Goal: Information Seeking & Learning: Learn about a topic

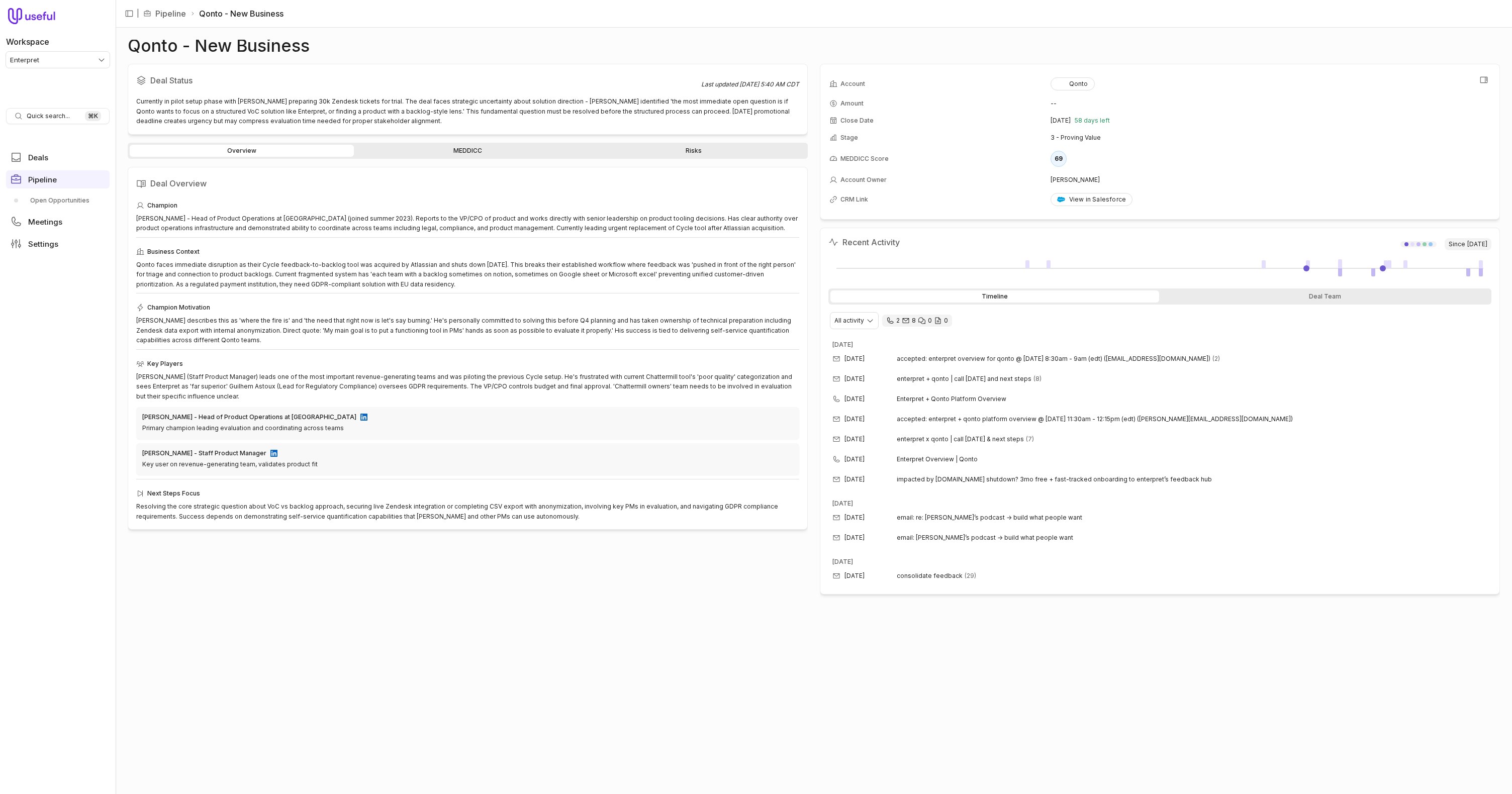
click at [985, 217] on div "Account Qonto Amount -- Close Date Nov 20, 2025 58 days left Stage 3 - Proving …" at bounding box center [1160, 142] width 680 height 156
click at [1083, 198] on div "View in Salesforce" at bounding box center [1091, 200] width 69 height 8
click at [438, 72] on div "Deal Status Last updated Sep 24, 2025, 5:40 AM CDT Currently in pilot setup pha…" at bounding box center [468, 99] width 680 height 71
click at [1175, 152] on td "69" at bounding box center [1270, 159] width 440 height 24
click at [996, 183] on div "Account Owner" at bounding box center [939, 180] width 220 height 8
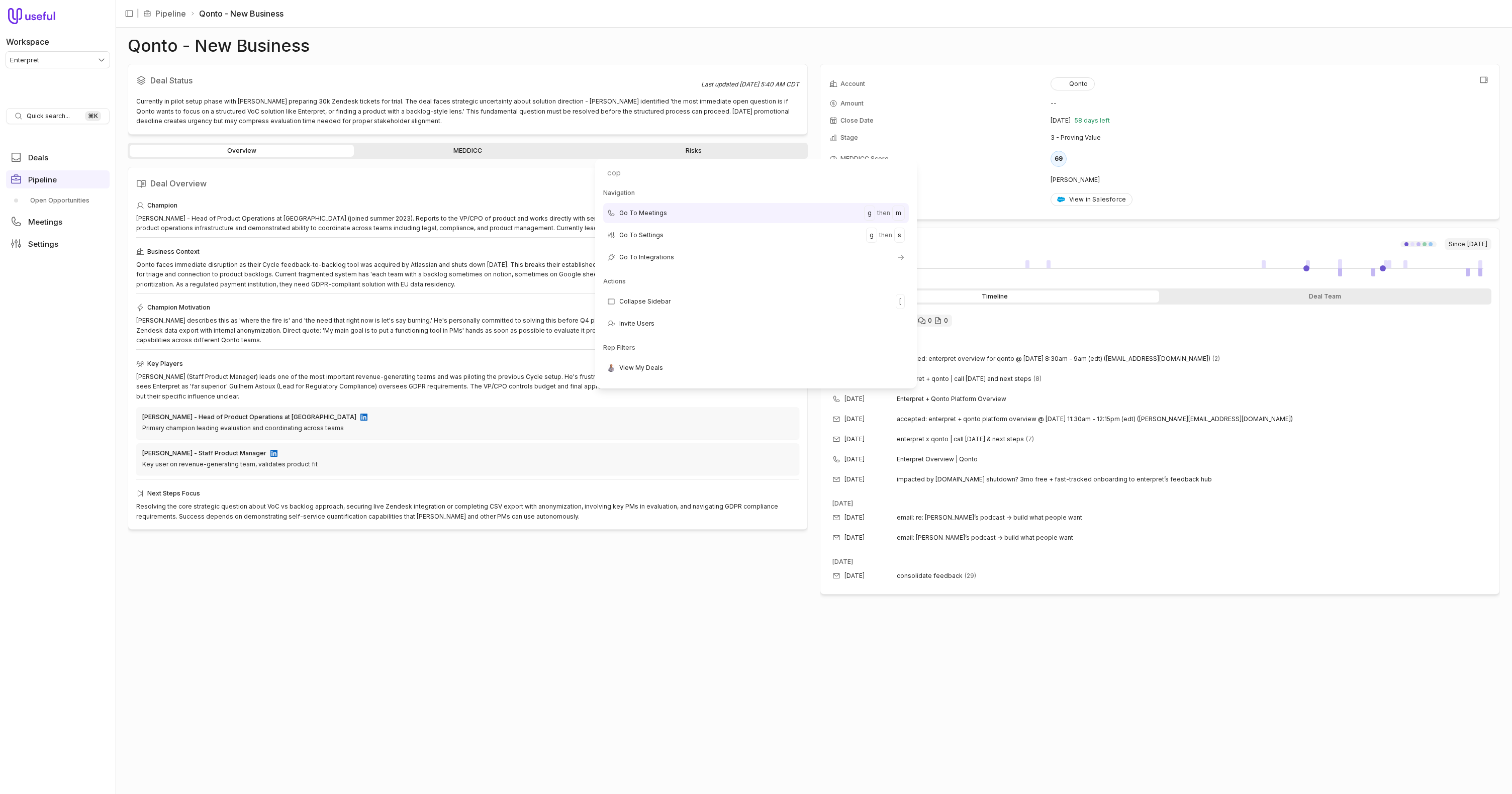
type input "copy"
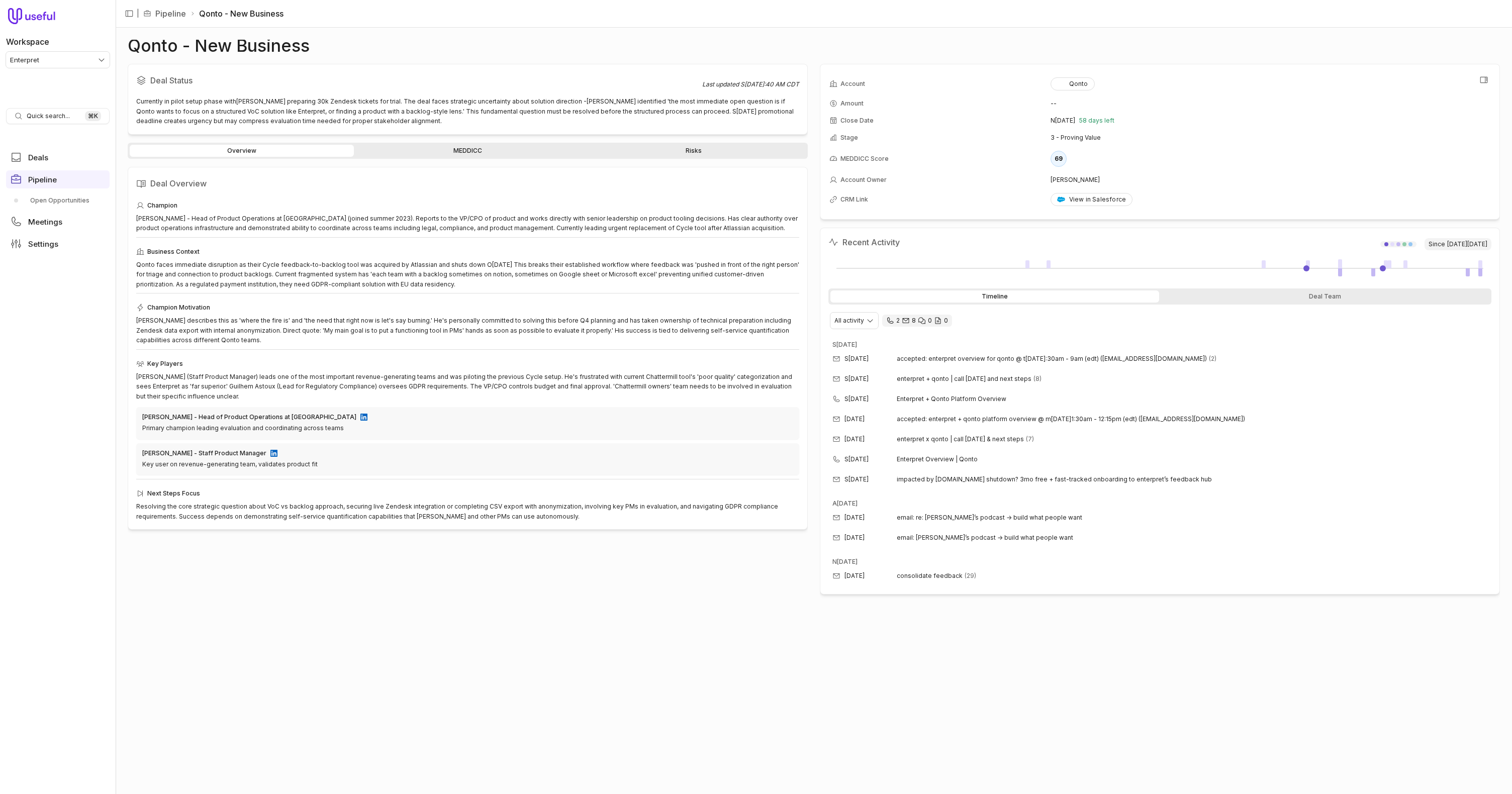
click at [1128, 166] on td "69" at bounding box center [1270, 159] width 440 height 24
click at [1074, 84] on div "Qonto" at bounding box center [1072, 84] width 31 height 8
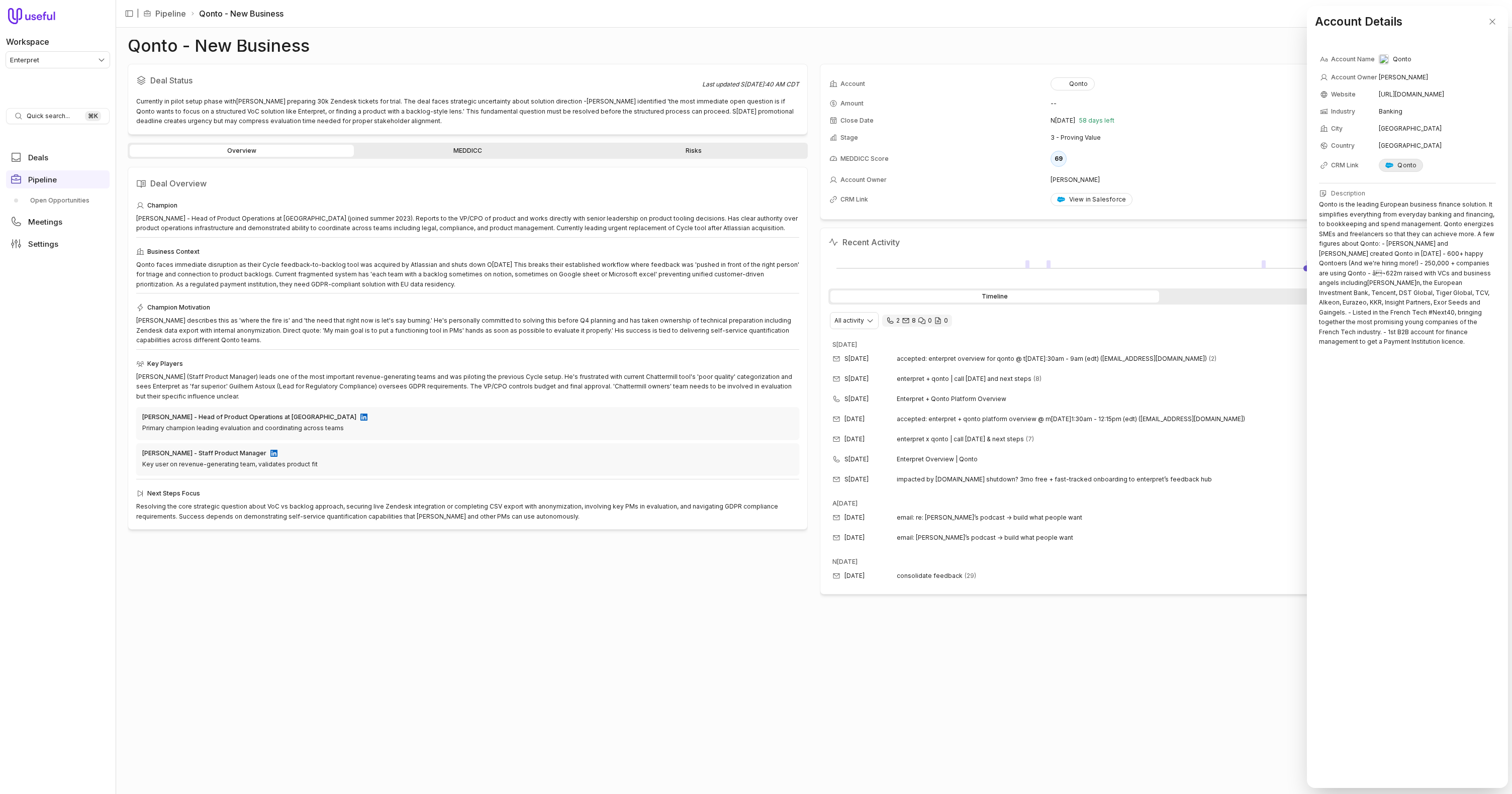
click at [1401, 166] on div "Qonto" at bounding box center [1401, 165] width 31 height 8
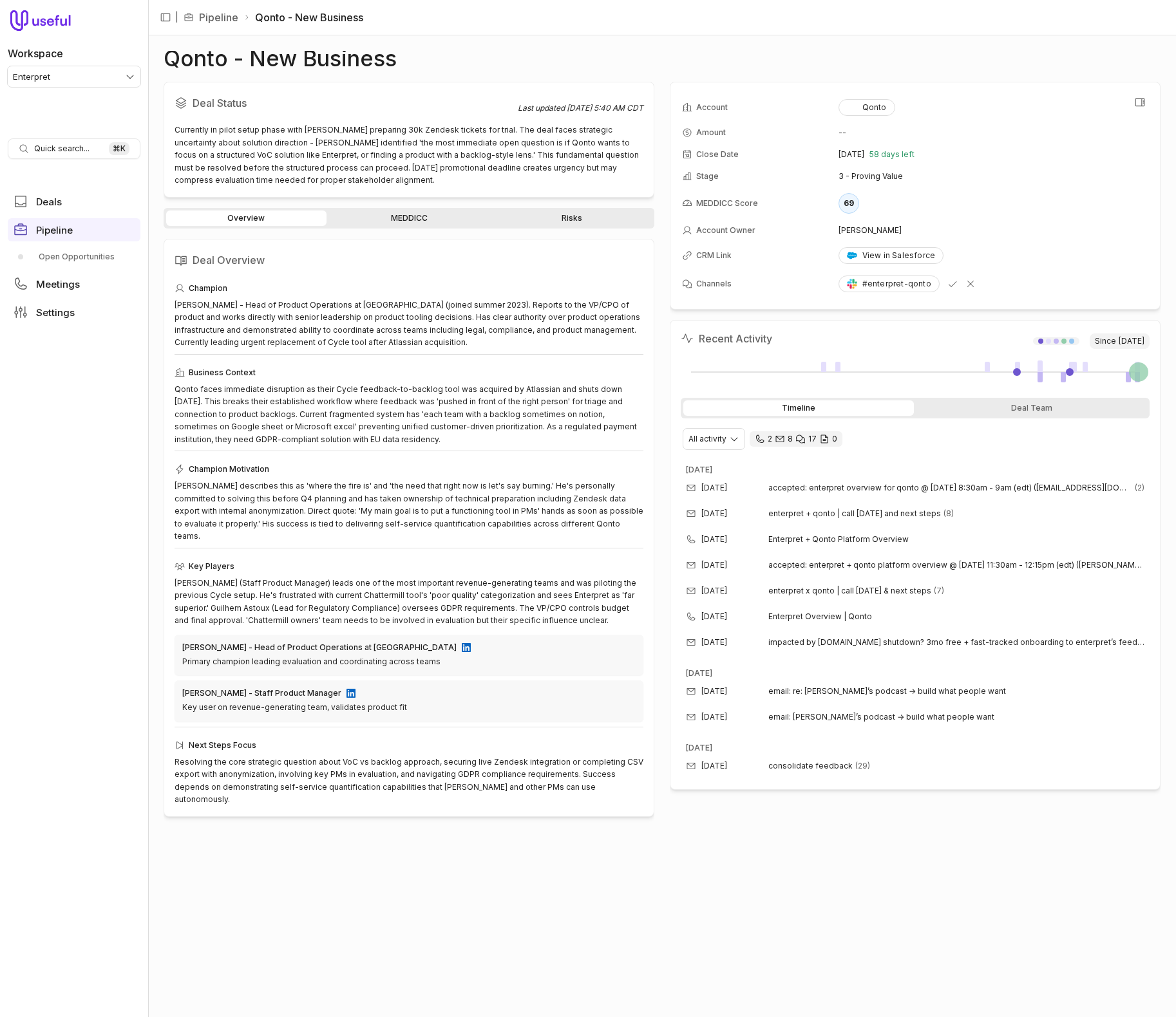
click at [739, 261] on td "CRM Link" at bounding box center [760, 256] width 155 height 27
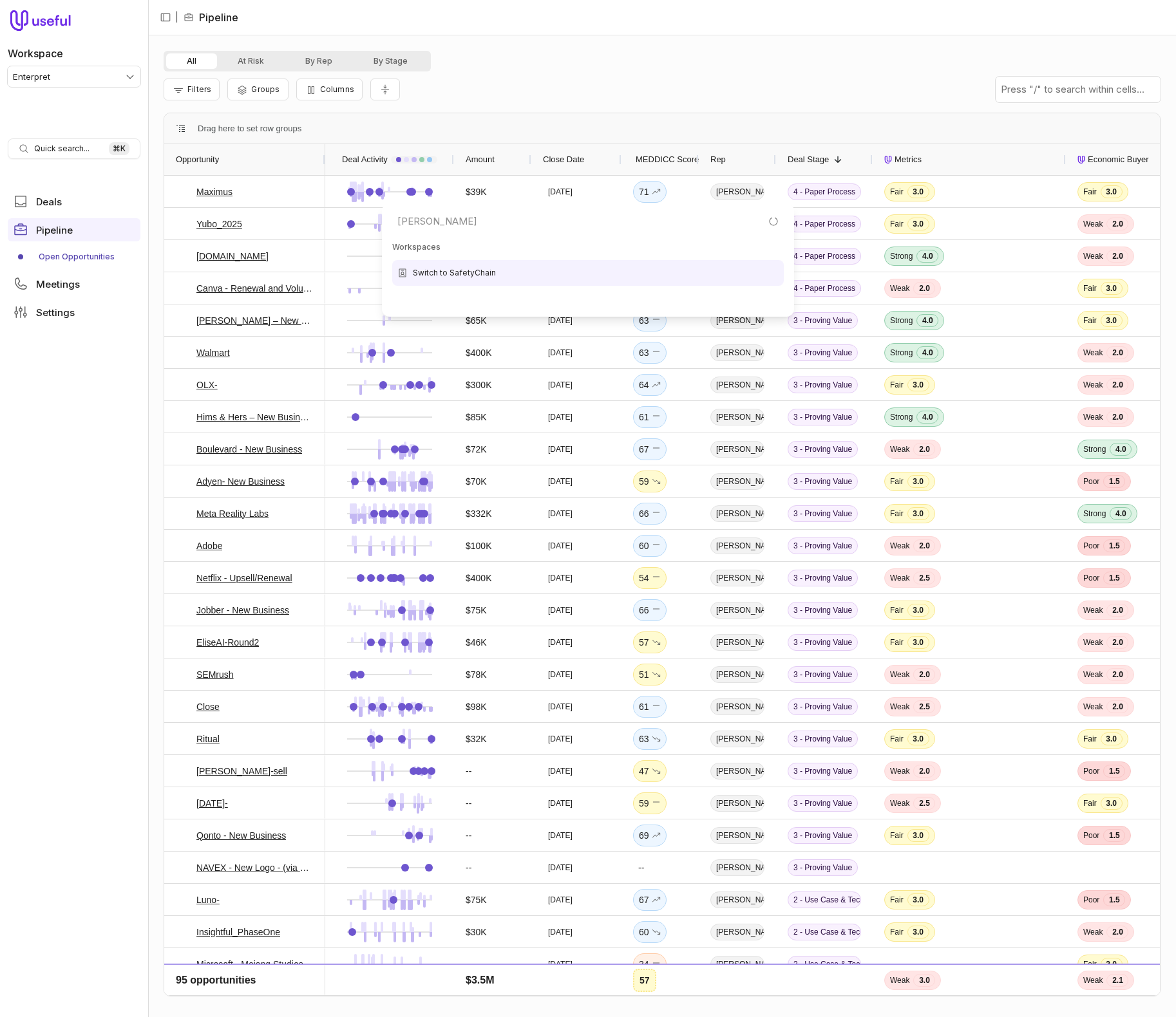
type input "safety"
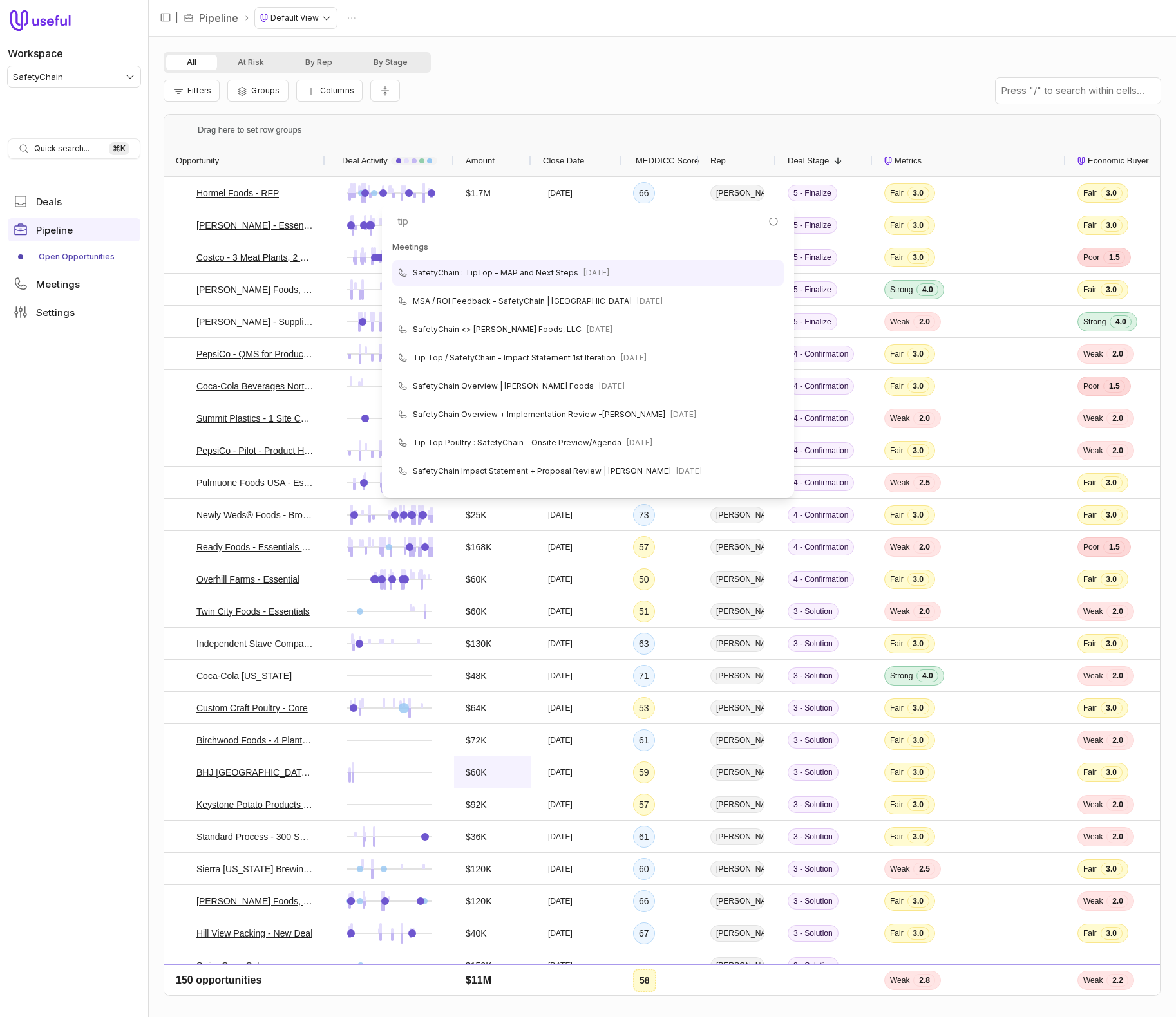
type input "tipt"
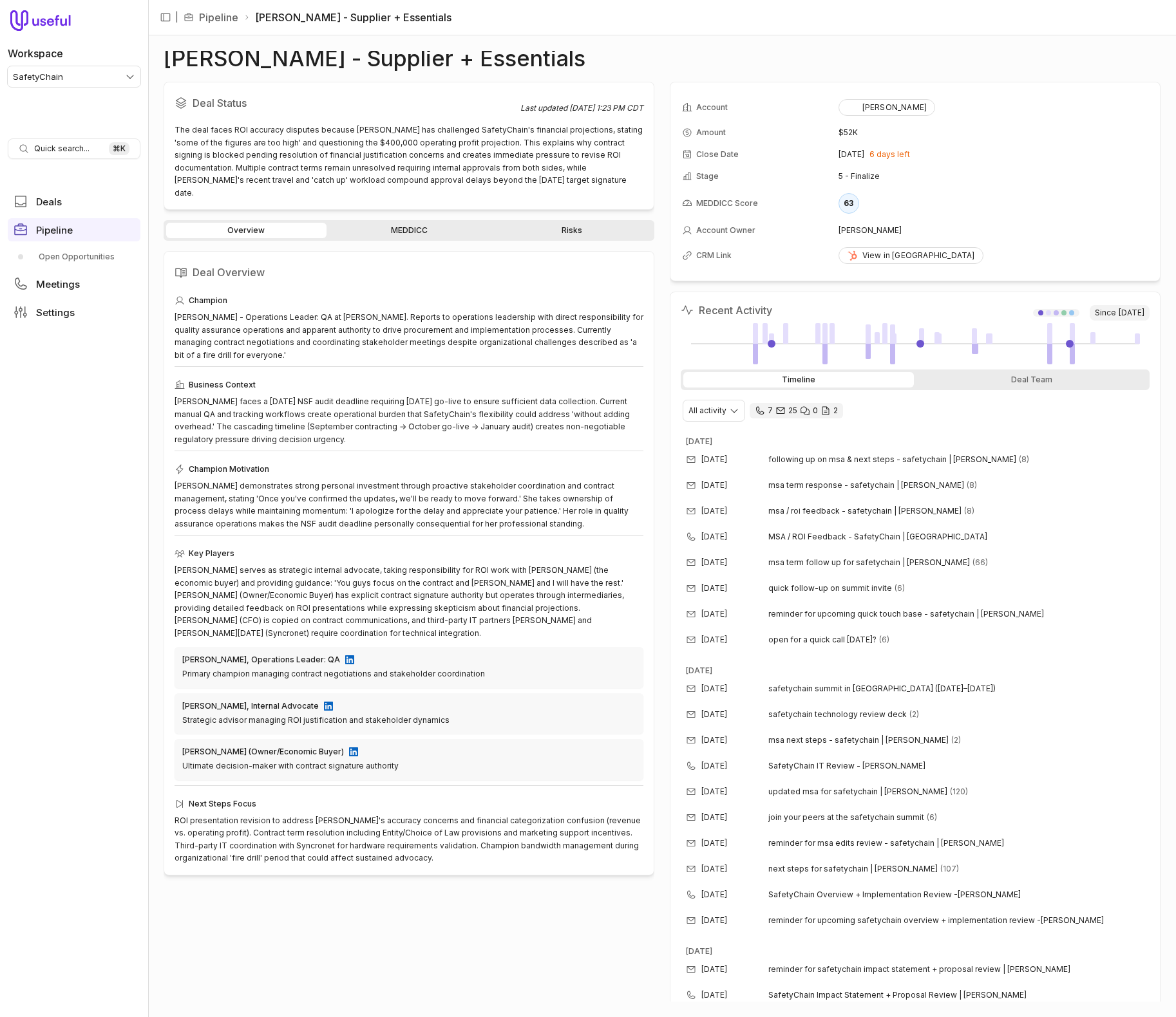
drag, startPoint x: 409, startPoint y: 228, endPoint x: 411, endPoint y: 218, distance: 10.2
click at [410, 226] on div "Overview MEDDICC Risks Deal Overview Champion Elizabeth Knox - Operations Leade…" at bounding box center [409, 611] width 490 height 782
click at [411, 223] on link "MEDDICC" at bounding box center [409, 230] width 160 height 15
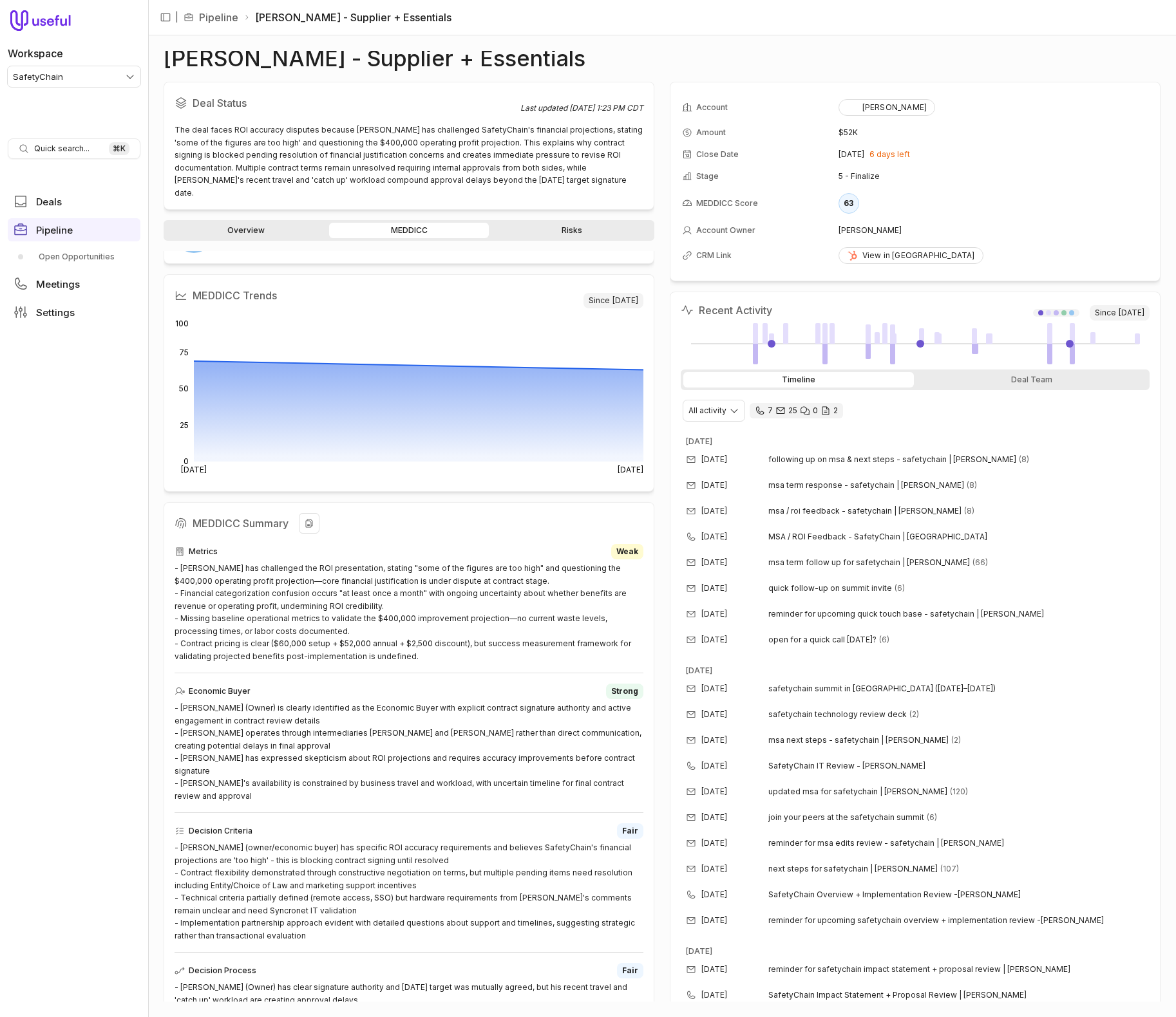
scroll to position [80, 0]
click at [62, 229] on span "Pipeline" at bounding box center [54, 230] width 36 height 9
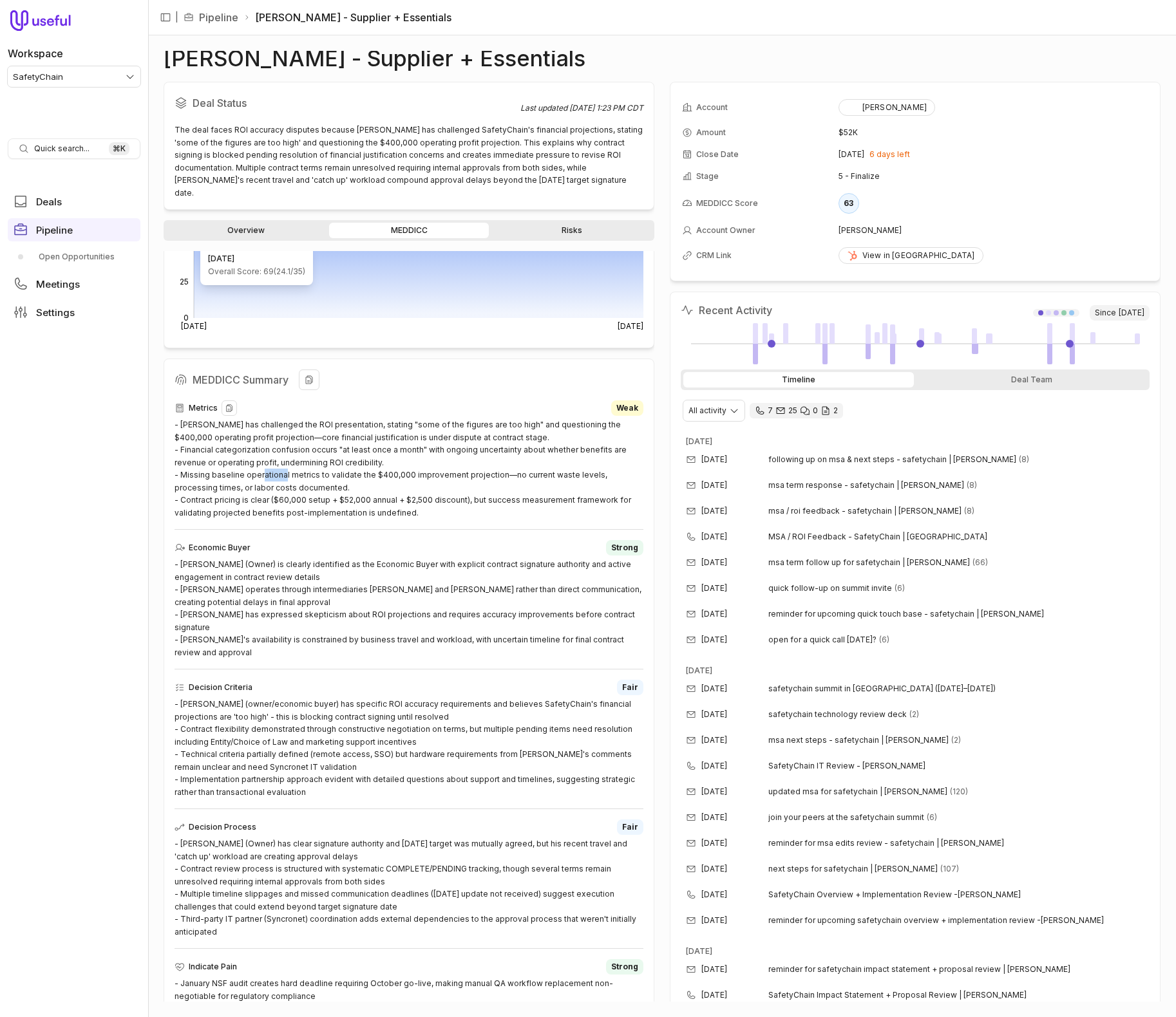
scroll to position [224, 0]
click at [295, 472] on div "- David has challenged the ROI presentation, stating "some of the figures are t…" at bounding box center [409, 466] width 469 height 100
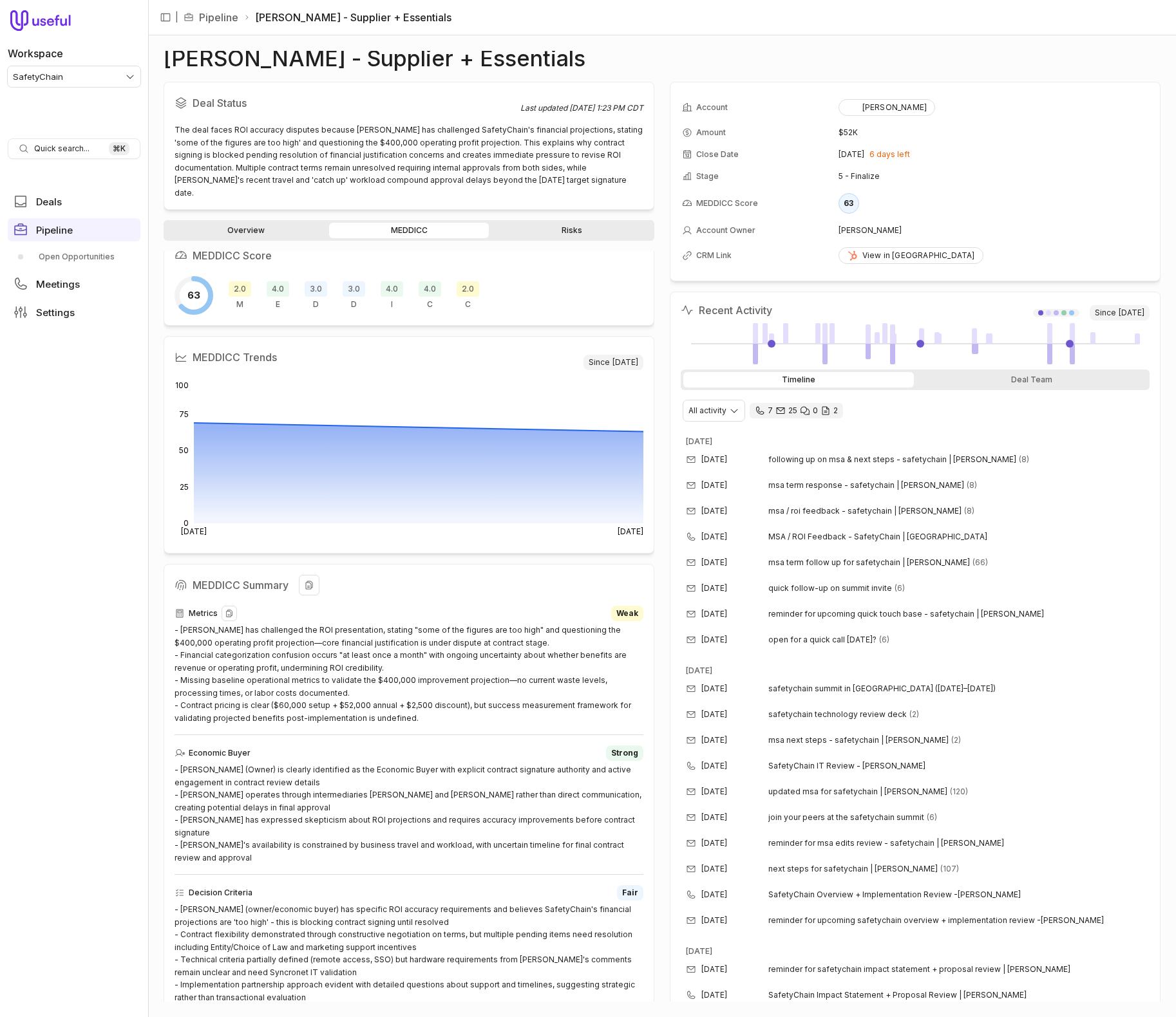
scroll to position [9, 0]
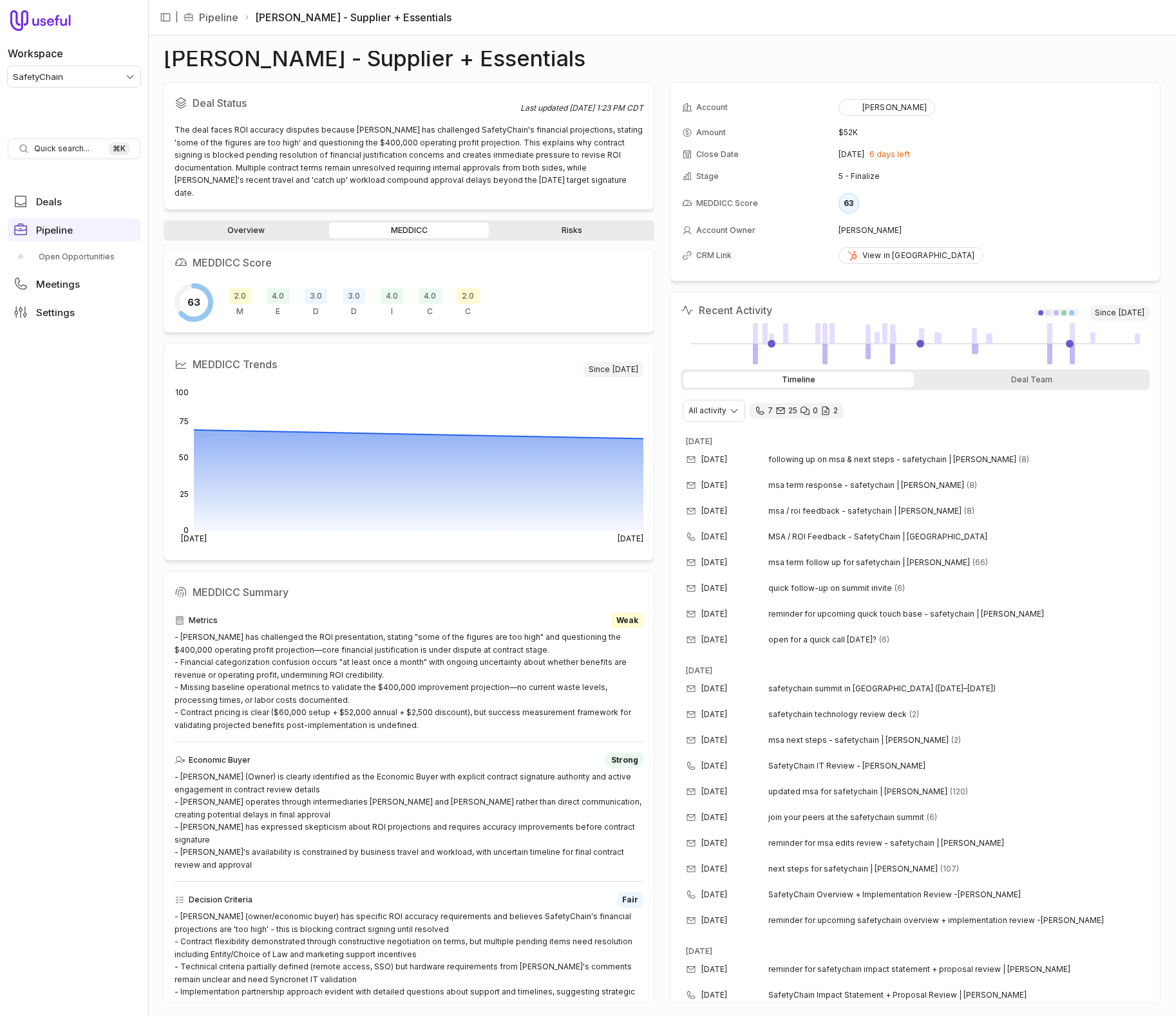
click at [474, 289] on span "2.0" at bounding box center [468, 296] width 23 height 15
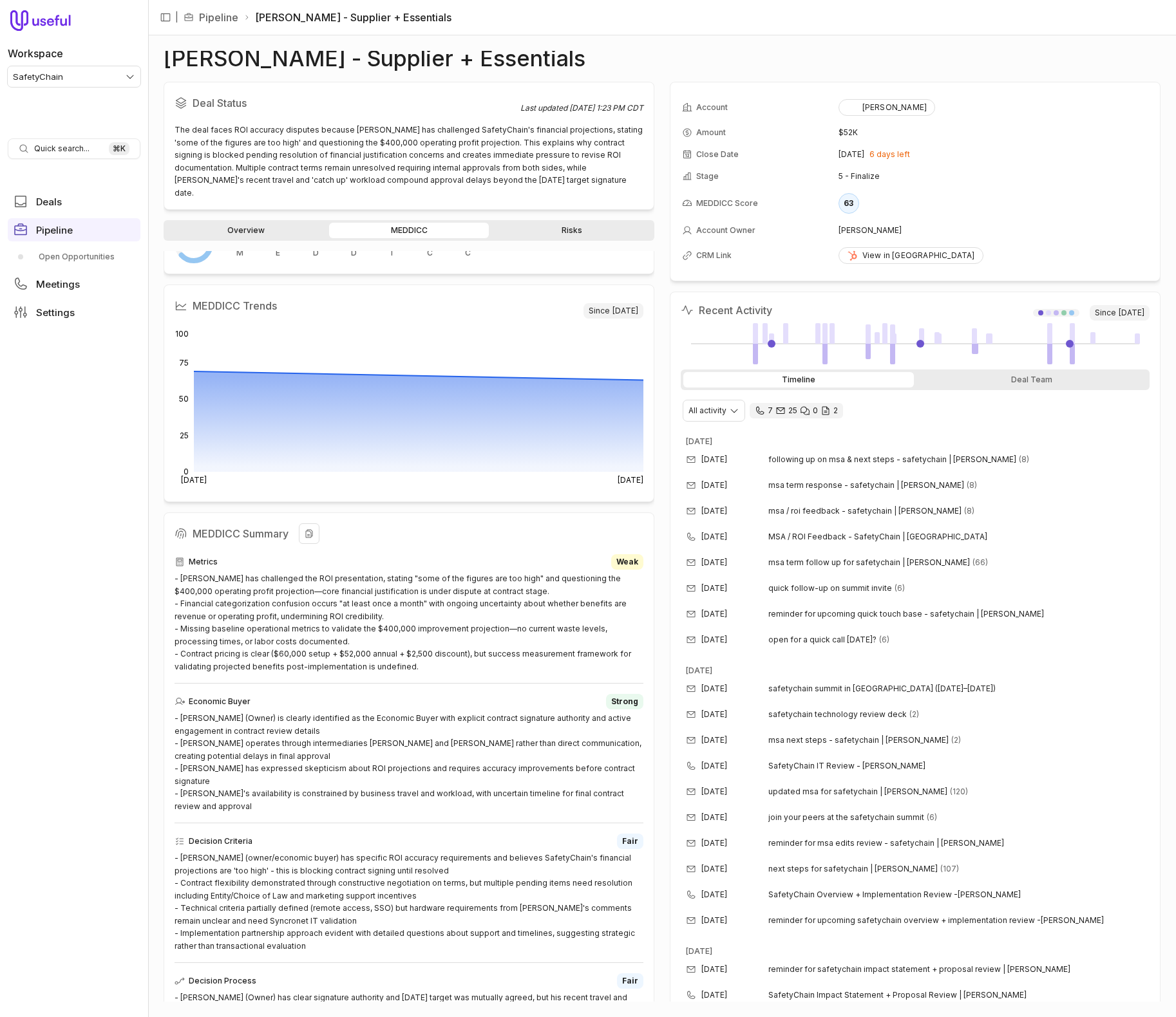
scroll to position [65, 0]
click at [191, 576] on div "- David has challenged the ROI presentation, stating "some of the figures are t…" at bounding box center [409, 625] width 469 height 100
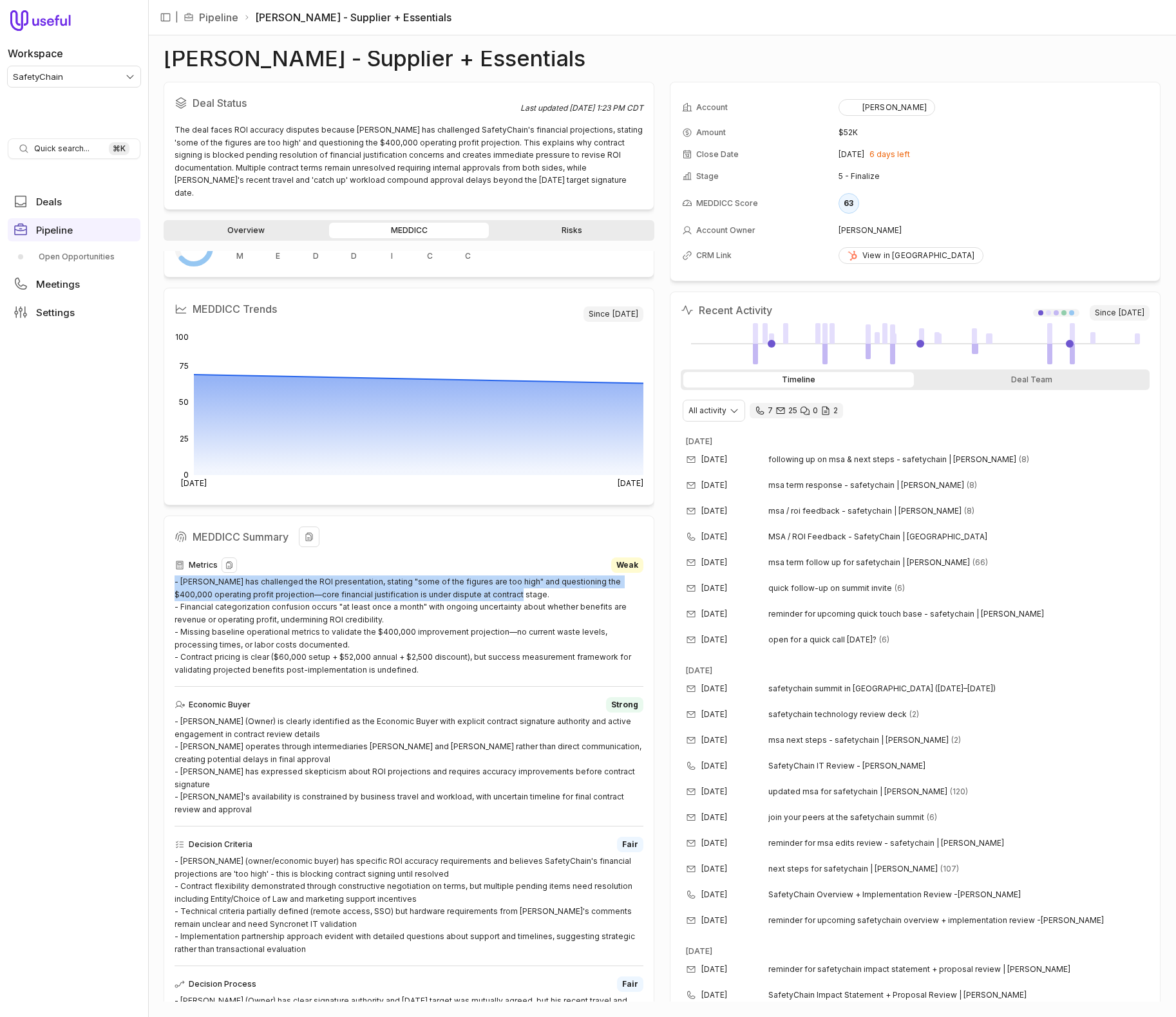
click at [191, 576] on div "- David has challenged the ROI presentation, stating "some of the figures are t…" at bounding box center [409, 625] width 469 height 100
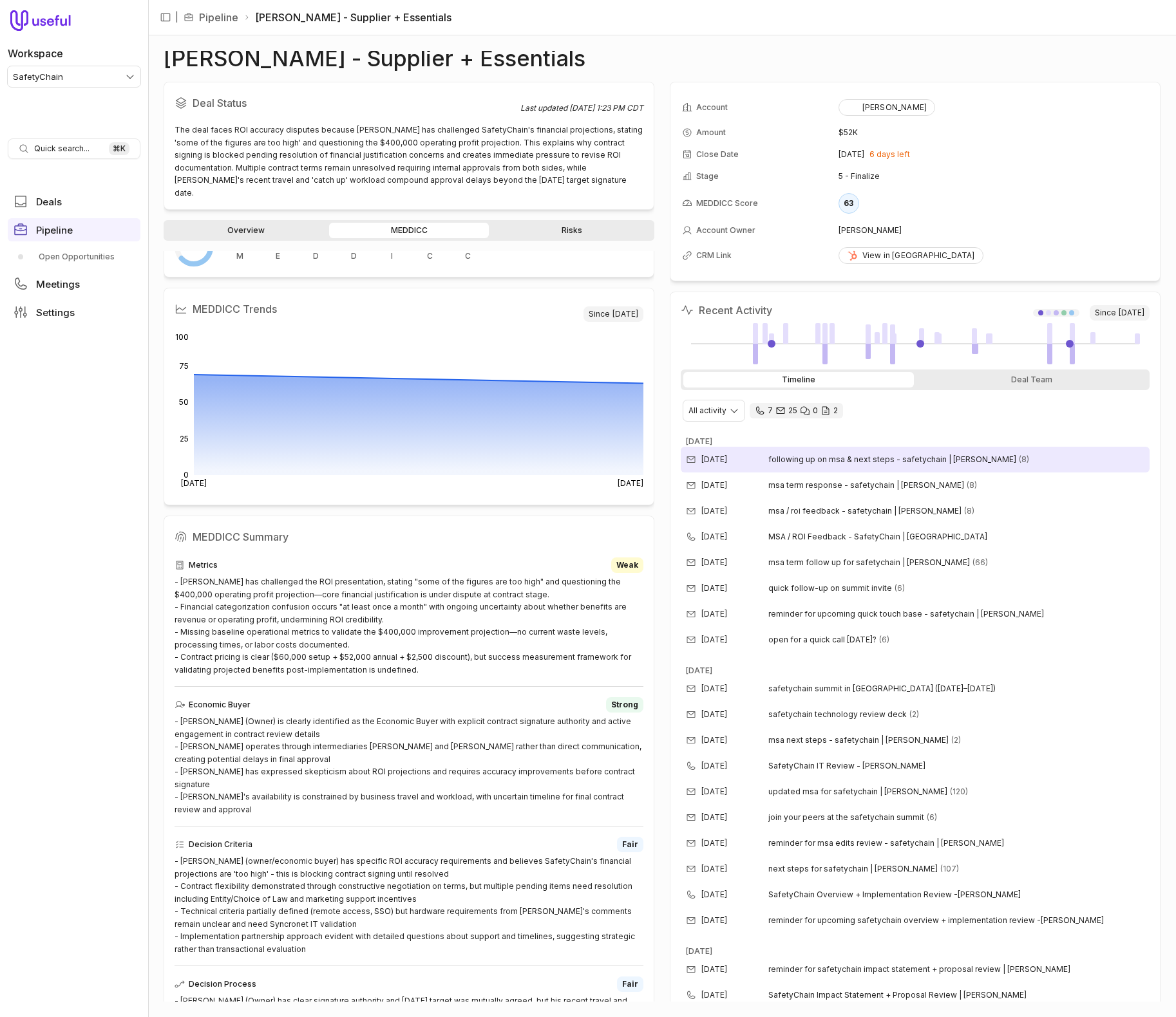
click at [858, 458] on span "following up on msa & next steps - safetychain | tipton mills" at bounding box center [892, 459] width 248 height 10
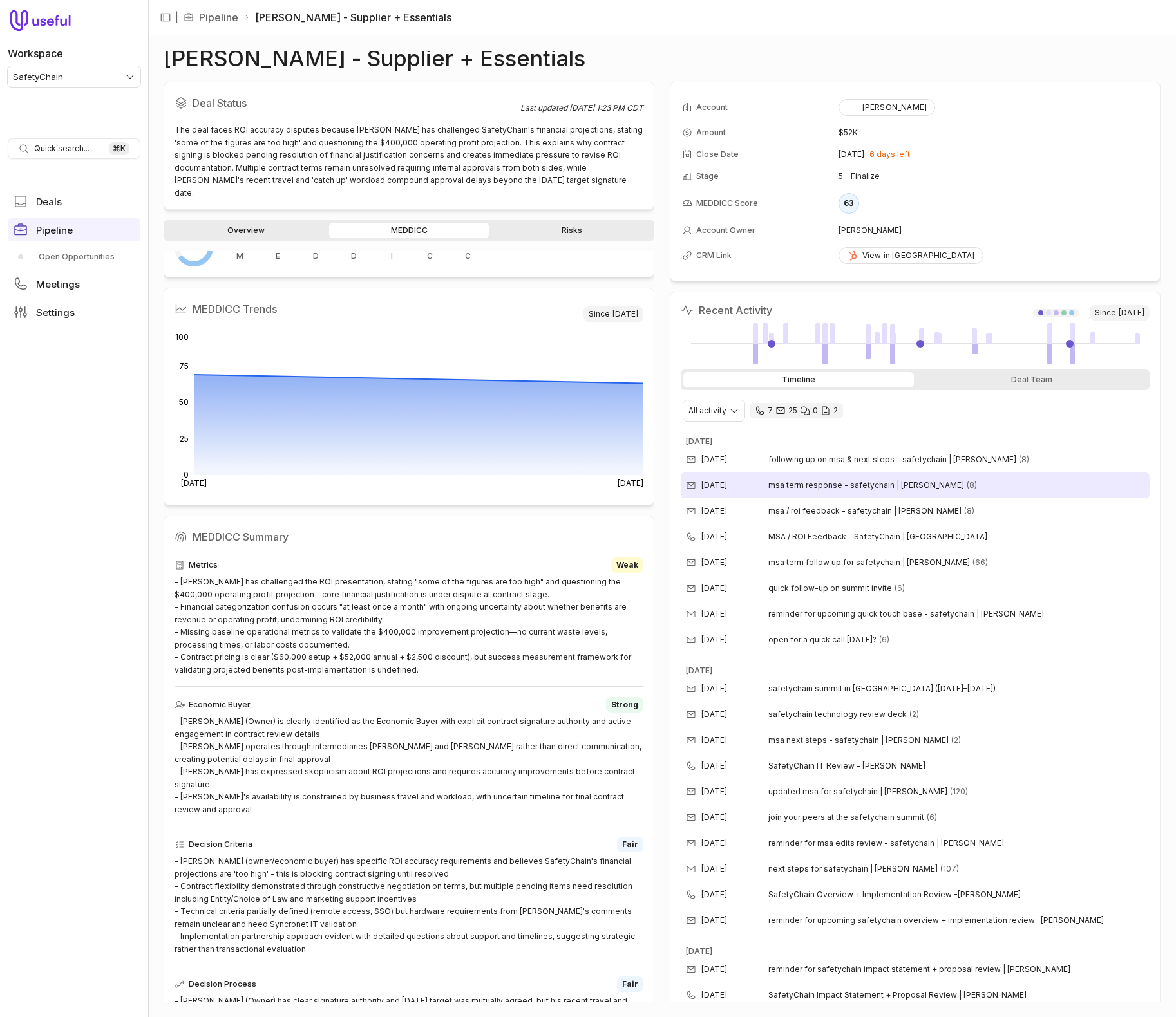
click at [813, 483] on span "msa term response - safetychain | tipton" at bounding box center [866, 485] width 196 height 10
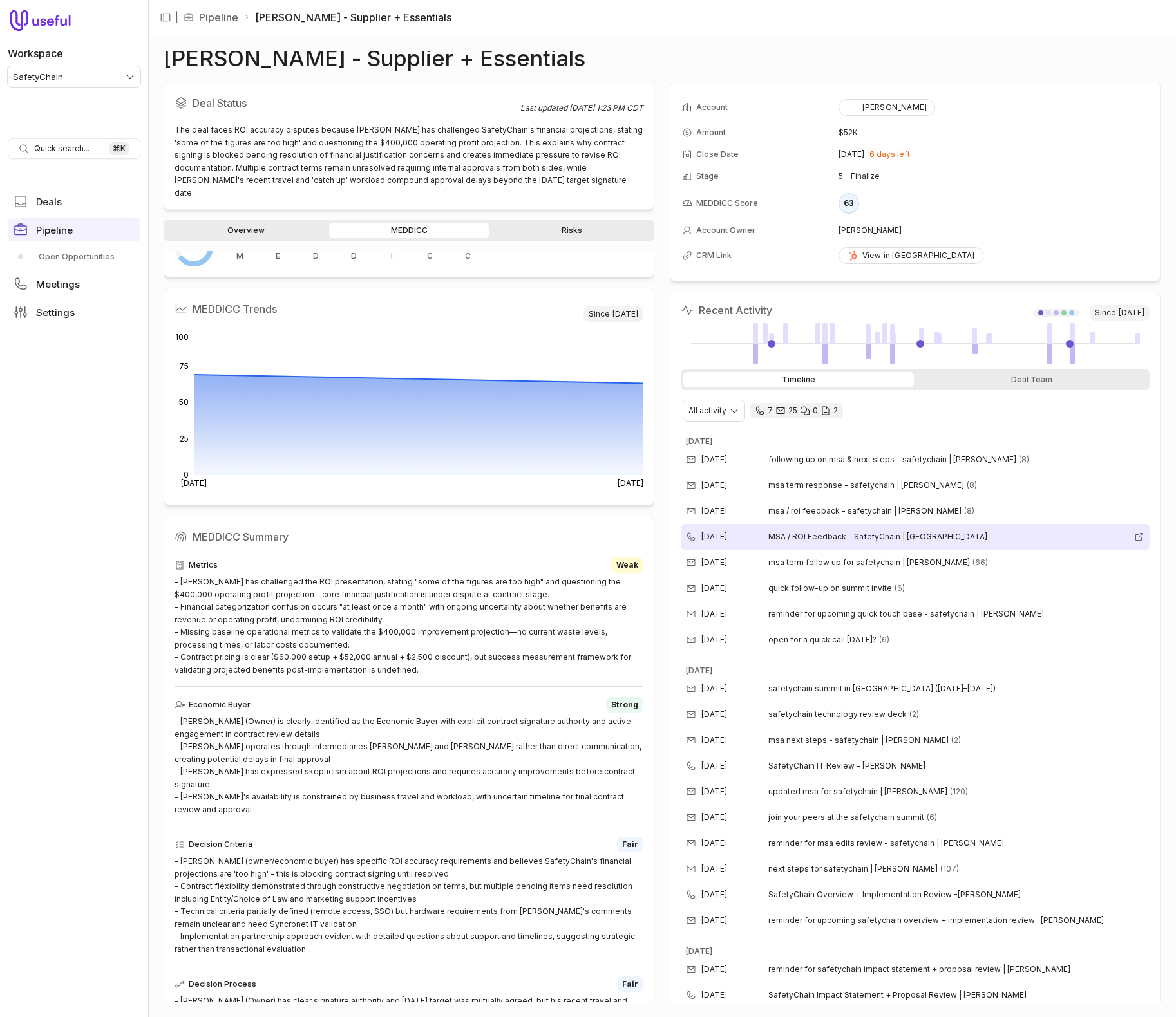
click at [768, 536] on span "MSA / ROI Feedback - SafetyChain | Tipton" at bounding box center [948, 537] width 360 height 10
click at [354, 589] on div "- David has challenged the ROI presentation, stating "some of the figures are t…" at bounding box center [409, 625] width 469 height 100
click at [312, 532] on icon at bounding box center [309, 537] width 10 height 10
click at [921, 313] on div "SafetyChain IT Review - Tipton Mills" at bounding box center [934, 312] width 194 height 15
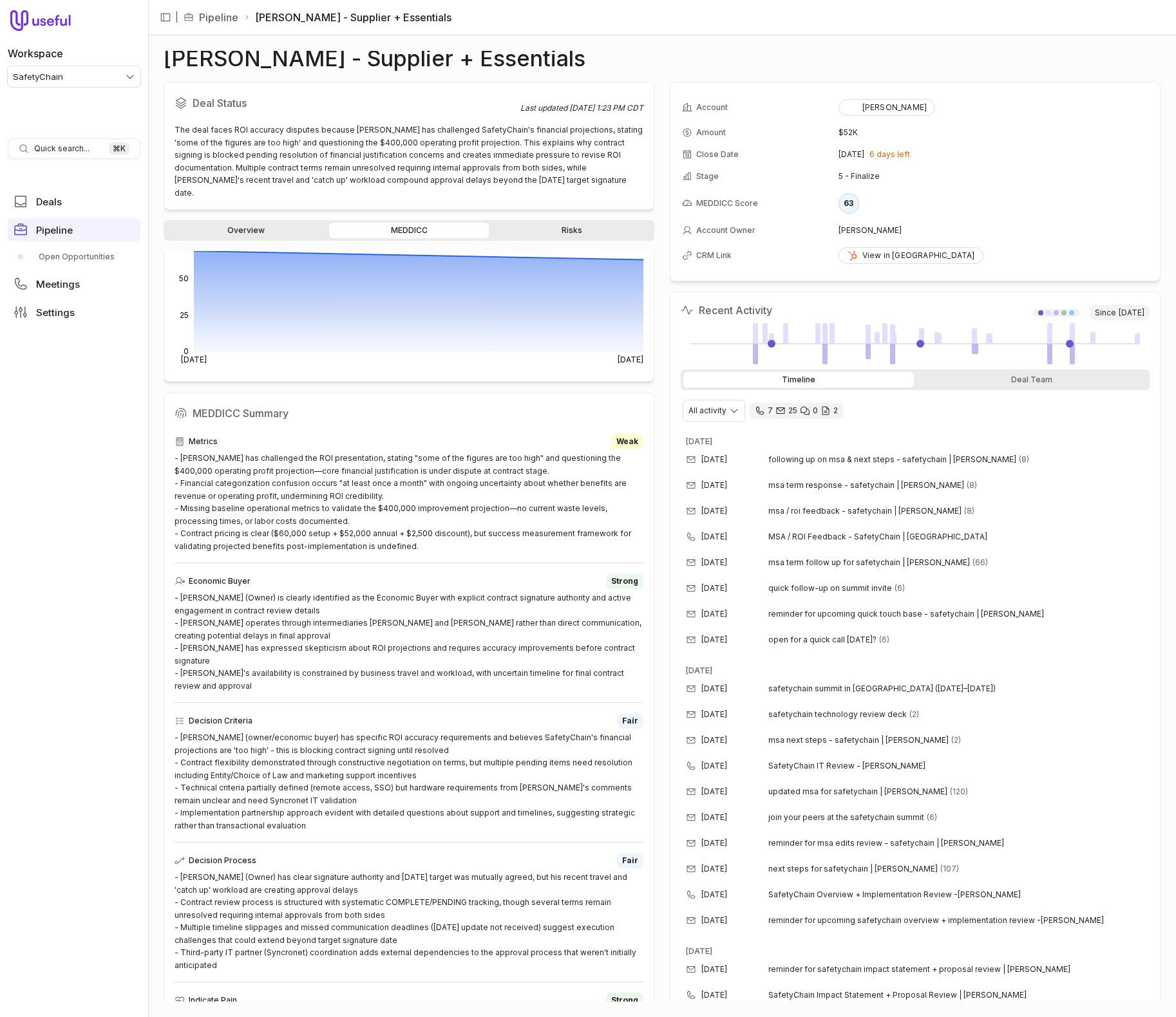
scroll to position [0, 0]
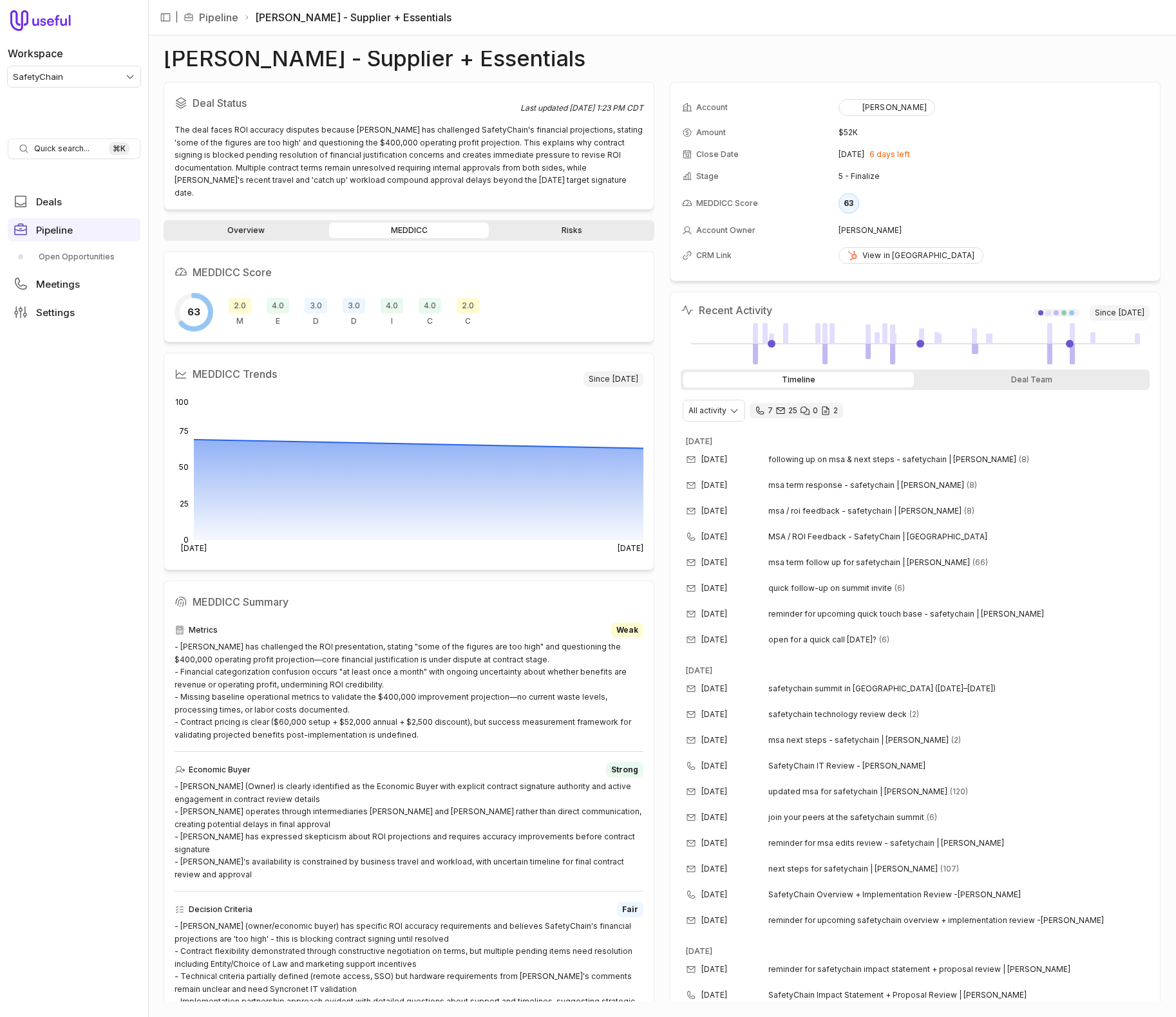
drag, startPoint x: 247, startPoint y: 207, endPoint x: 247, endPoint y: 217, distance: 10.0
click at [247, 207] on div "Deal Status Last updated Sep 24, 2025, 1:23 PM CDT The deal faces ROI accuracy …" at bounding box center [409, 542] width 490 height 920
click at [247, 223] on link "Overview" at bounding box center [247, 230] width 160 height 15
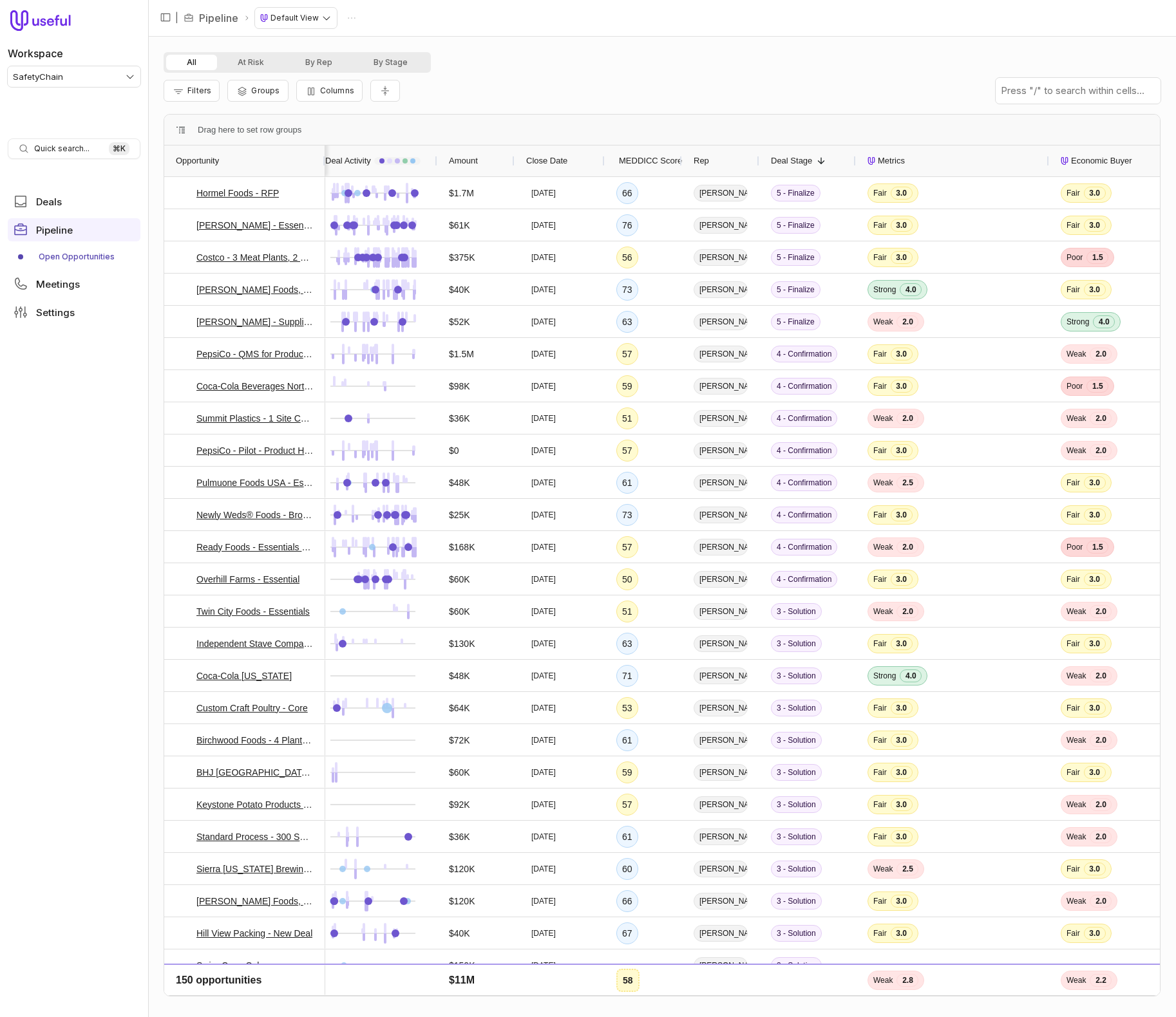
scroll to position [0, 24]
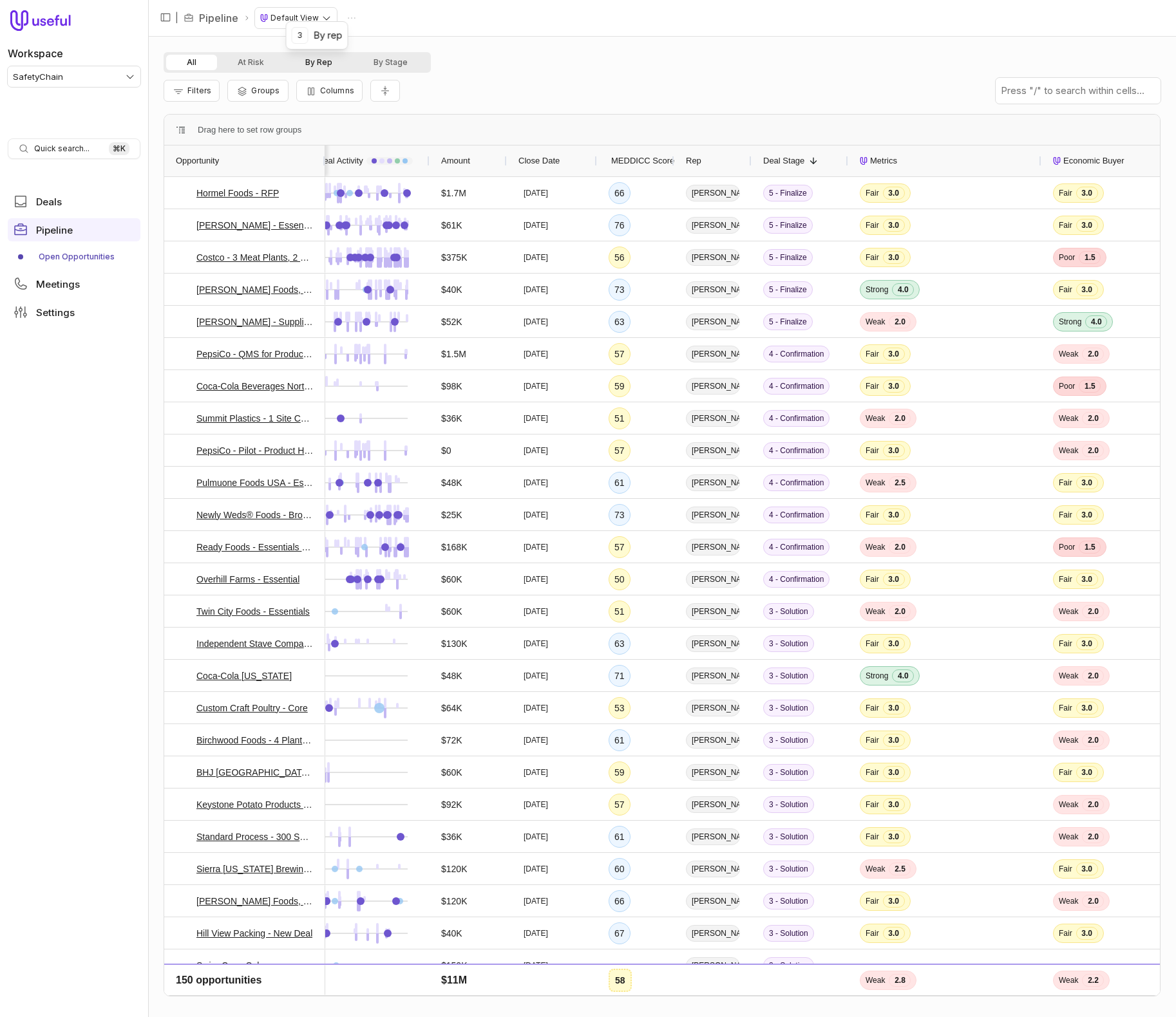
click at [317, 61] on button "By Rep" at bounding box center [318, 62] width 68 height 15
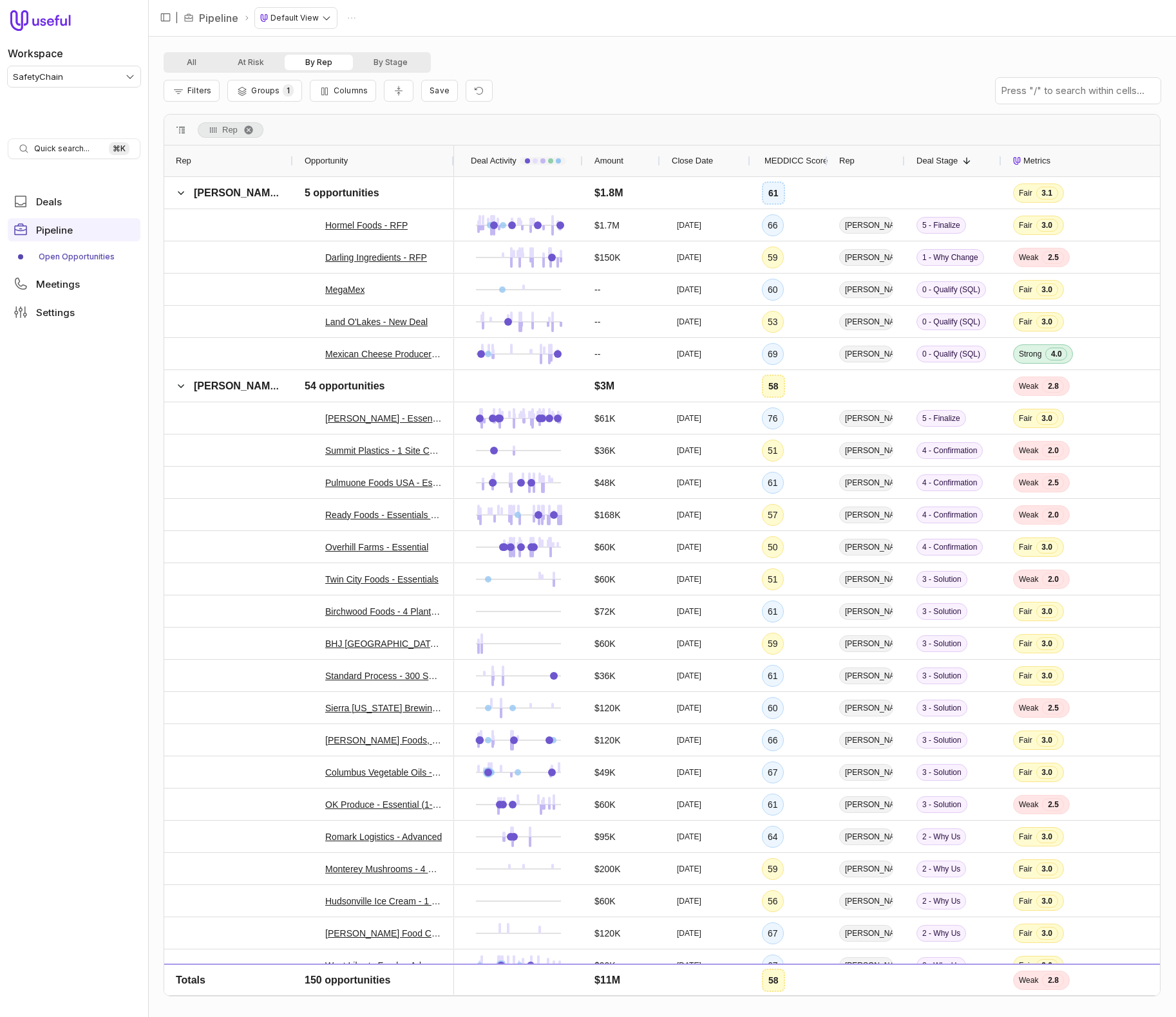
click at [812, 164] on span "MEDDICC Score" at bounding box center [795, 161] width 63 height 15
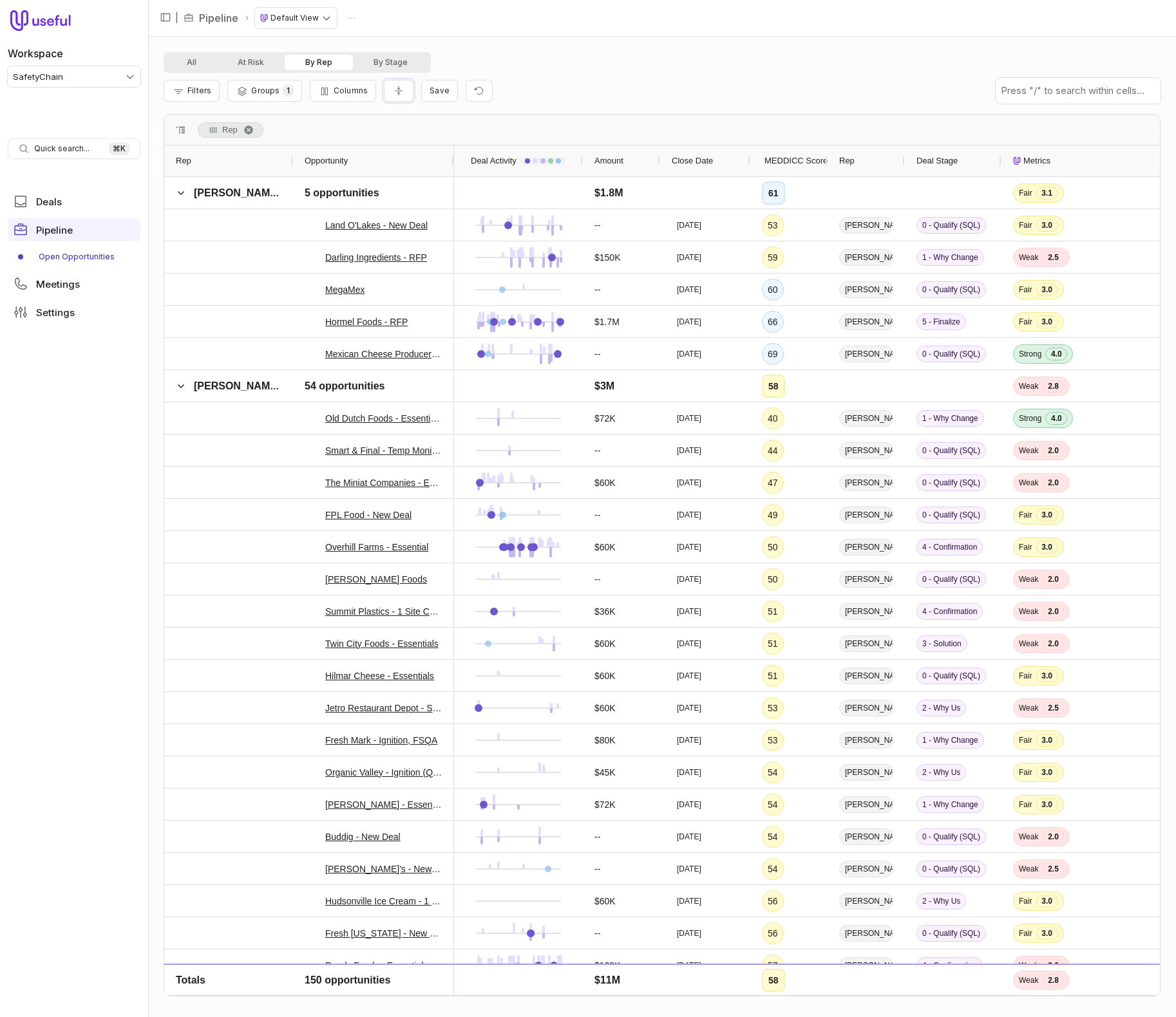
drag, startPoint x: 400, startPoint y: 91, endPoint x: 356, endPoint y: 150, distance: 73.6
click at [399, 91] on icon "Collapse all rows" at bounding box center [398, 90] width 13 height 10
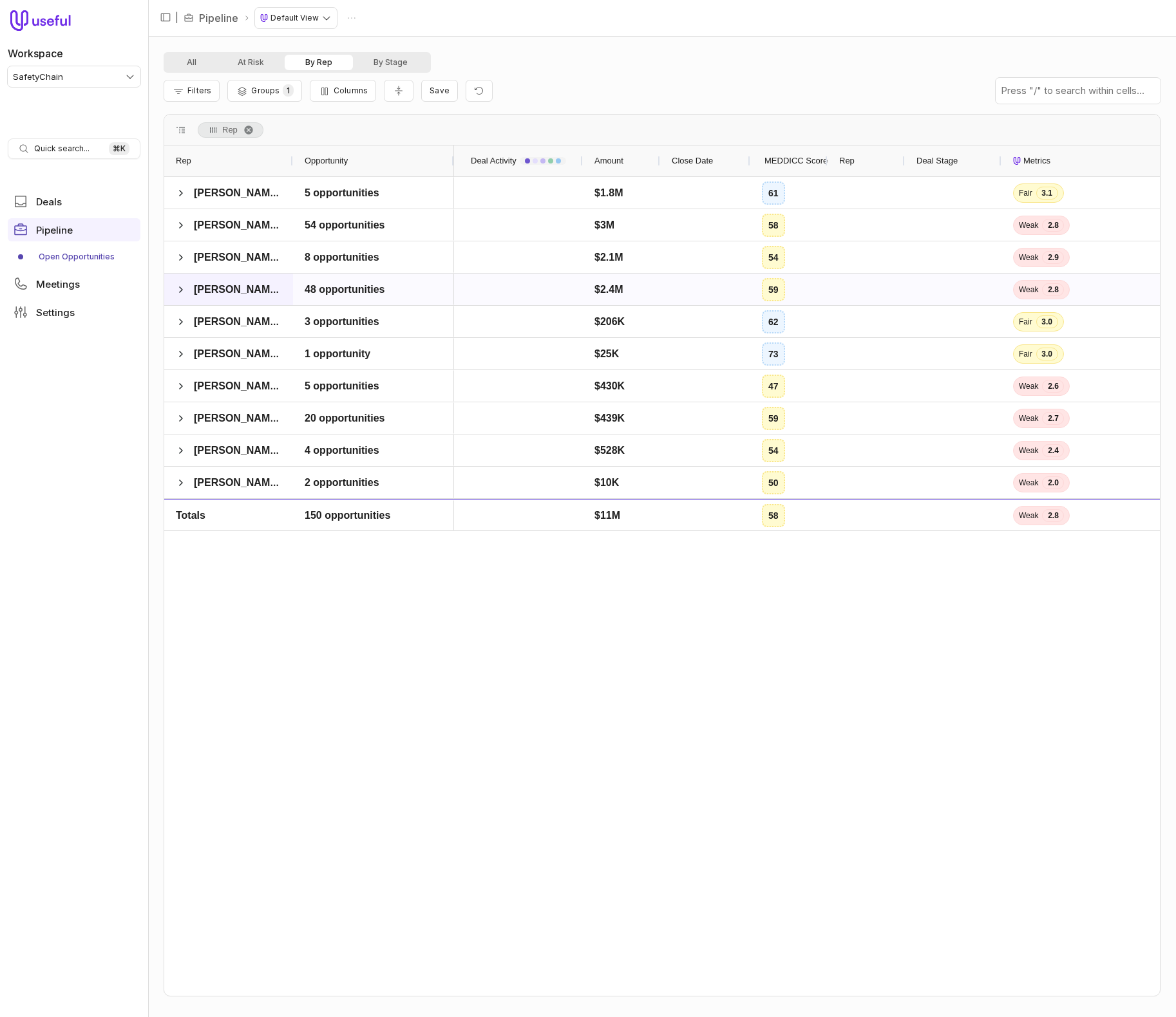
click at [176, 278] on span at bounding box center [181, 289] width 10 height 26
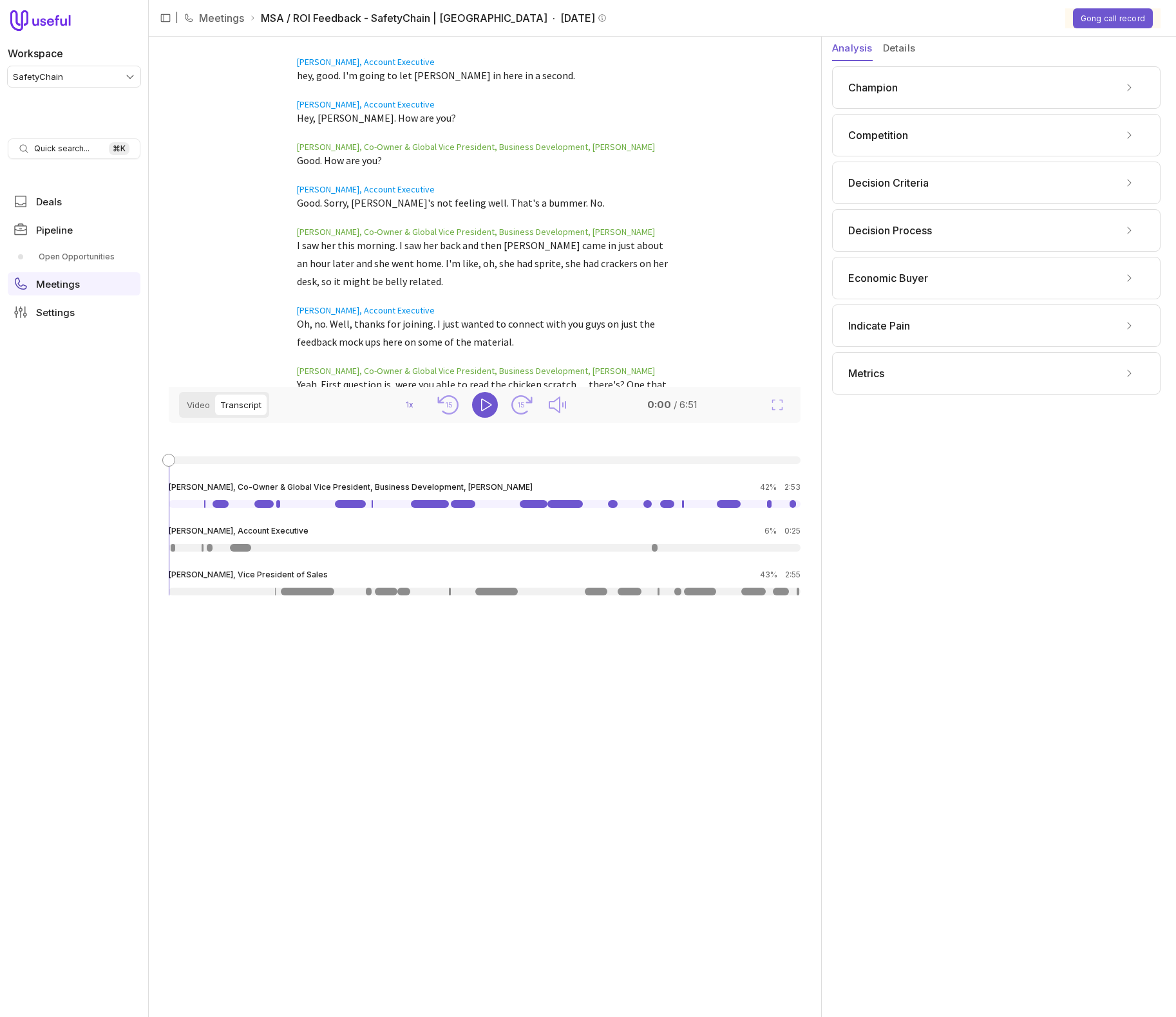
click at [237, 411] on button "Transcript" at bounding box center [241, 404] width 51 height 20
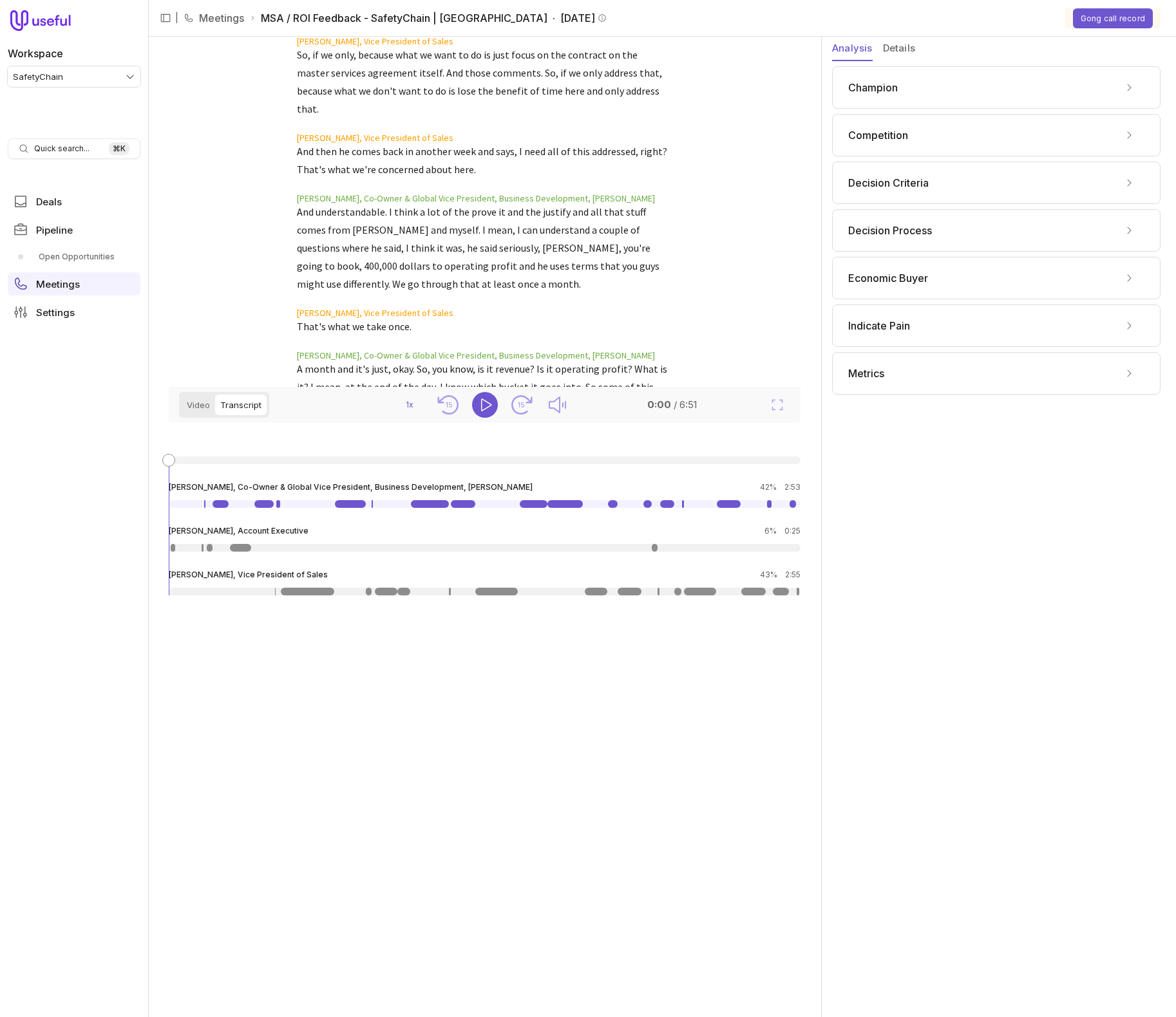
click at [907, 372] on div "Metrics" at bounding box center [995, 373] width 296 height 20
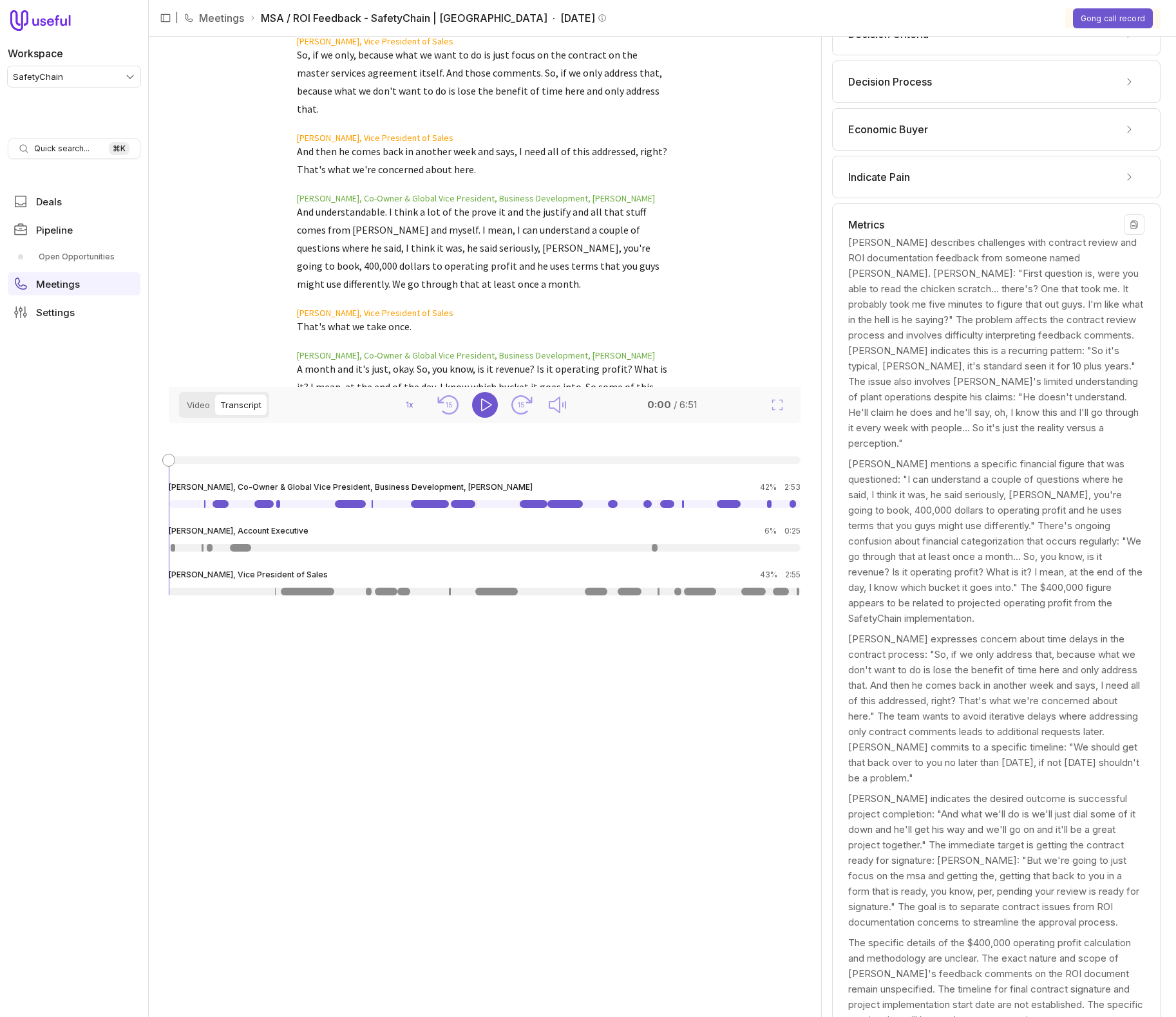
scroll to position [199, 0]
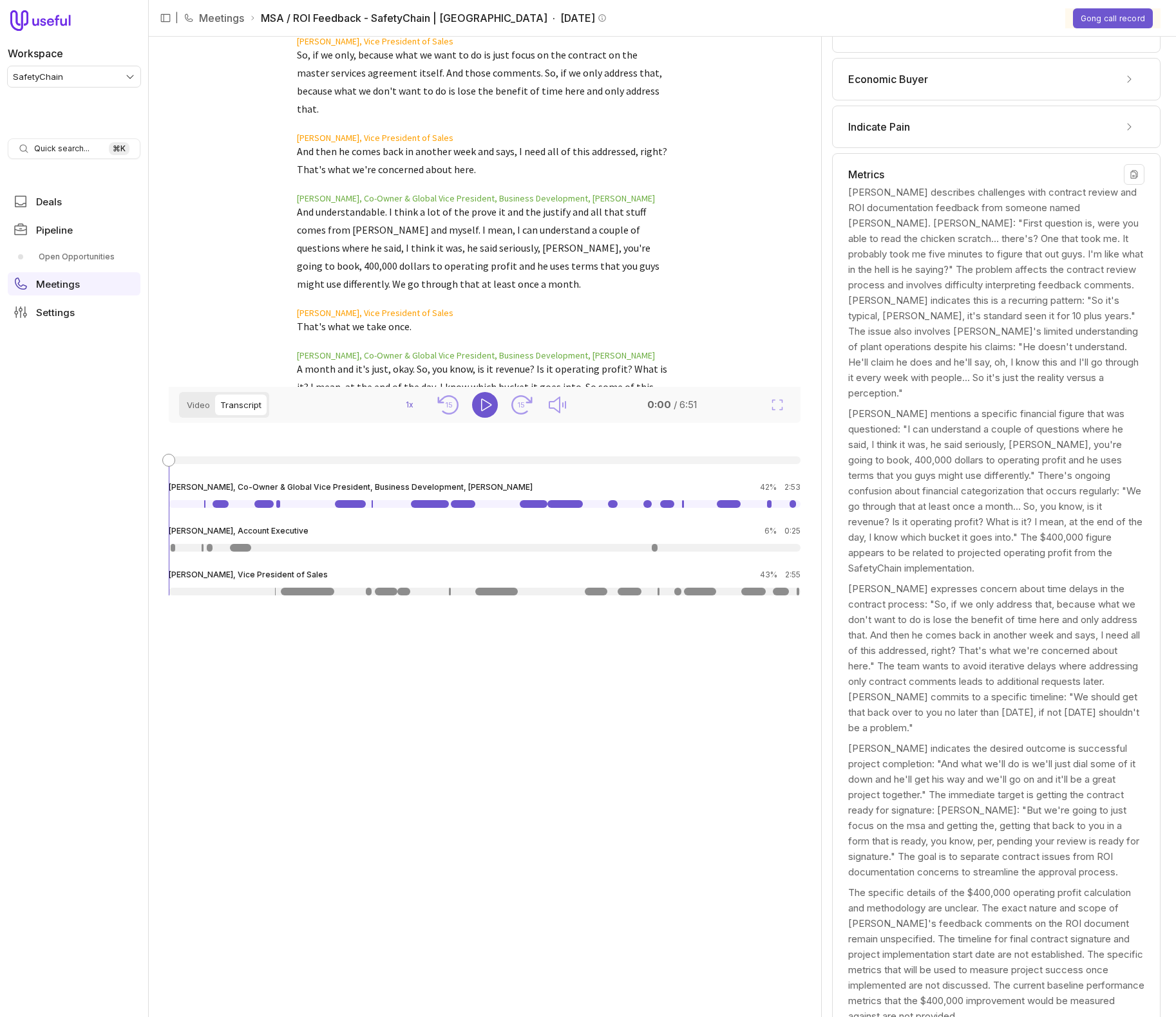
click at [915, 582] on div "Bryan Riehl expresses concern about time delays in the contract process: "So, i…" at bounding box center [995, 658] width 296 height 154
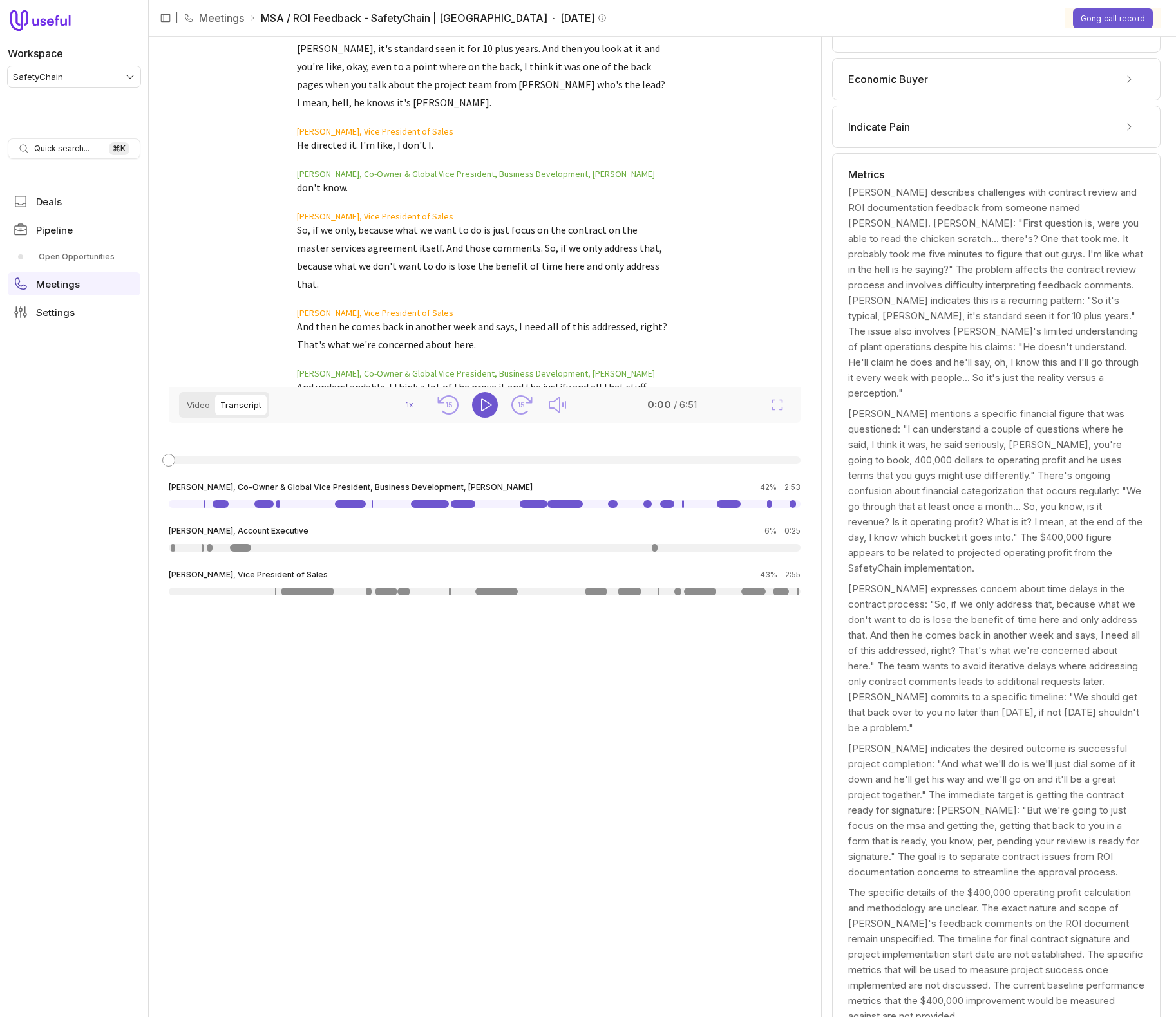
scroll to position [671, 0]
click at [301, 219] on blockquote "So, if we only, because what we want to do is just focus on the contract on the…" at bounding box center [482, 254] width 371 height 72
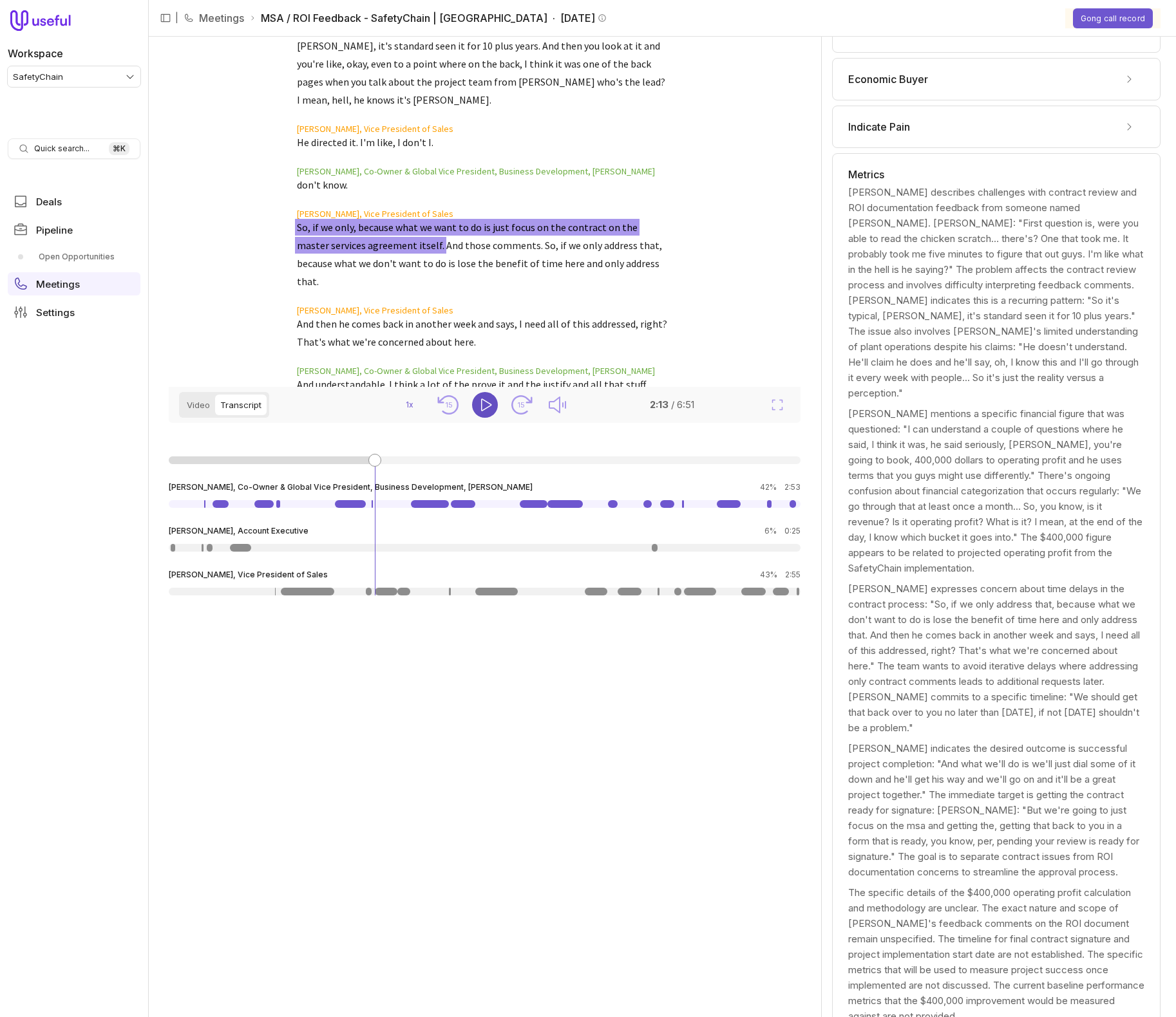
click at [481, 403] on icon "Play" at bounding box center [486, 404] width 10 height 13
click at [481, 403] on icon "Pause" at bounding box center [485, 405] width 15 height 15
drag, startPoint x: 200, startPoint y: 405, endPoint x: 260, endPoint y: 404, distance: 60.0
click at [200, 405] on button "Video" at bounding box center [198, 404] width 34 height 20
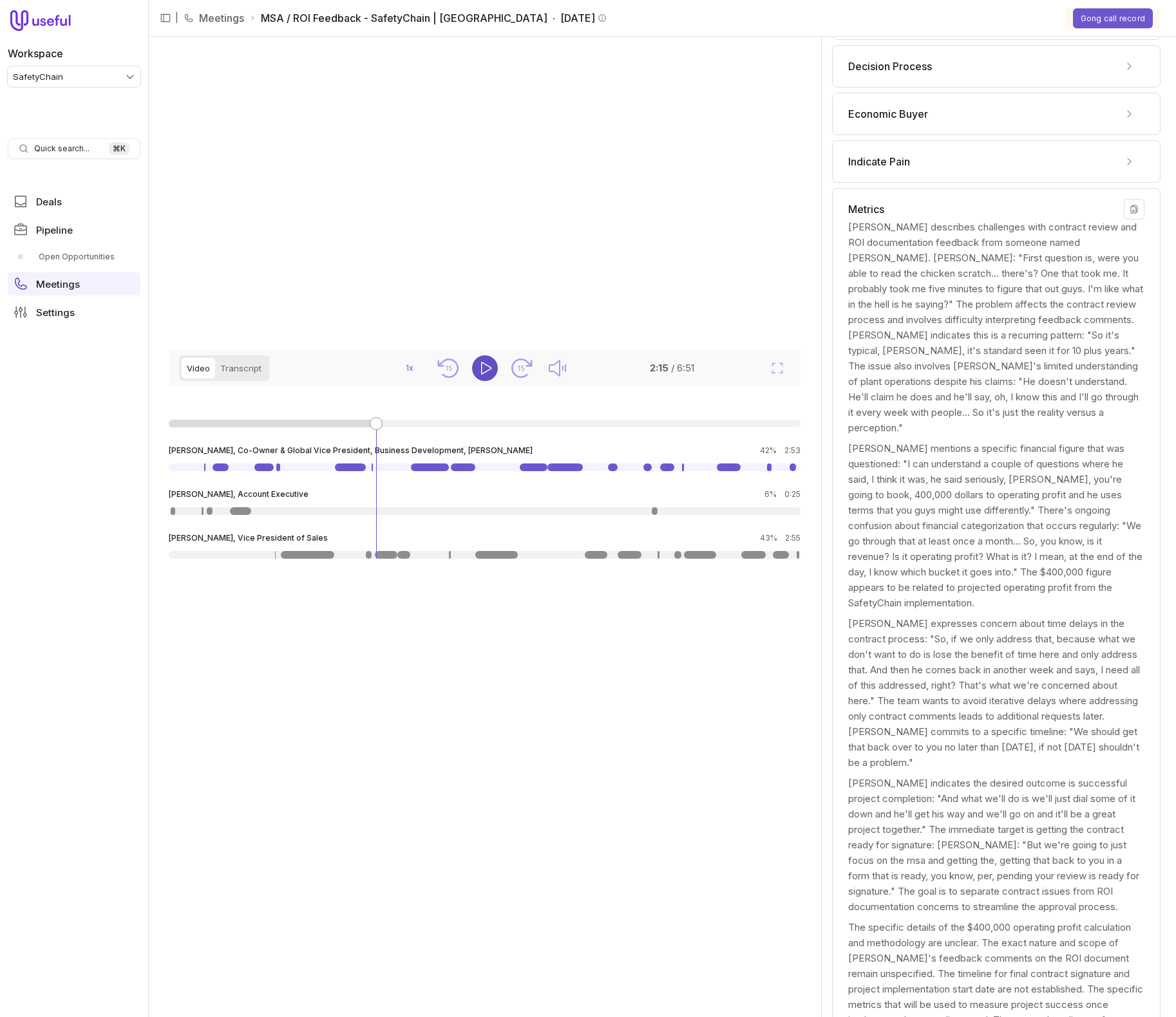
scroll to position [164, 0]
click at [997, 495] on div "Dave Snyder mentions a specific financial figure that was questioned: "I can un…" at bounding box center [995, 526] width 296 height 170
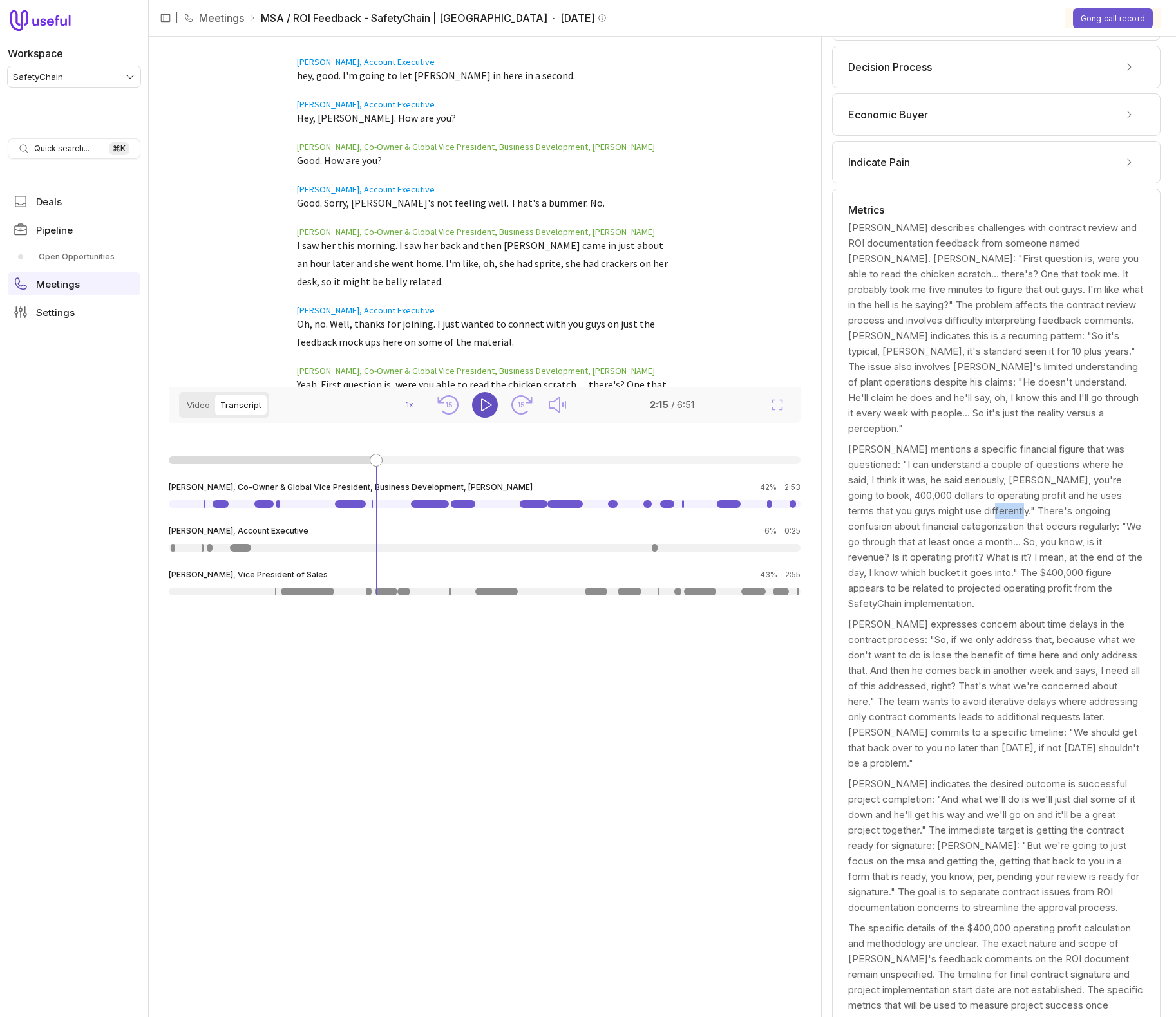
drag, startPoint x: 253, startPoint y: 410, endPoint x: 428, endPoint y: 295, distance: 209.4
click at [255, 408] on button "Transcript" at bounding box center [241, 404] width 51 height 20
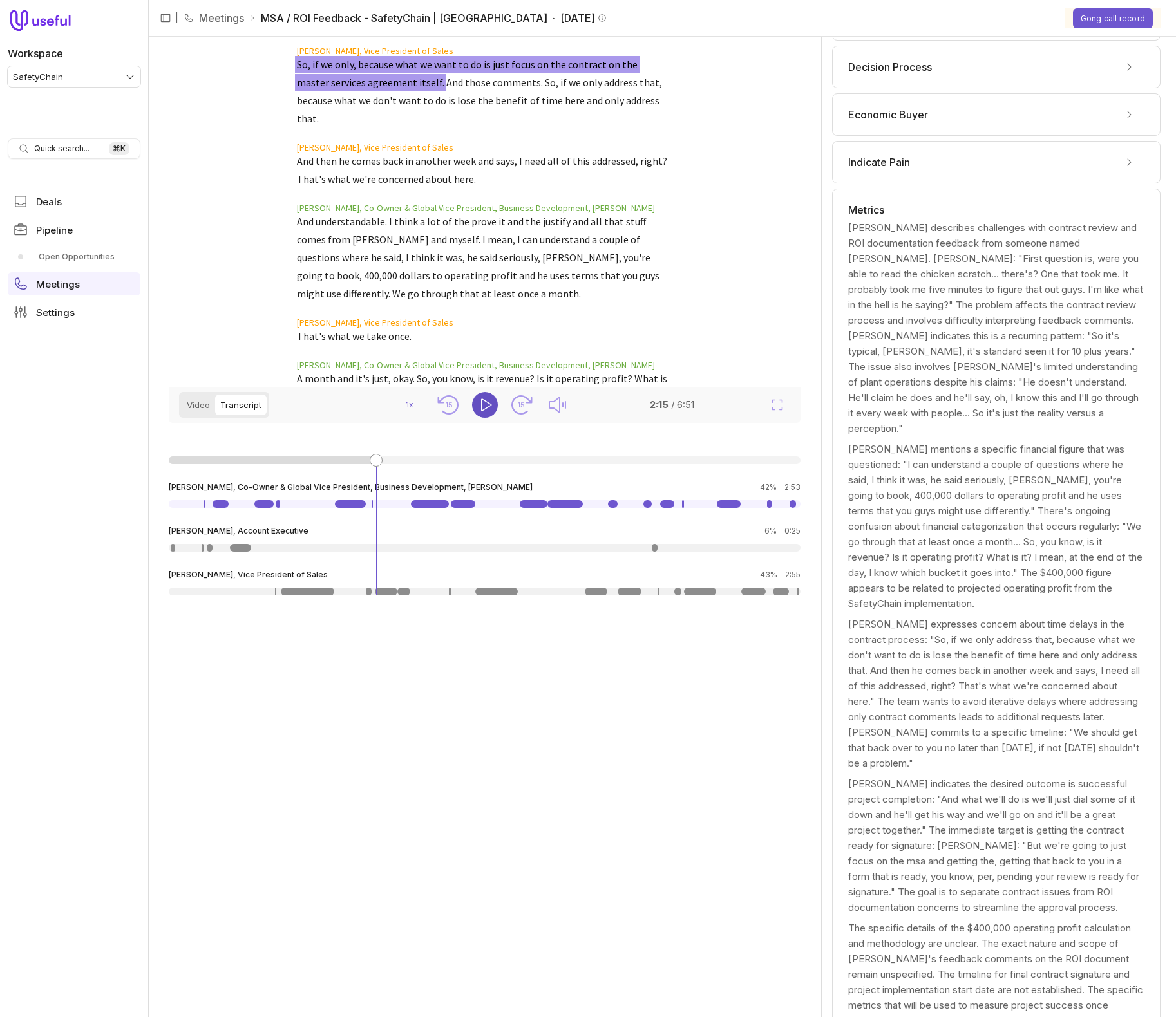
click at [457, 260] on blockquote "And understandable. I think a lot of the prove it and the justify and all that …" at bounding box center [482, 257] width 371 height 90
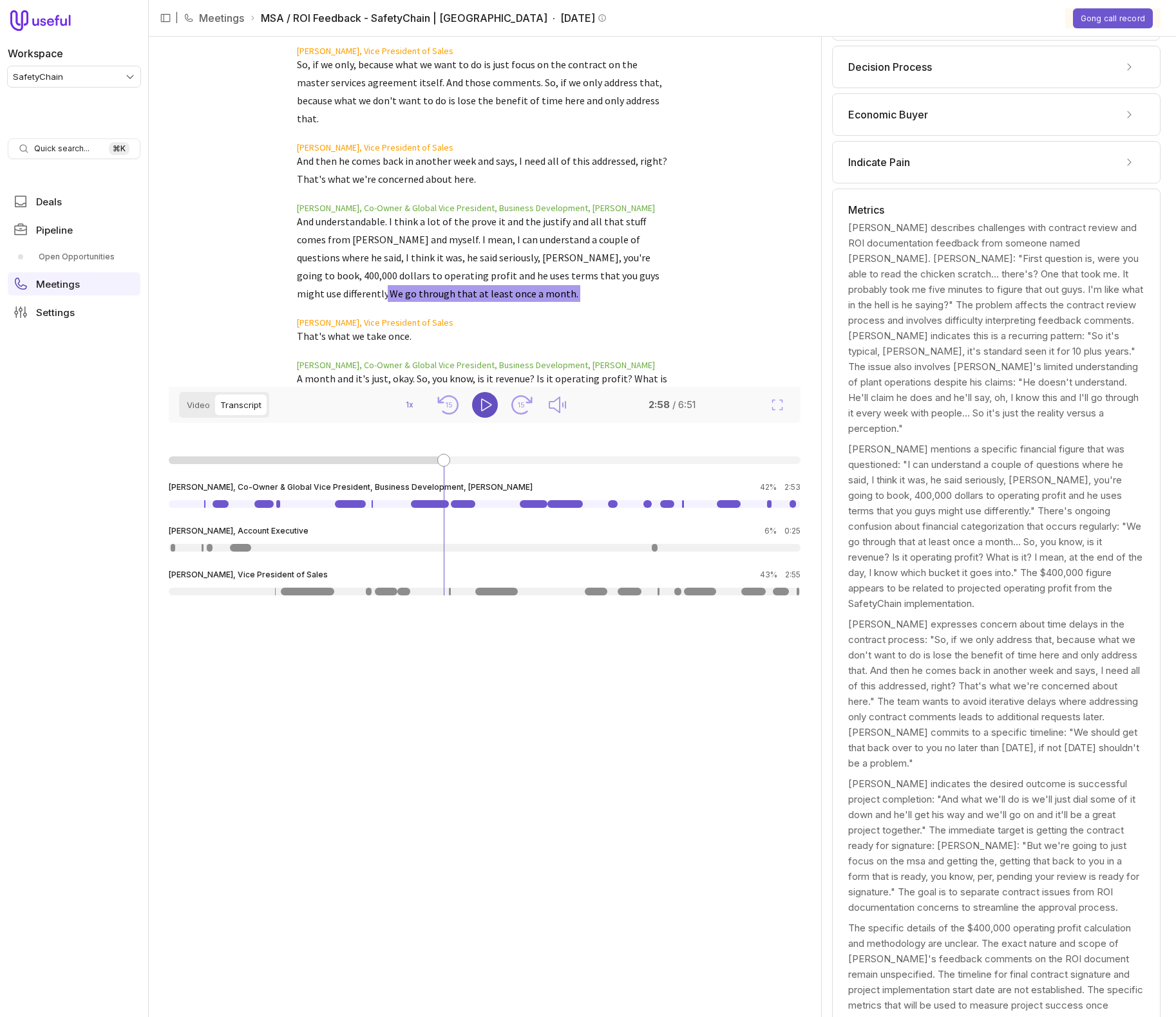
click at [474, 221] on blockquote "And understandable. I think a lot of the prove it and the justify and all that …" at bounding box center [482, 257] width 371 height 90
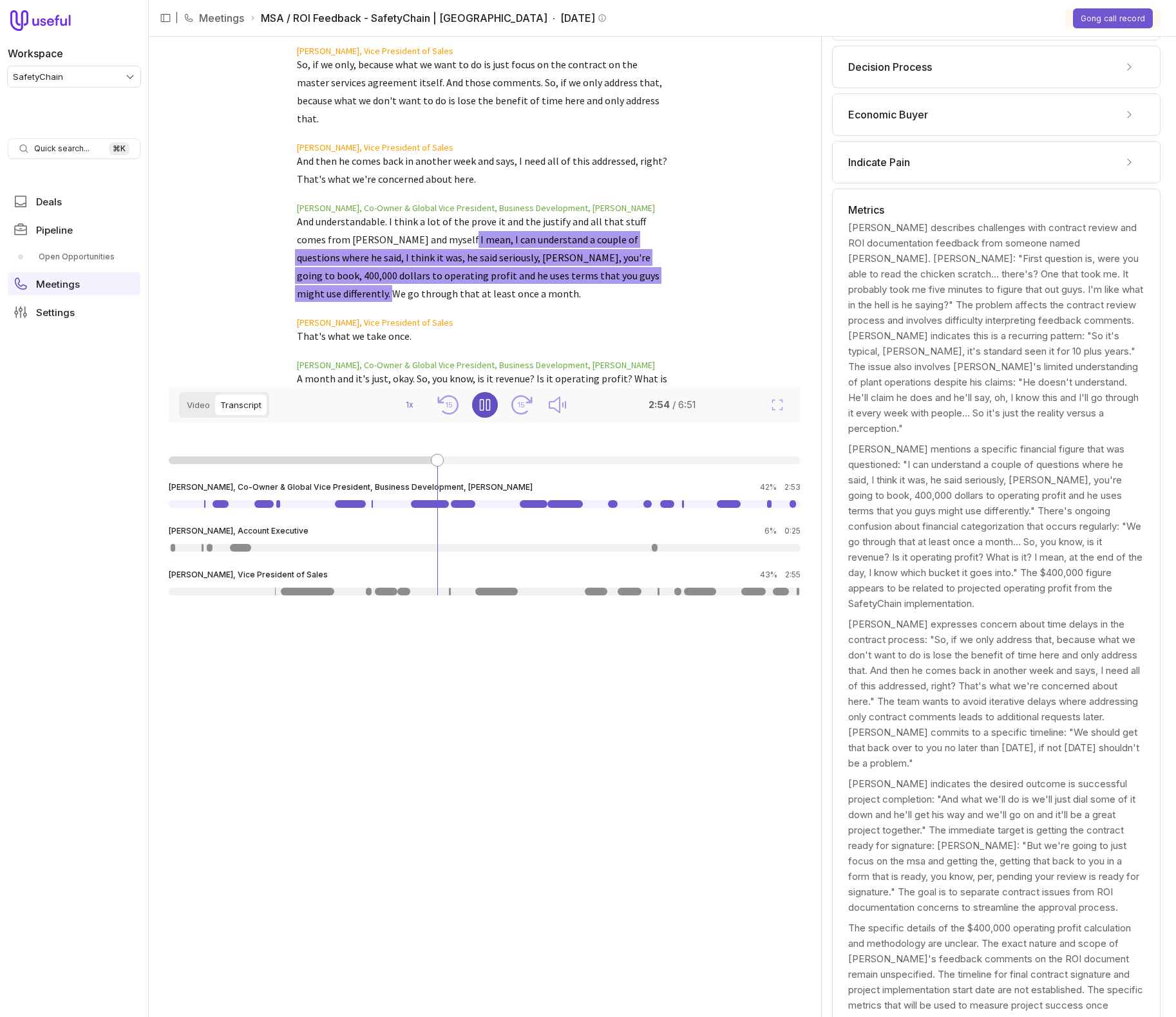
click at [297, 213] on blockquote "And understandable. I think a lot of the prove it and the justify and all that …" at bounding box center [482, 257] width 371 height 90
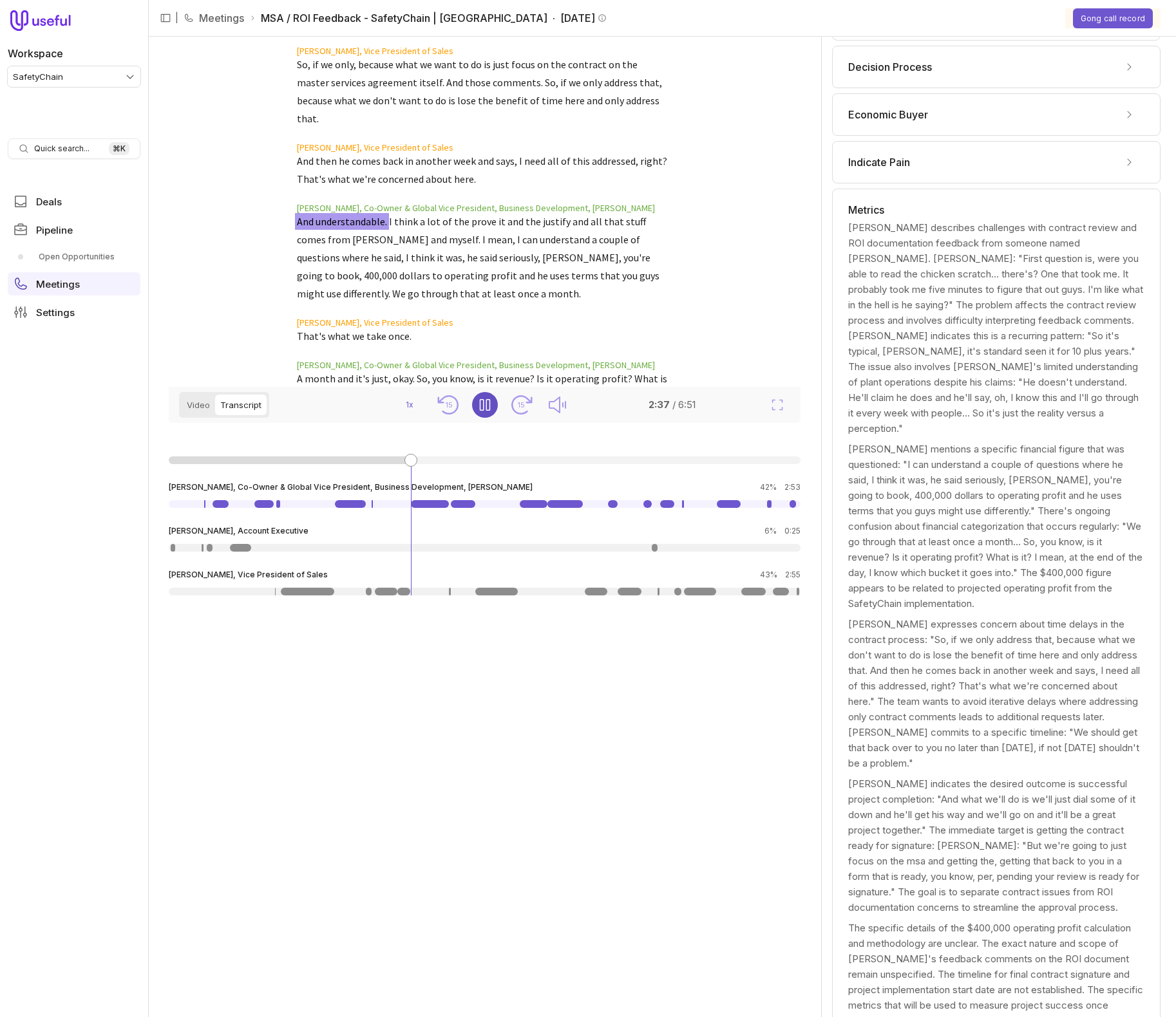
click at [297, 215] on mark "And understandable." at bounding box center [342, 221] width 90 height 13
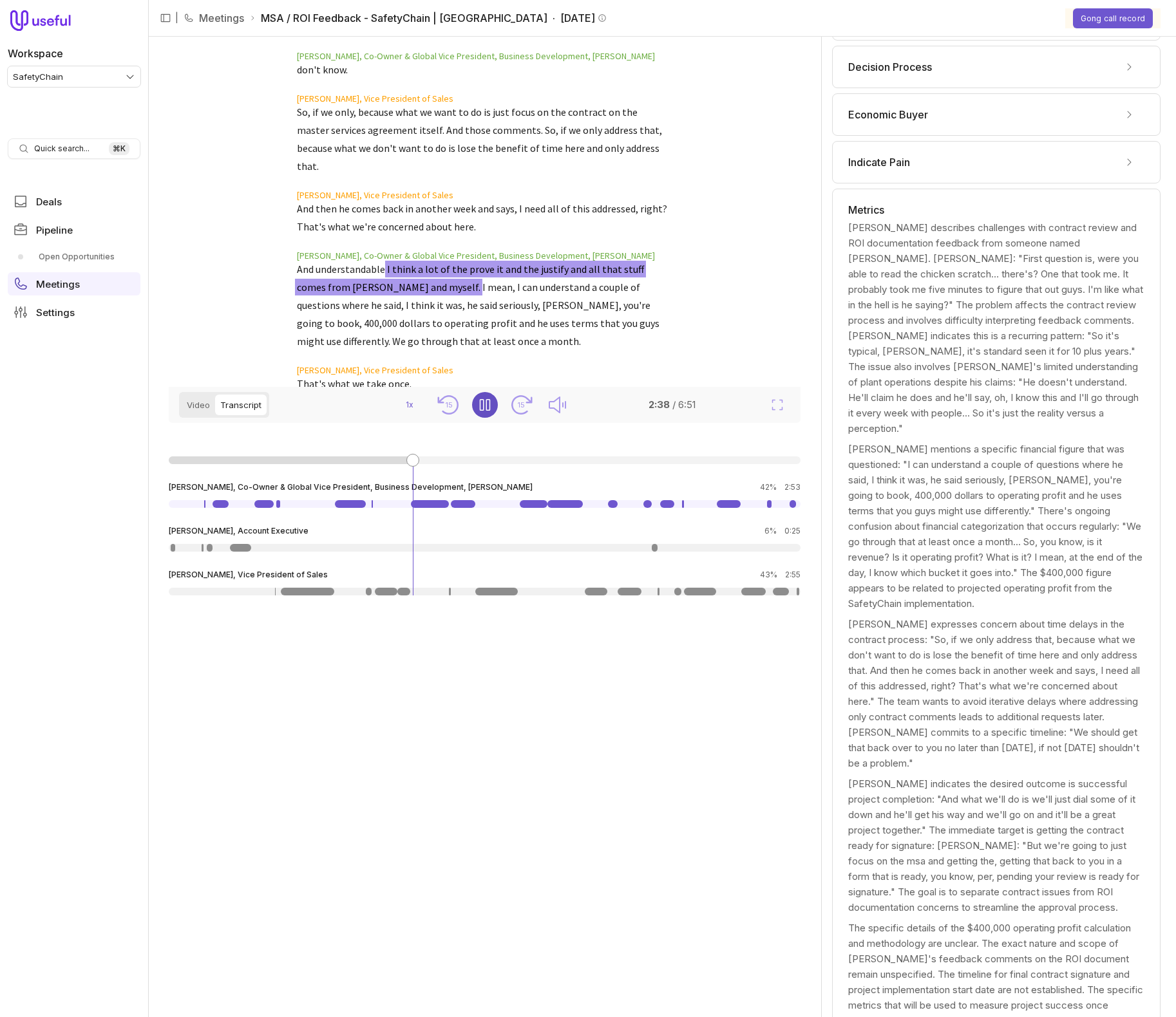
scroll to position [780, 0]
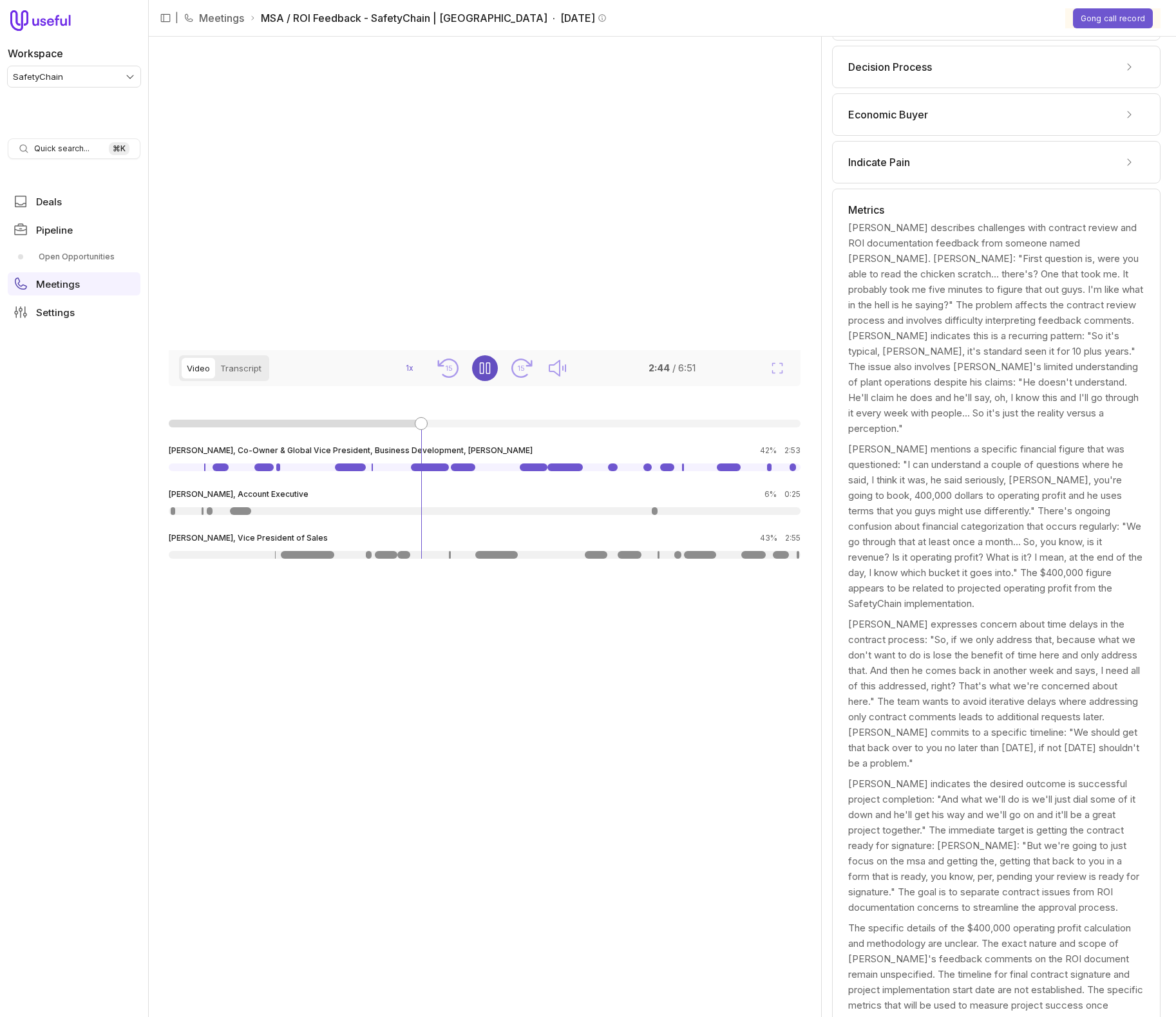
click at [202, 378] on button "Video" at bounding box center [198, 368] width 34 height 20
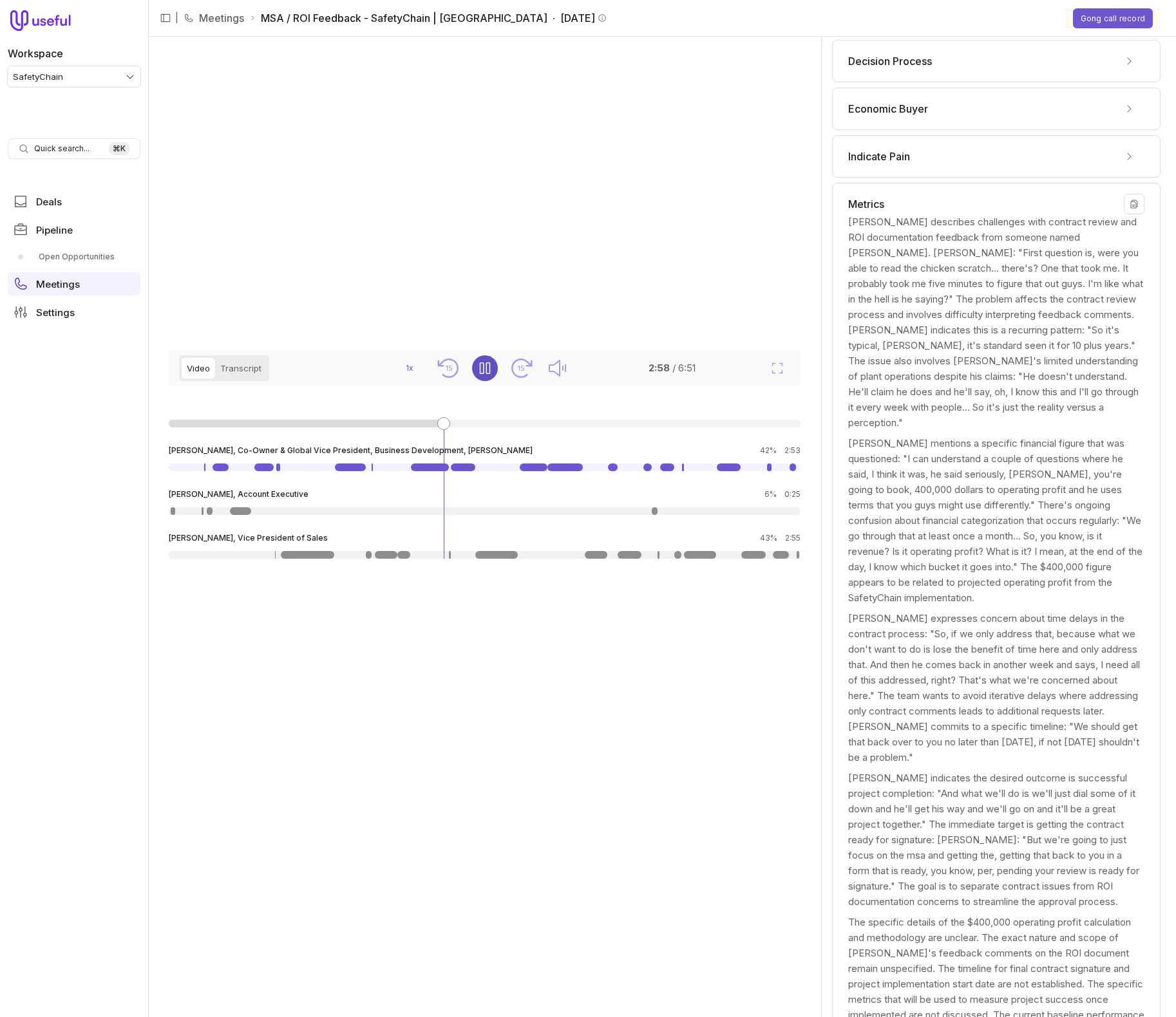
scroll to position [171, 0]
click at [485, 376] on icon "Pause" at bounding box center [485, 368] width 15 height 15
click at [250, 378] on button "Transcript" at bounding box center [241, 368] width 51 height 20
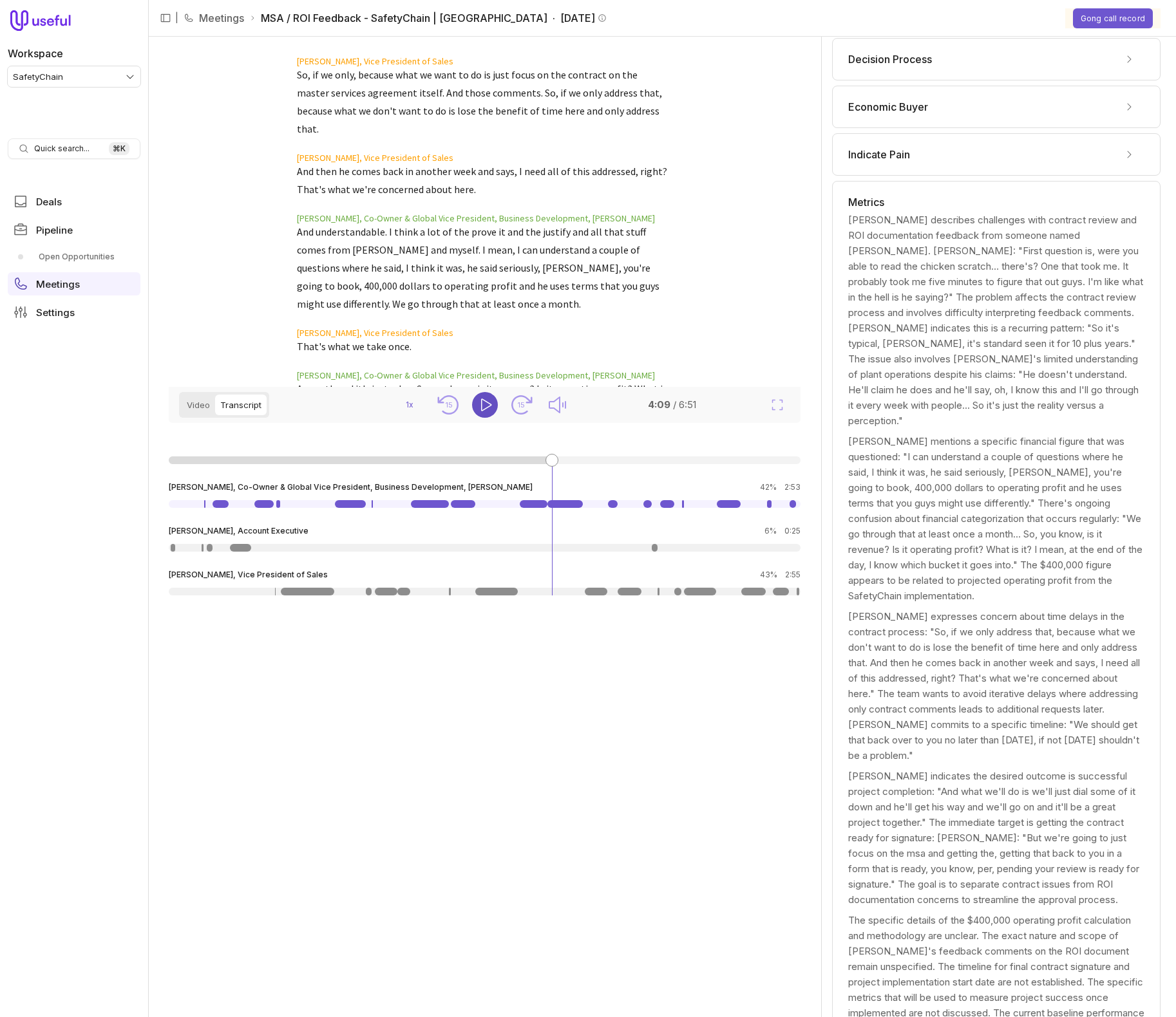
scroll to position [696, 0]
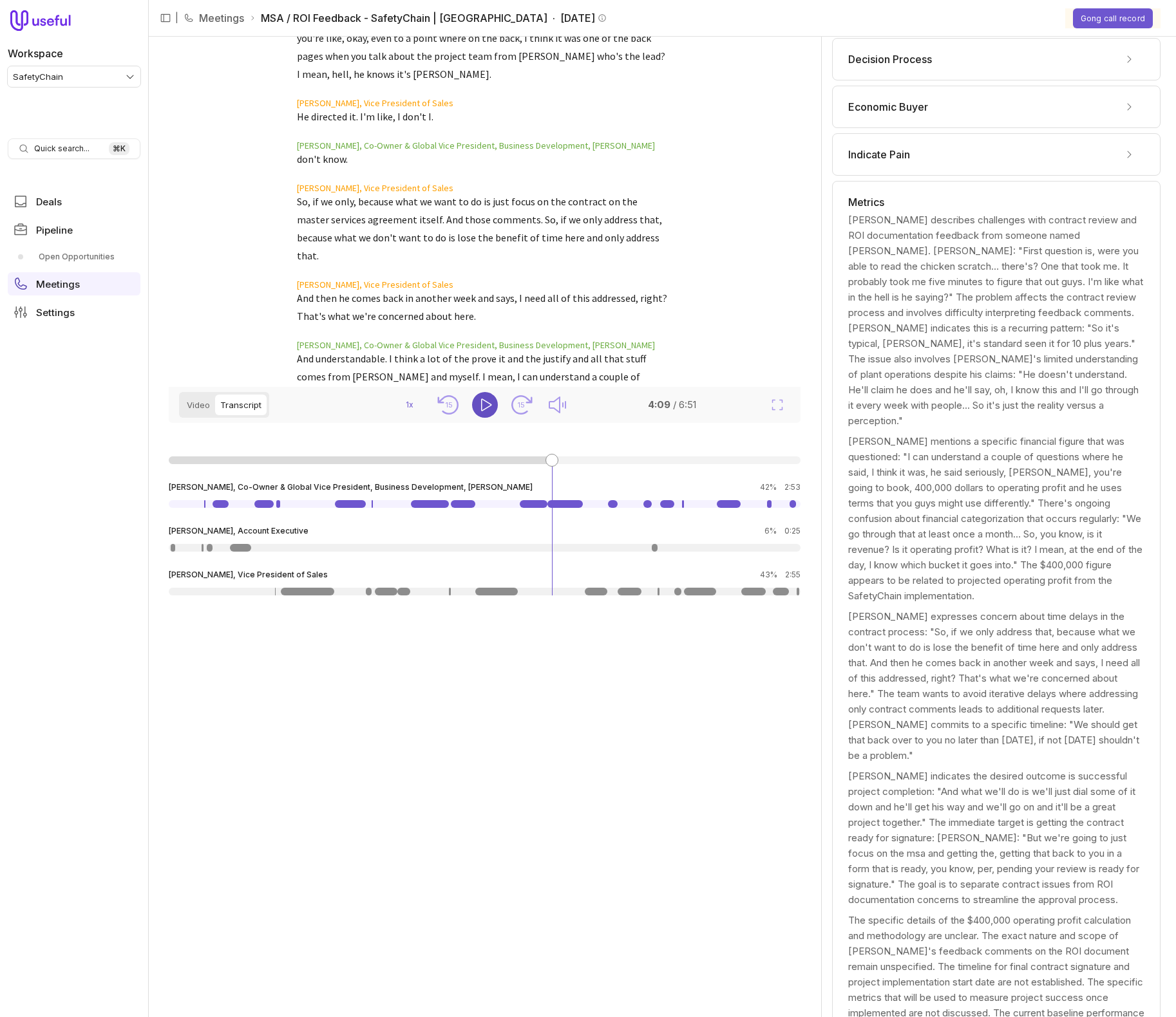
click at [354, 77] on ol "Morgan Posewitz, Account Executive hey, good. I'm going to let Snyder in here i…" at bounding box center [482, 662] width 371 height 2601
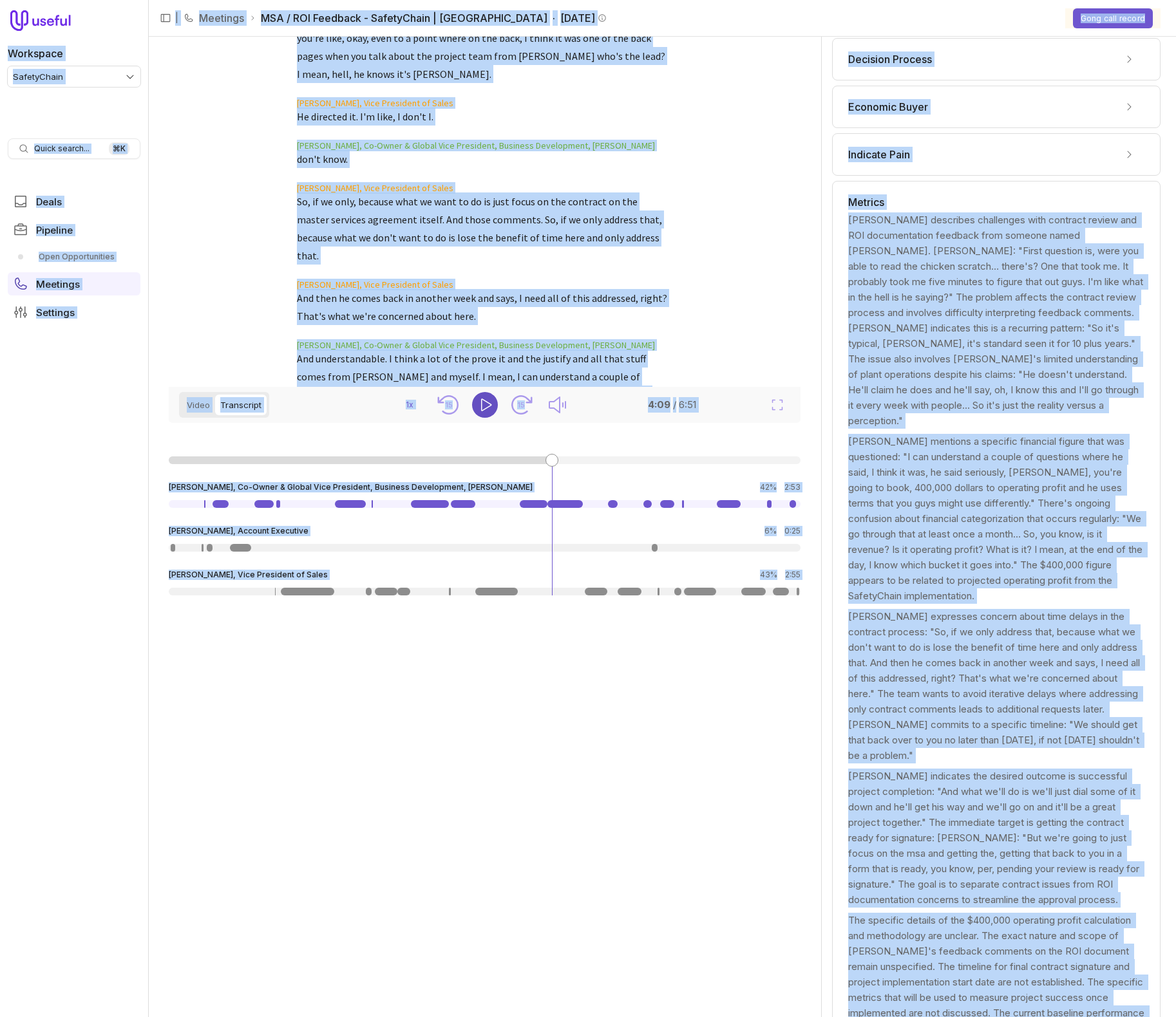
click at [356, 99] on span "Bryan Riehl, Vice President of Sales" at bounding box center [482, 103] width 371 height 9
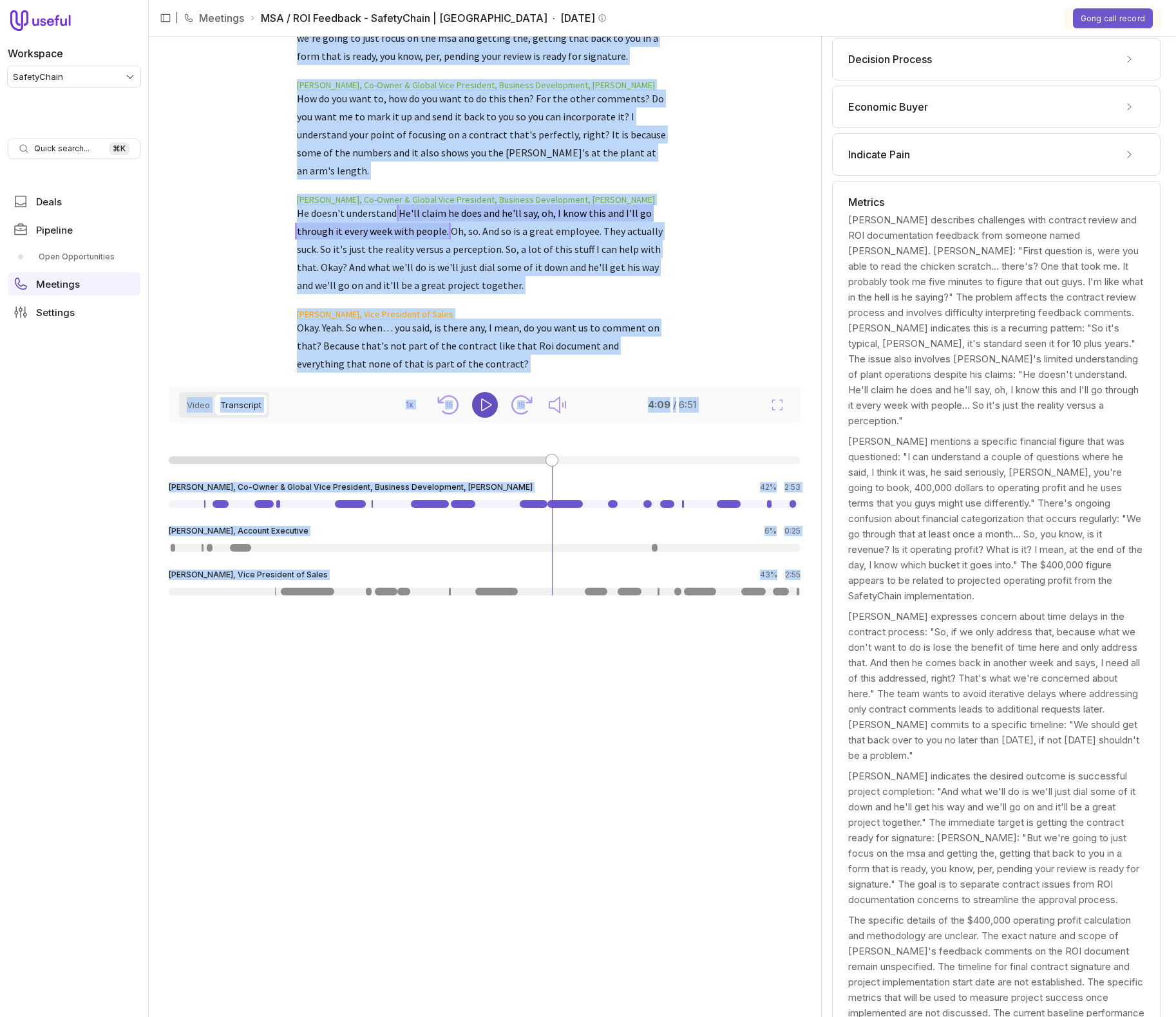
scroll to position [3, 0]
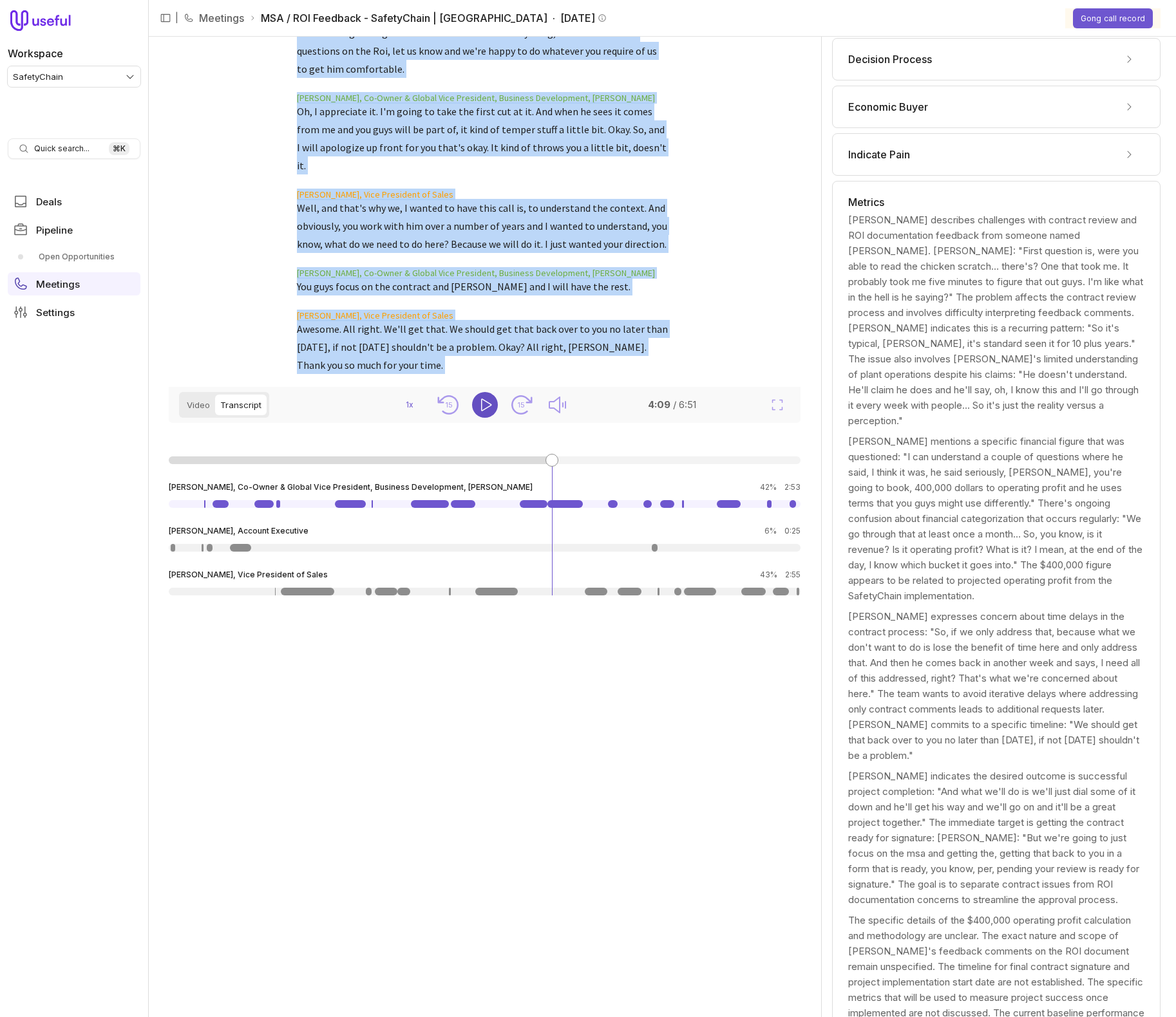
drag, startPoint x: 401, startPoint y: 174, endPoint x: 465, endPoint y: 362, distance: 198.6
click at [464, 363] on div "Morgan Posewitz, Account Executive hey, good. I'm going to let Snyder in here i…" at bounding box center [482, 208] width 626 height 350
copy ol "Morgan Posewitz, Account Executive hey, good. I'm going to let Snyder in here i…"
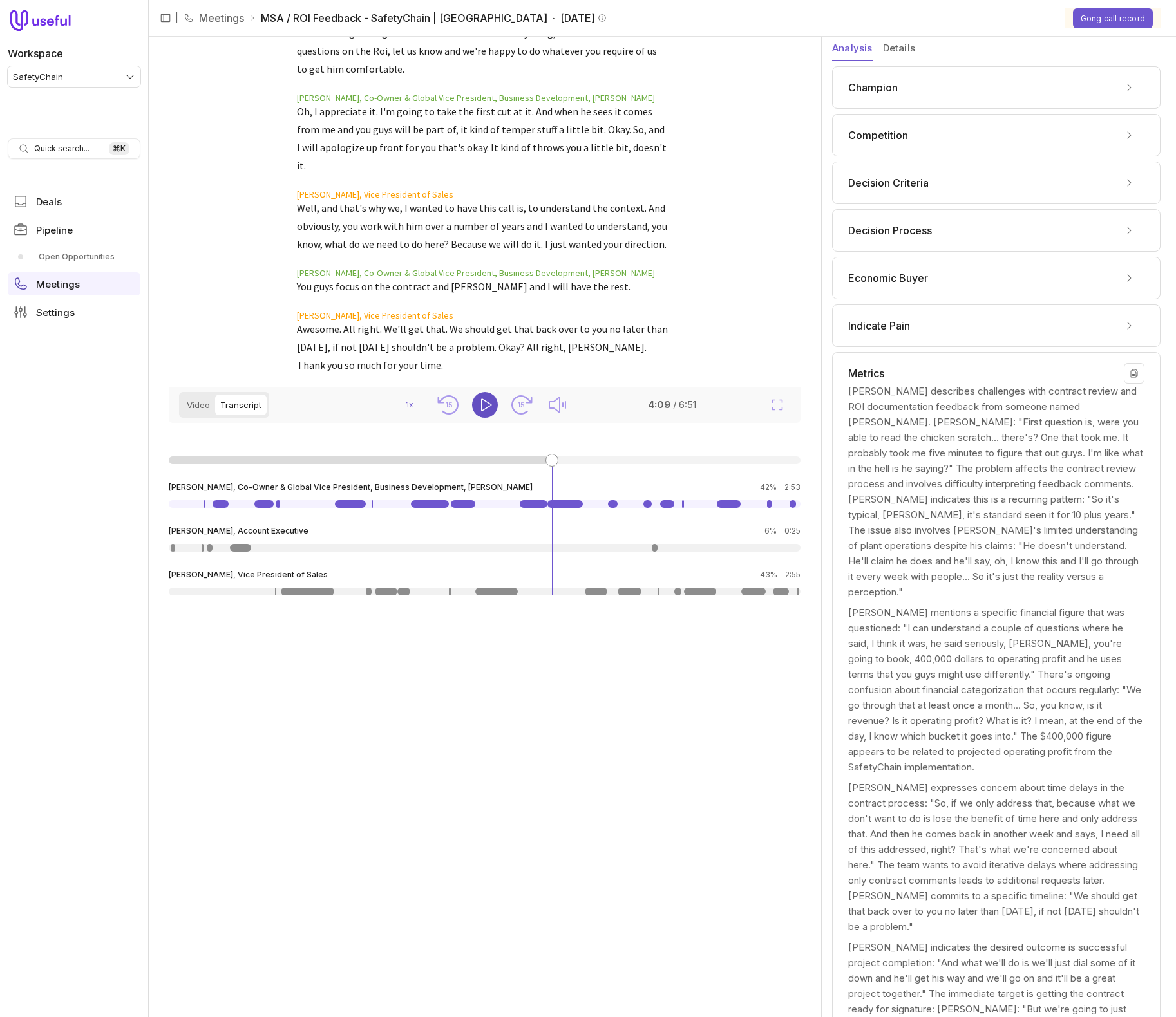
click at [991, 390] on div "Dave Snyder describes challenges with contract review and ROI documentation fee…" at bounding box center [995, 492] width 296 height 216
click at [989, 374] on div "Metrics" at bounding box center [995, 373] width 296 height 20
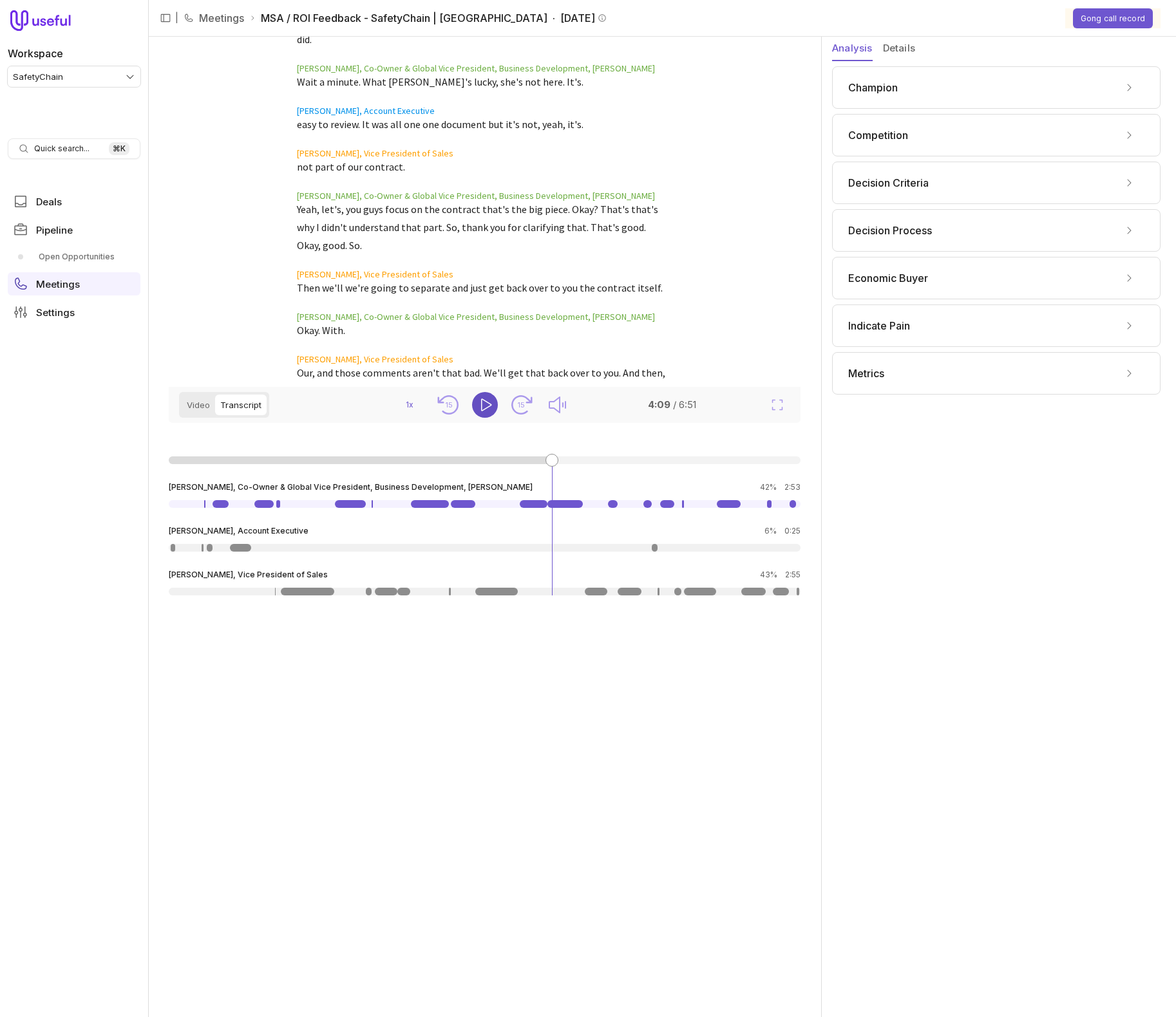
scroll to position [1580, 0]
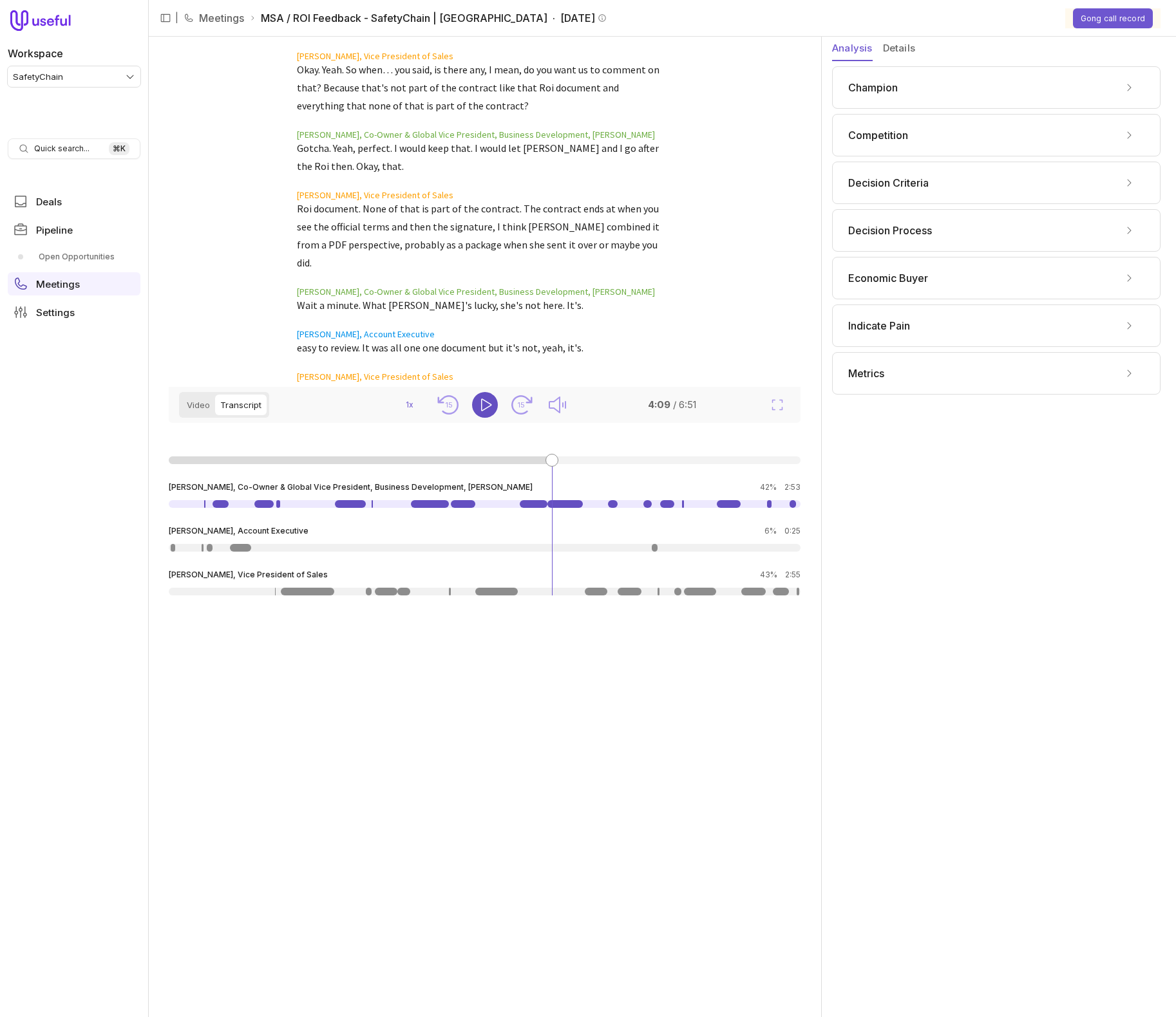
drag, startPoint x: 230, startPoint y: 499, endPoint x: 214, endPoint y: 504, distance: 16.8
click at [230, 500] on li "Dave Snyder, Co-Owner & Global Vice President, Business Development, Tipton Mil…" at bounding box center [485, 495] width 631 height 26
click at [214, 504] on link at bounding box center [220, 504] width 16 height 8
drag, startPoint x: 172, startPoint y: 546, endPoint x: 187, endPoint y: 547, distance: 15.0
click at [172, 546] on link at bounding box center [172, 547] width 4 height 8
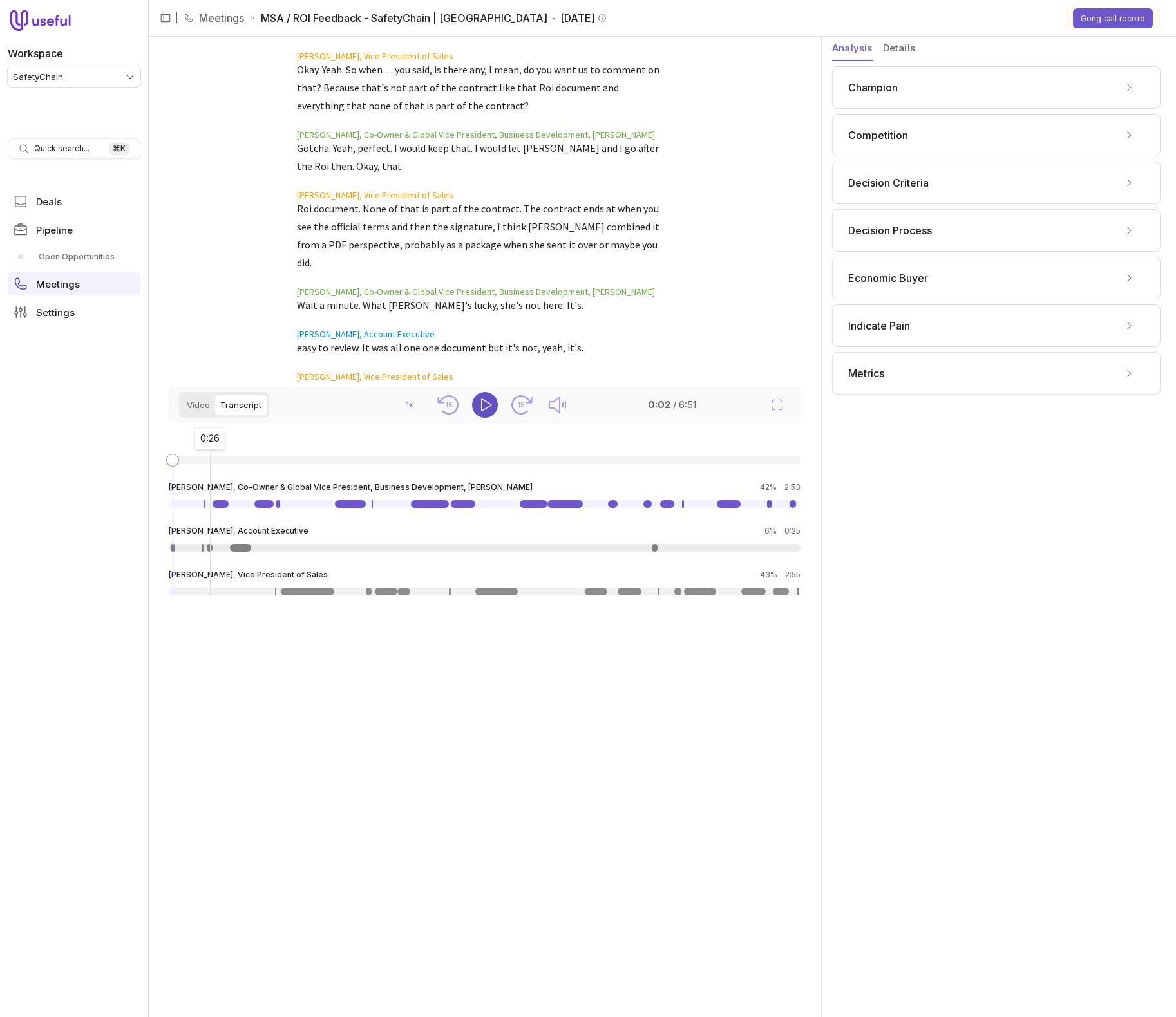
click at [209, 549] on link at bounding box center [209, 547] width 6 height 8
click at [240, 546] on link at bounding box center [240, 547] width 21 height 8
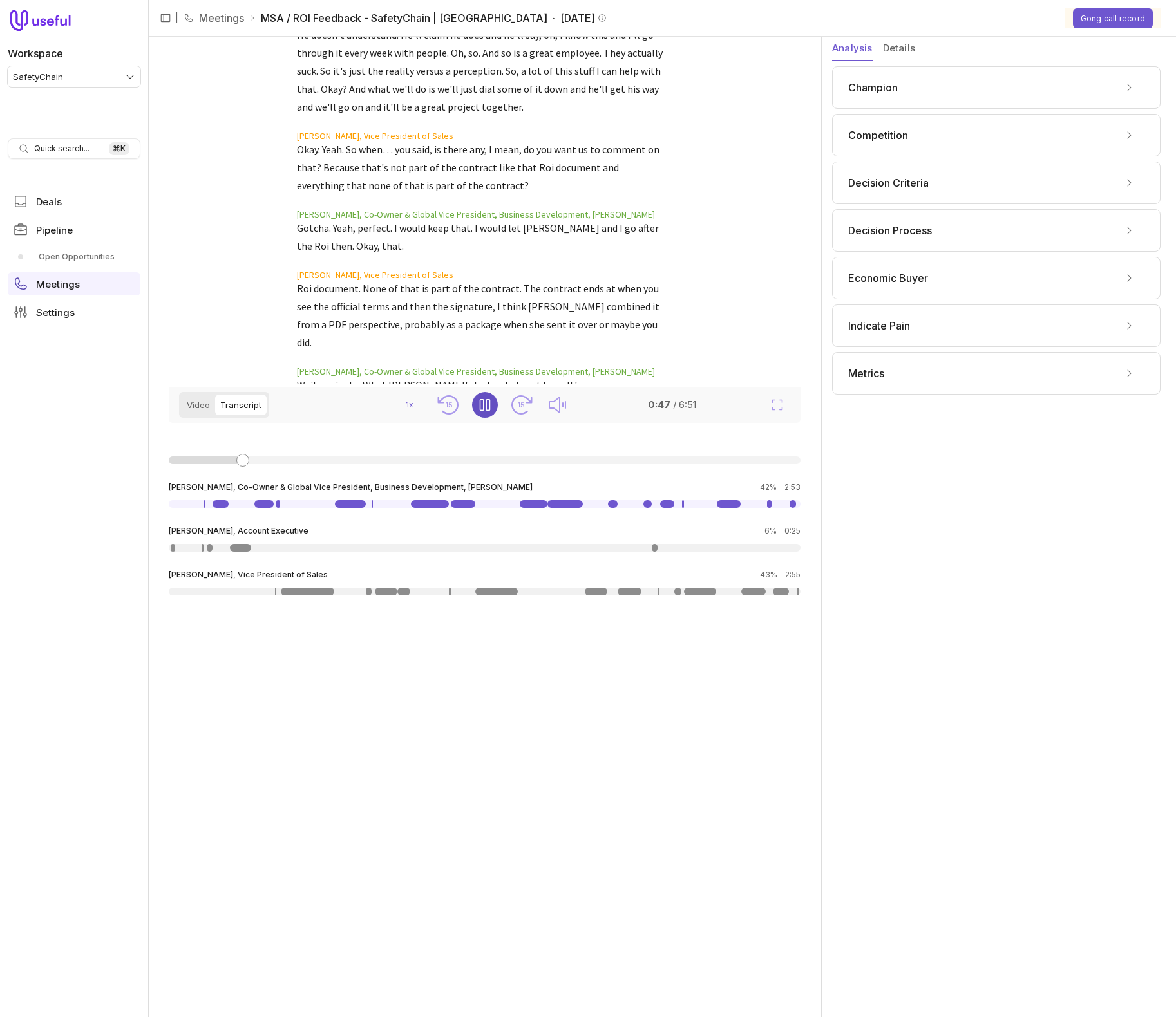
scroll to position [1469, 0]
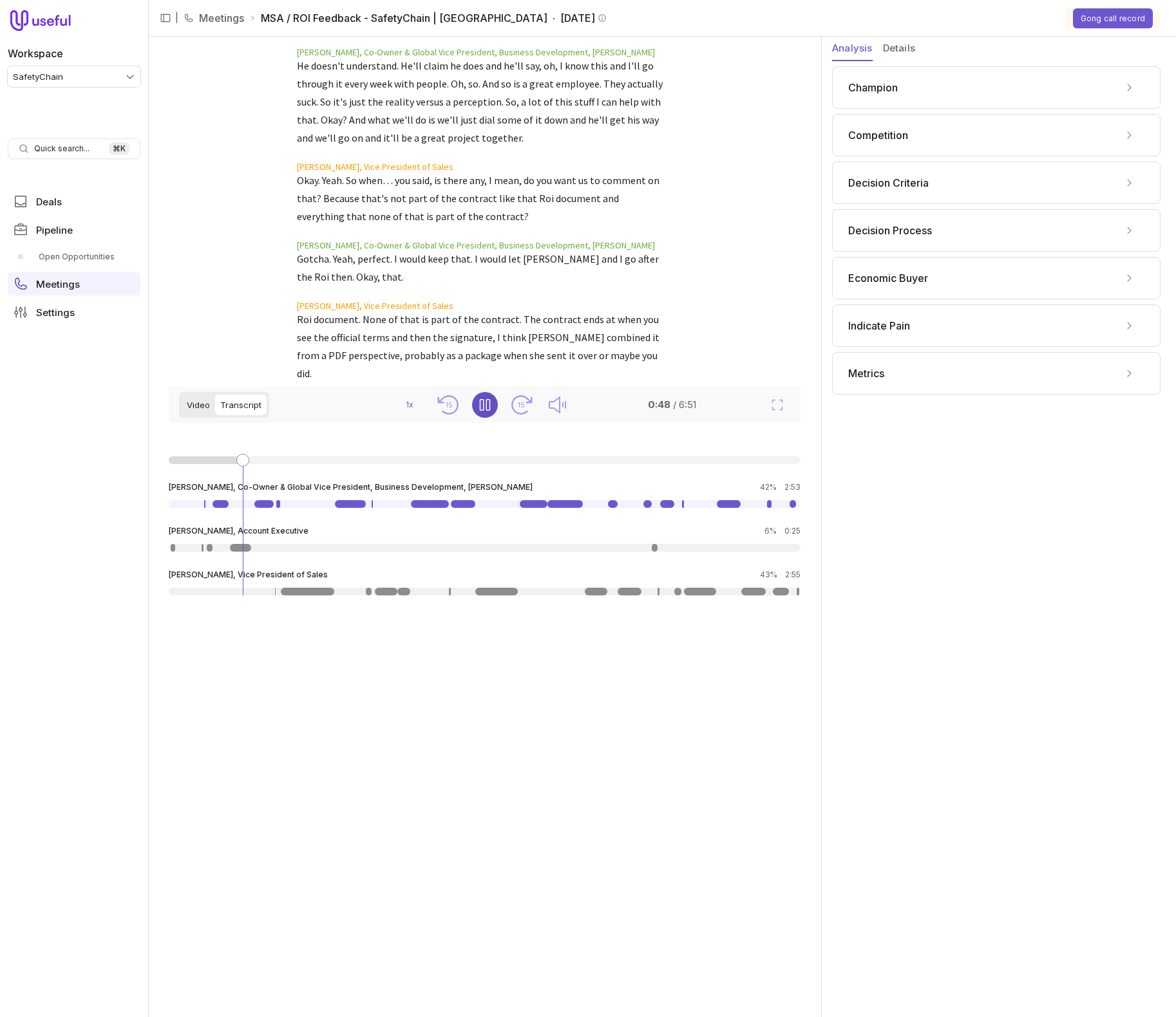
click at [204, 414] on button "Video" at bounding box center [198, 404] width 34 height 20
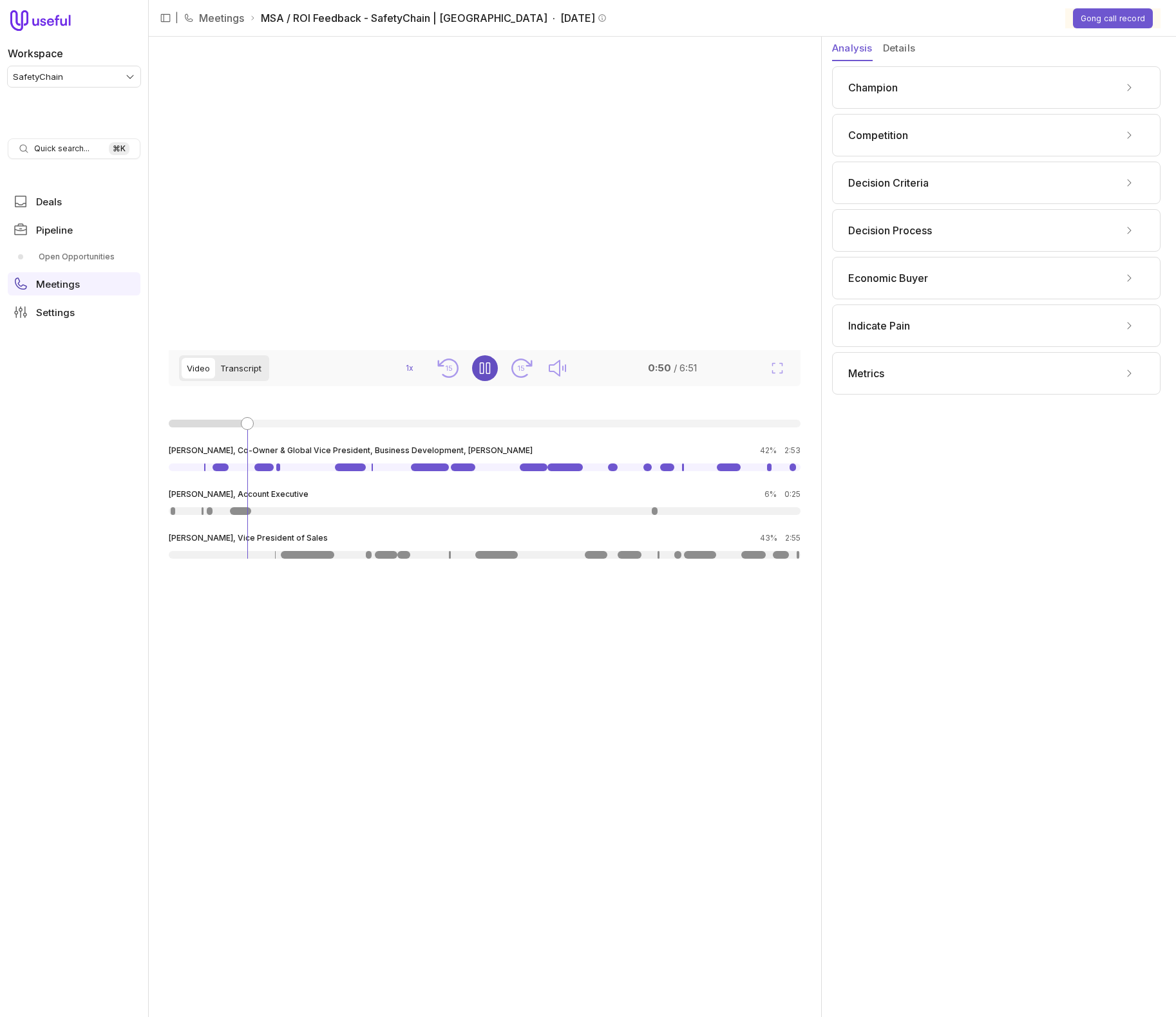
click at [224, 378] on button "Transcript" at bounding box center [241, 368] width 51 height 20
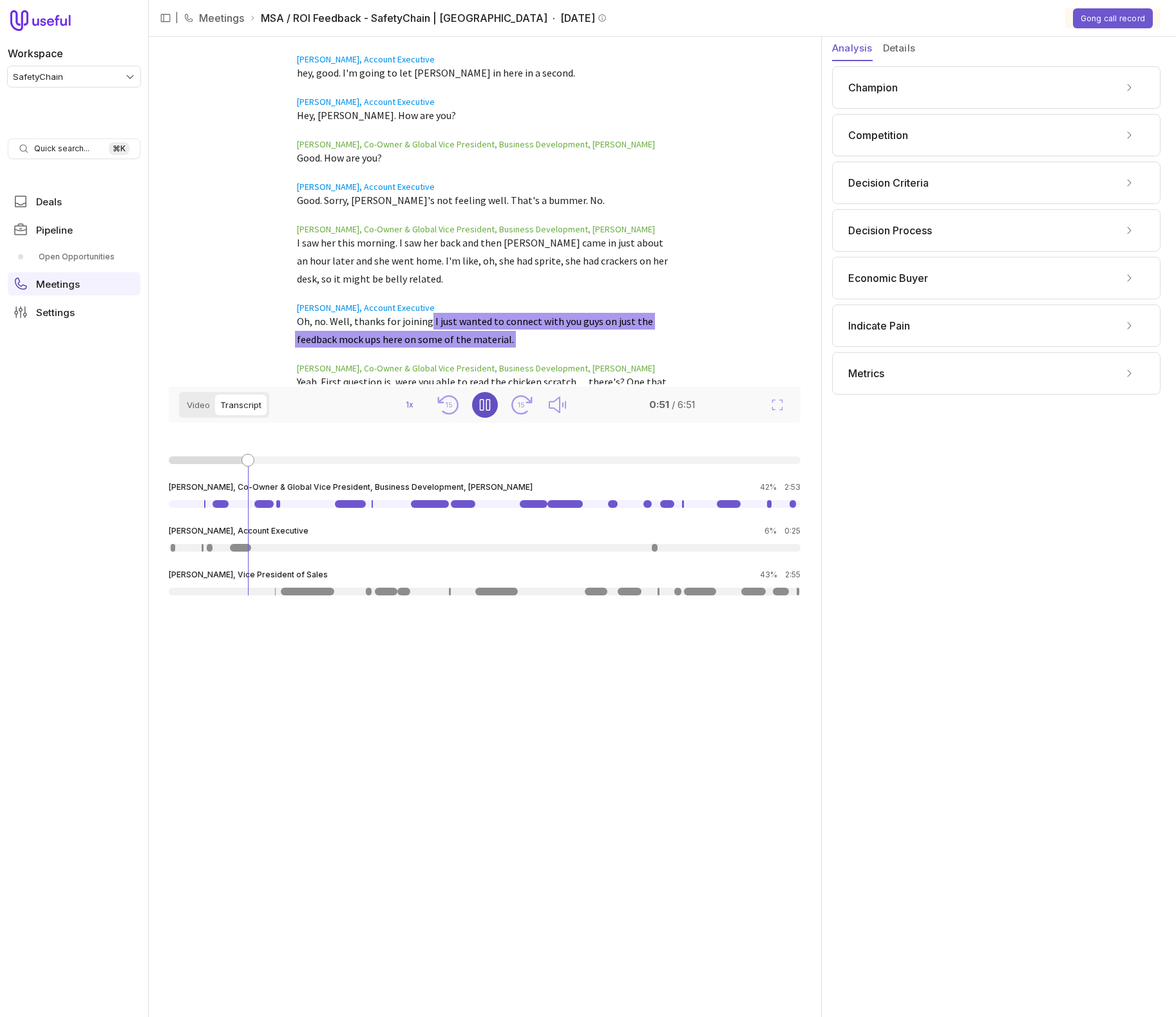
scroll to position [278, 0]
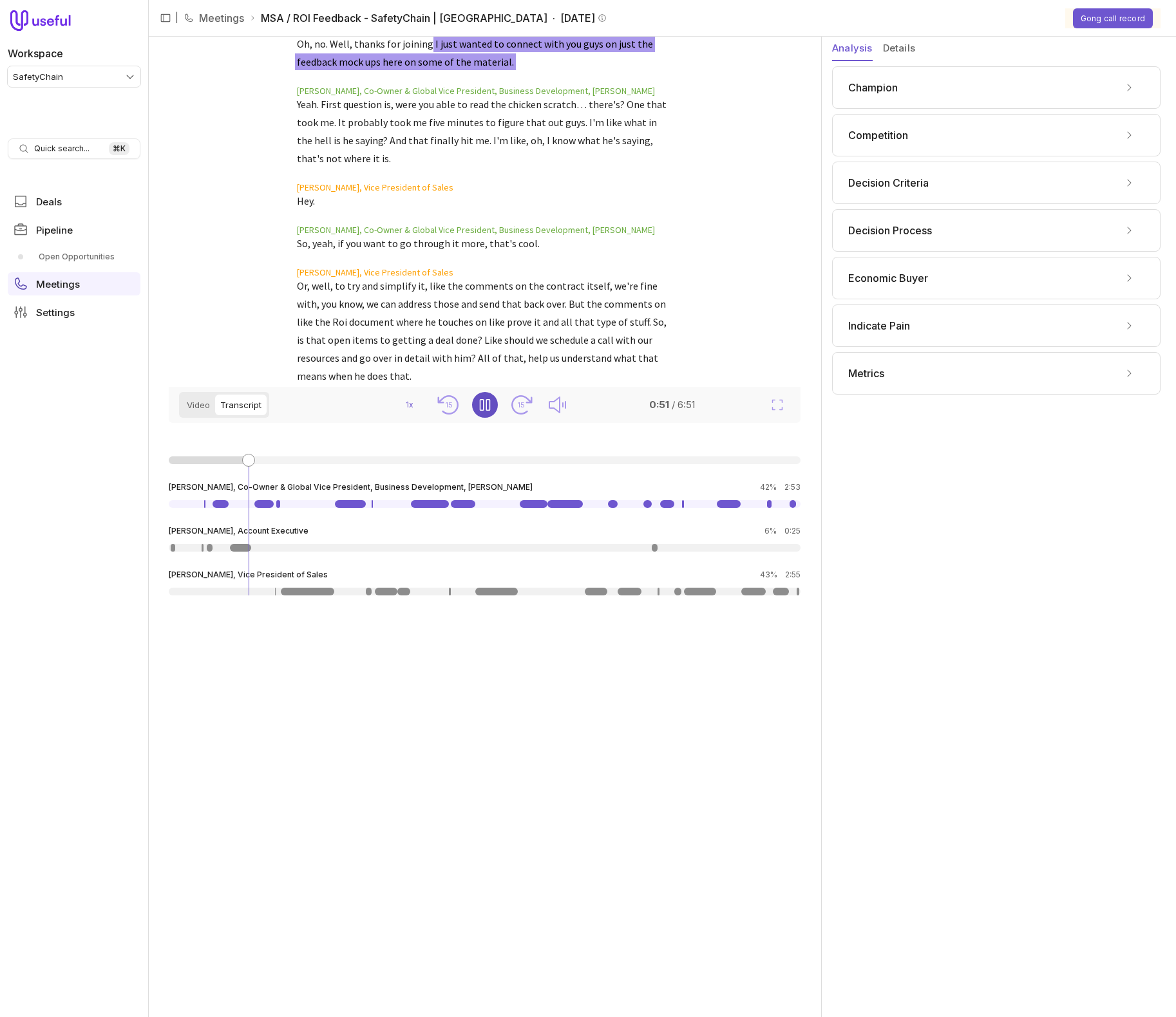
click at [488, 409] on icon "Pause" at bounding box center [485, 405] width 15 height 15
click at [902, 45] on button "Details" at bounding box center [899, 48] width 32 height 24
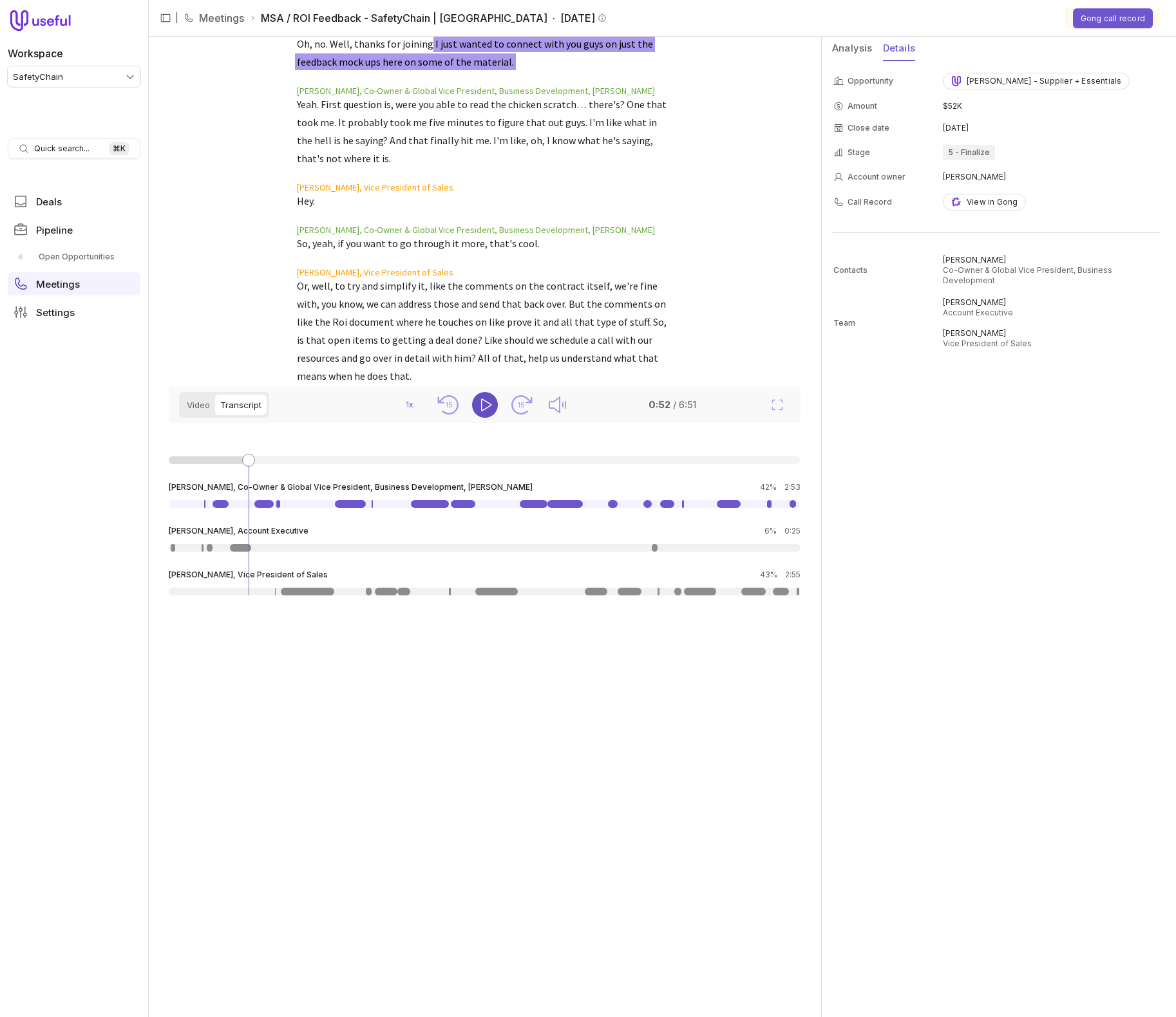
click at [184, 403] on button "Video" at bounding box center [198, 404] width 34 height 20
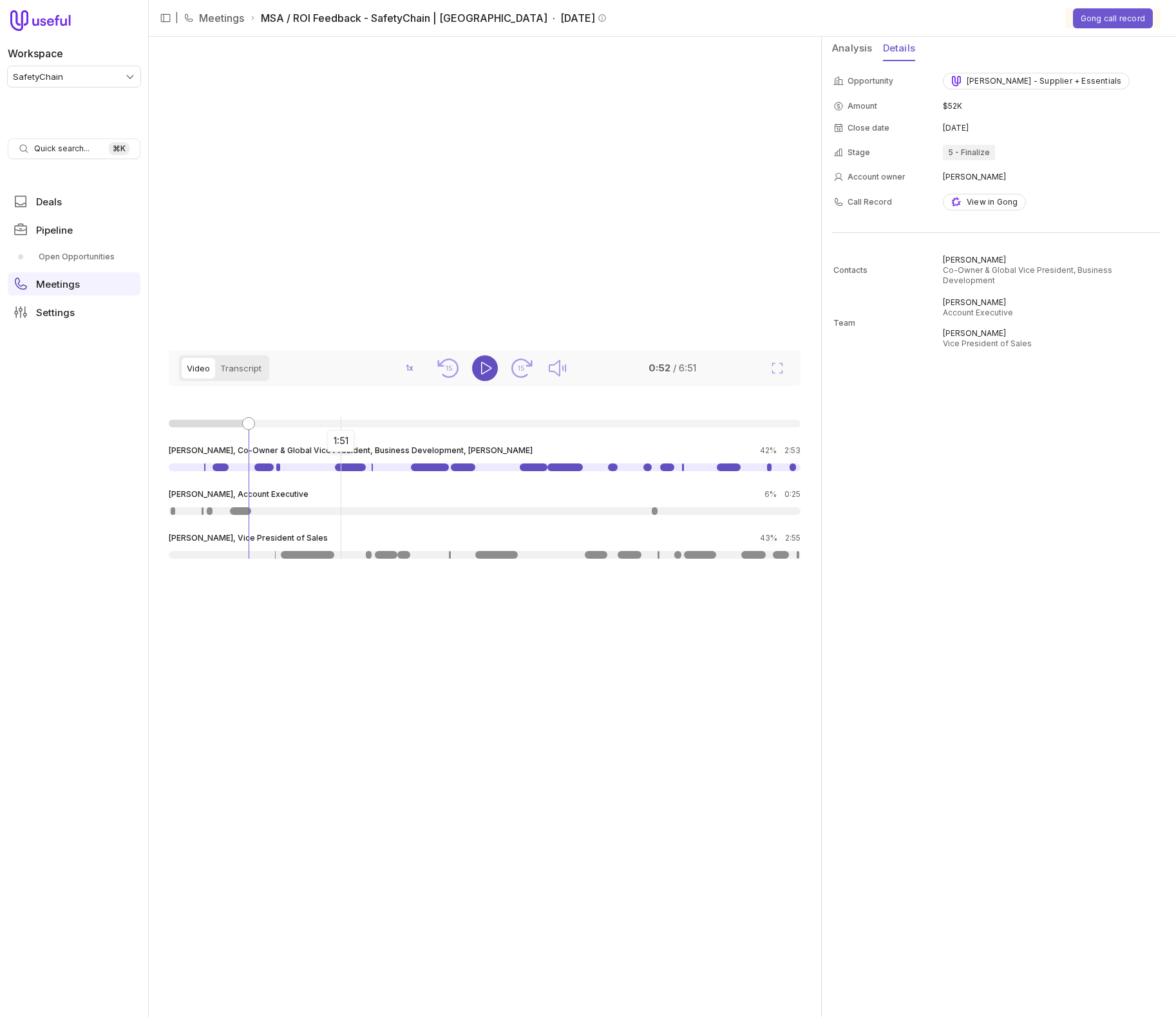
click at [340, 471] on link at bounding box center [350, 467] width 30 height 8
click at [392, 471] on div at bounding box center [485, 467] width 631 height 8
click at [432, 471] on link at bounding box center [430, 467] width 38 height 8
drag, startPoint x: 470, startPoint y: 505, endPoint x: 516, endPoint y: 504, distance: 46.0
click at [470, 471] on link at bounding box center [463, 467] width 24 height 8
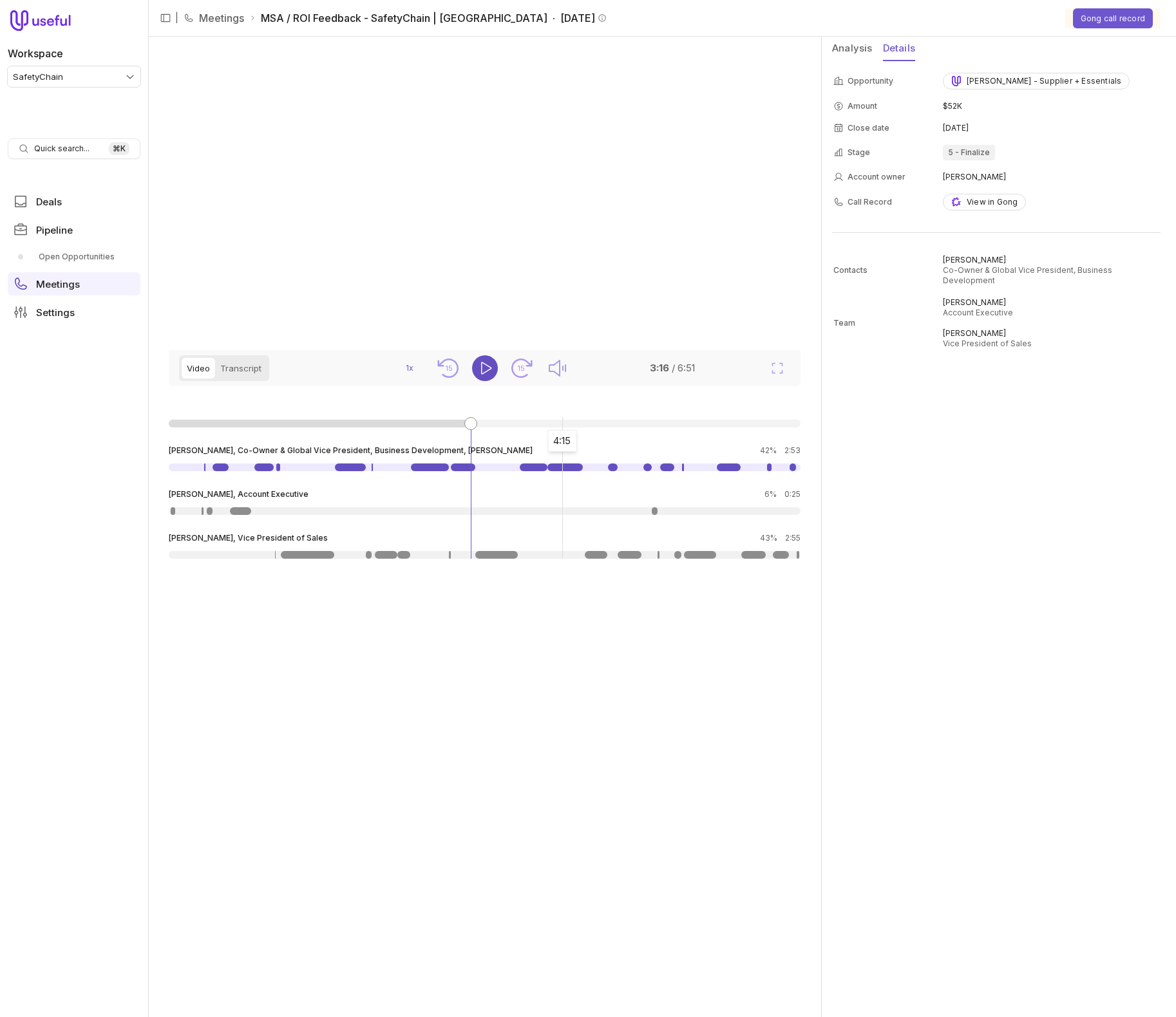
click at [561, 471] on link at bounding box center [565, 467] width 35 height 8
click at [664, 471] on link at bounding box center [667, 467] width 14 height 8
drag, startPoint x: 716, startPoint y: 506, endPoint x: 729, endPoint y: 505, distance: 13.0
click at [718, 471] on div at bounding box center [485, 467] width 631 height 8
drag, startPoint x: 729, startPoint y: 505, endPoint x: 720, endPoint y: 501, distance: 9.8
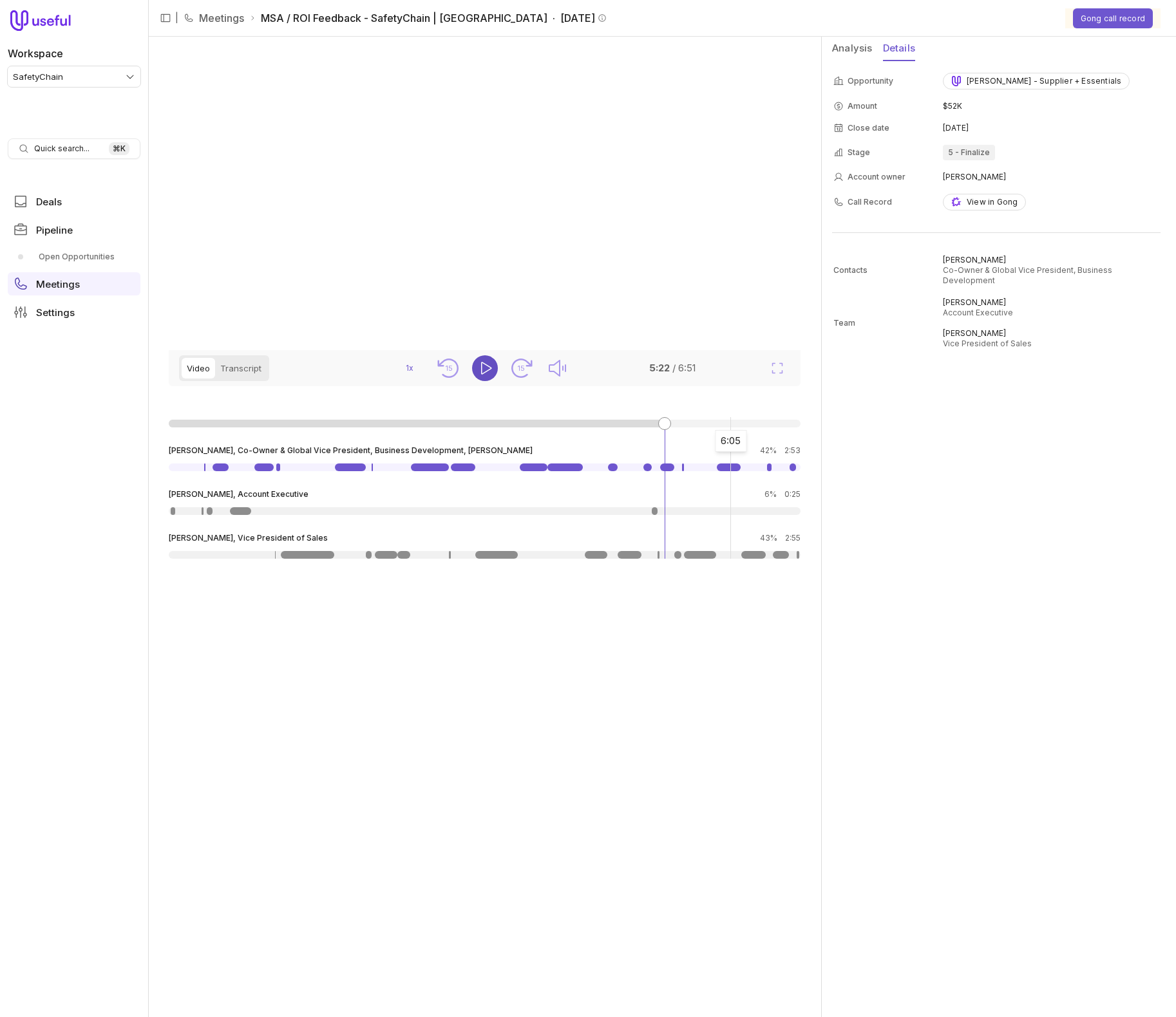
click at [729, 471] on link at bounding box center [729, 467] width 24 height 8
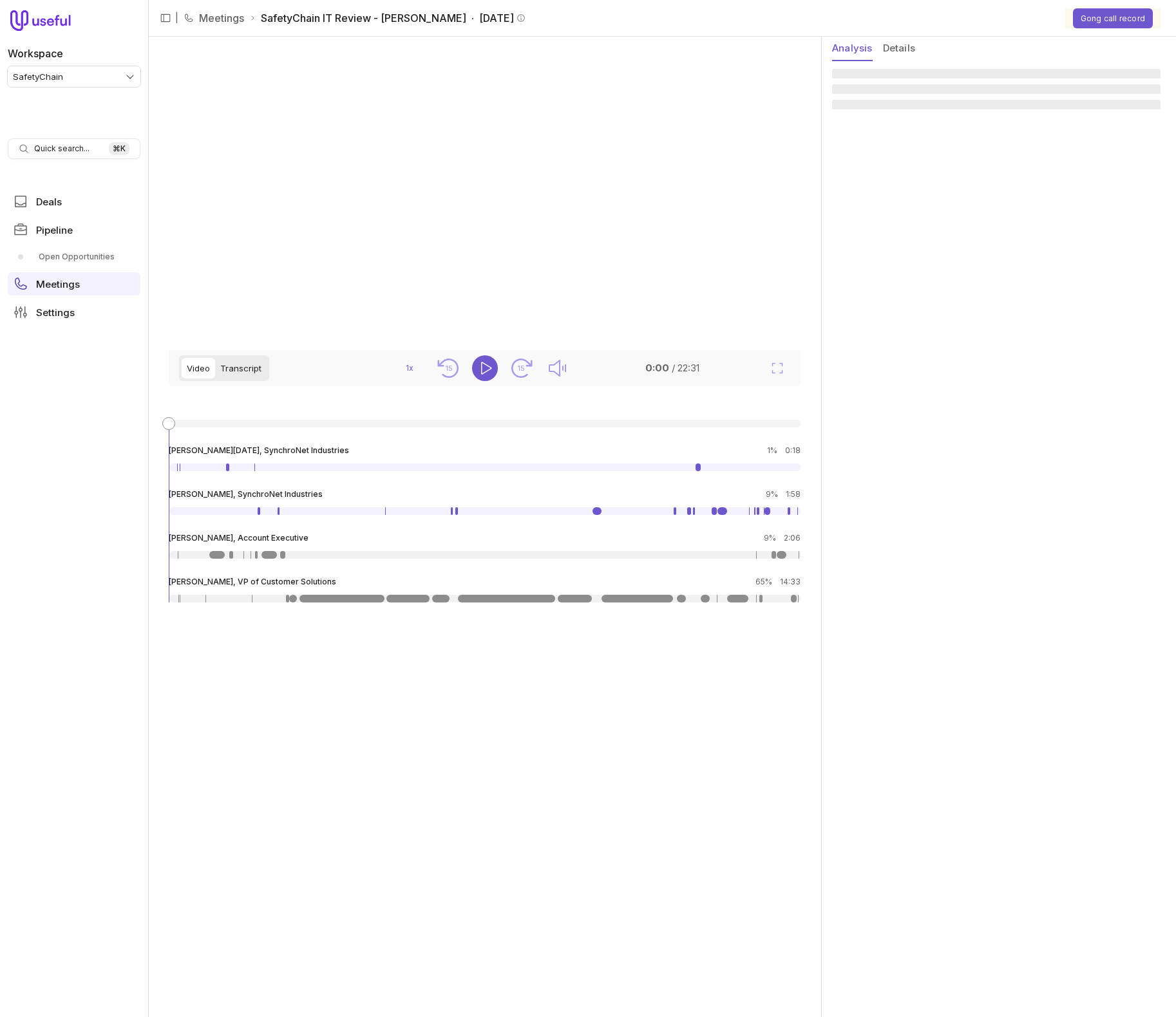
click at [246, 154] on video at bounding box center [482, 192] width 626 height 313
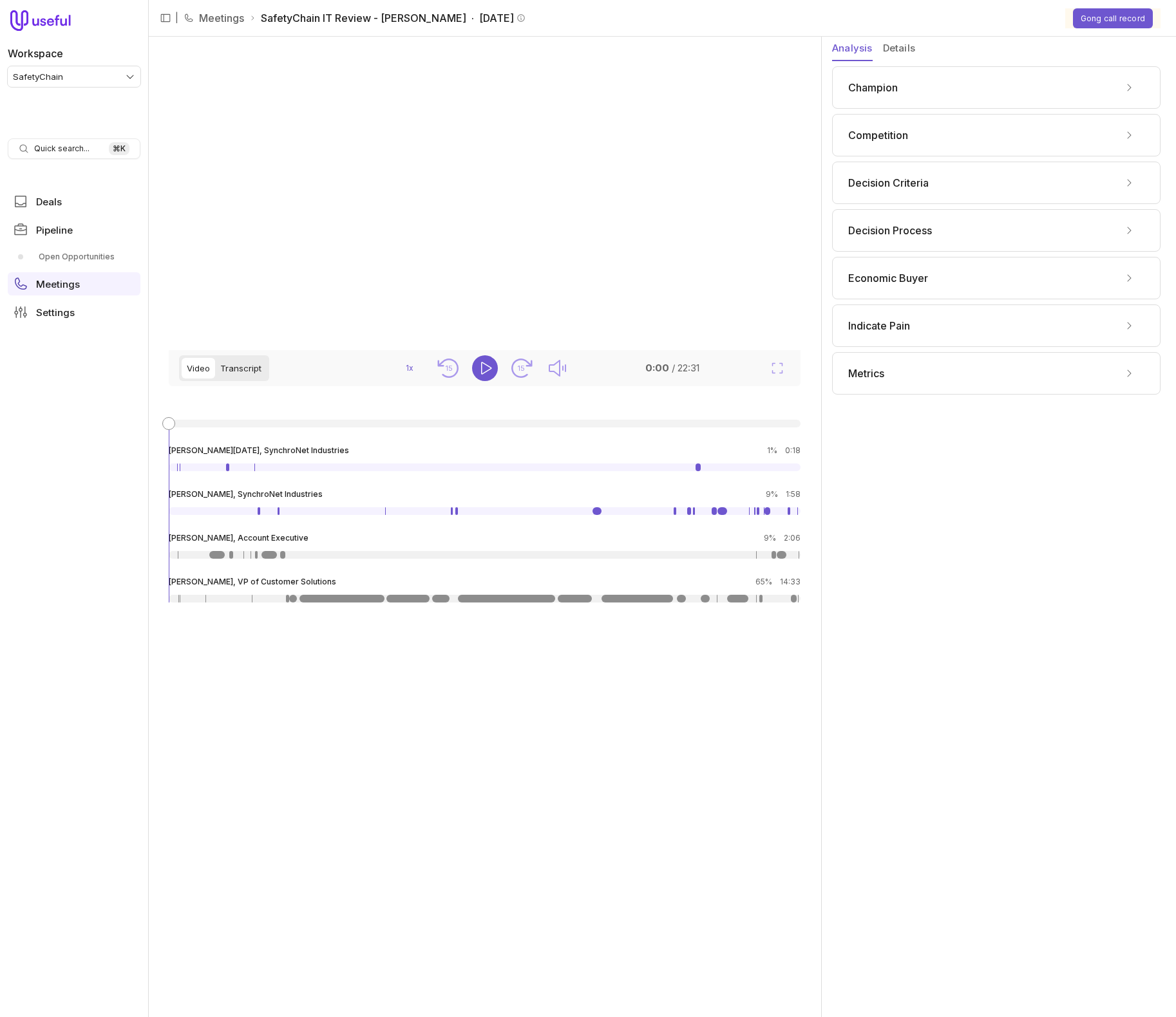
click at [250, 378] on button "Transcript" at bounding box center [241, 368] width 51 height 20
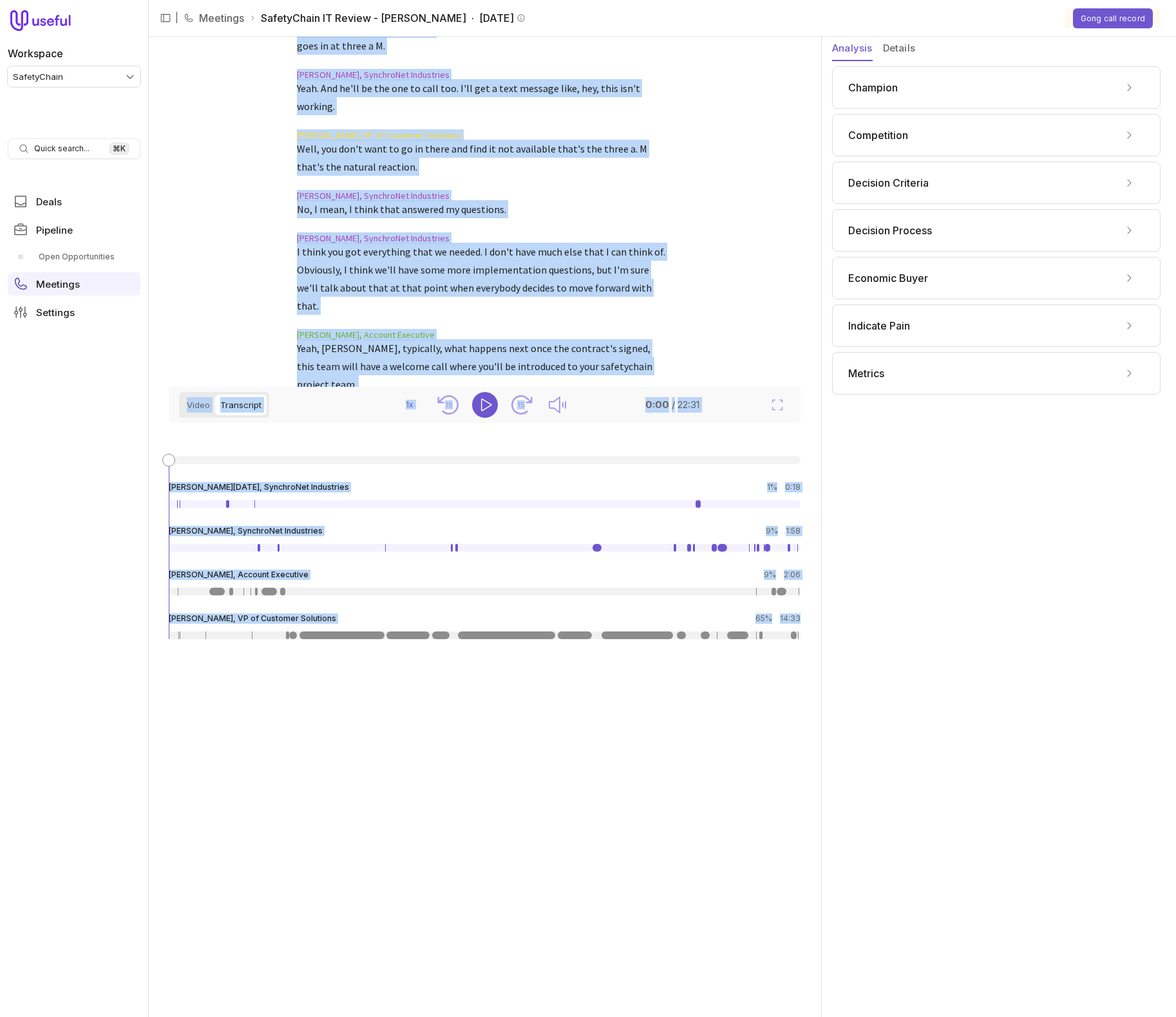
scroll to position [3, 0]
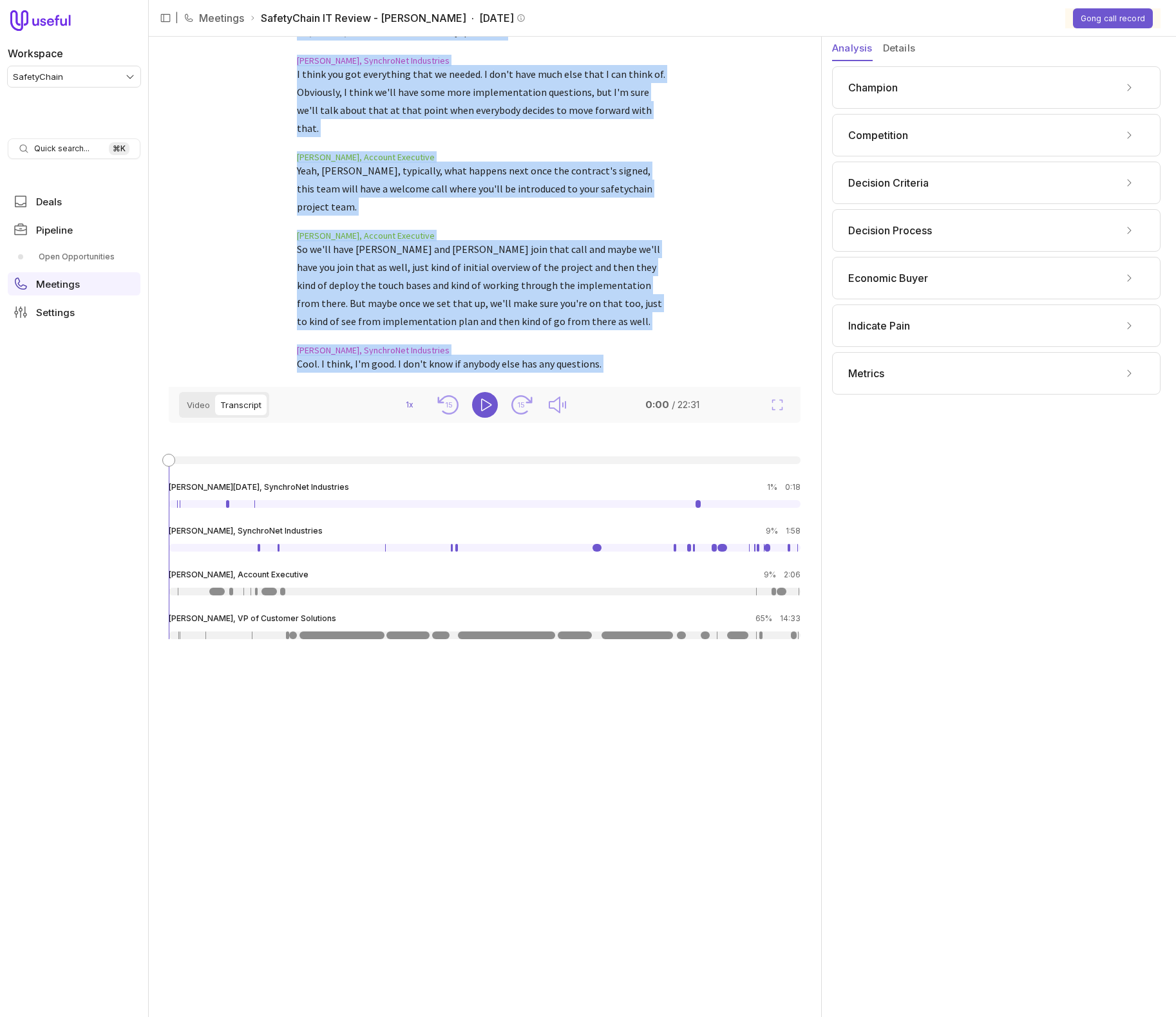
drag, startPoint x: 286, startPoint y: 59, endPoint x: 501, endPoint y: 365, distance: 374.0
click at [501, 365] on div "[PERSON_NAME], Account Executive hey, [PERSON_NAME]? [PERSON_NAME][DATE], Synch…" at bounding box center [482, 208] width 626 height 350
copy ol "Loremi Dolorsit, Ametcon Adipiscin eli, Seddoeius? Tempo Incididun, UtlaborEet …"
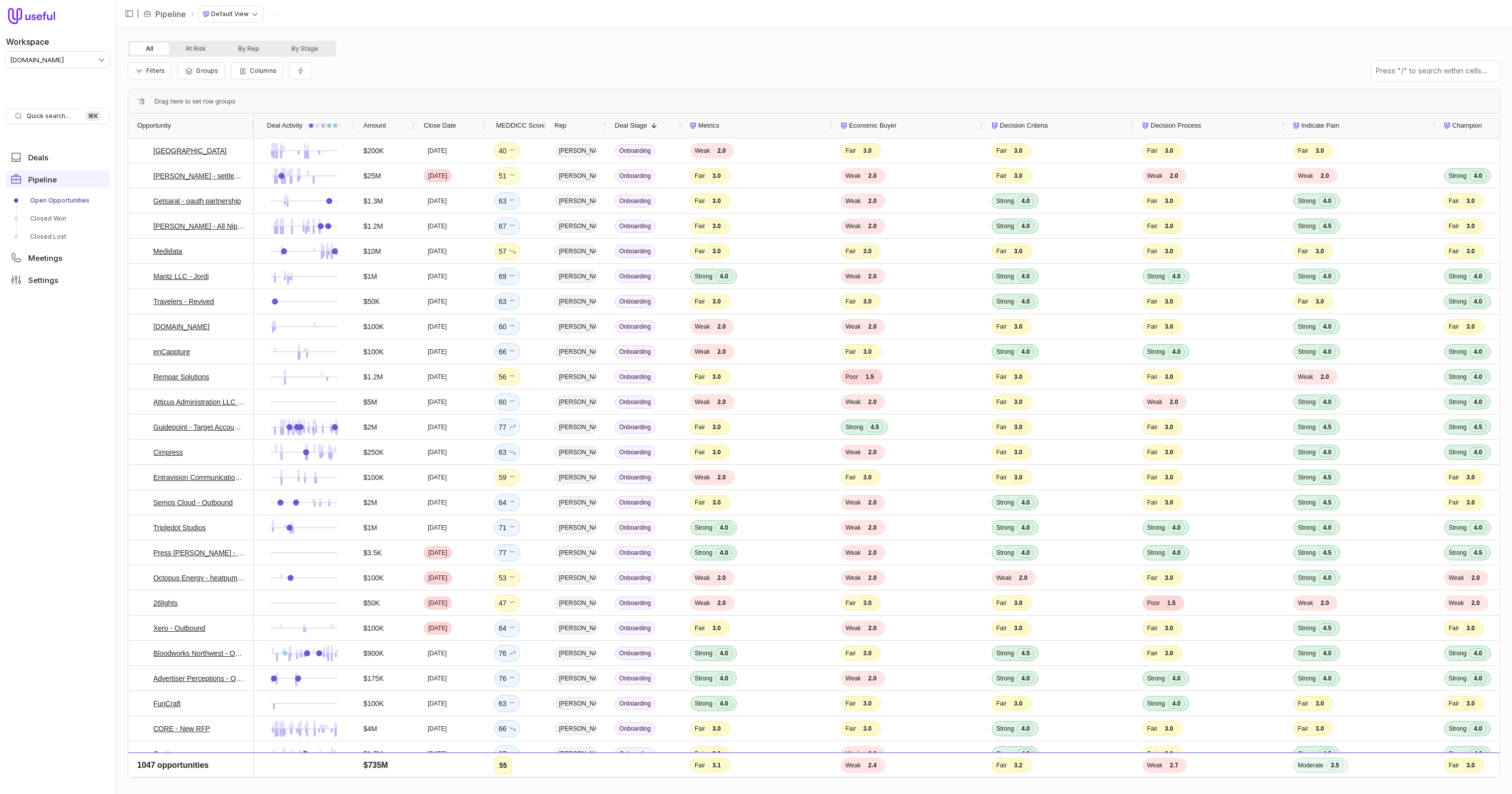
click at [749, 52] on div "All At Risk By Rep By Stage" at bounding box center [814, 49] width 1372 height 16
click at [484, 50] on div "All At Risk By Rep By Stage" at bounding box center [814, 49] width 1372 height 16
type input "[PERSON_NAME]"
click at [63, 234] on link "Closed Lost" at bounding box center [57, 237] width 103 height 16
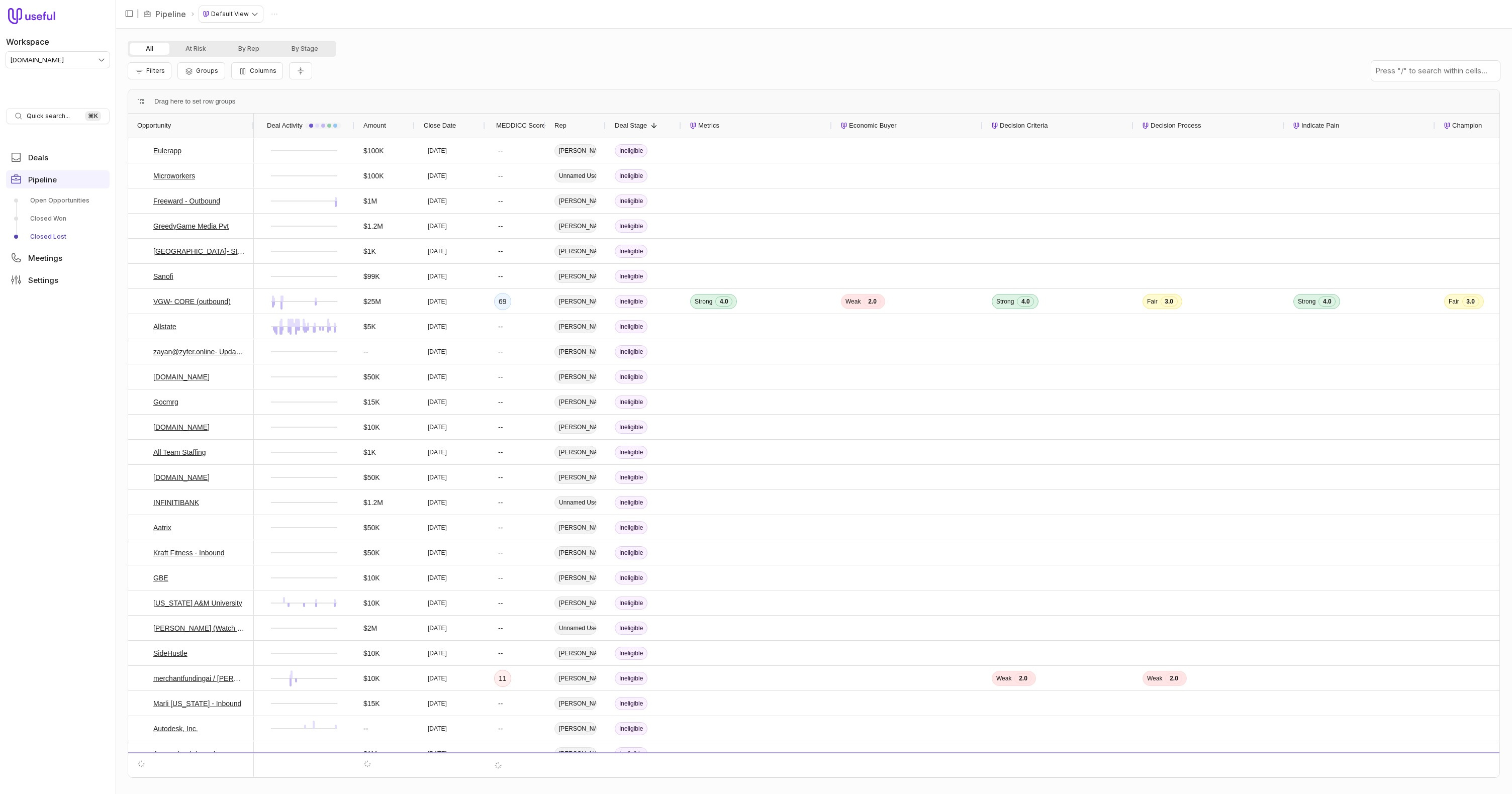
click at [644, 128] on span "Deal Stage" at bounding box center [631, 126] width 32 height 12
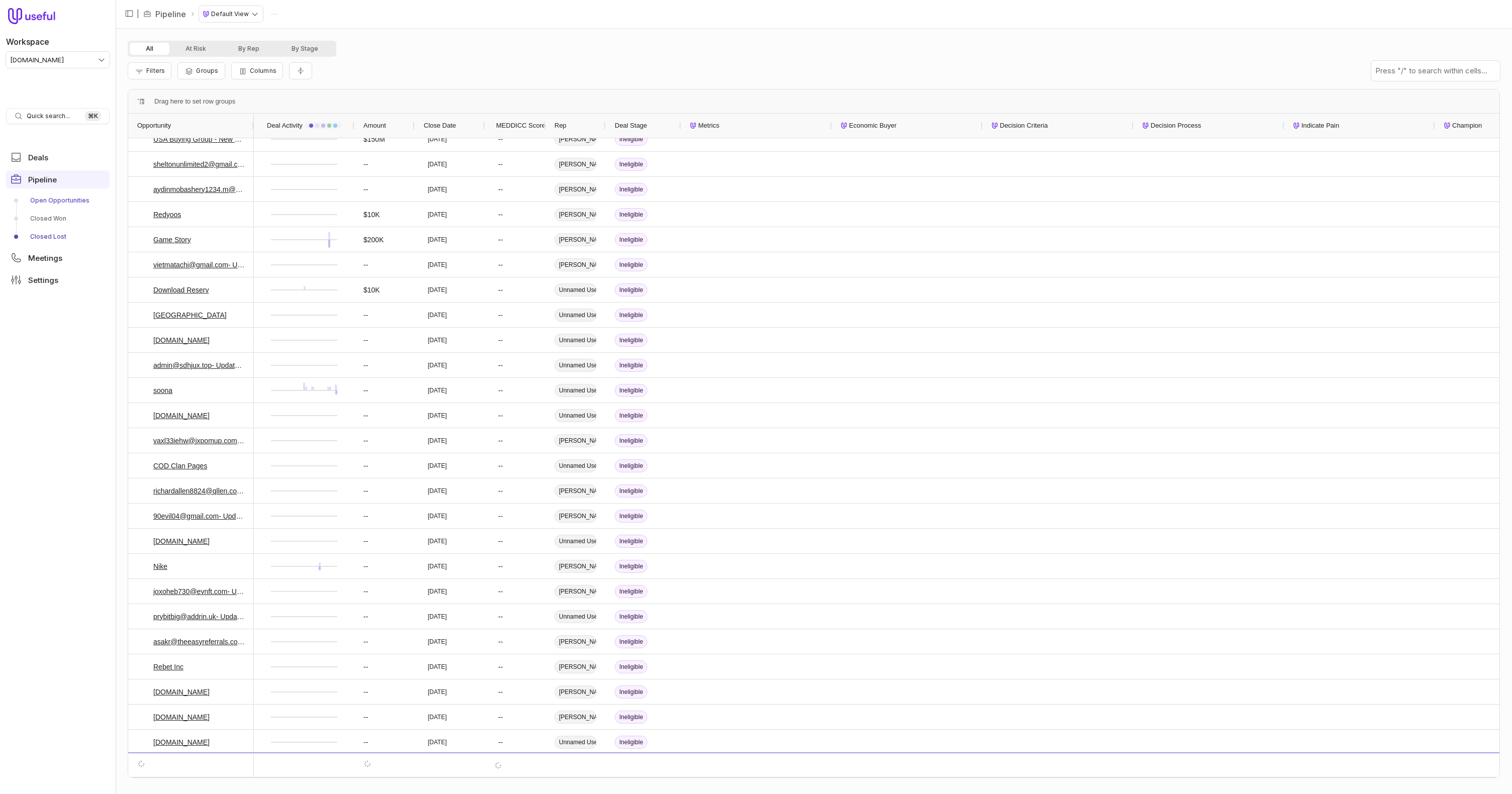
scroll to position [778, 0]
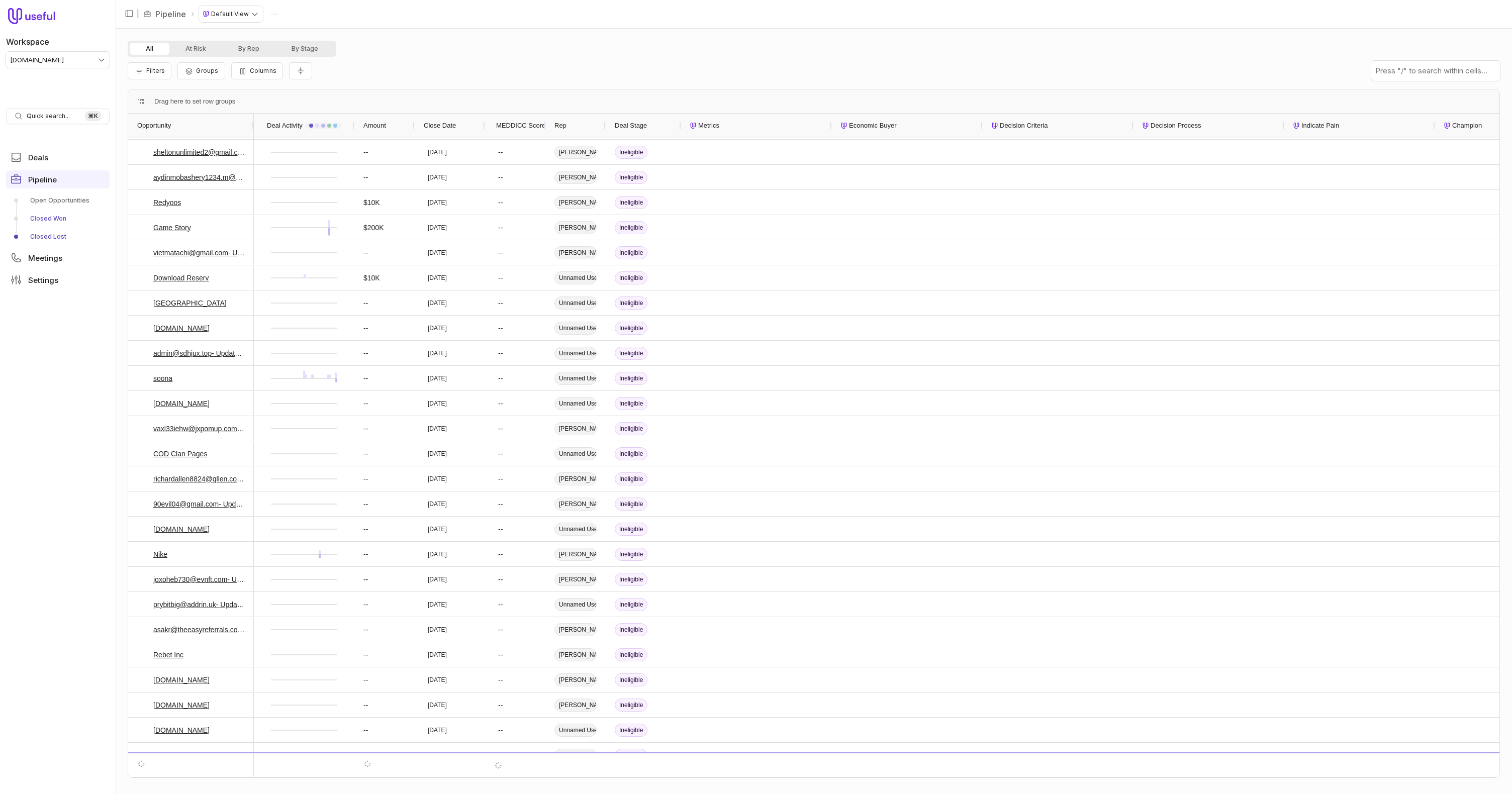
click at [47, 214] on link "Closed Won" at bounding box center [57, 219] width 103 height 16
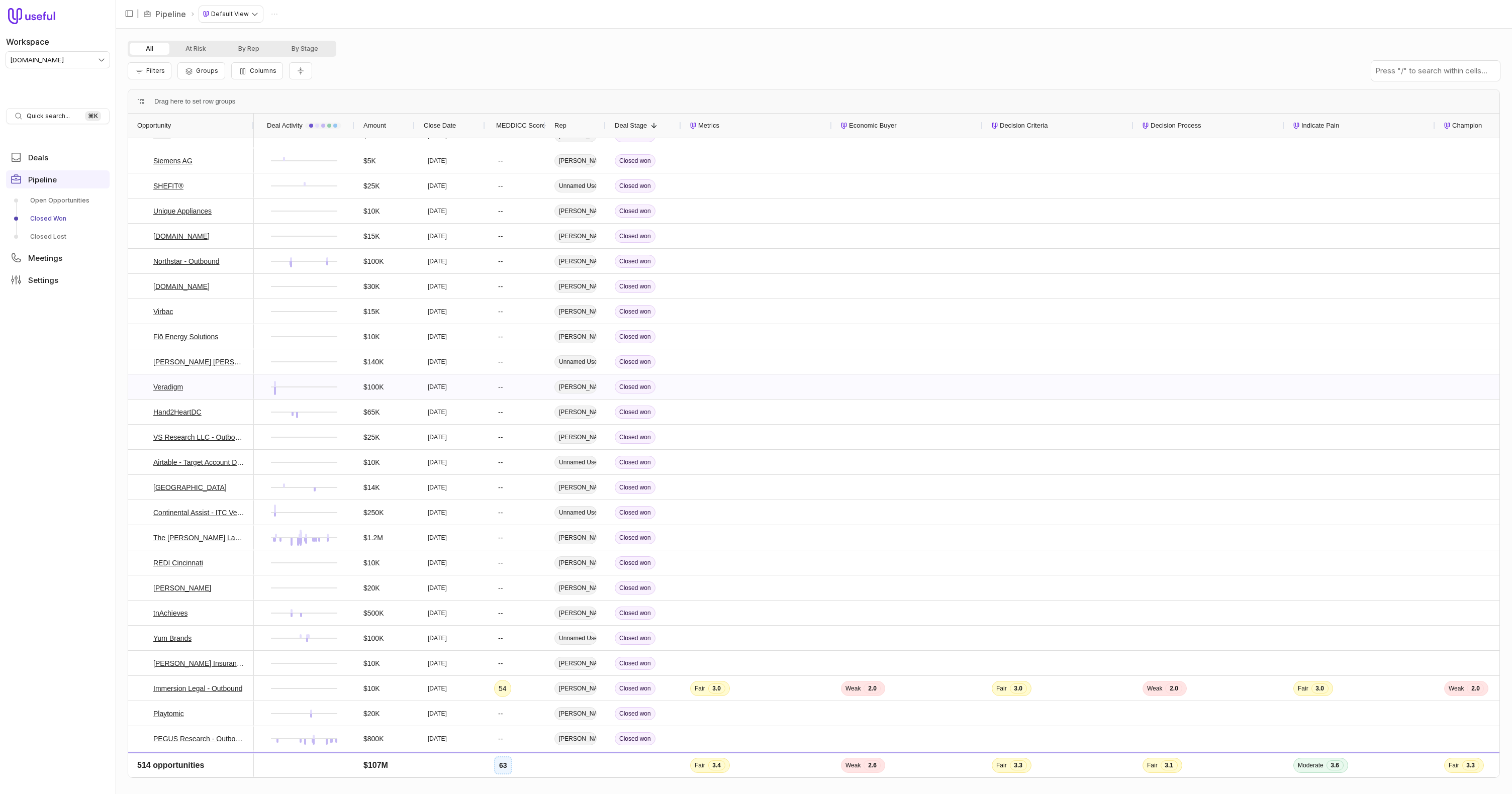
scroll to position [2695, 0]
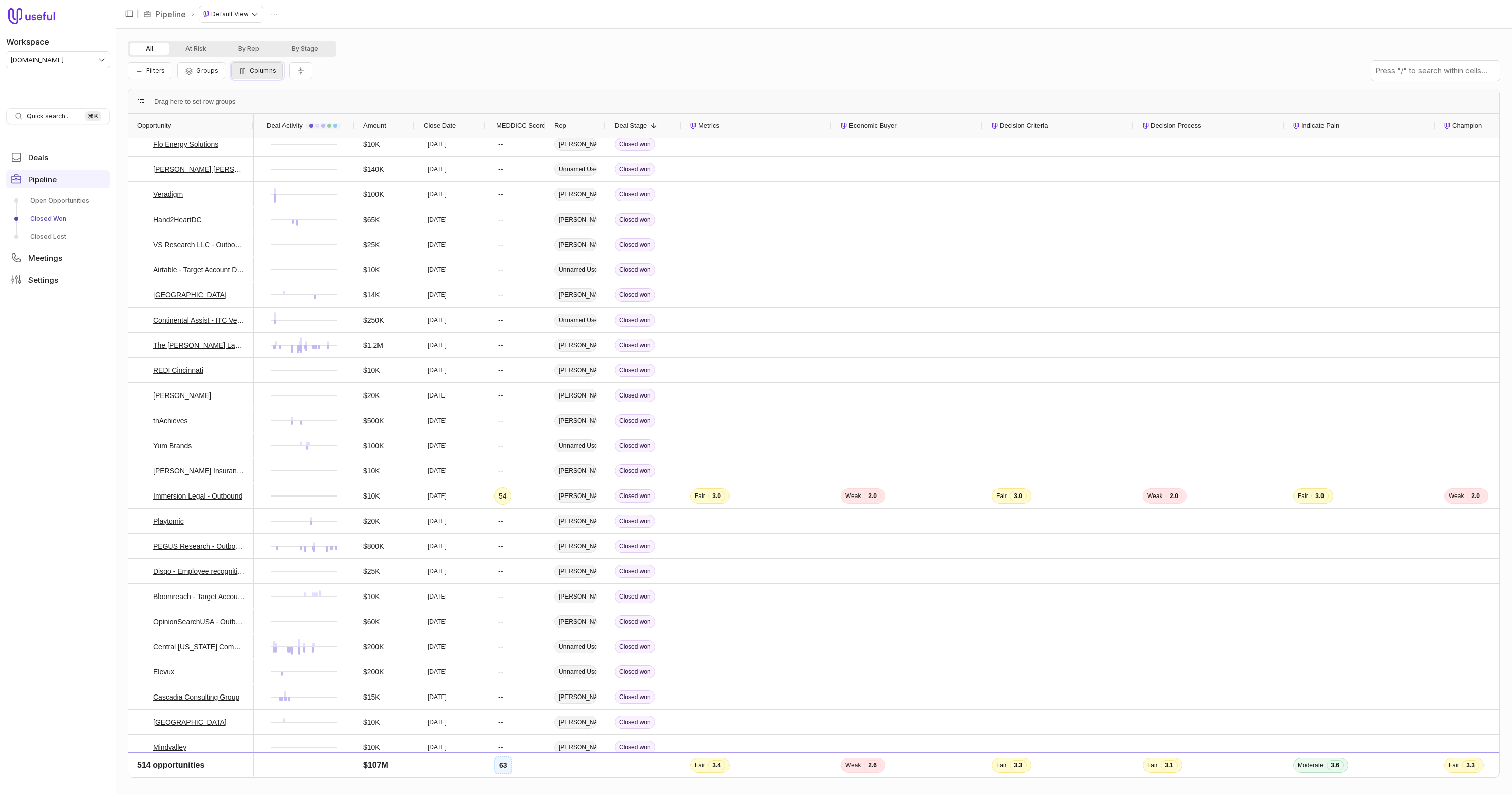
click at [270, 71] on span "Columns" at bounding box center [263, 70] width 26 height 7
type input "*******"
click at [258, 188] on label "Primary_Factor_Useful" at bounding box center [287, 188] width 65 height 8
click at [248, 188] on button "Primary_Factor_Useful" at bounding box center [245, 188] width 8 height 8
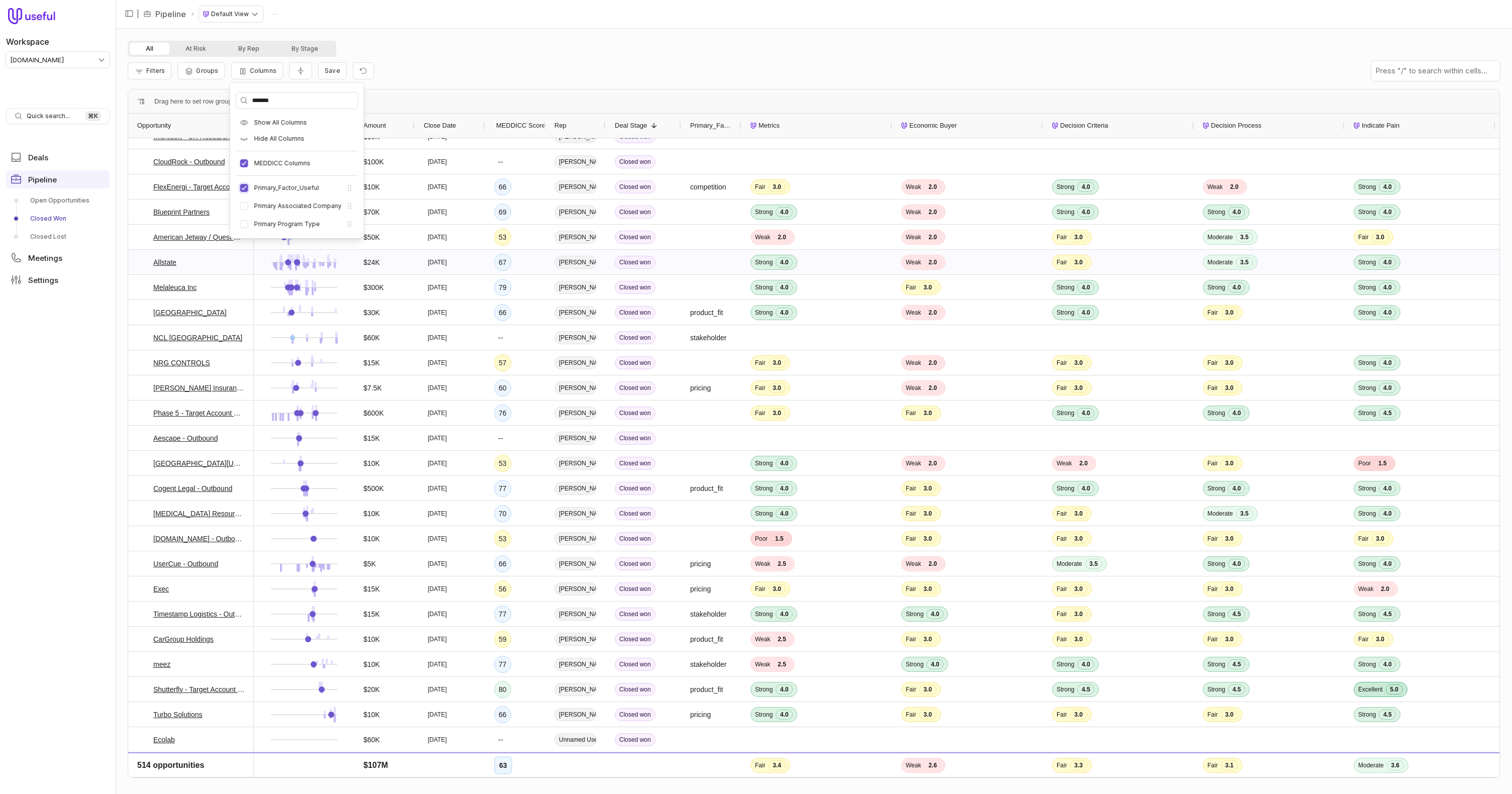
type button "on"
click at [620, 49] on div "All At Risk By Rep By Stage" at bounding box center [814, 49] width 1372 height 16
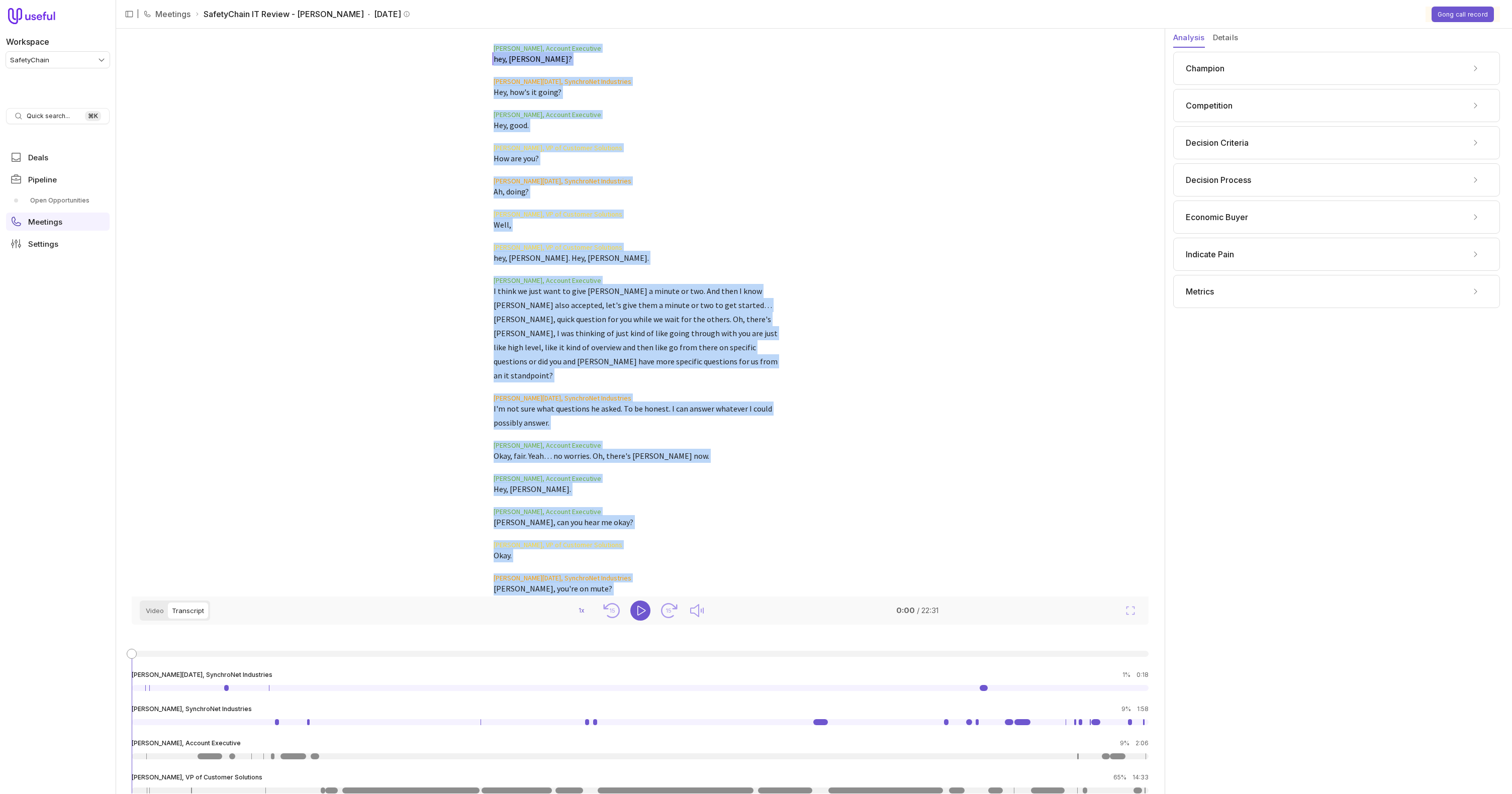
scroll to position [3670, 0]
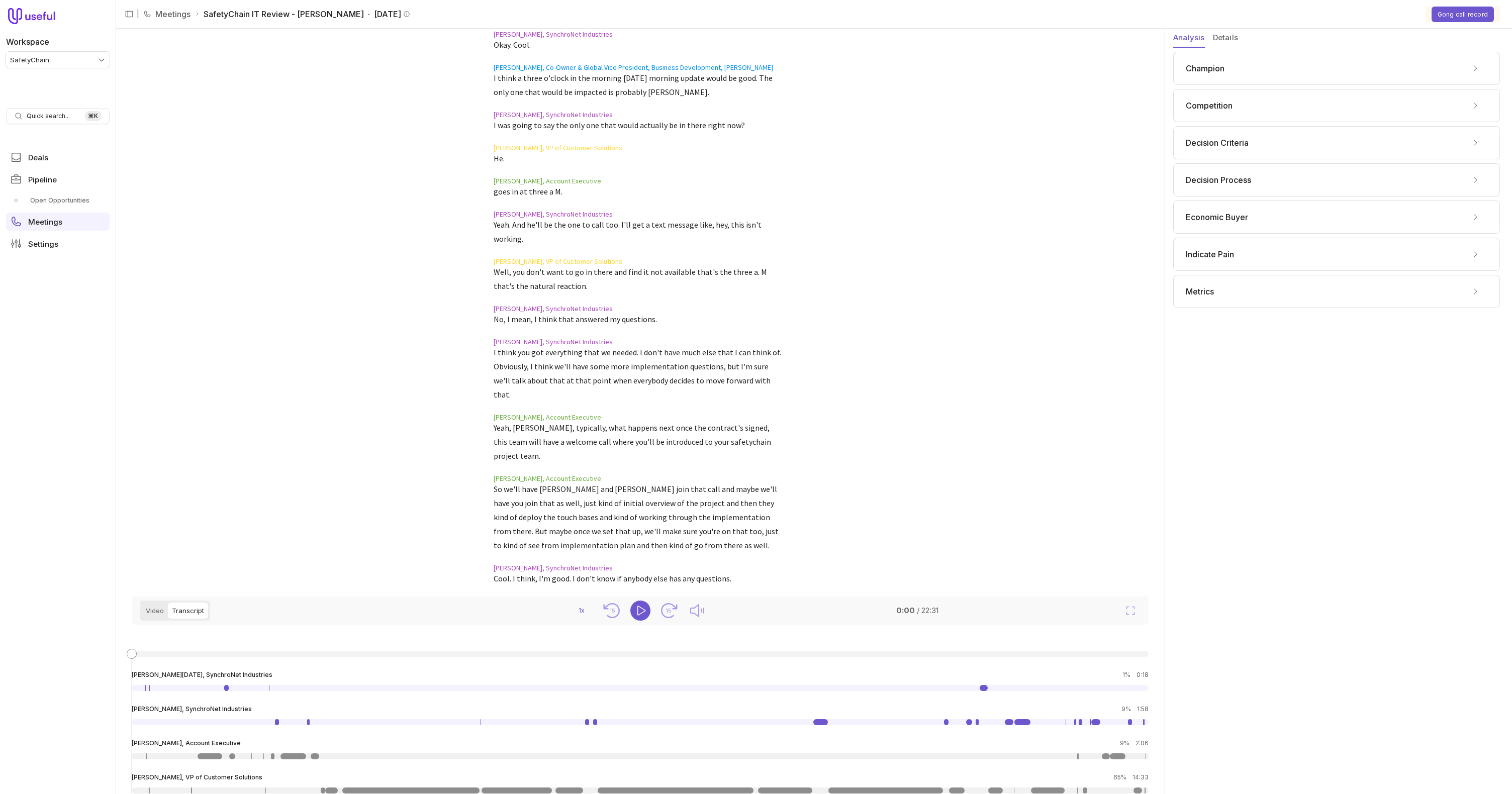
click at [1256, 301] on div "Metrics" at bounding box center [1337, 291] width 327 height 33
click at [1250, 294] on div "Metrics" at bounding box center [1337, 291] width 302 height 16
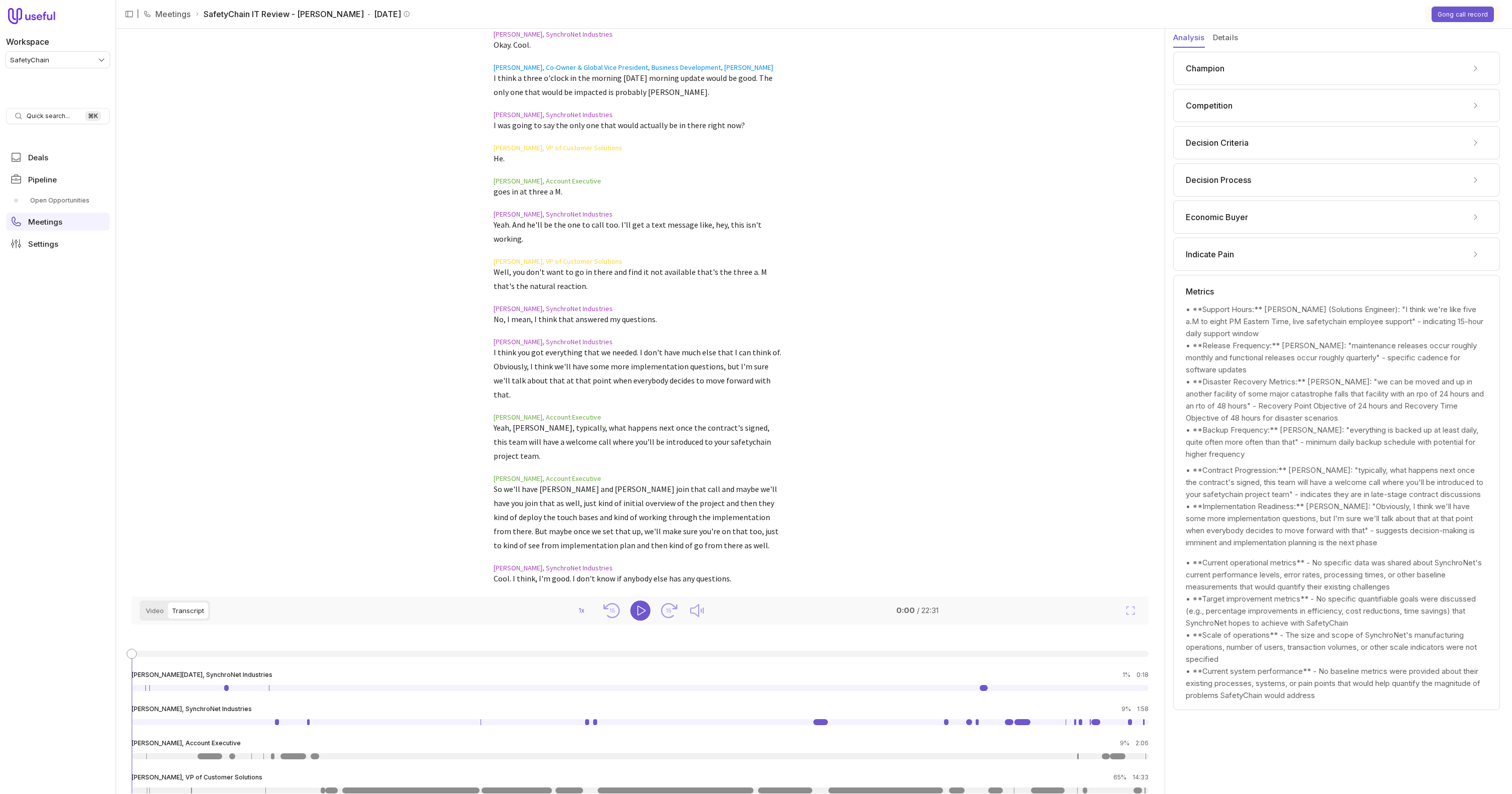
click at [1206, 67] on span "Champion" at bounding box center [1205, 69] width 39 height 12
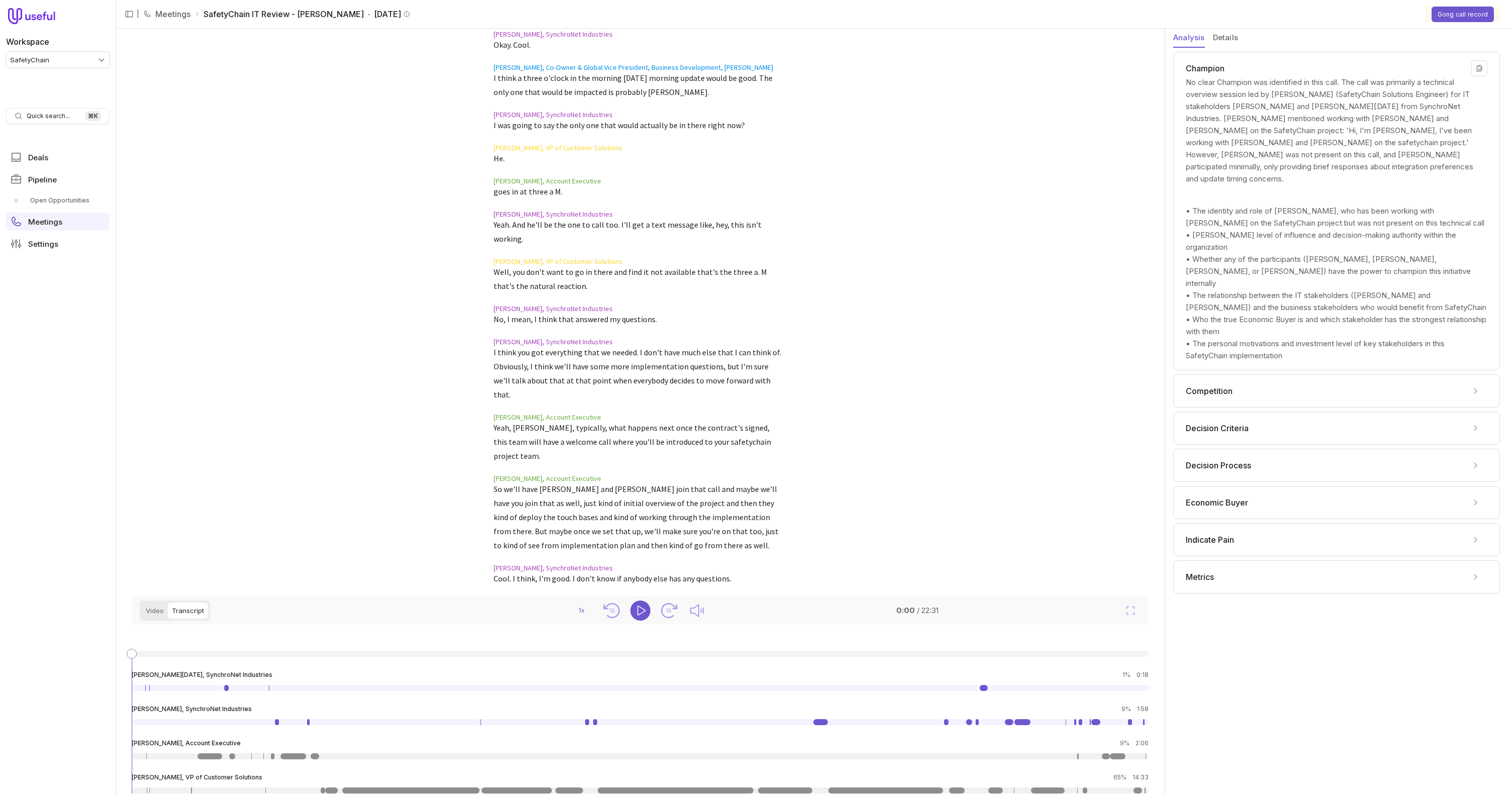
click at [1236, 65] on div "Champion" at bounding box center [1337, 69] width 302 height 16
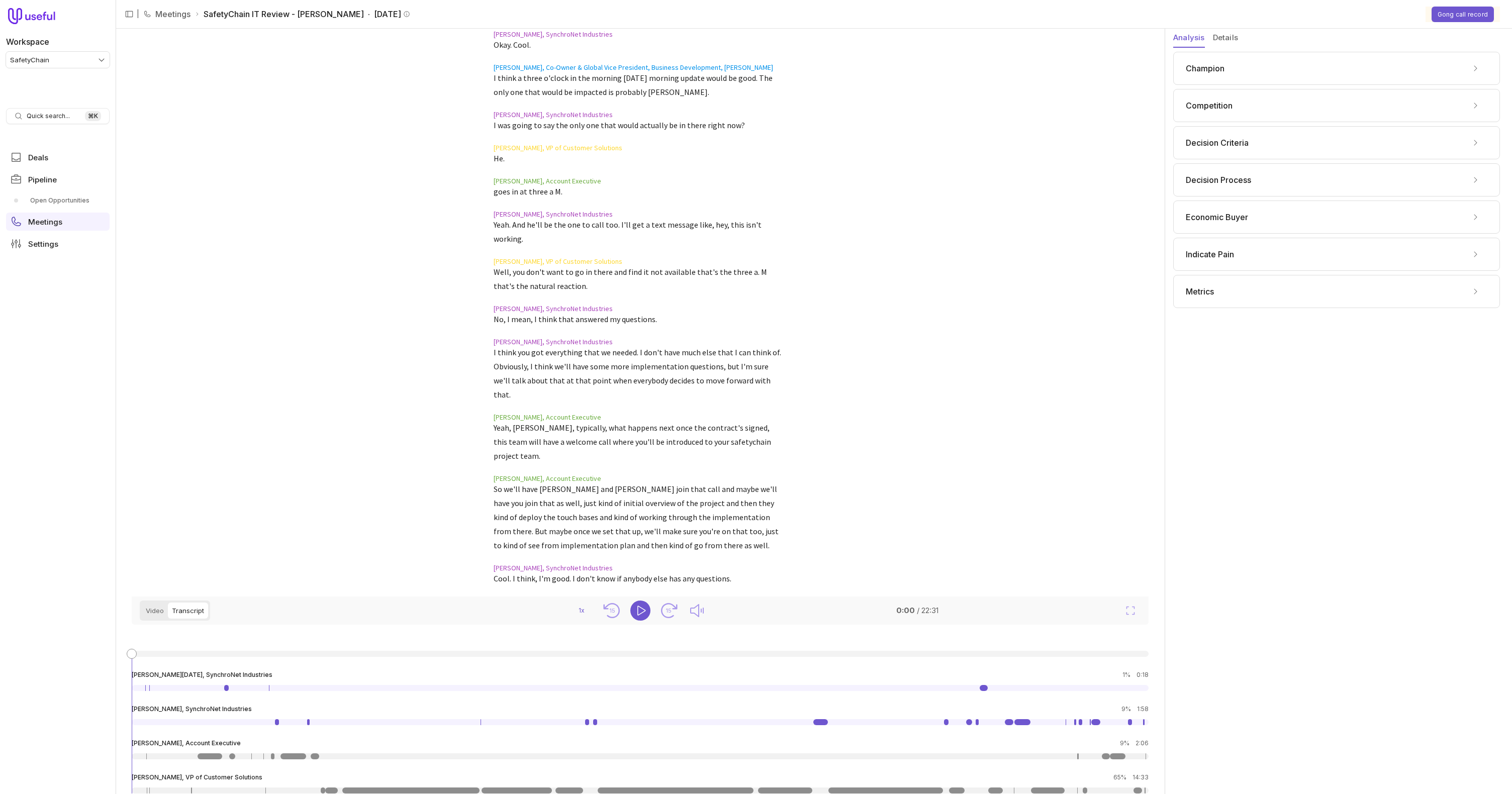
click at [1227, 286] on div "Metrics" at bounding box center [1337, 291] width 302 height 16
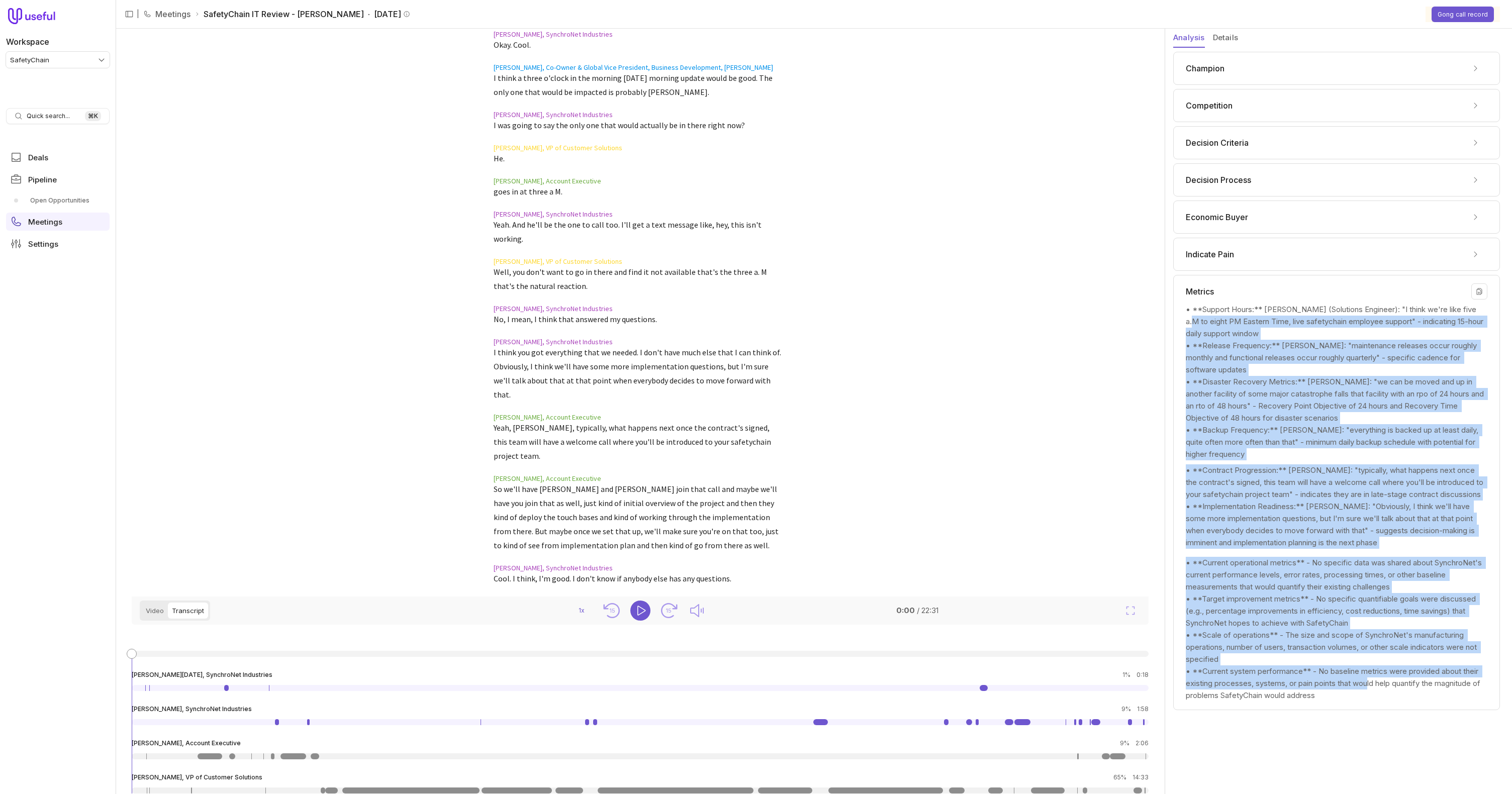
drag, startPoint x: 1370, startPoint y: 701, endPoint x: 1180, endPoint y: 325, distance: 421.3
click at [1180, 325] on div "• **Support Hours:** Eric Hansen (Solutions Engineer): "I think we're like five…" at bounding box center [1337, 501] width 318 height 402
copy div "to eight PM Eastern Time, live safetychain employee support" - indicating 15-ho…"
click at [1185, 308] on div "• **Support Hours:** Eric Hansen (Solutions Engineer): "I think we're like five…" at bounding box center [1337, 501] width 318 height 402
copy div "• **Support Hours:** Eric Hansen (Solutions Engineer): "I think we're like five…"
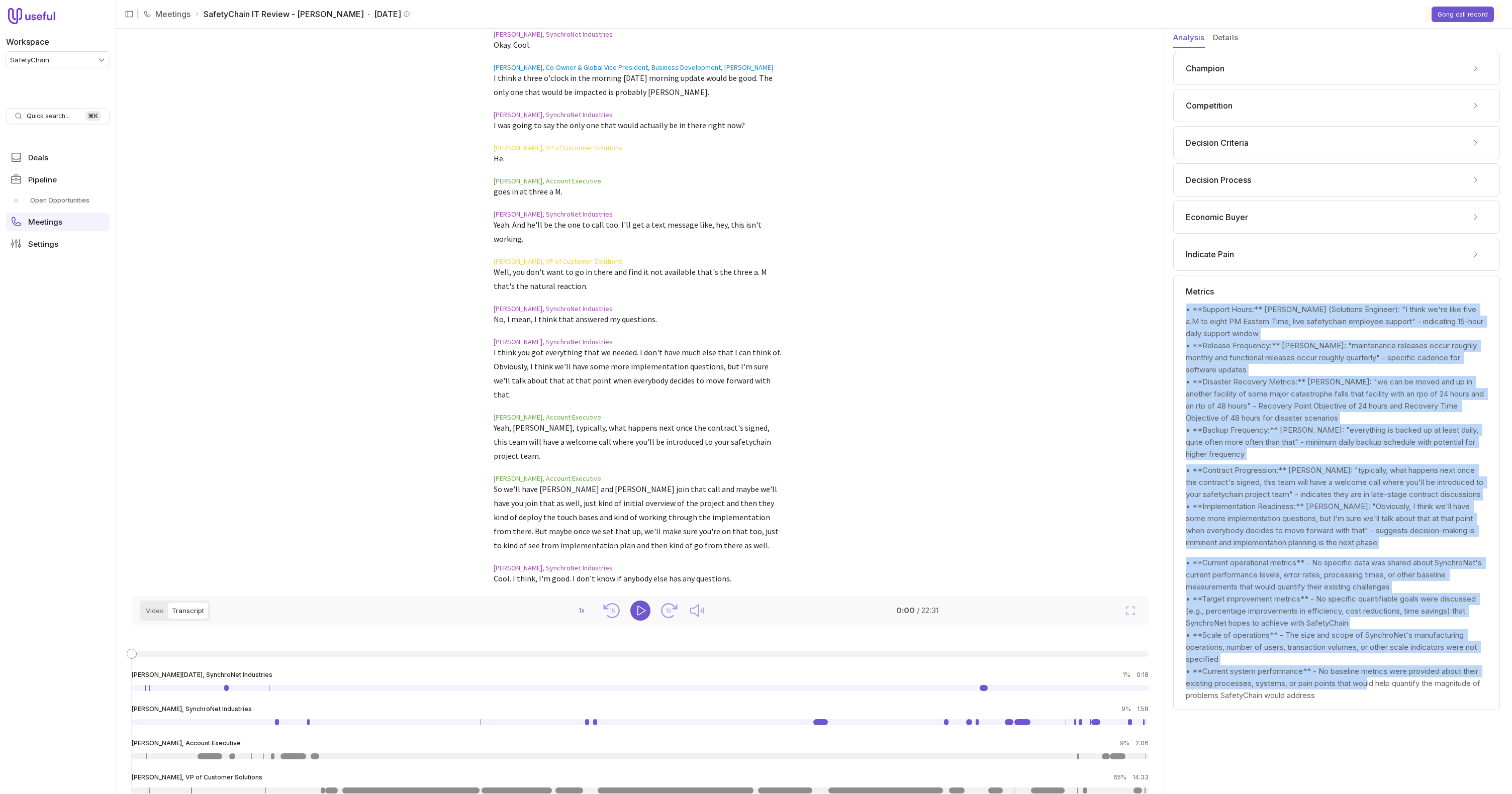
click at [167, 18] on link "Meetings" at bounding box center [173, 14] width 35 height 12
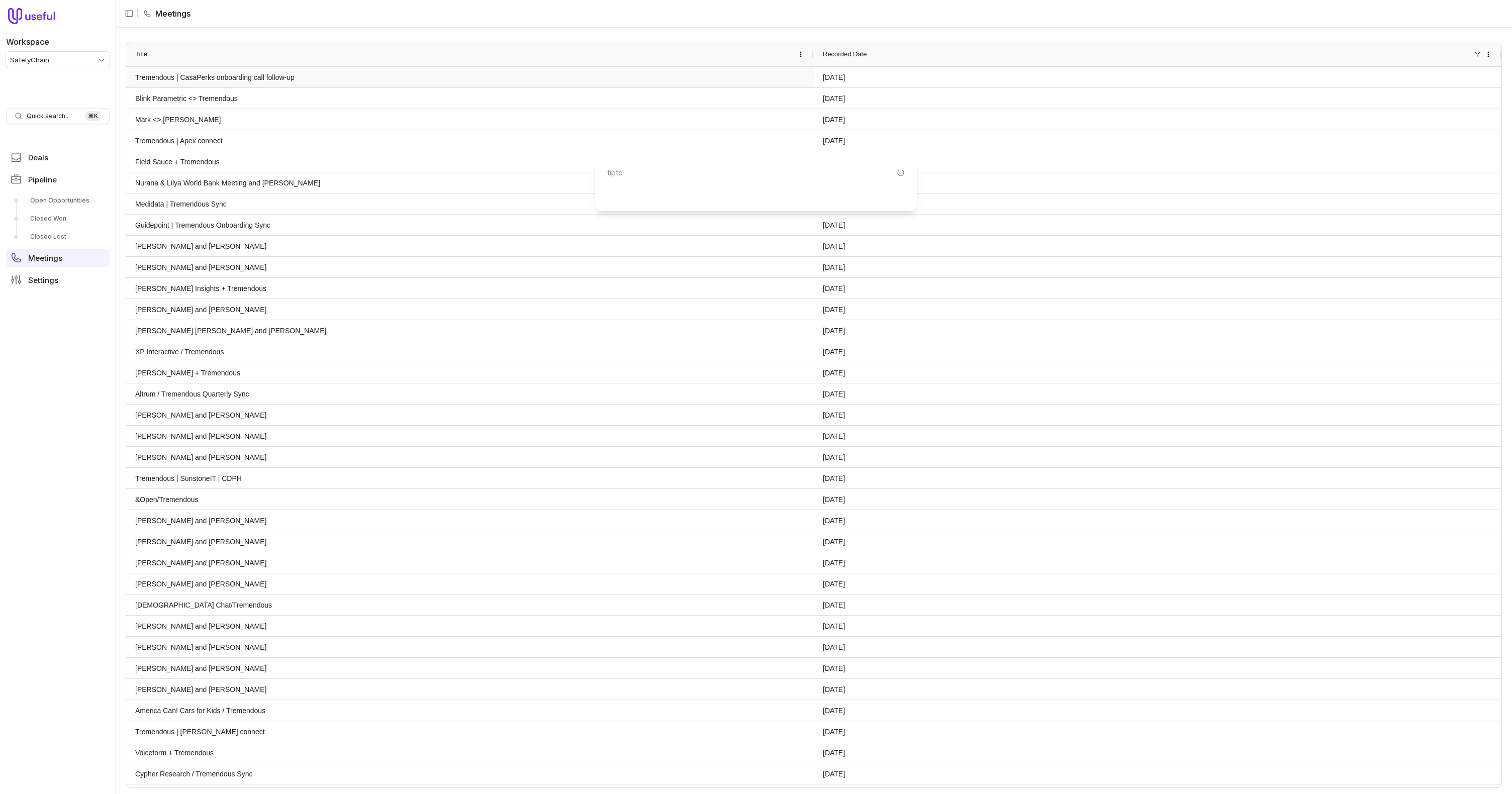
type input "tipton"
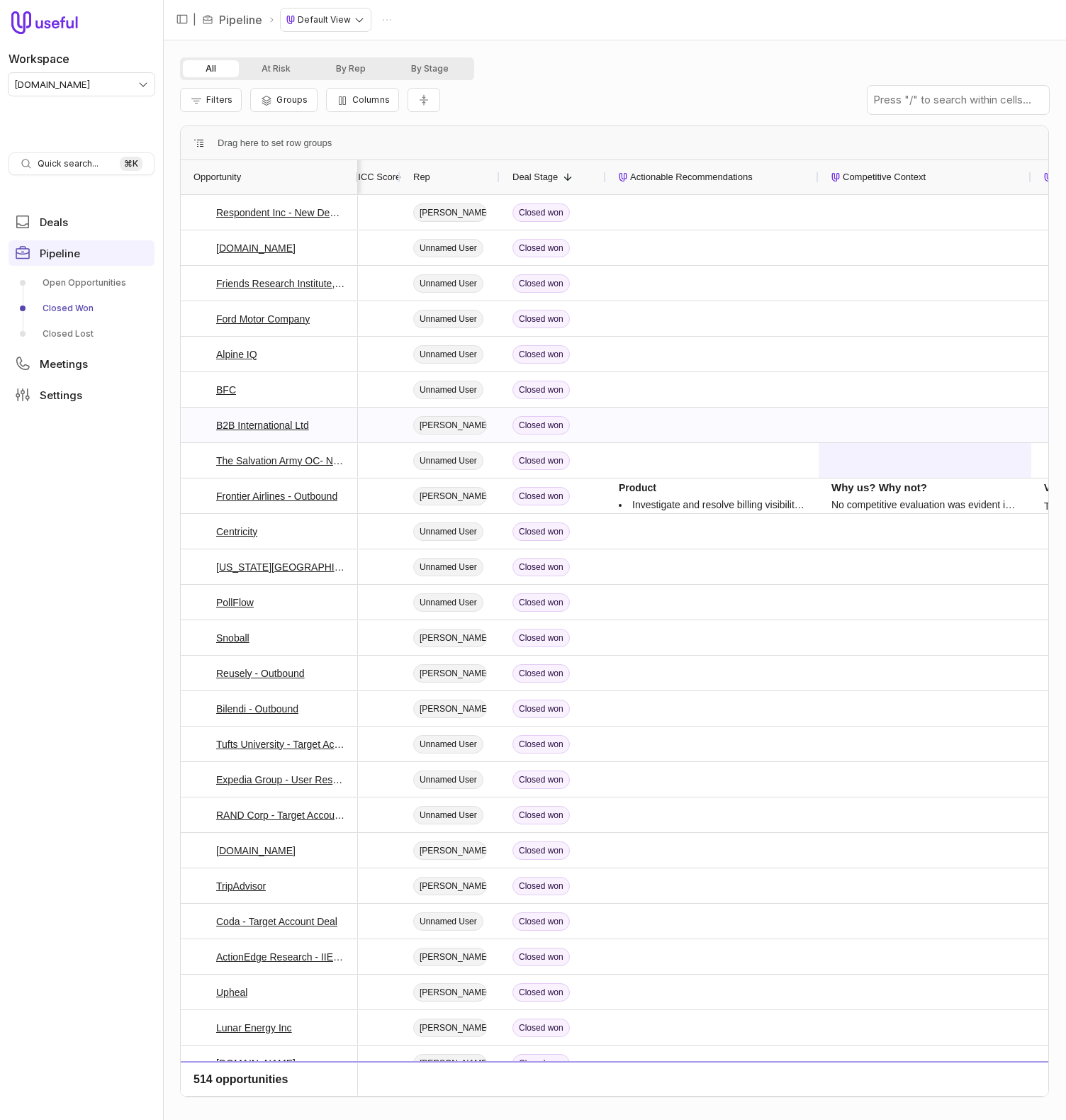
scroll to position [0, 498]
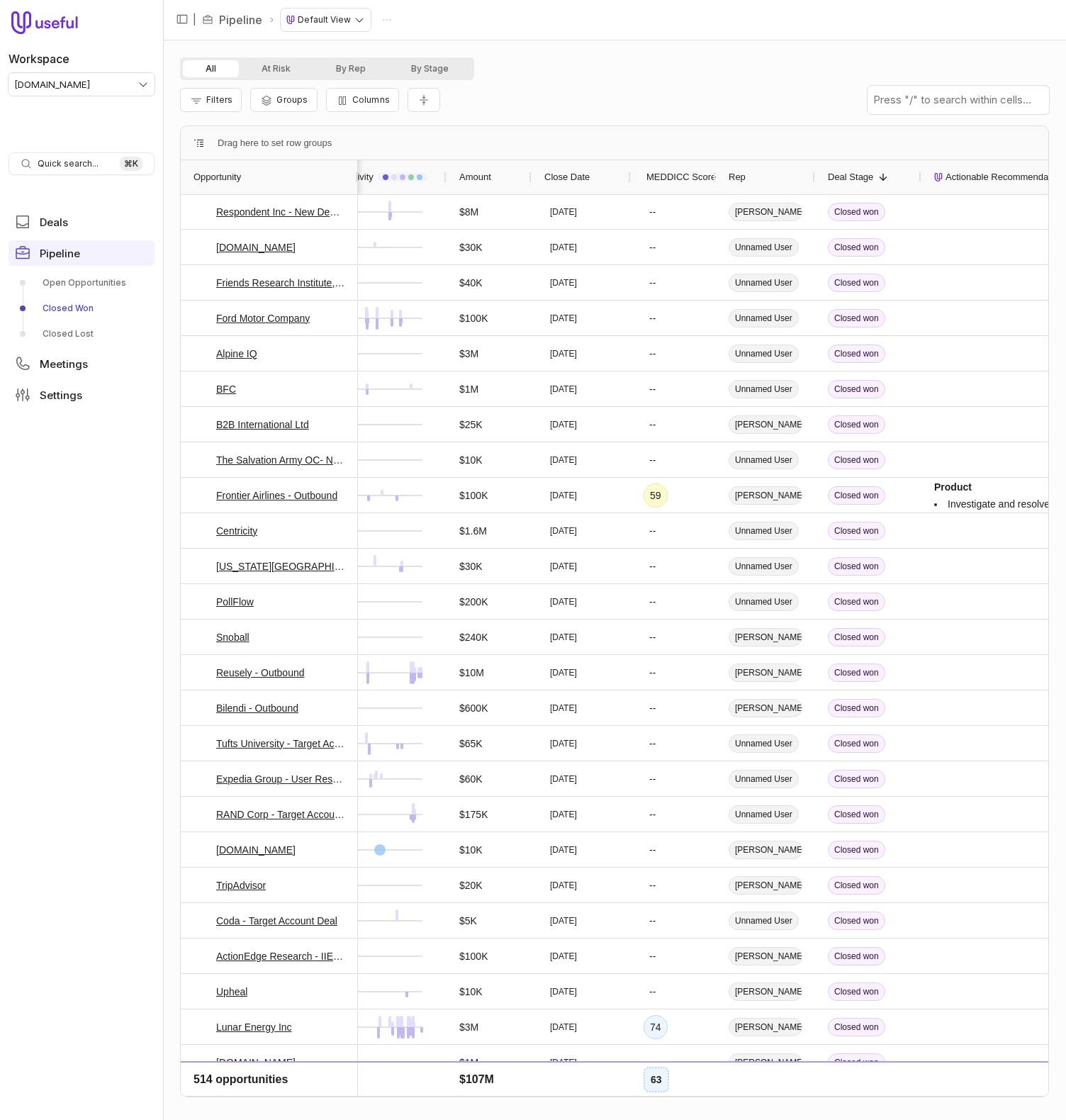
click at [670, 181] on span "MEDDICC Score" at bounding box center [681, 178] width 70 height 17
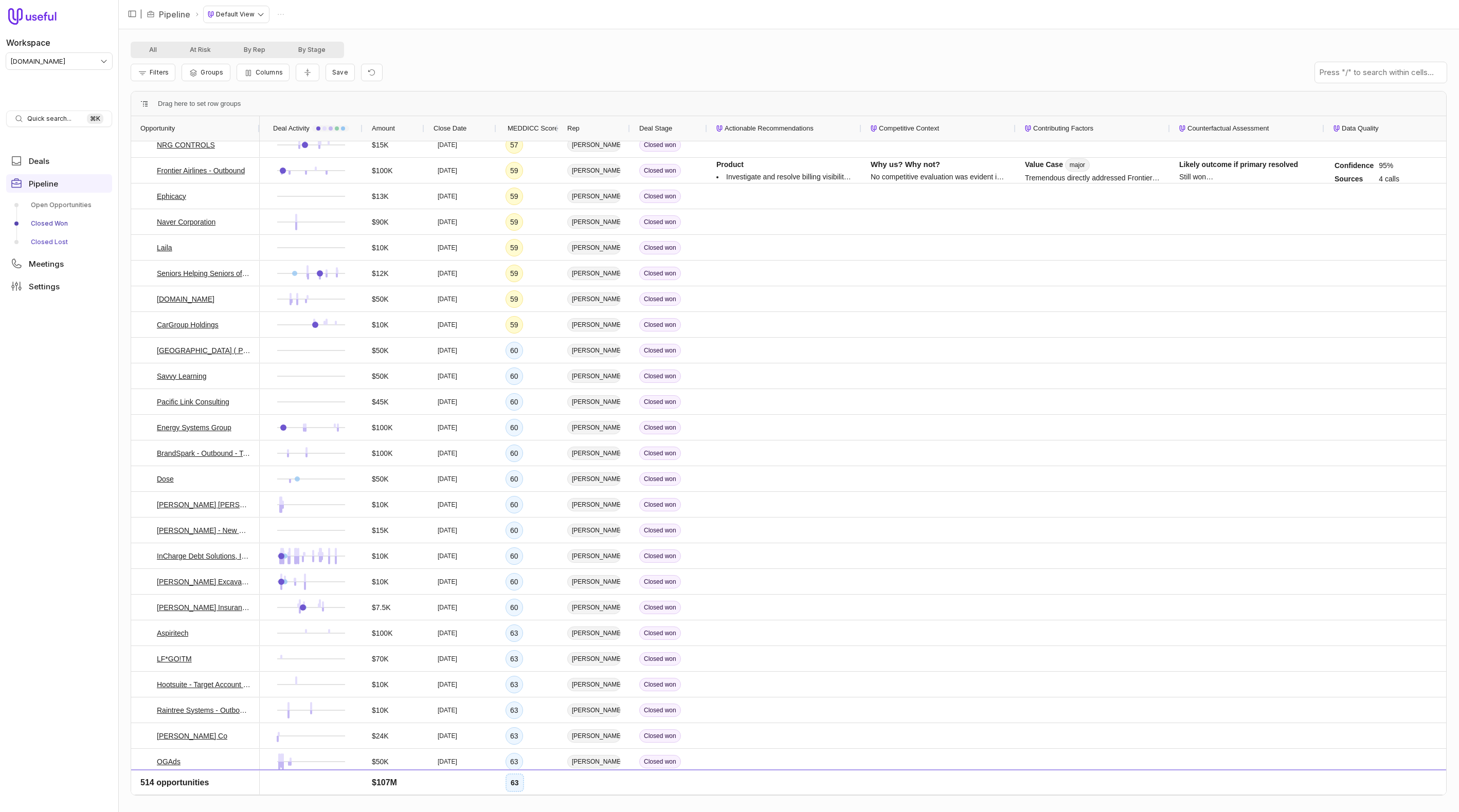
click at [57, 239] on link "Closed Lost" at bounding box center [59, 242] width 106 height 16
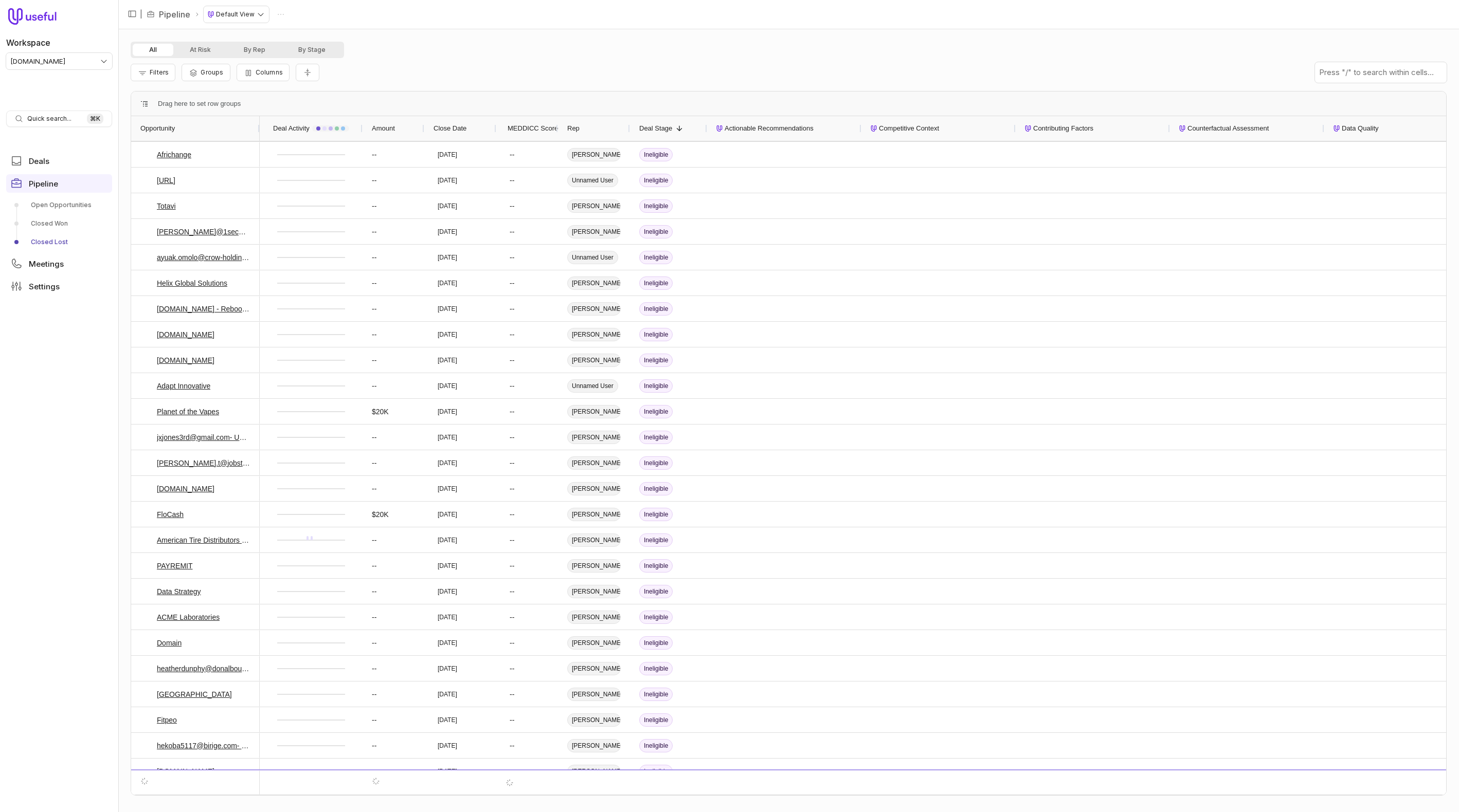
click at [747, 129] on span "Actionable Recommendations" at bounding box center [769, 129] width 89 height 12
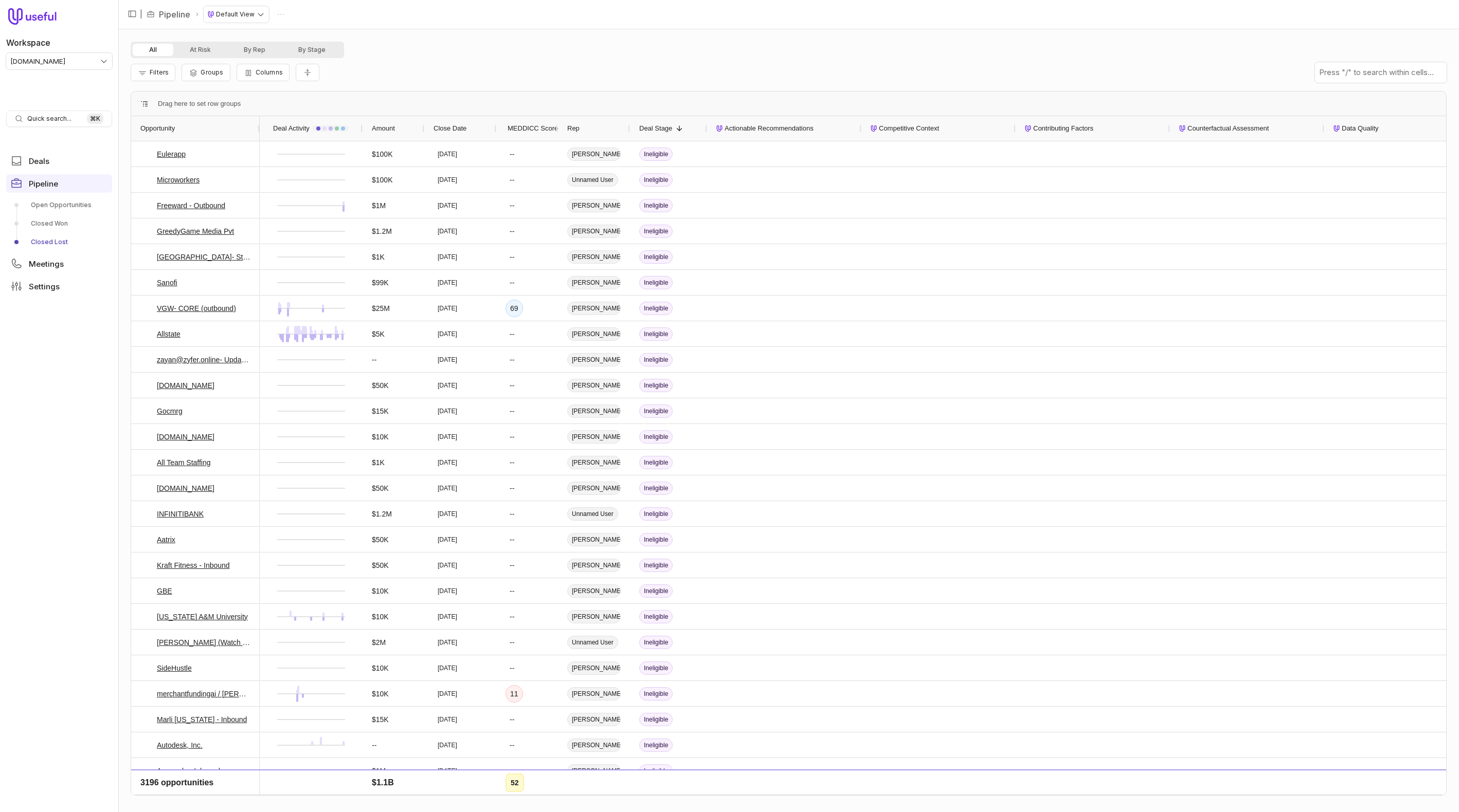
click at [756, 129] on span "Actionable Recommendations" at bounding box center [769, 129] width 89 height 12
click at [763, 83] on div "Filters Groups Columns" at bounding box center [789, 72] width 1316 height 29
click at [771, 131] on span "Actionable Recommendations" at bounding box center [769, 129] width 89 height 12
click at [752, 86] on div "Filters Groups Columns" at bounding box center [789, 72] width 1316 height 29
click at [746, 127] on span "Actionable Recommendations" at bounding box center [769, 129] width 89 height 12
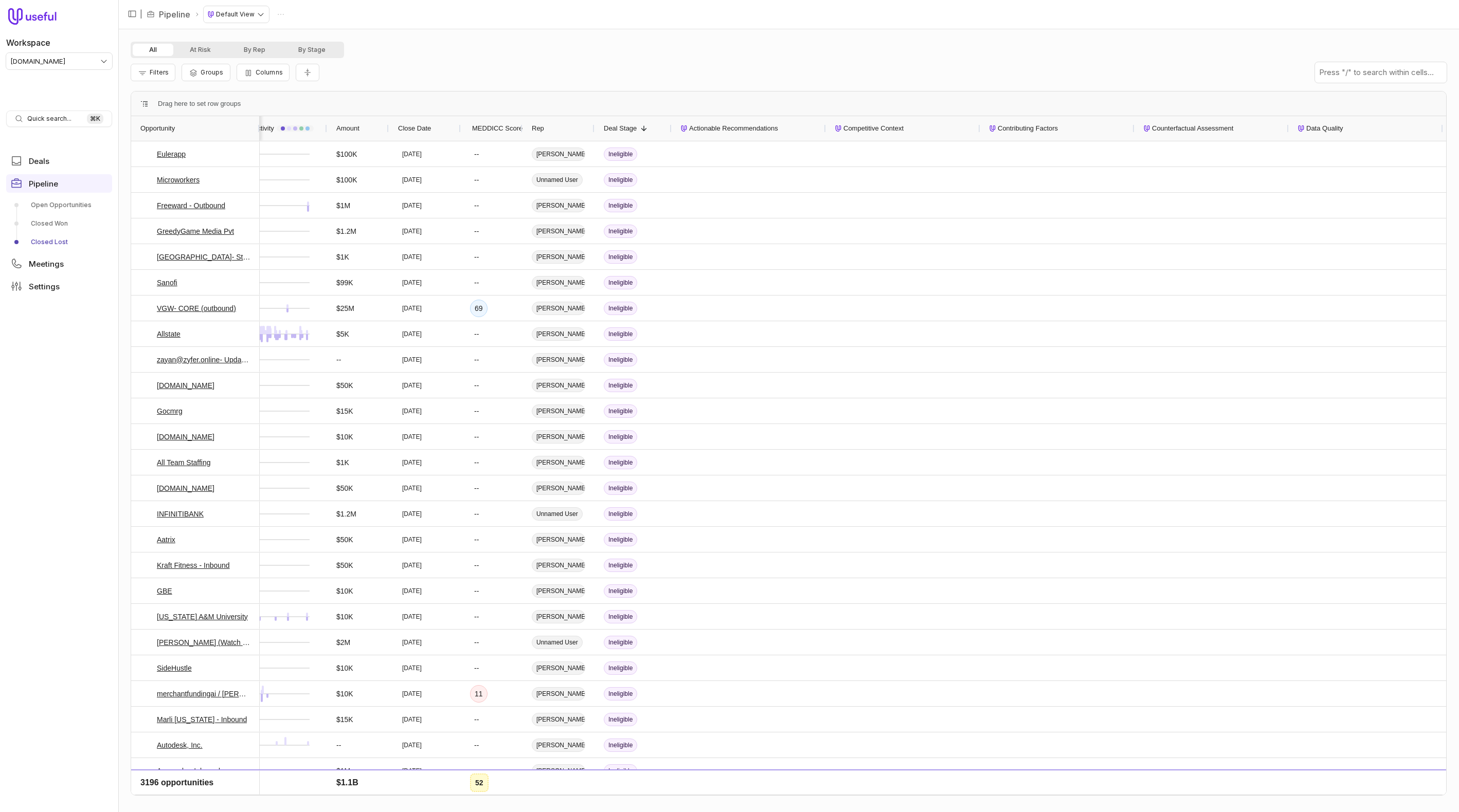
click at [492, 133] on span "MEDDICC Score" at bounding box center [497, 129] width 51 height 12
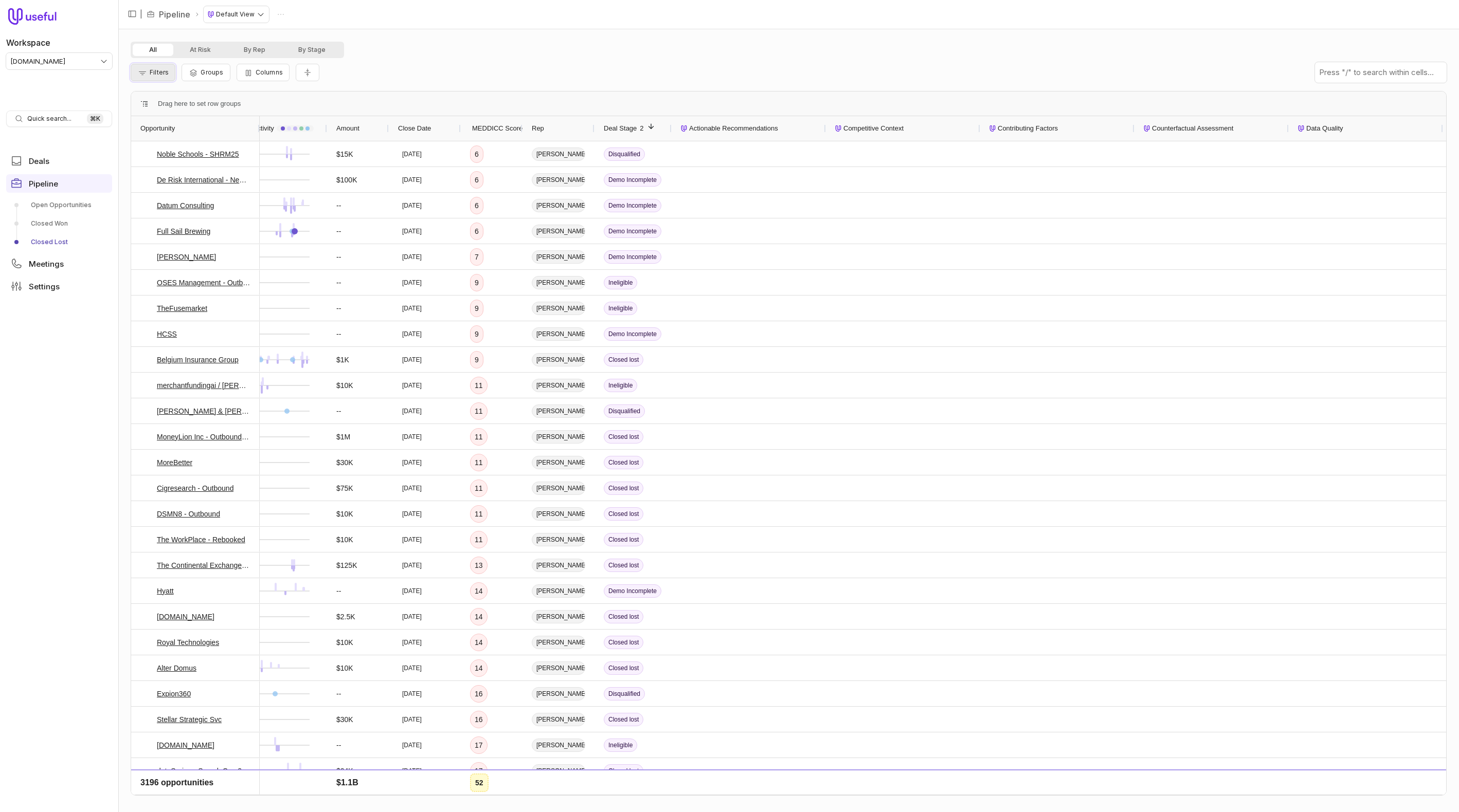
click at [157, 73] on span "Filters" at bounding box center [159, 71] width 19 height 7
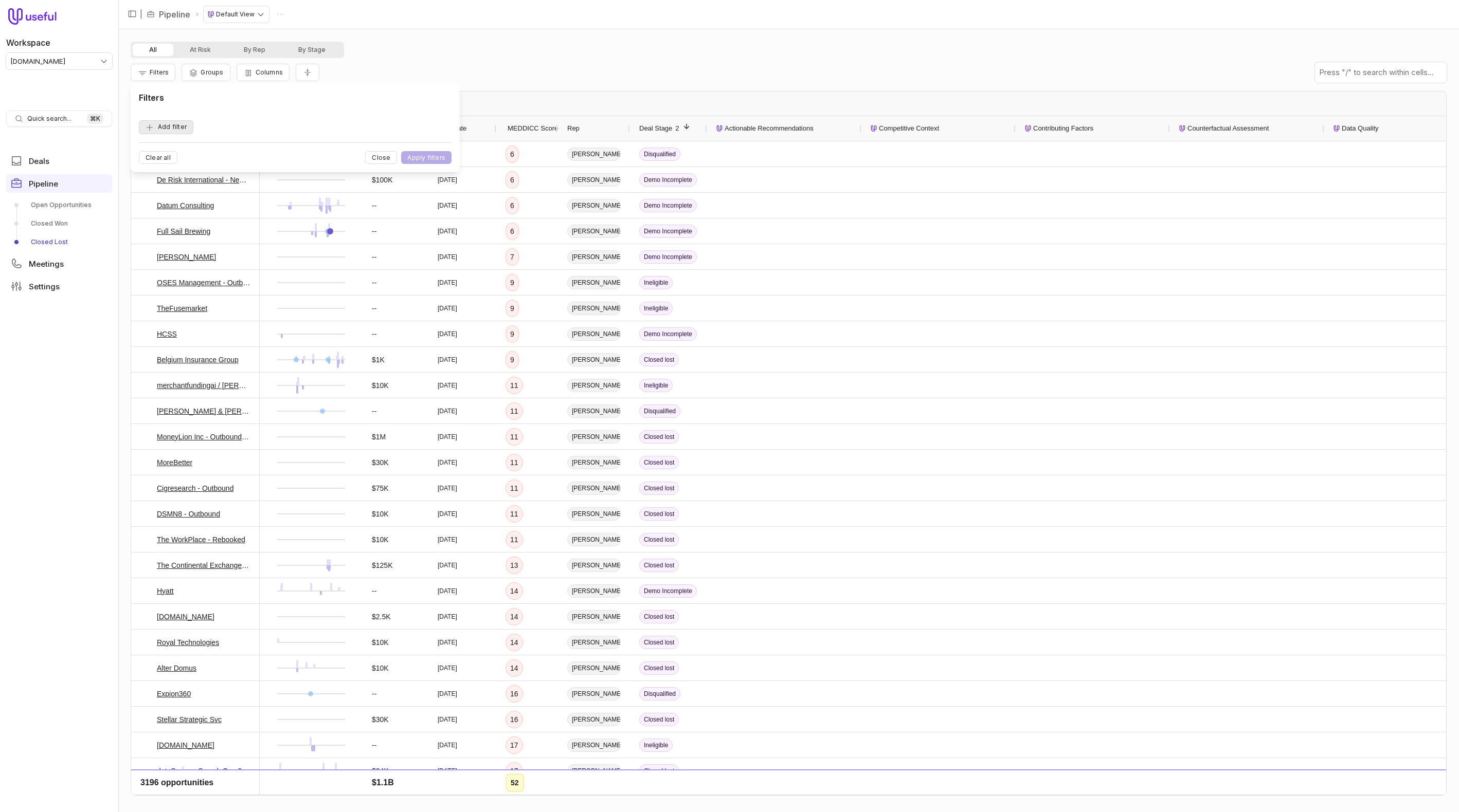
click at [168, 130] on button "Add filter" at bounding box center [166, 127] width 55 height 14
click at [192, 127] on span "Opportunity Name" at bounding box center [178, 127] width 57 height 12
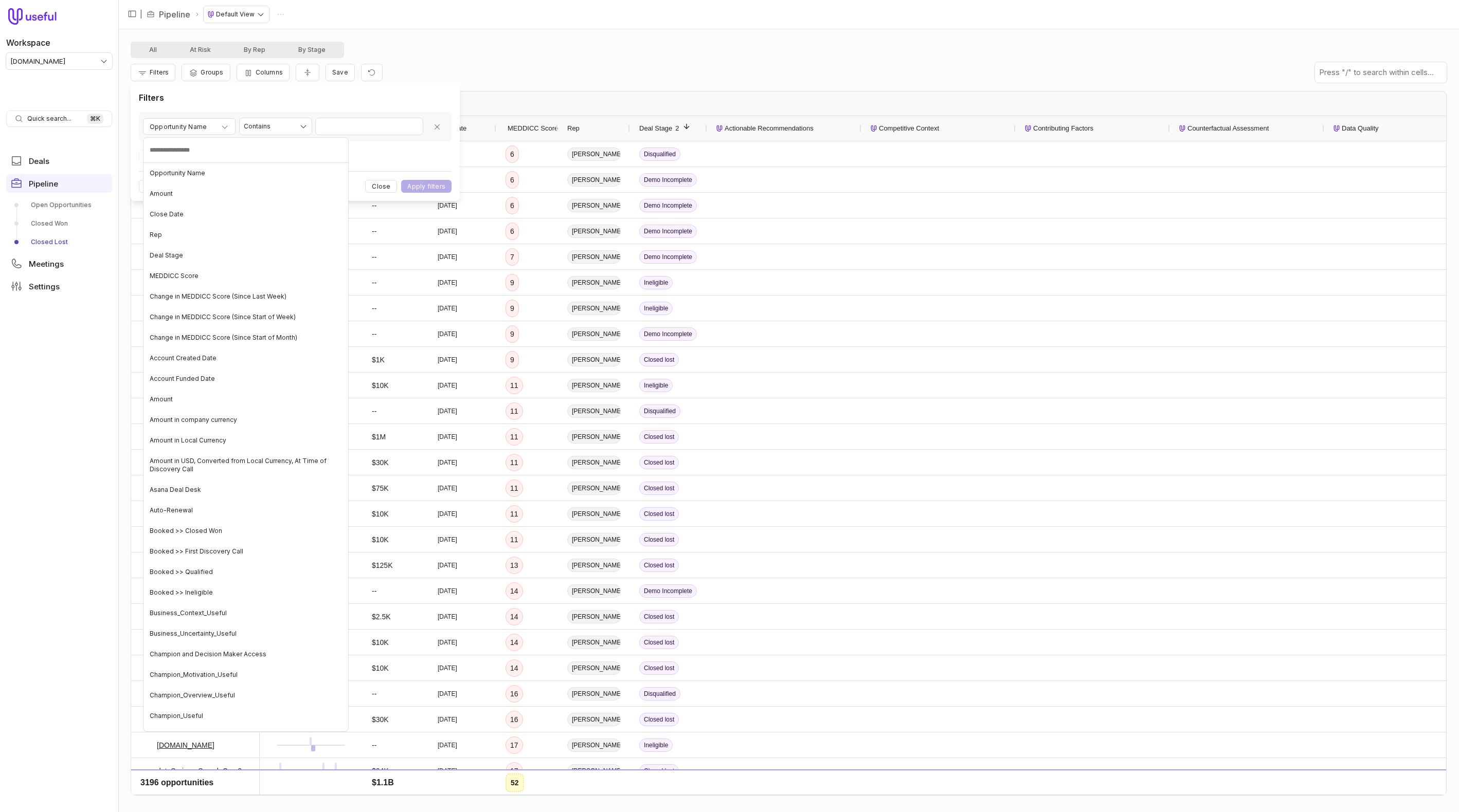
click at [203, 275] on div "MEDDICC Score" at bounding box center [245, 276] width 200 height 16
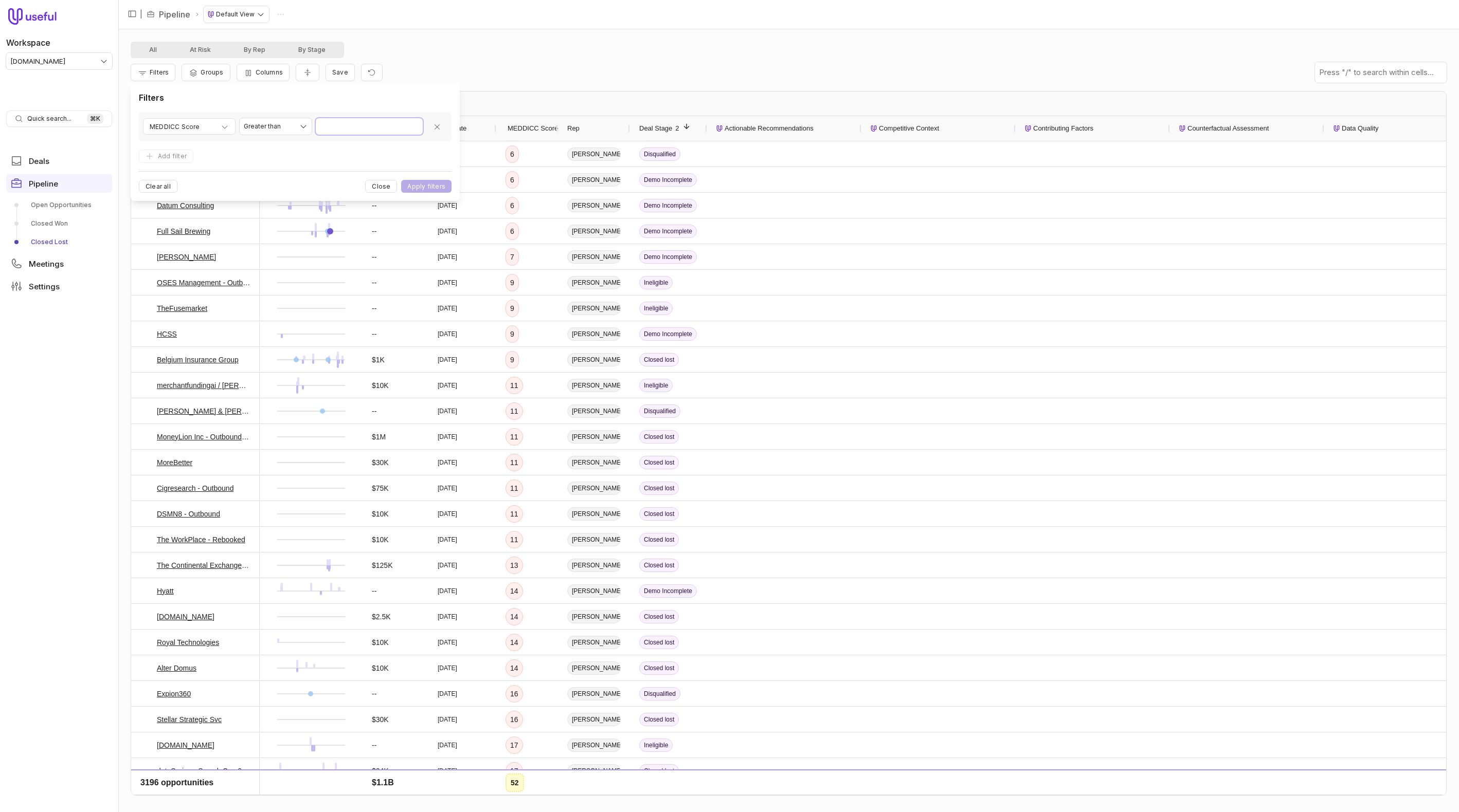
click at [357, 127] on input "Value" at bounding box center [369, 126] width 107 height 16
click button "Apply filters" at bounding box center [426, 186] width 51 height 13
click at [161, 75] on span "Filters" at bounding box center [159, 71] width 19 height 7
click at [379, 185] on button "Close" at bounding box center [380, 186] width 32 height 13
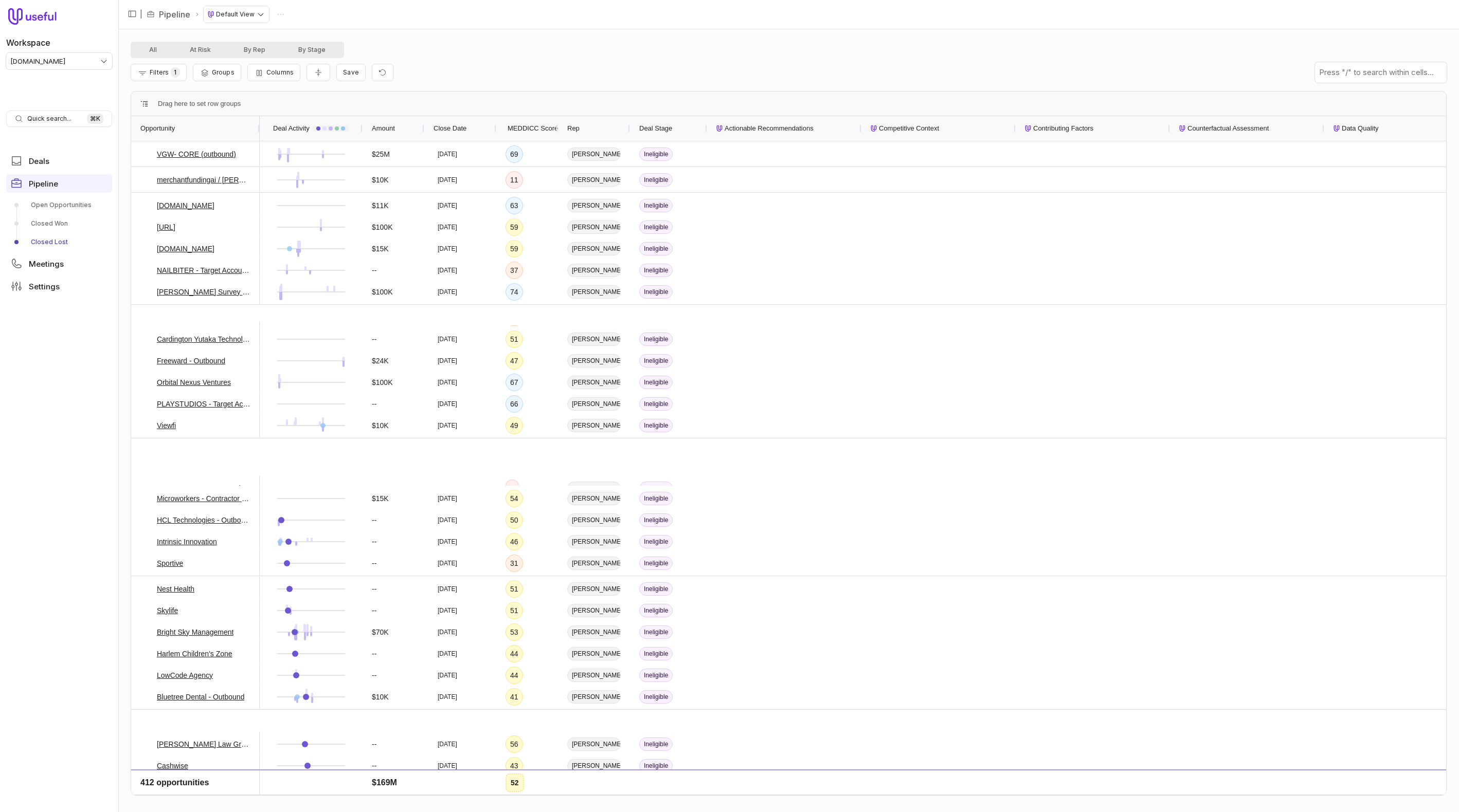
click at [513, 127] on span "MEDDICC Score" at bounding box center [533, 129] width 51 height 12
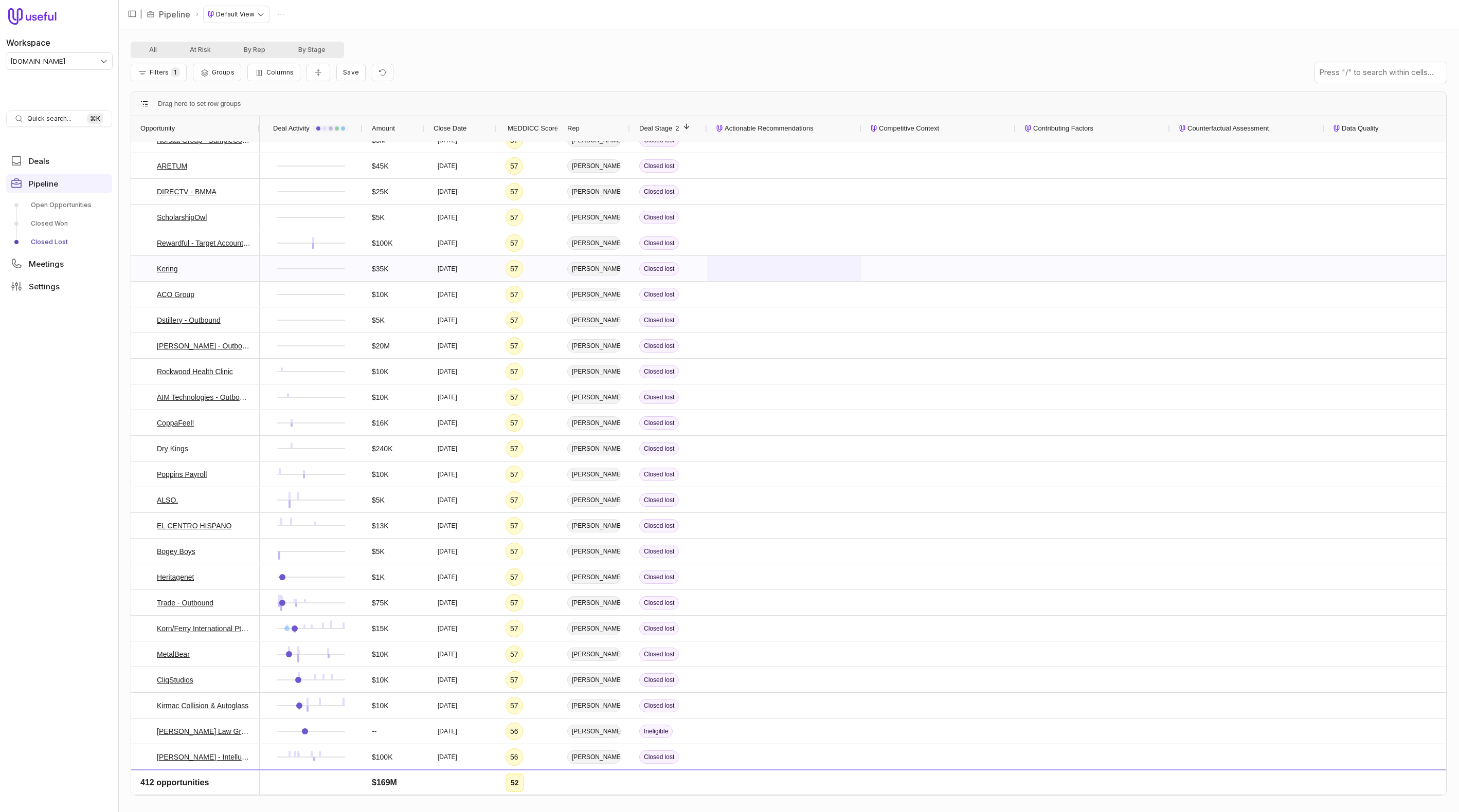
drag, startPoint x: 729, startPoint y: 272, endPoint x: 688, endPoint y: 266, distance: 41.4
click at [729, 272] on div at bounding box center [783, 269] width 136 height 24
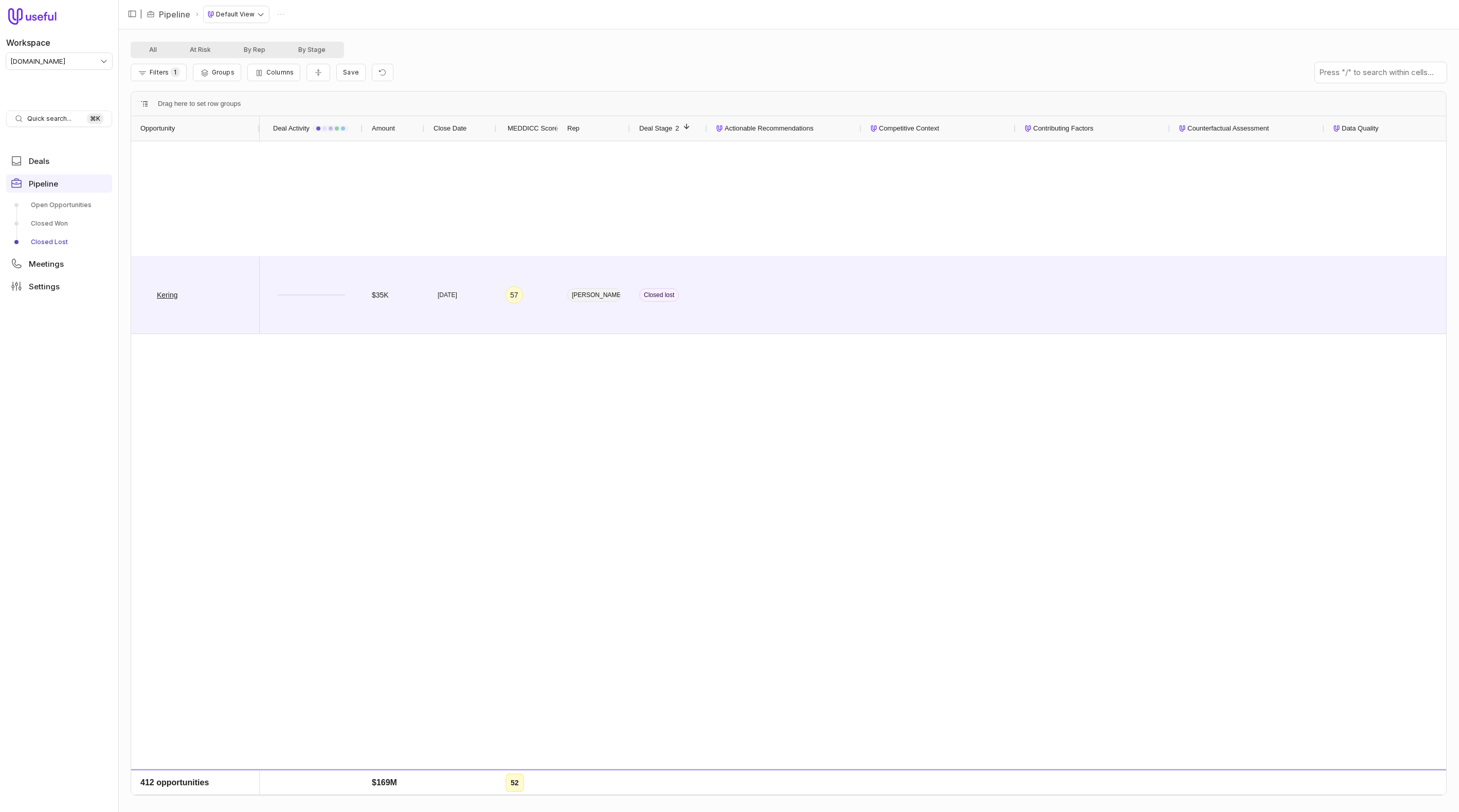
scroll to position [6966, 0]
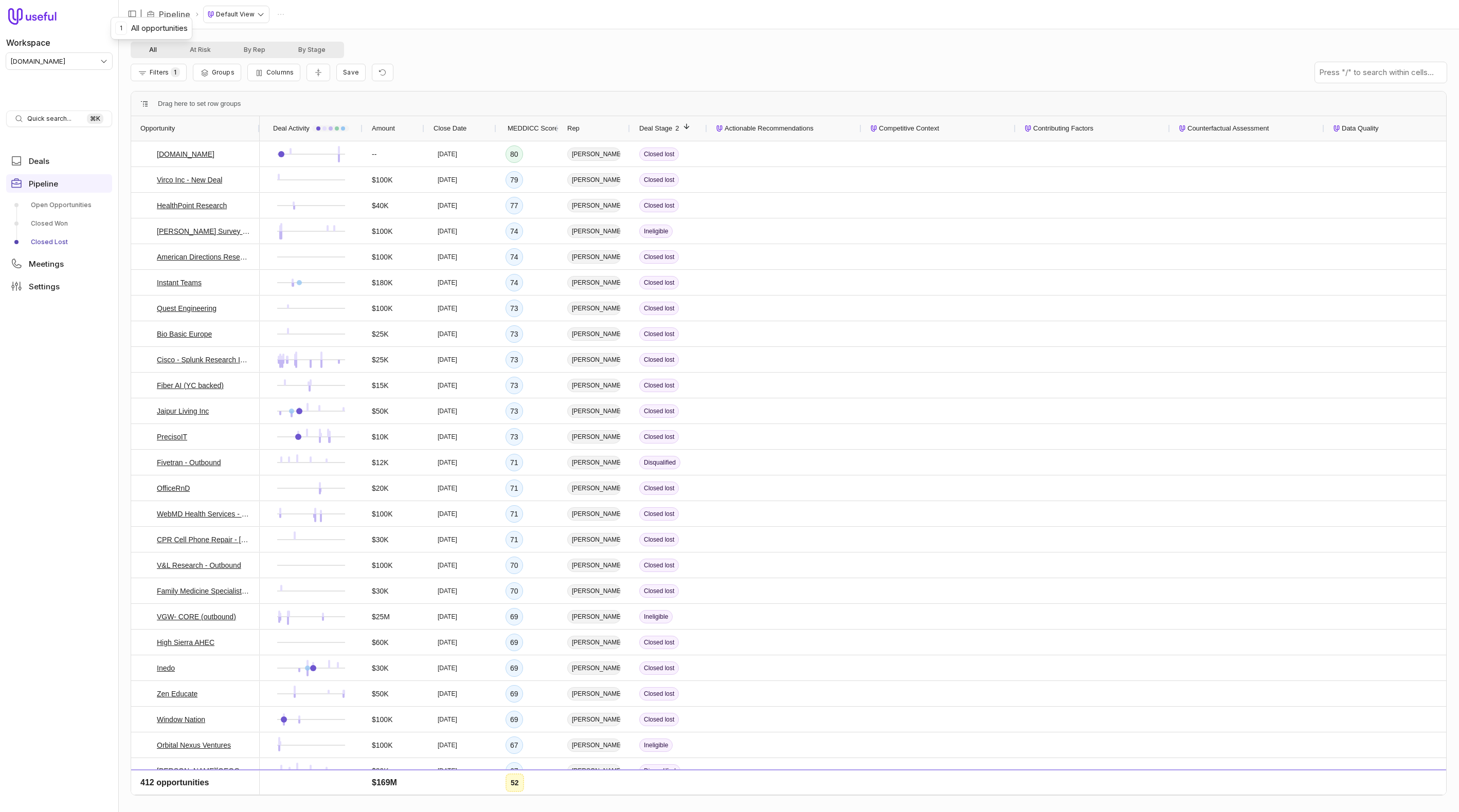
click at [161, 55] on button "All" at bounding box center [153, 50] width 40 height 12
click at [57, 221] on link "Closed Won" at bounding box center [59, 224] width 106 height 16
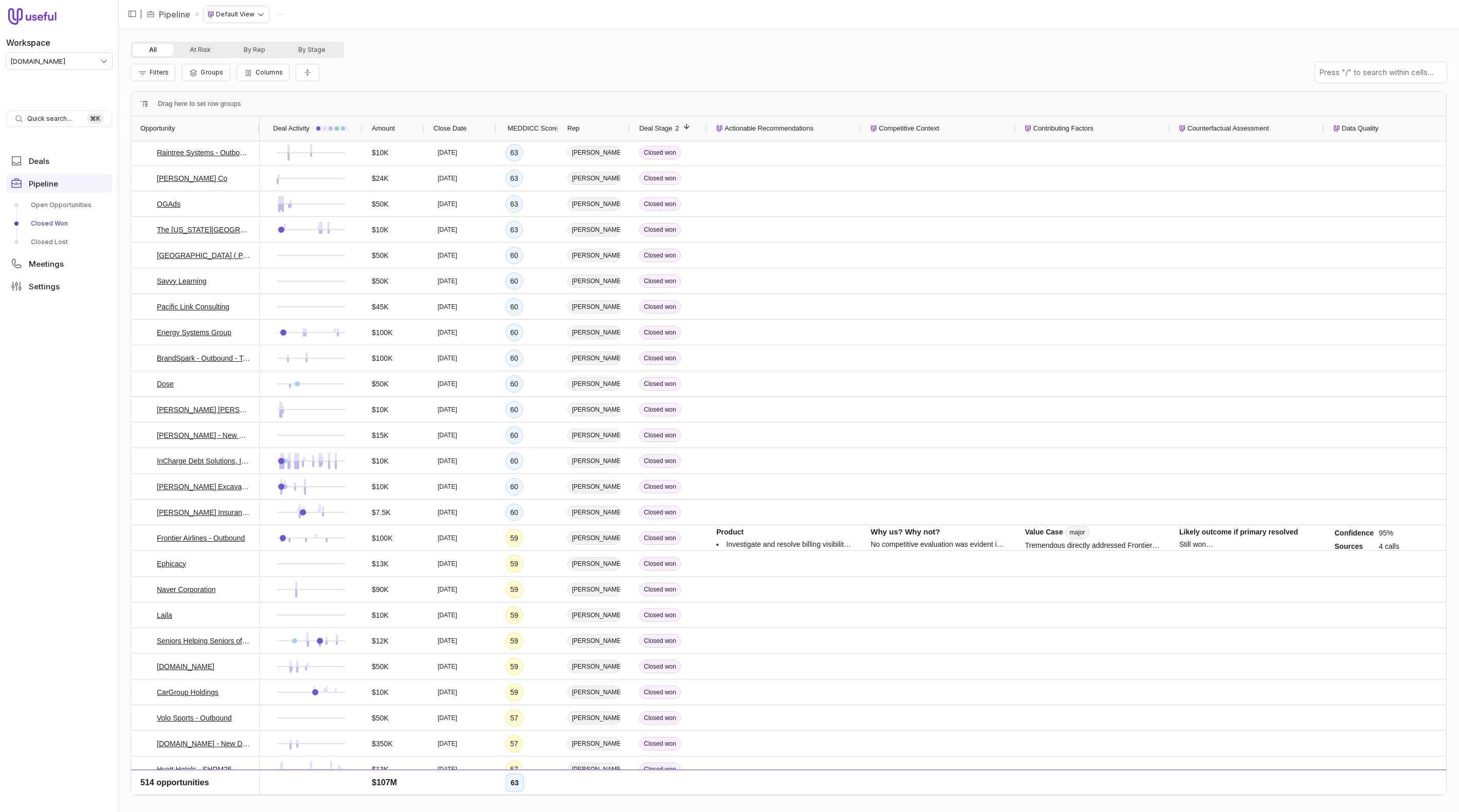
click at [380, 70] on div "Filters Groups Columns" at bounding box center [789, 72] width 1316 height 29
click at [773, 69] on input "text" at bounding box center [1380, 72] width 131 height 21
paste input "37636389400"
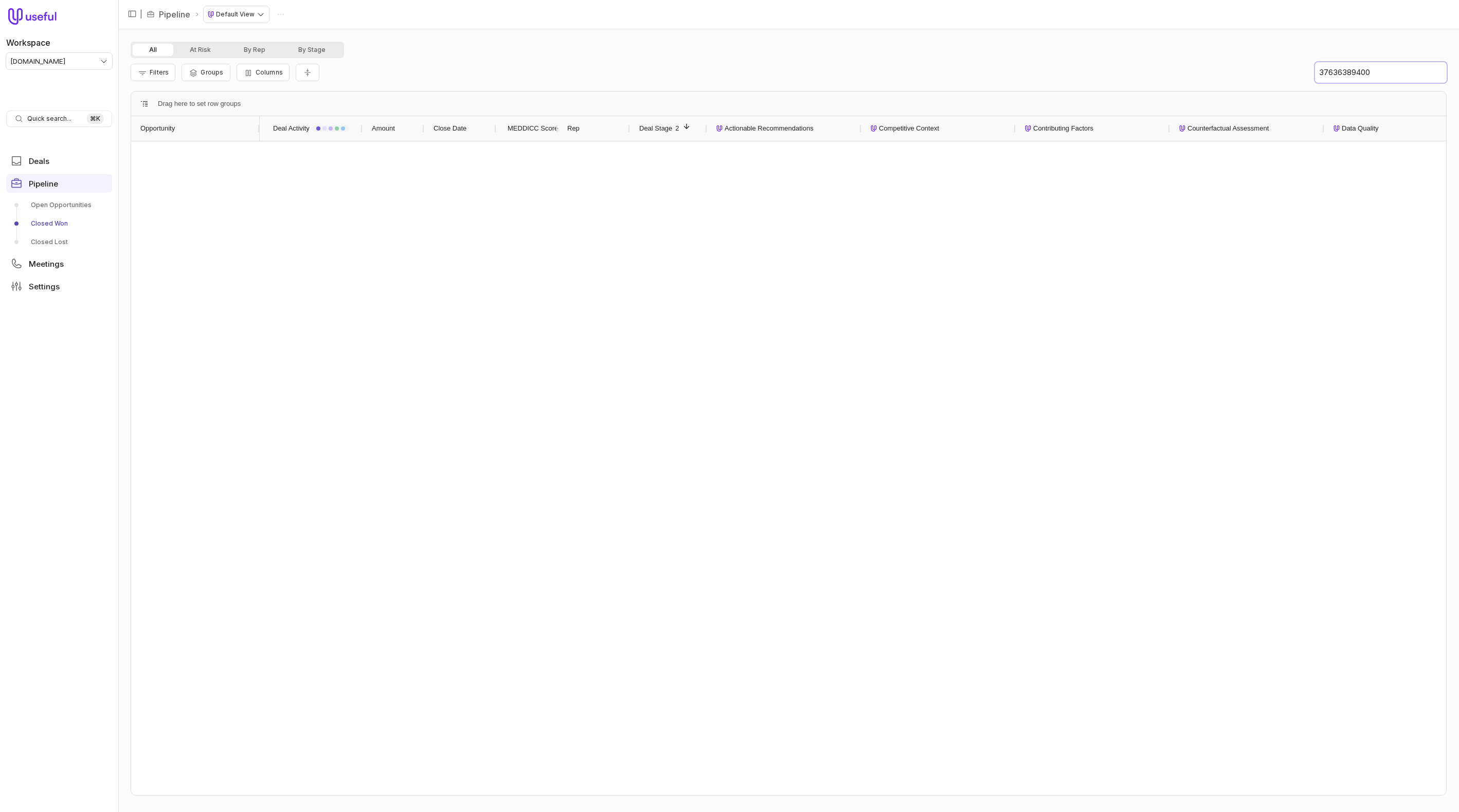
type input "37636389400"
click at [773, 79] on input "37636389400" at bounding box center [1380, 72] width 131 height 21
type input "Ariston"
click at [59, 244] on link "Closed Lost" at bounding box center [59, 242] width 106 height 16
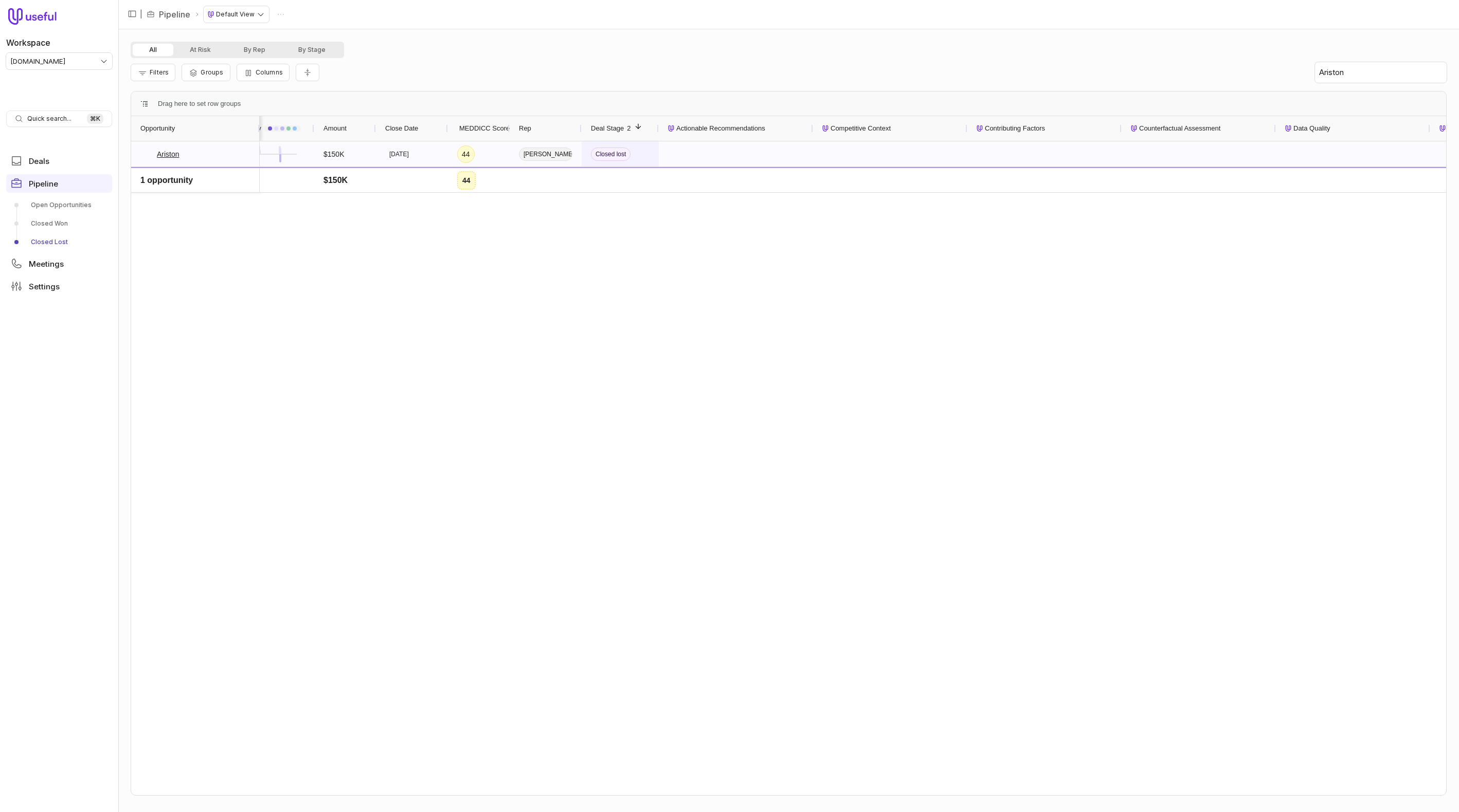
scroll to position [0, 106]
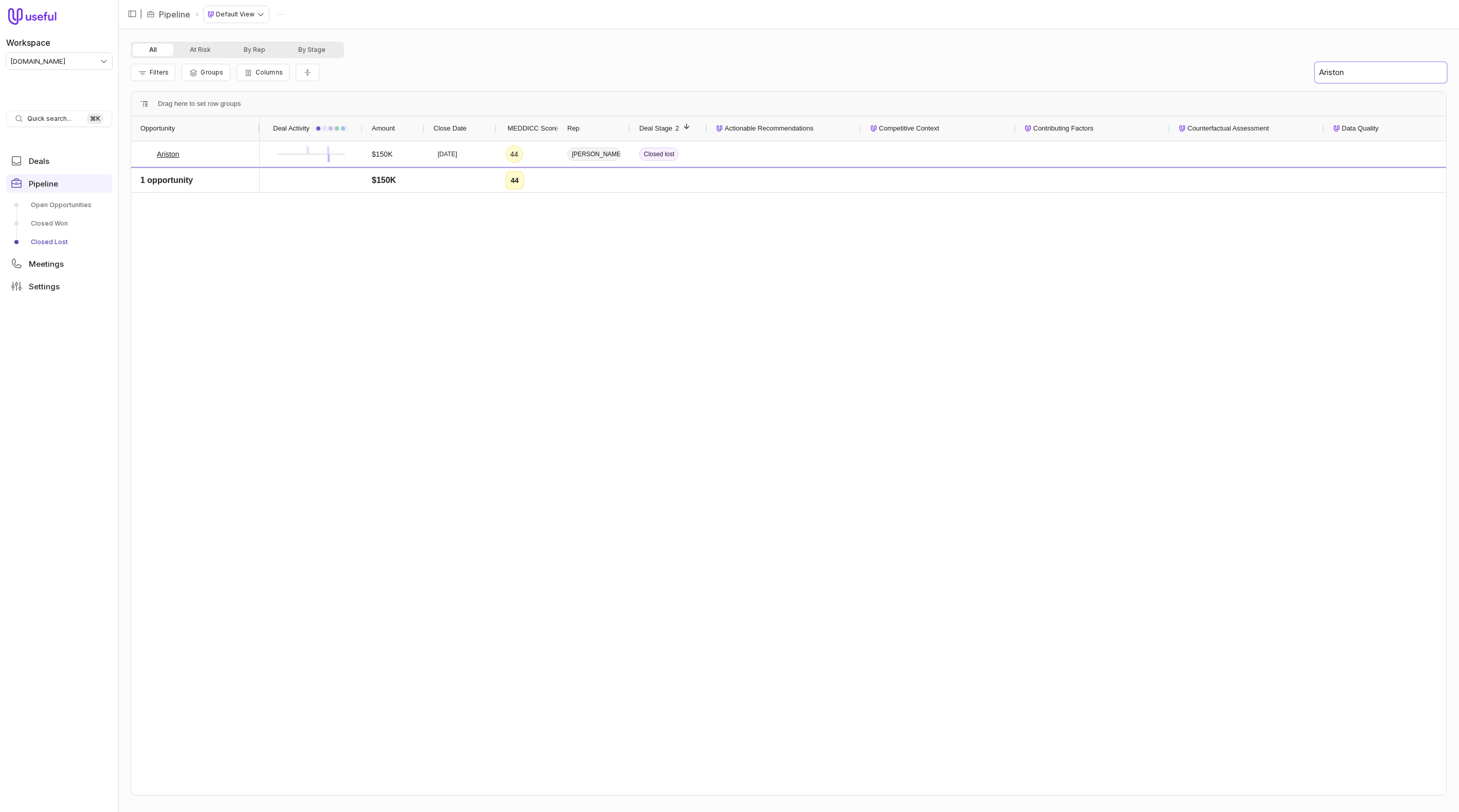
click at [773, 75] on input "Ariston" at bounding box center [1380, 72] width 131 height 21
click at [773, 71] on input "Ariston" at bounding box center [1380, 72] width 131 height 21
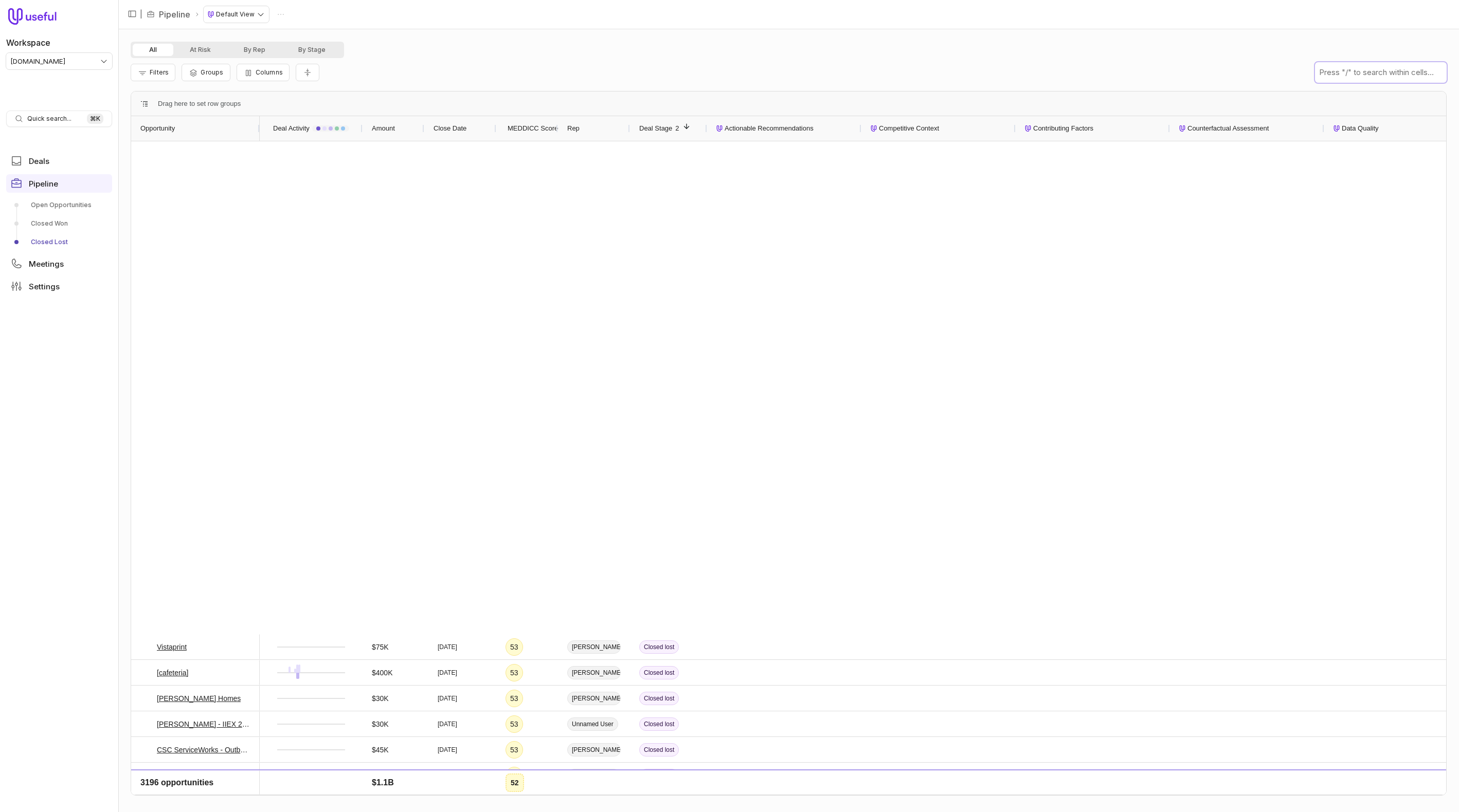
scroll to position [6900, 0]
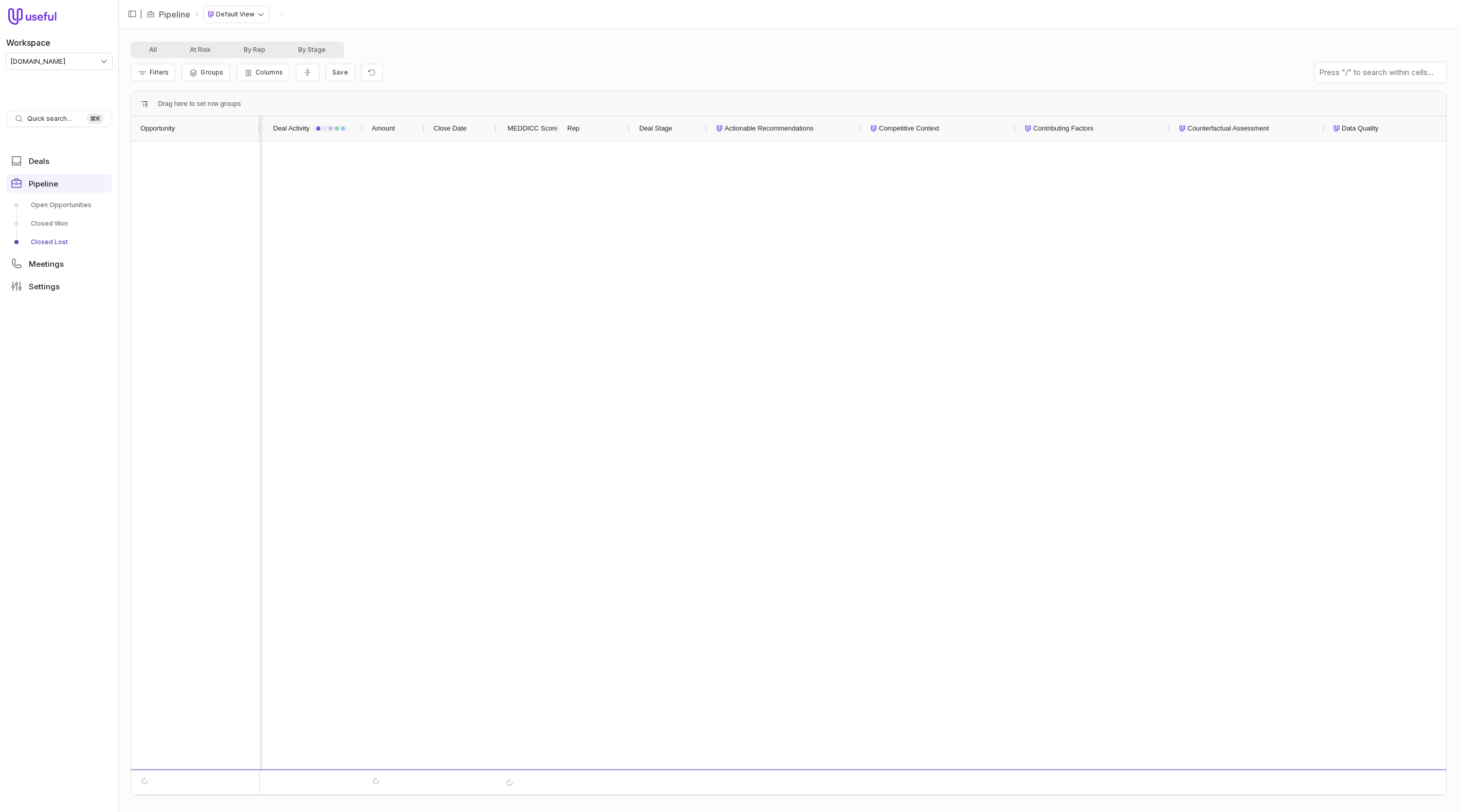
click at [44, 222] on link "Closed Won" at bounding box center [59, 224] width 106 height 16
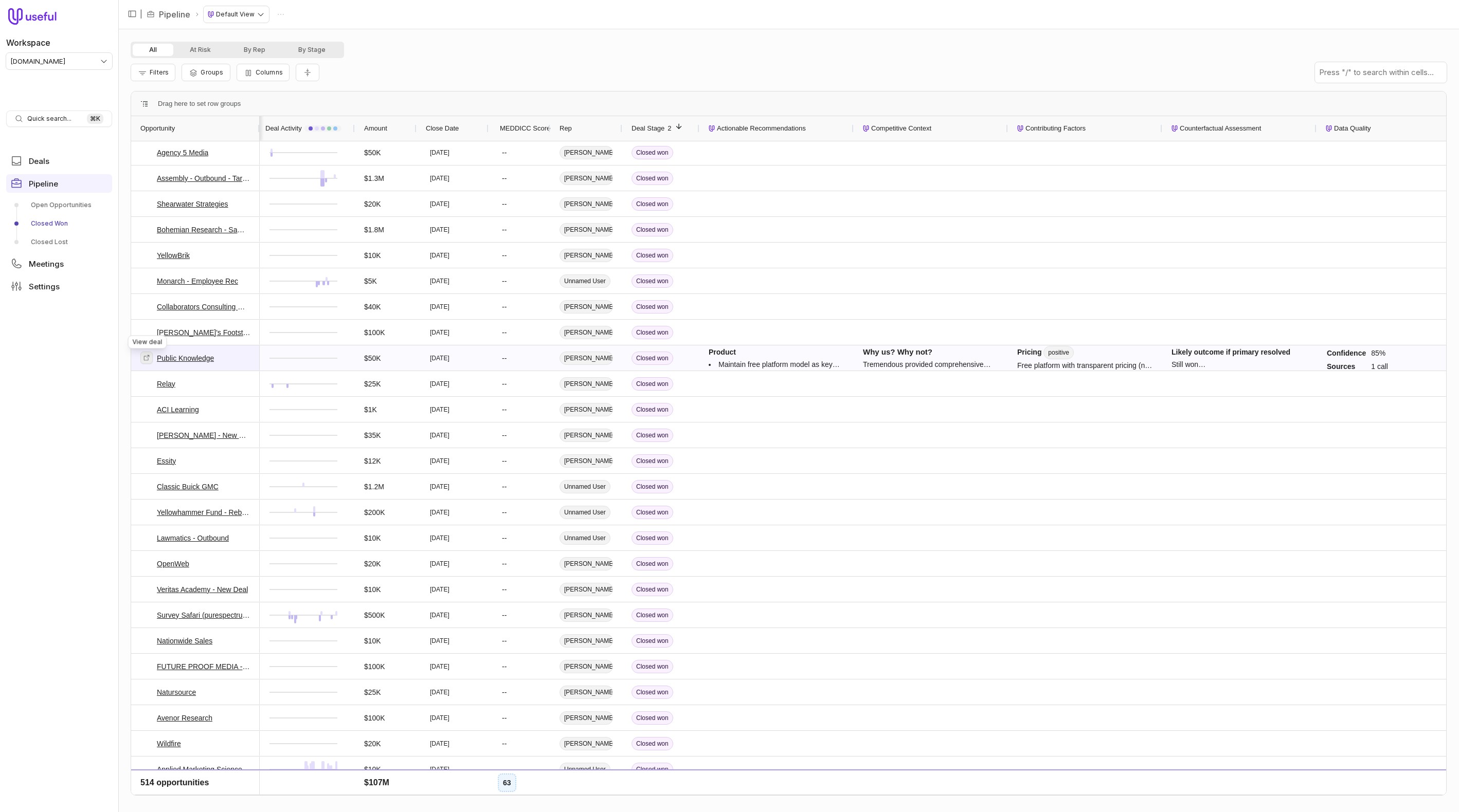
click at [144, 358] on icon at bounding box center [146, 357] width 7 height 7
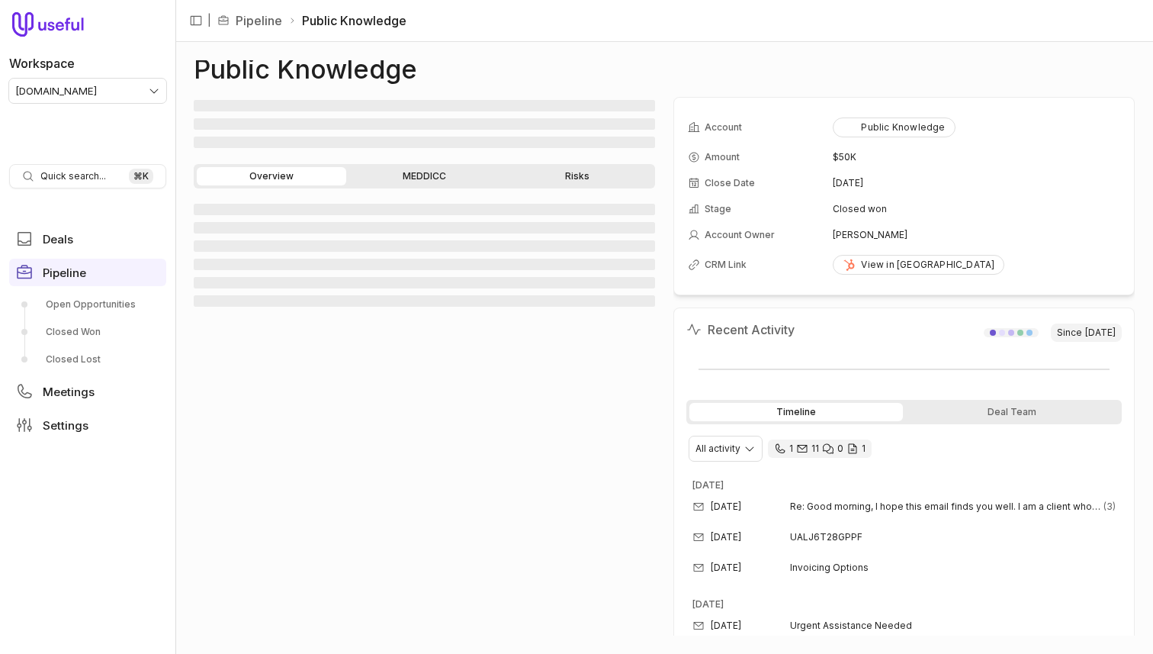
click at [302, 72] on h1 "Public Knowledge" at bounding box center [305, 69] width 223 height 18
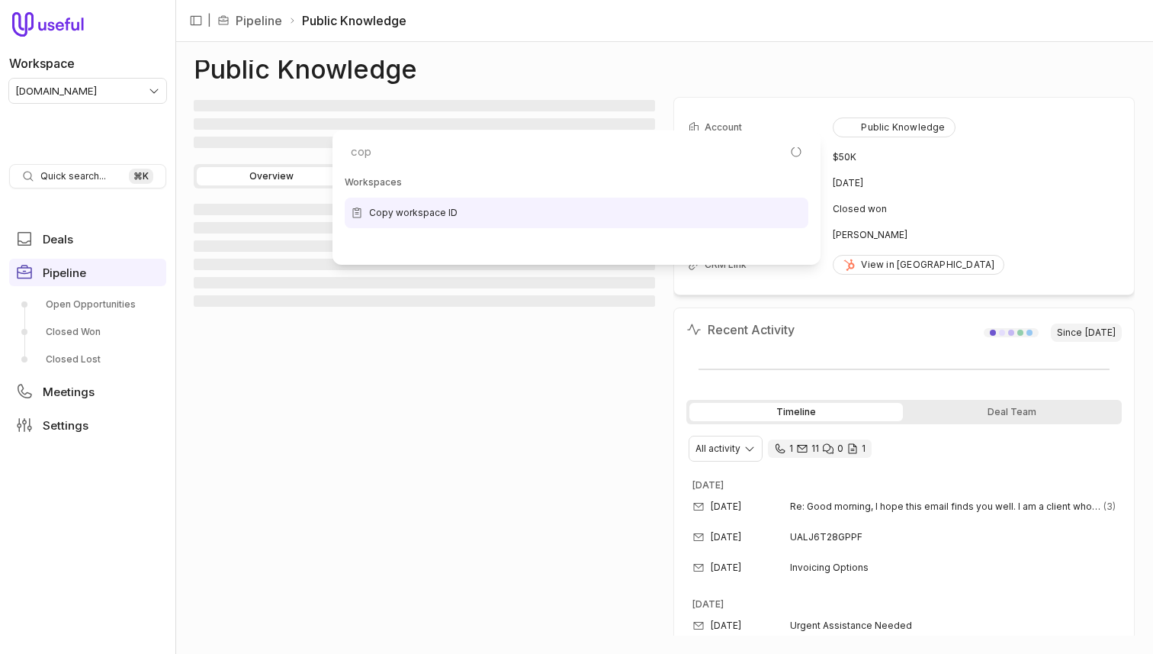
type input "copy"
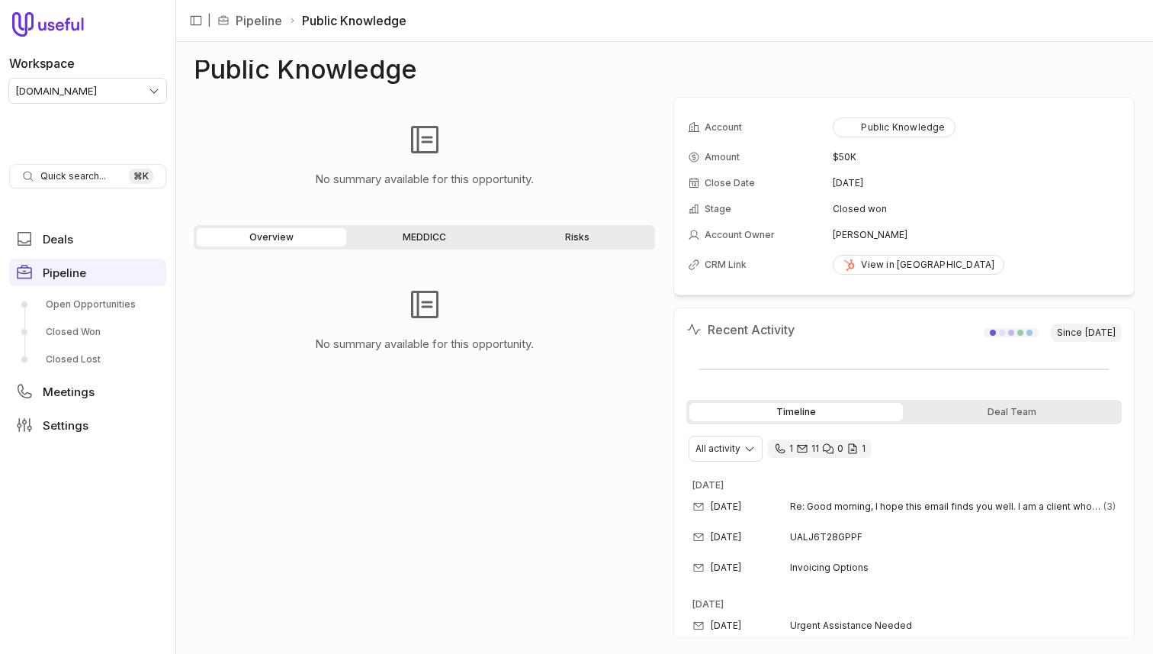
click at [393, 88] on div "Public Knowledge No summary available for this opportunity. Overview MEDDICC Ri…" at bounding box center [664, 347] width 941 height 575
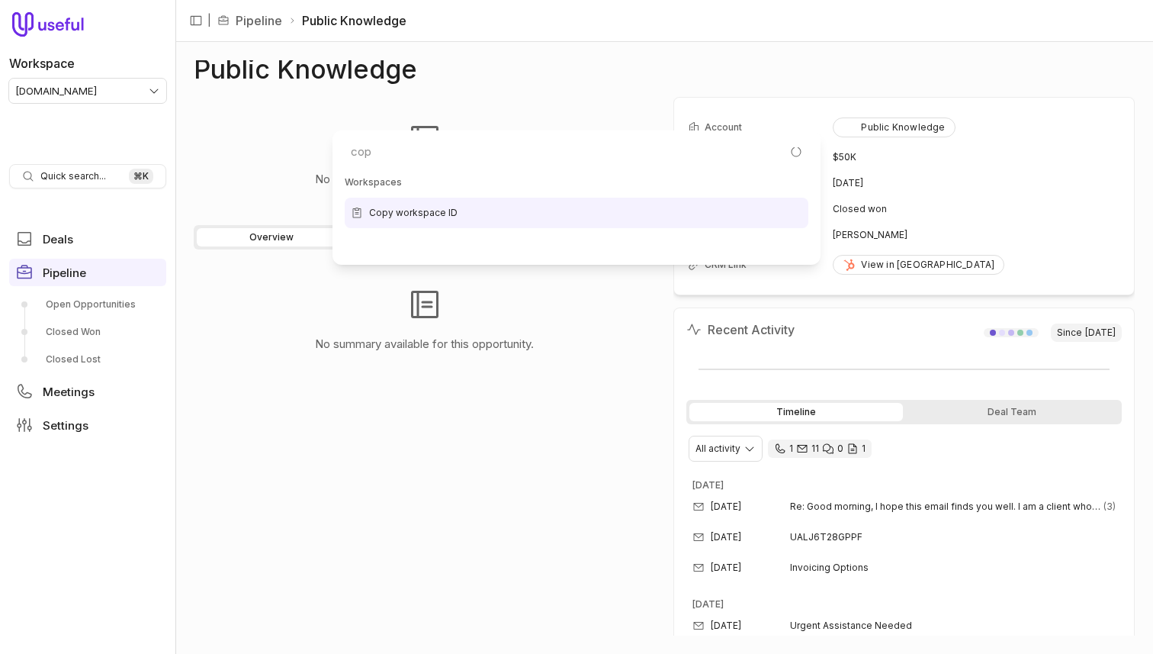
type input "copy"
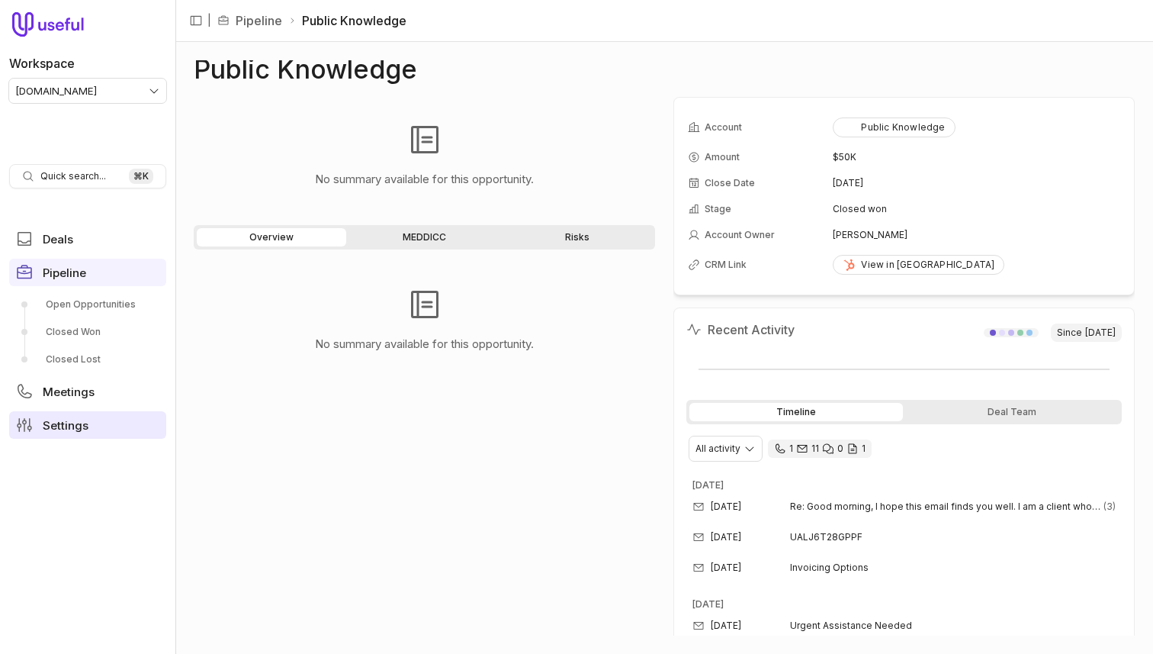
click at [86, 422] on span "Settings" at bounding box center [66, 424] width 46 height 11
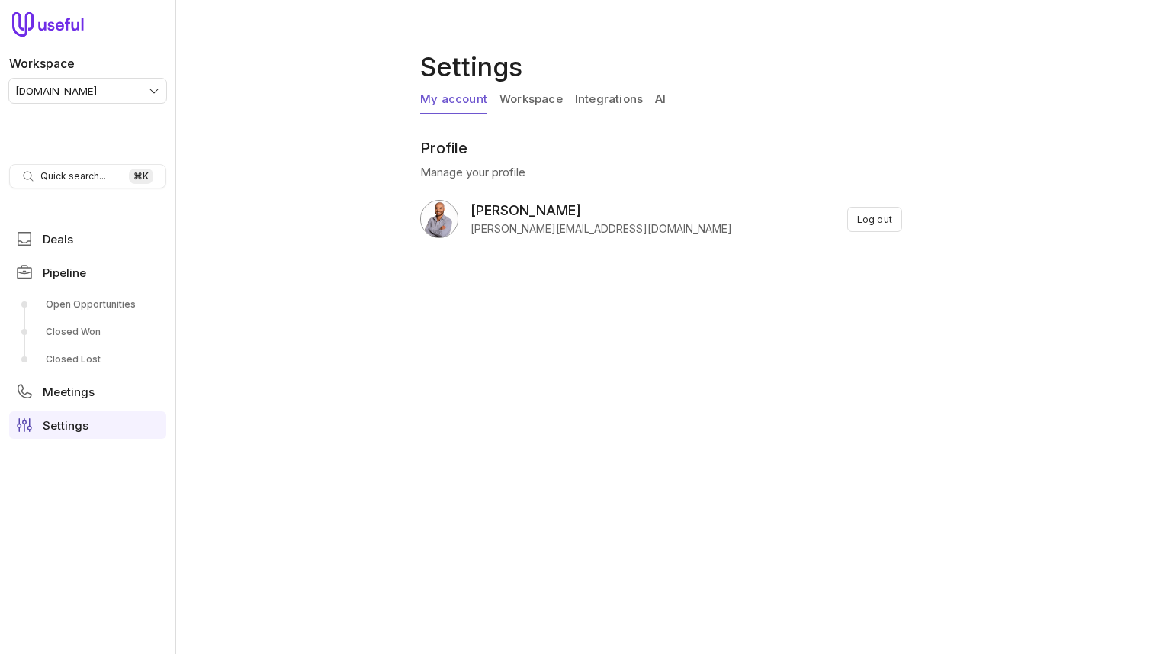
click at [652, 98] on div "My account Workspace Integrations AI" at bounding box center [664, 102] width 488 height 35
click at [658, 98] on link "AI" at bounding box center [660, 99] width 11 height 29
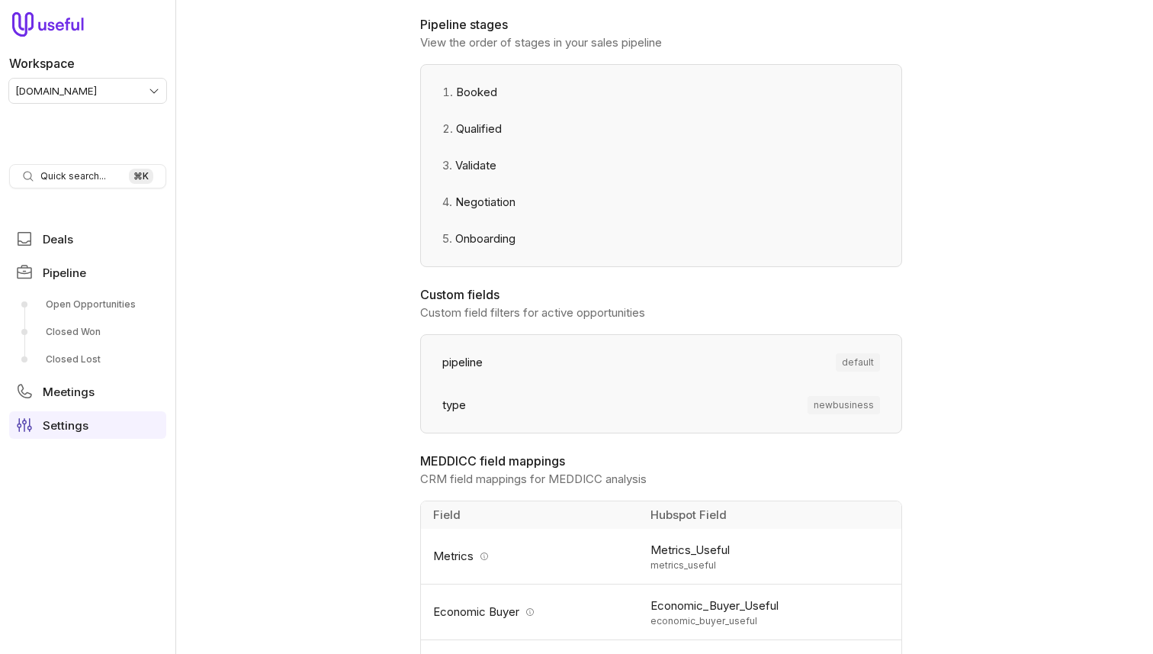
scroll to position [344, 0]
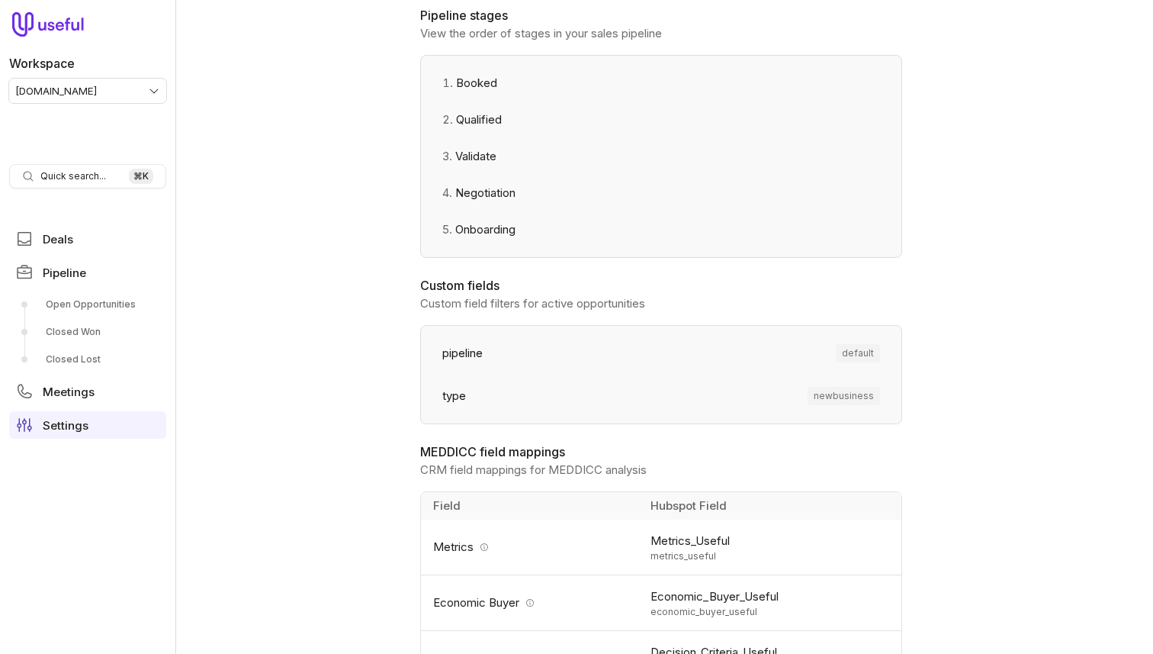
click at [863, 349] on span "default" at bounding box center [858, 353] width 44 height 18
copy span "default"
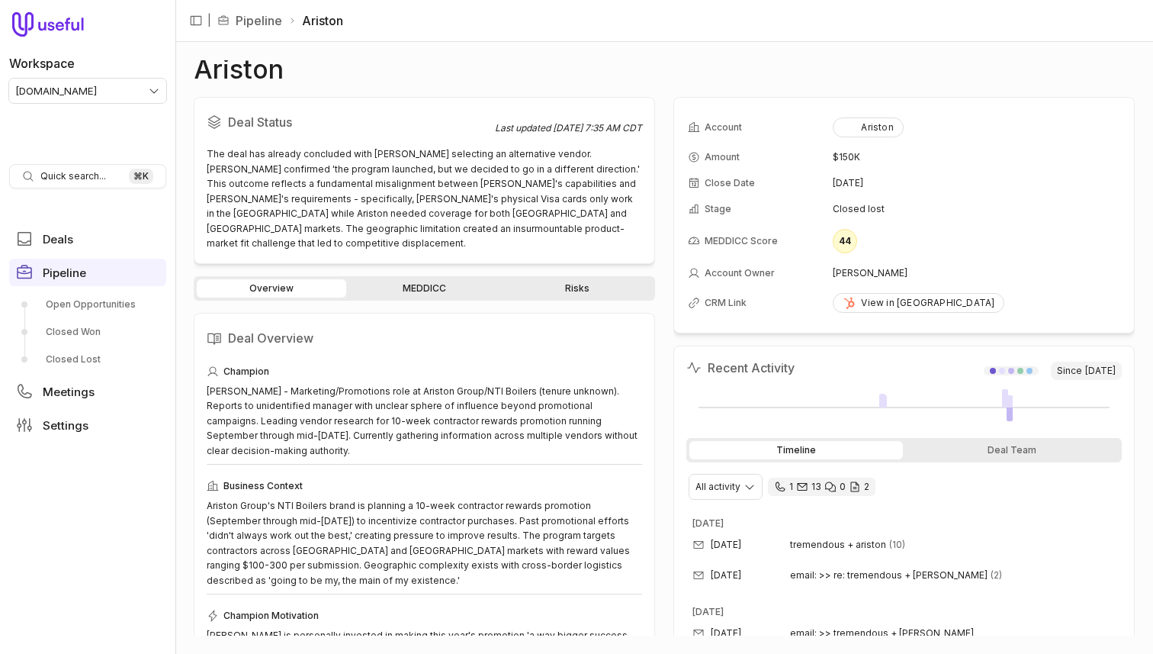
click at [561, 48] on div "Ariston Deal Status Last updated Sep 10, 2025, 7:35 AM CDT The deal has already…" at bounding box center [664, 348] width 978 height 612
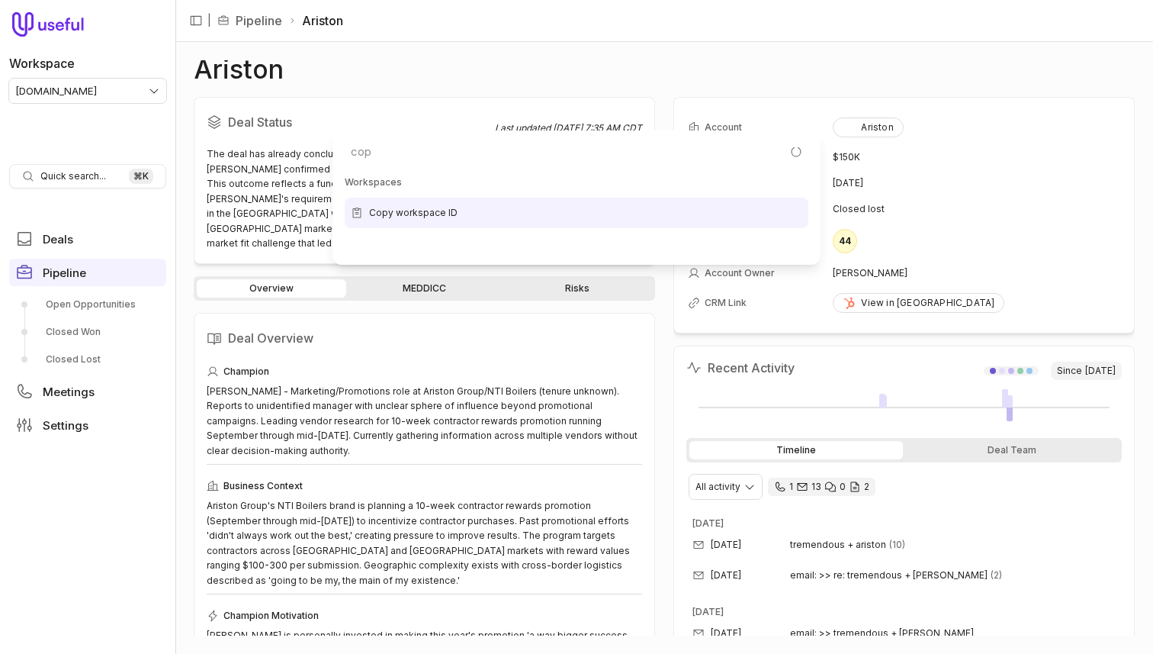
type input "copy"
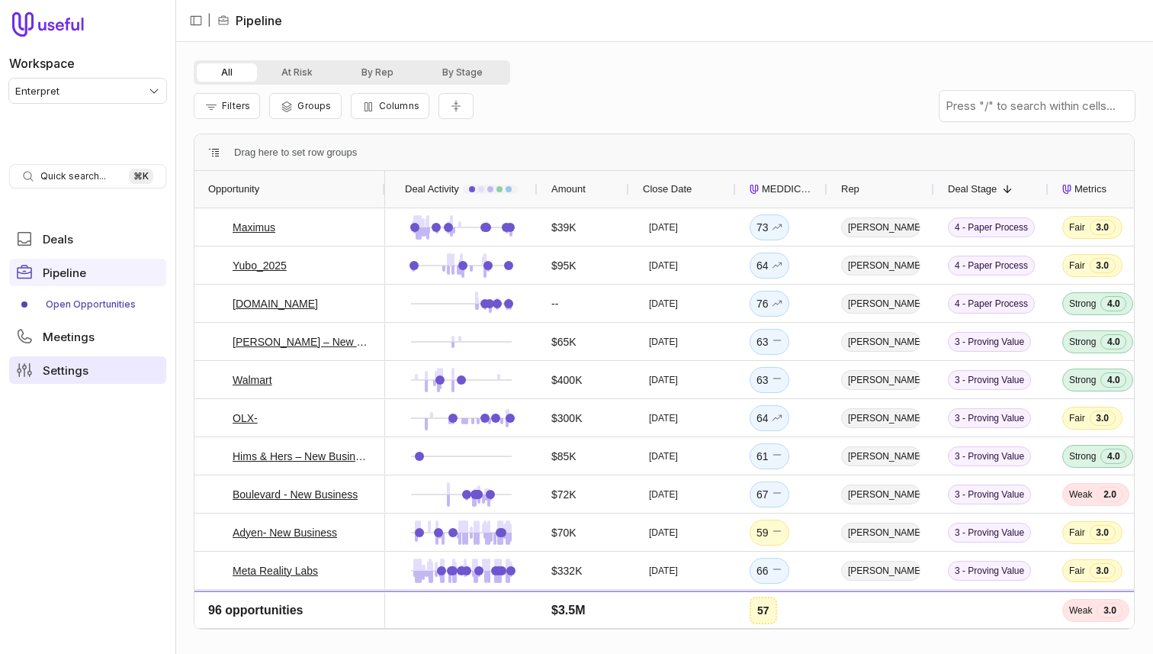
click at [116, 374] on link "Settings" at bounding box center [87, 369] width 157 height 27
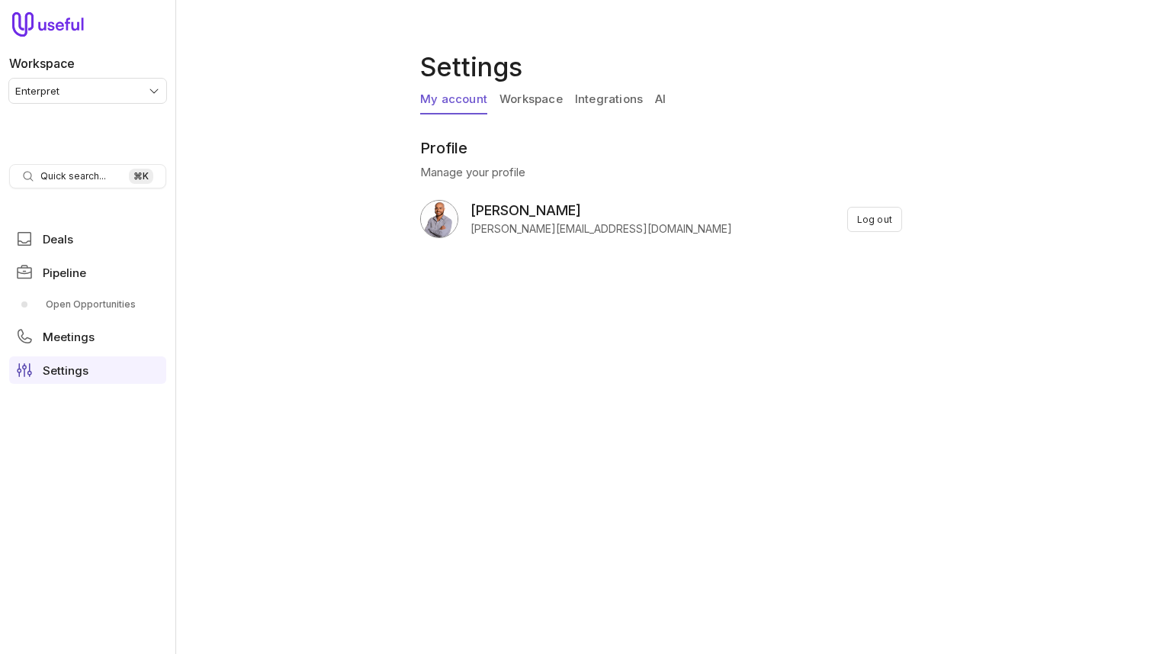
click at [660, 98] on link "AI" at bounding box center [660, 99] width 11 height 29
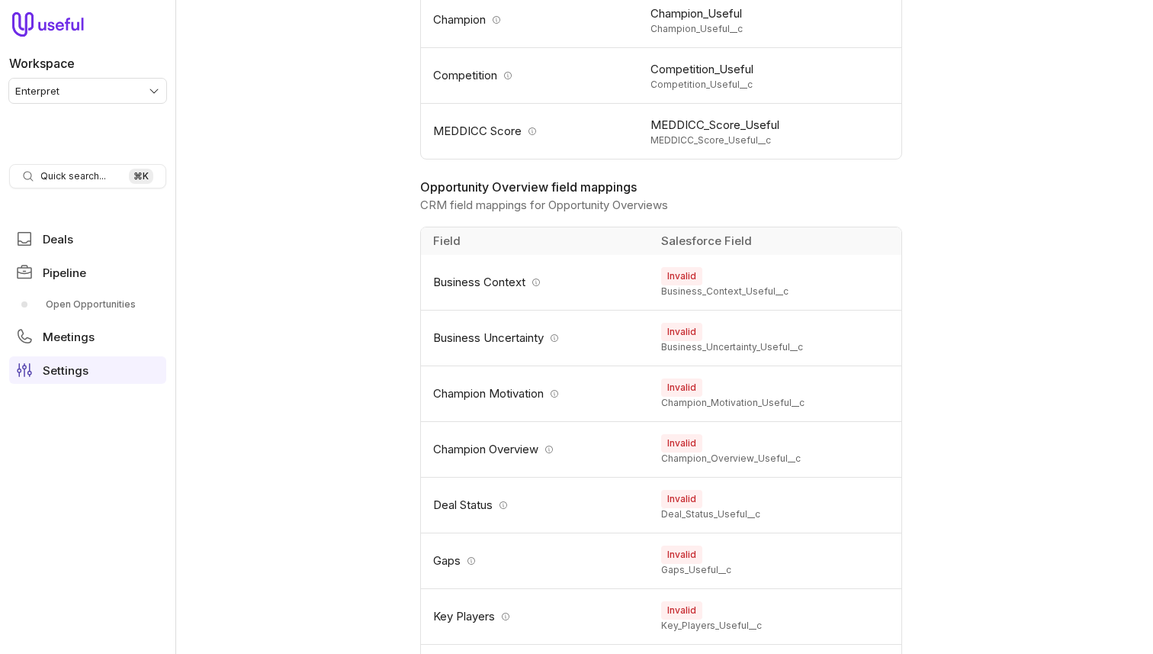
scroll to position [1152, 0]
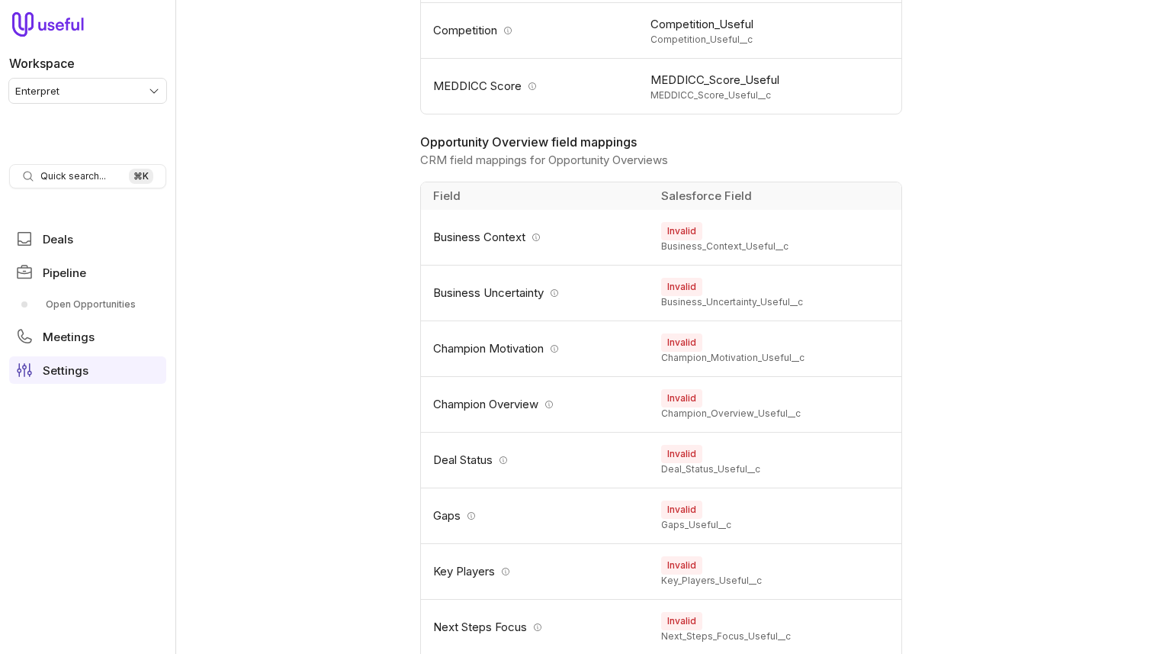
drag, startPoint x: 977, startPoint y: 356, endPoint x: 912, endPoint y: 355, distance: 64.8
click at [977, 356] on div "**********" at bounding box center [664, 327] width 978 height 654
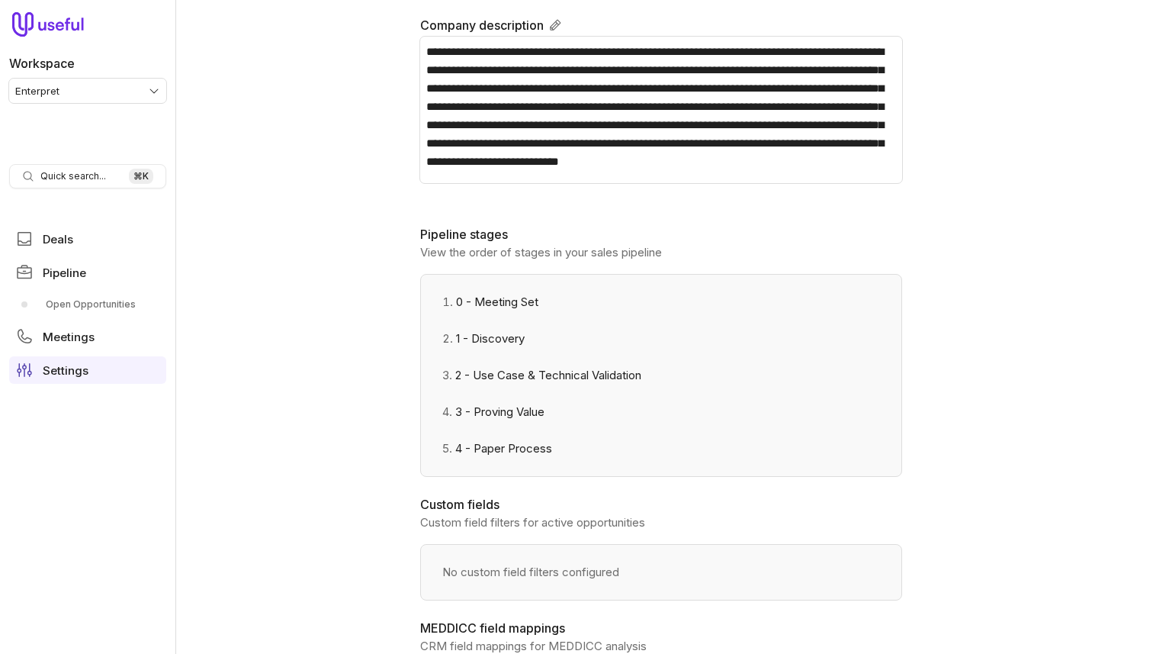
scroll to position [0, 0]
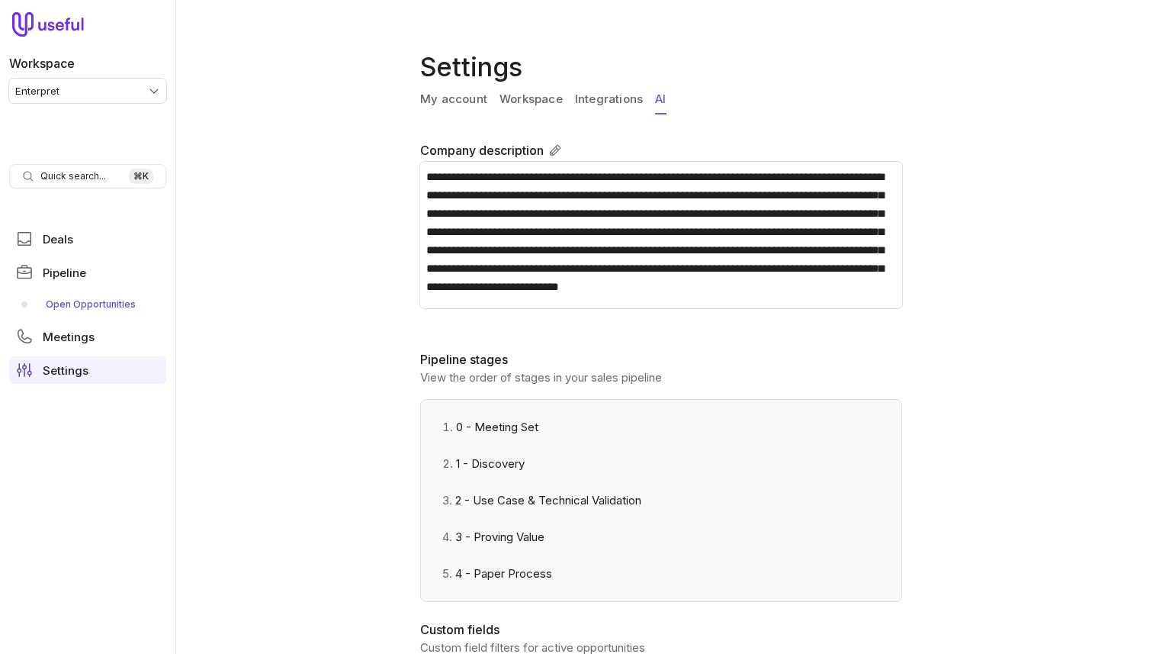
drag, startPoint x: 101, startPoint y: 305, endPoint x: 116, endPoint y: 299, distance: 15.7
click at [101, 305] on link "Open Opportunities" at bounding box center [87, 304] width 157 height 24
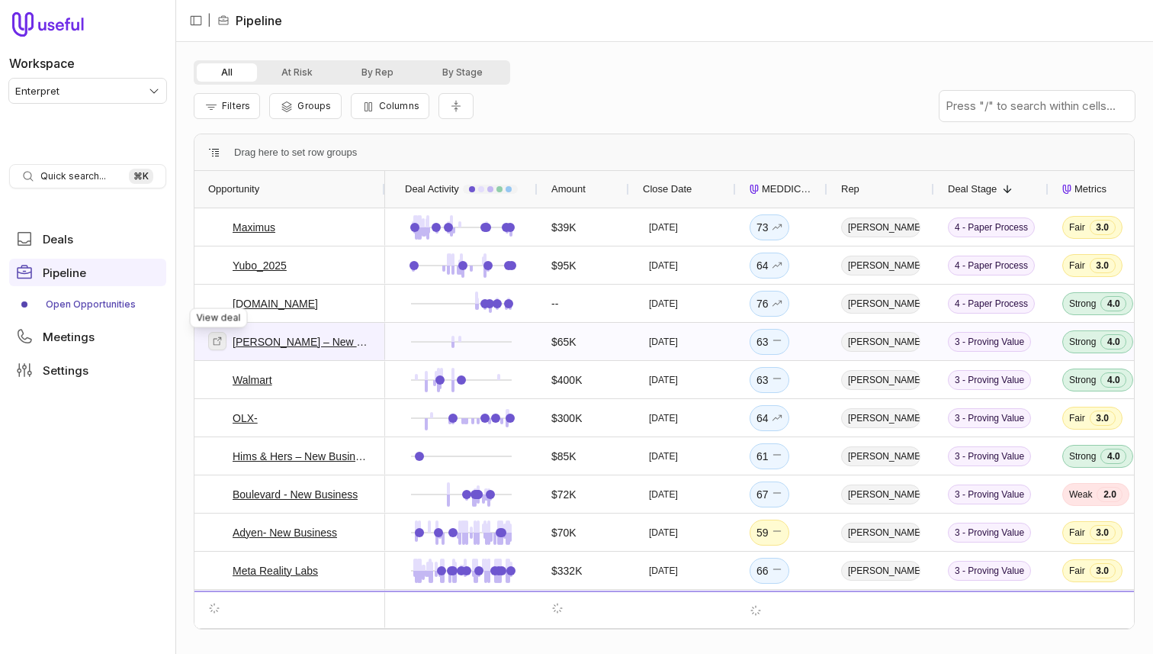
click at [217, 339] on icon at bounding box center [217, 341] width 11 height 11
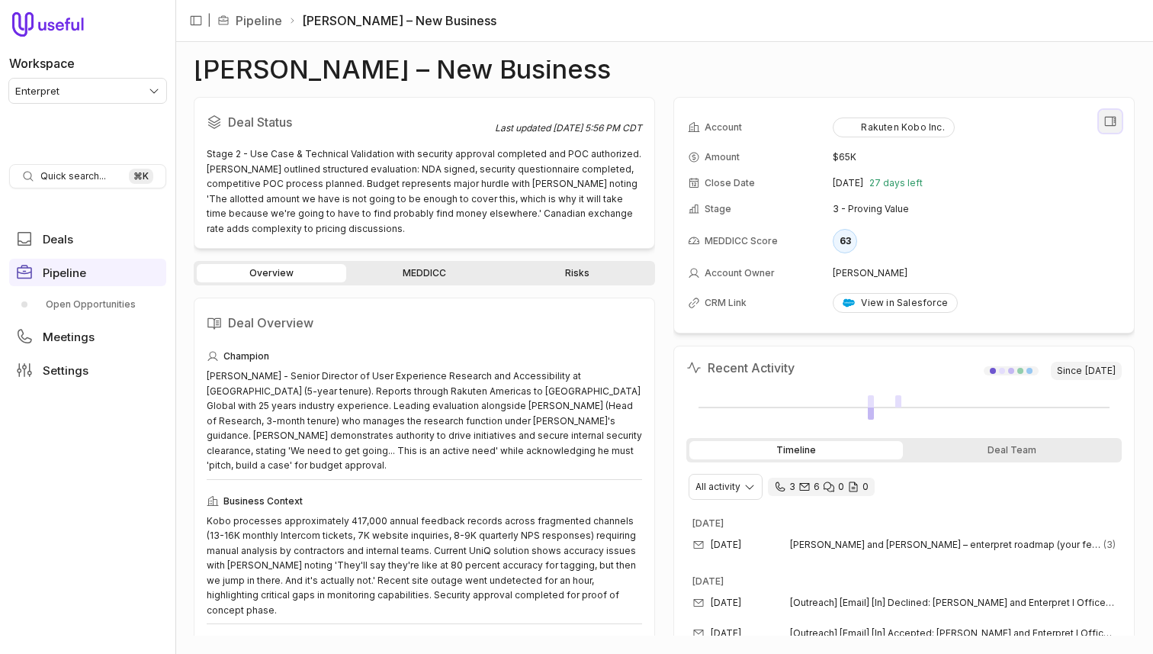
click at [1105, 122] on icon "View all fields" at bounding box center [1110, 121] width 11 height 9
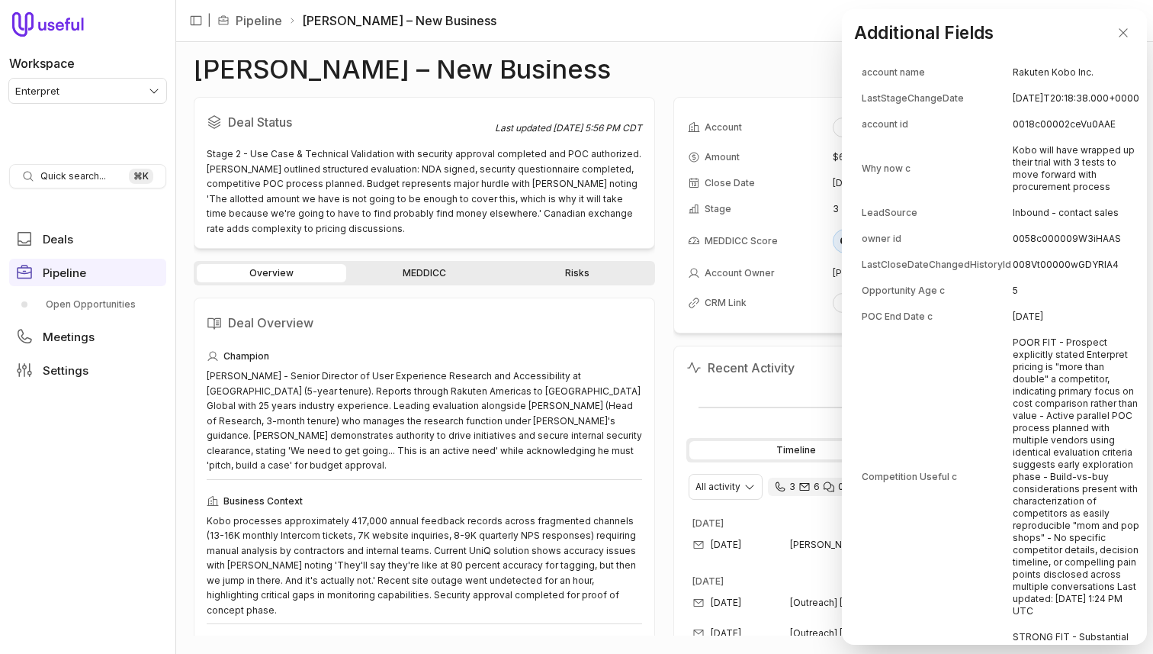
scroll to position [365, 0]
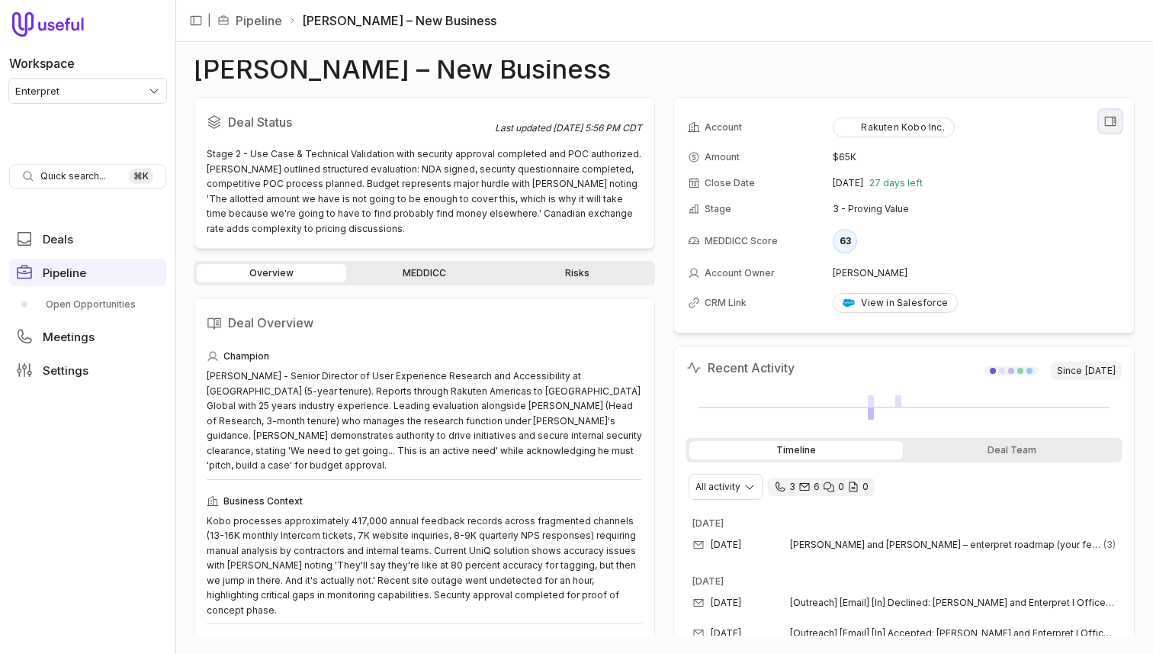
click at [1102, 114] on button "View all fields" at bounding box center [1110, 121] width 23 height 23
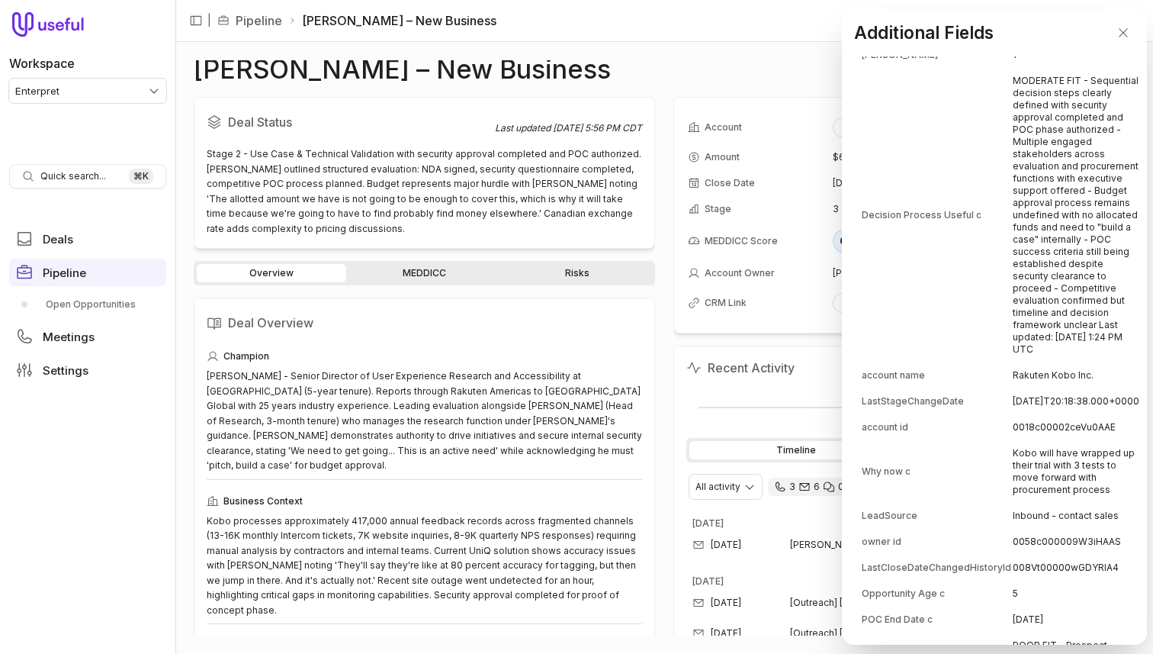
scroll to position [0, 0]
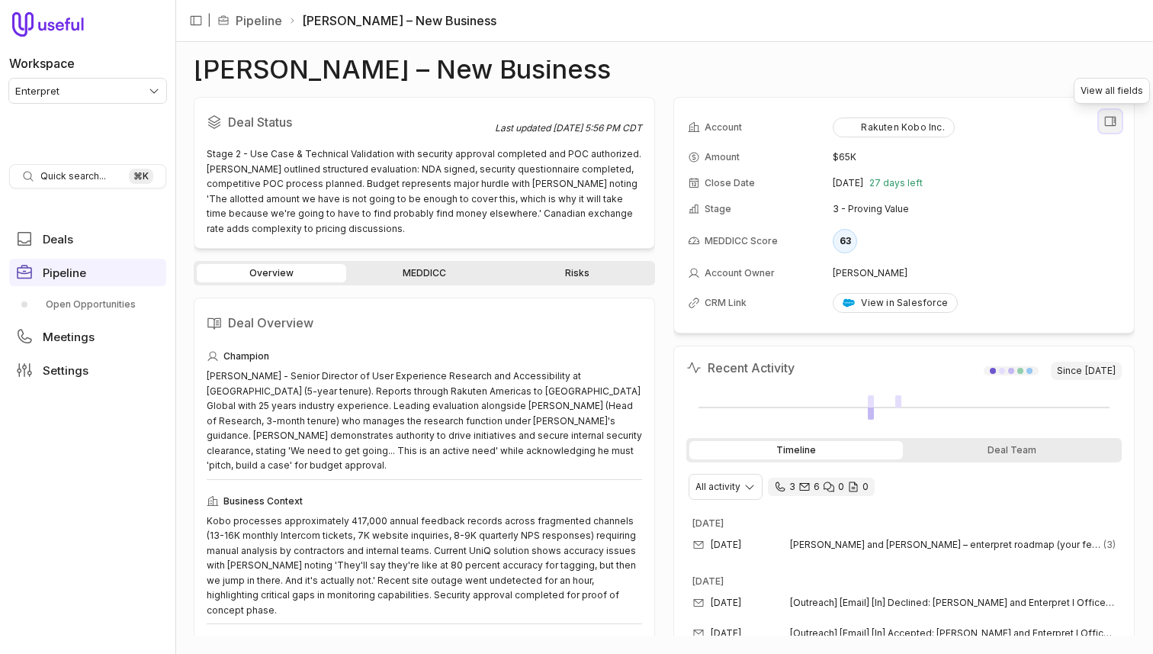
click at [1107, 120] on icon "View all fields" at bounding box center [1110, 121] width 14 height 14
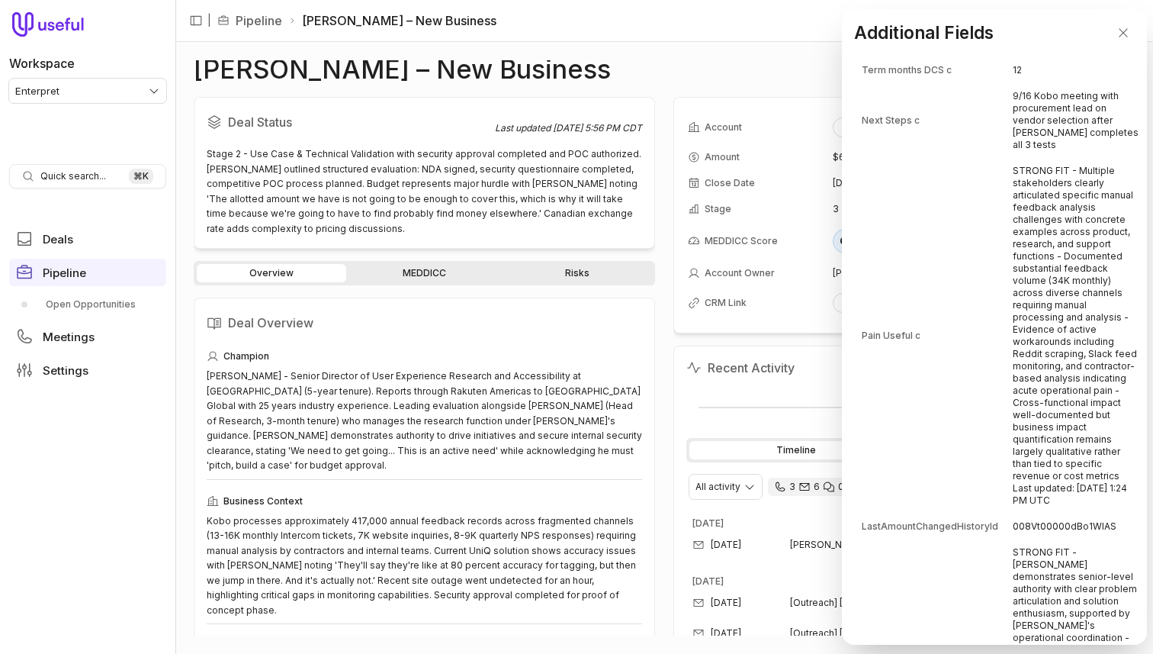
scroll to position [1241, 0]
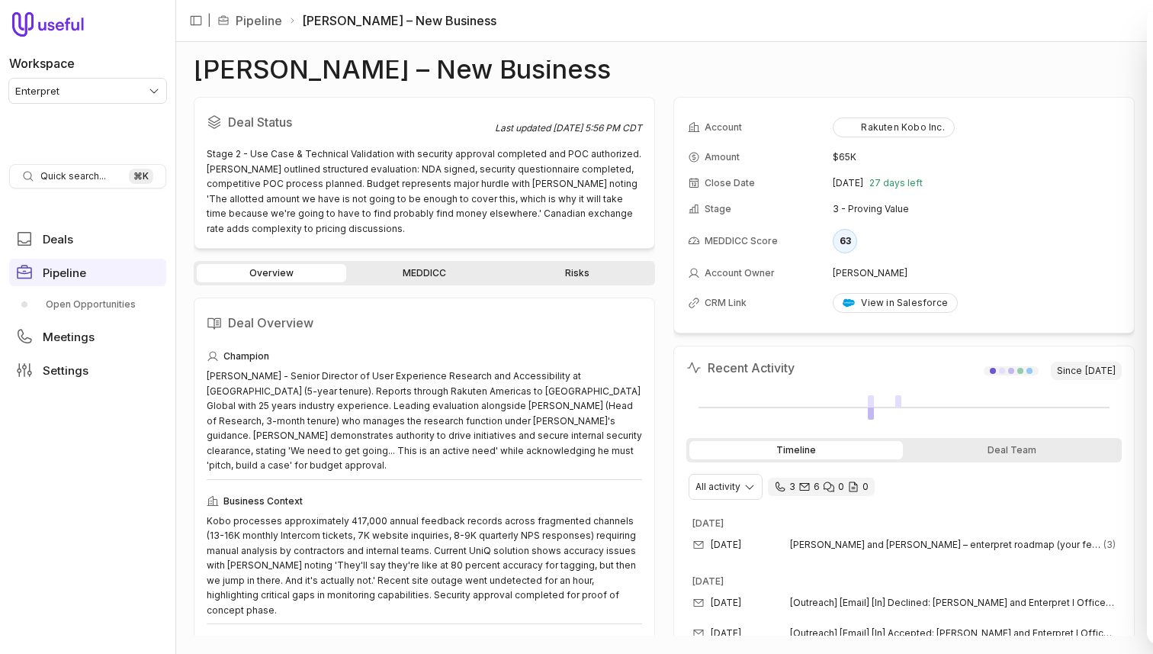
drag, startPoint x: 628, startPoint y: 370, endPoint x: 371, endPoint y: 288, distance: 270.6
click at [88, 304] on link "Open Opportunities" at bounding box center [87, 304] width 157 height 24
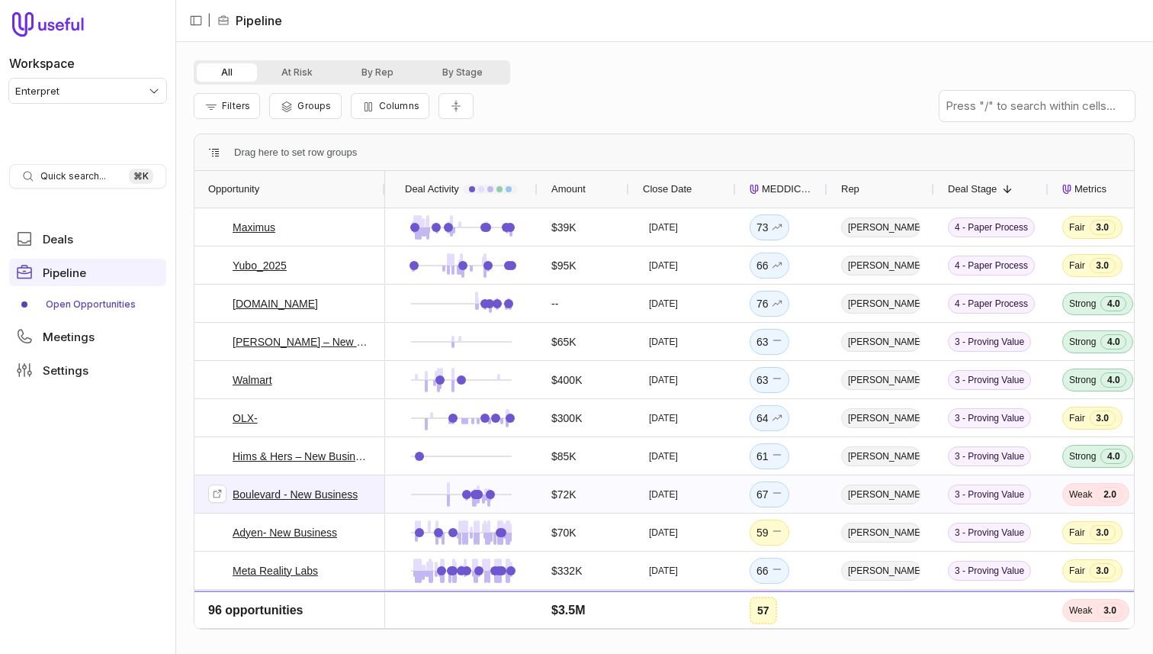
scroll to position [57, 0]
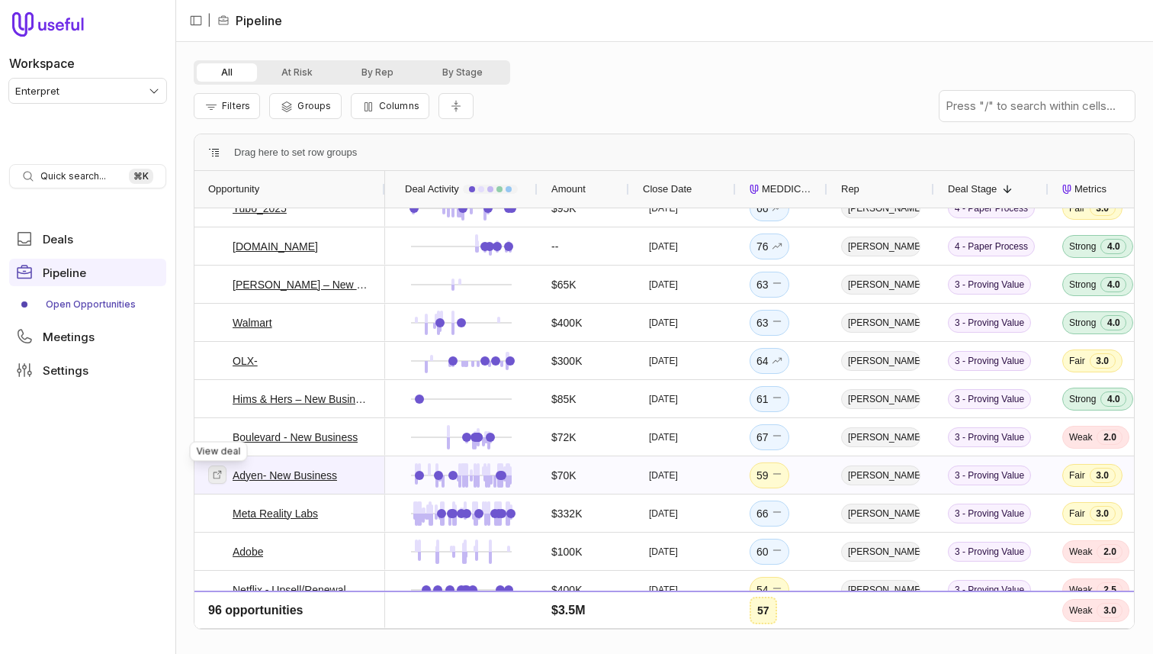
click at [214, 475] on icon at bounding box center [217, 474] width 11 height 11
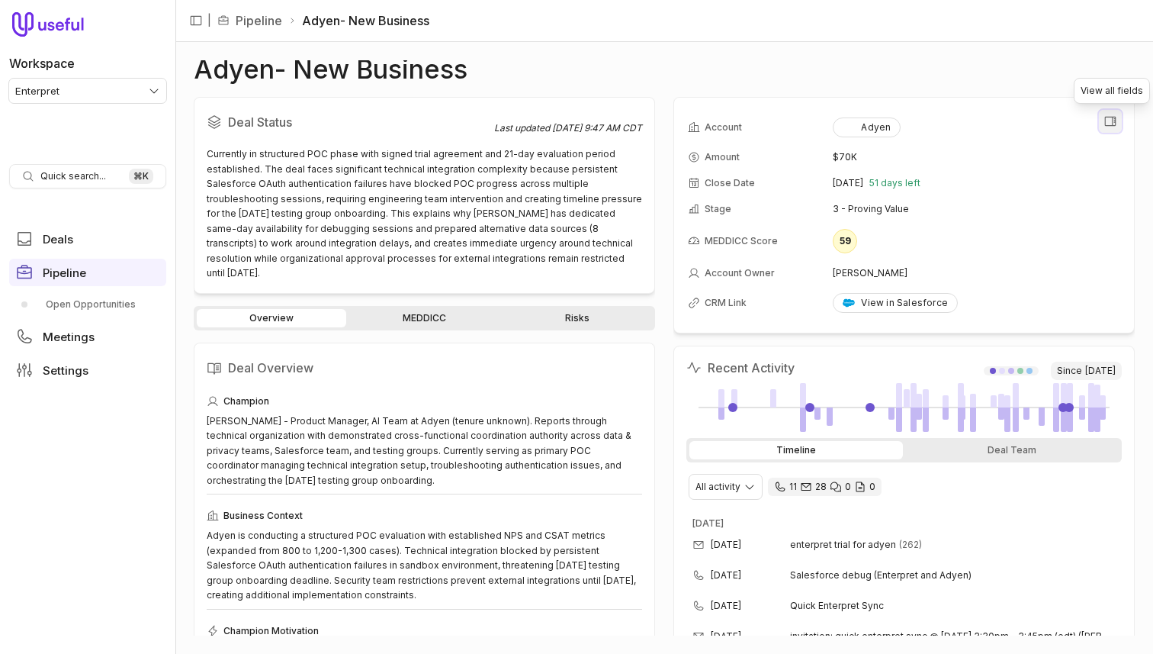
click at [1106, 121] on icon "View all fields" at bounding box center [1110, 121] width 14 height 14
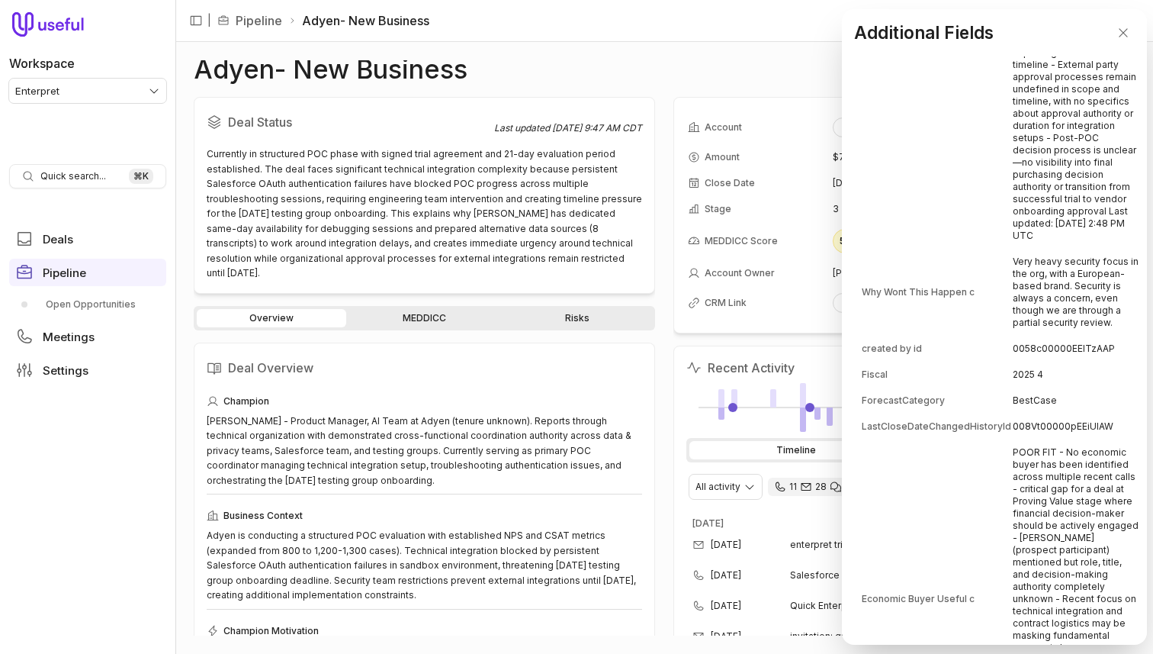
scroll to position [3141, 0]
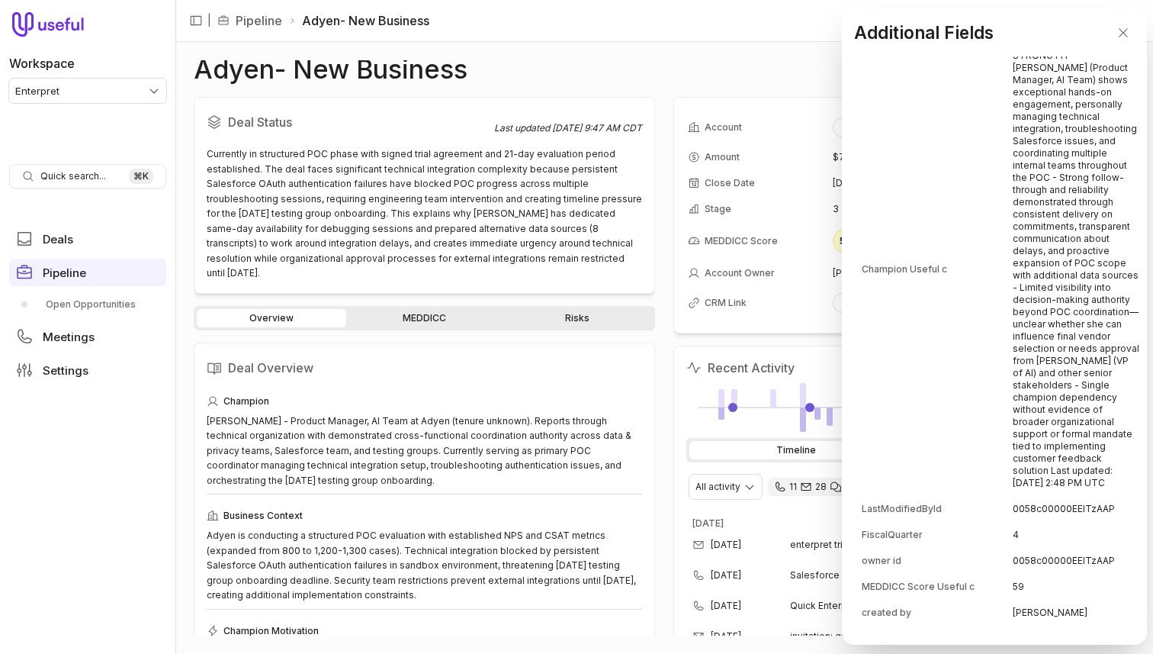
click at [994, 296] on td "Champion Useful c" at bounding box center [936, 268] width 149 height 451
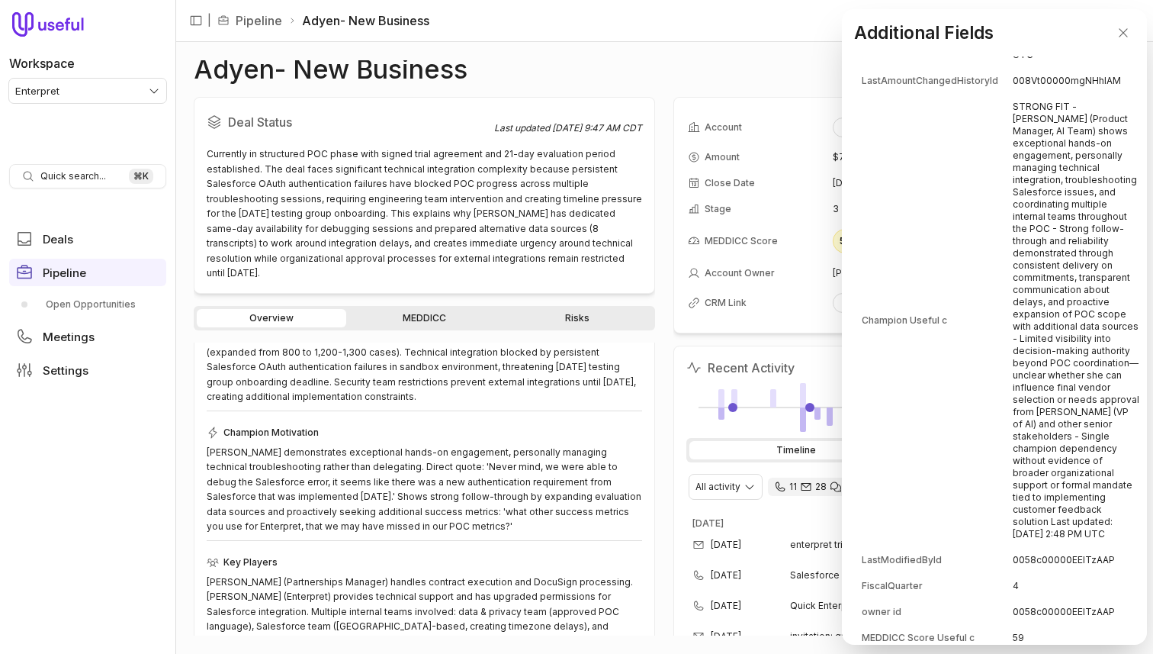
scroll to position [2672, 0]
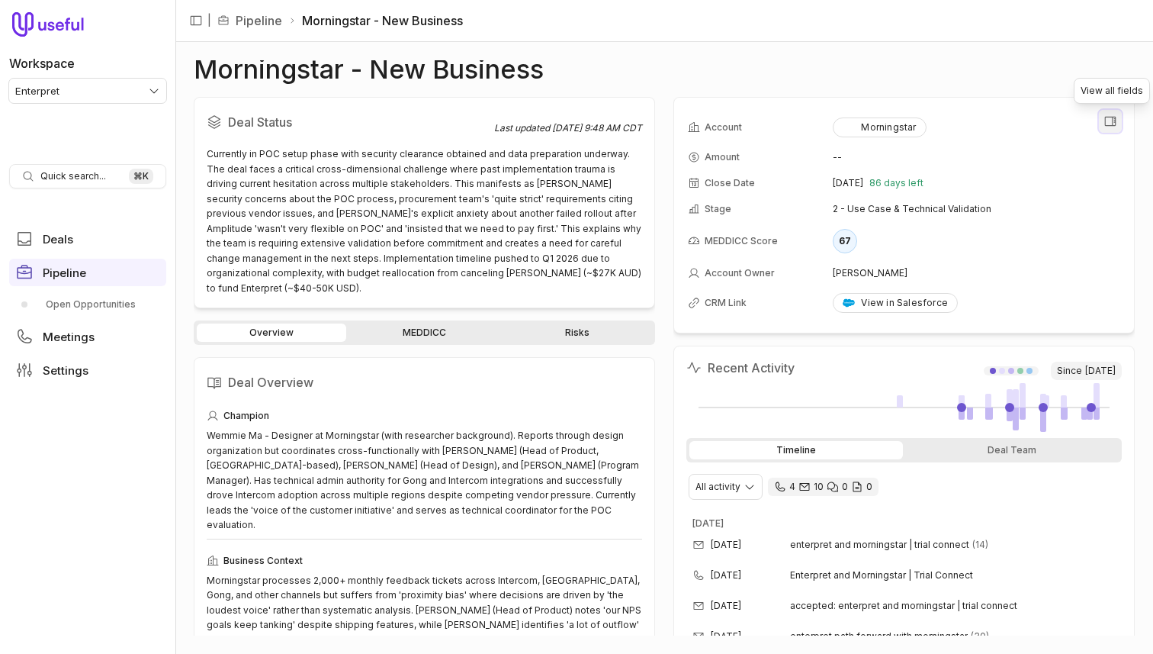
click at [1110, 119] on icon "View all fields" at bounding box center [1110, 121] width 14 height 14
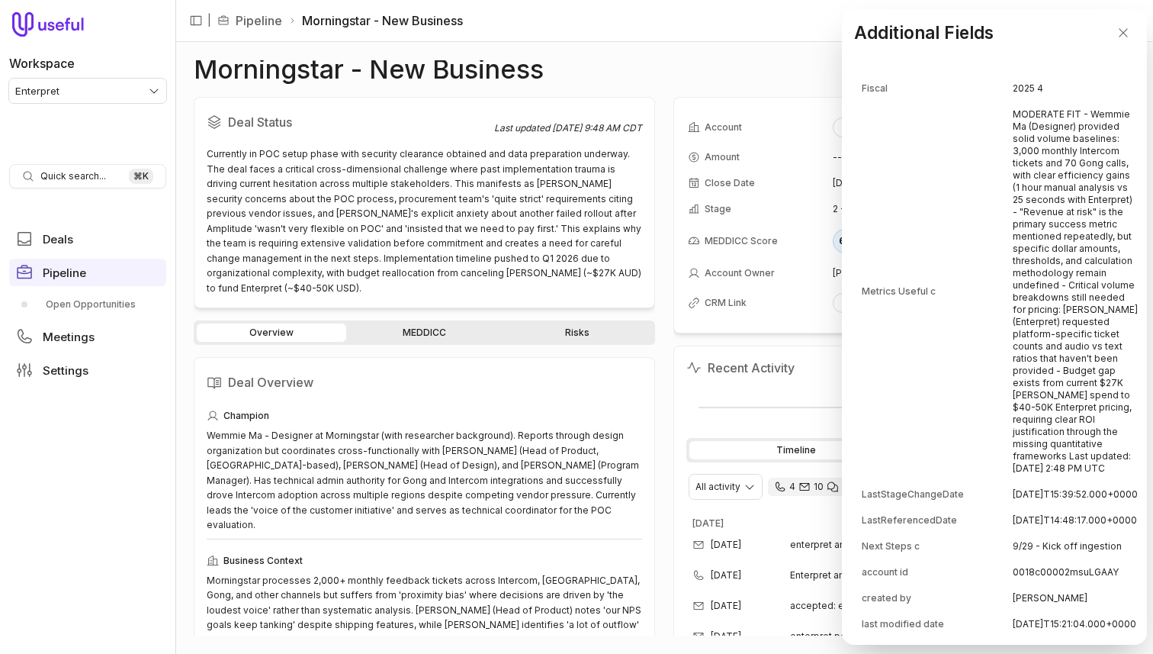
click at [1030, 247] on td "MODERATE FIT - Wemmie Ma (Designer) provided solid volume baselines: 3,000 mont…" at bounding box center [1075, 291] width 125 height 378
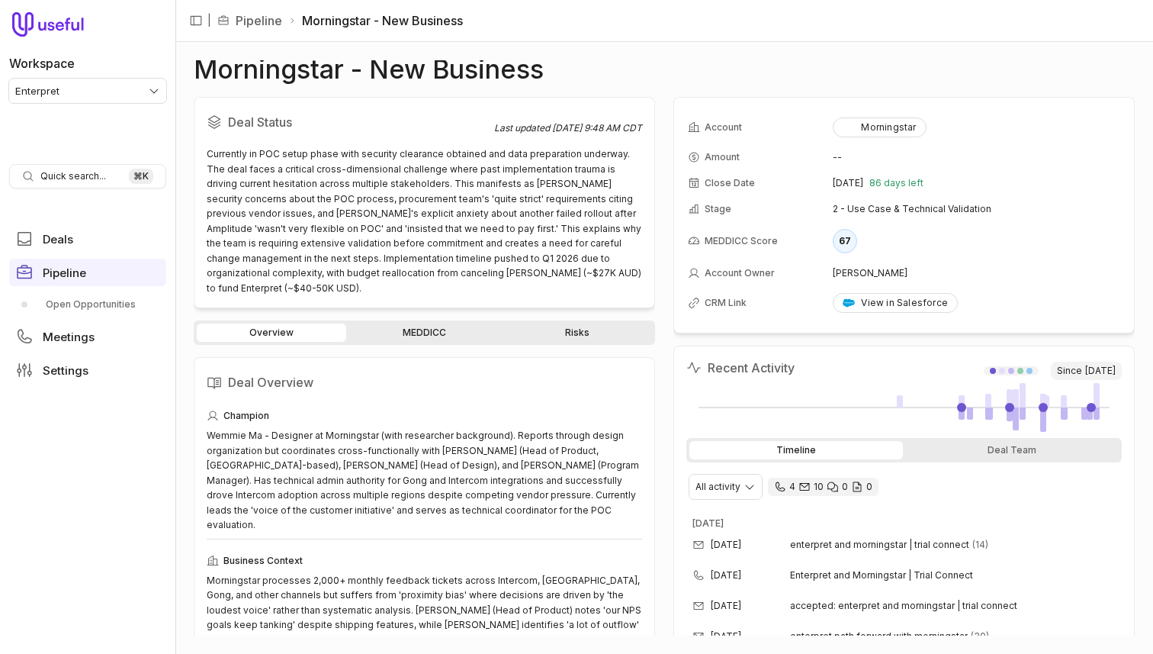
click at [110, 90] on html "Workspace Enterpret Quick search... ⌘ K Deals Pipeline Open Opportunities Meeti…" at bounding box center [576, 327] width 1153 height 654
click at [111, 90] on html "Workspace Enterpret Quick search... ⌘ K Deals Pipeline Open Opportunities Meeti…" at bounding box center [576, 327] width 1153 height 654
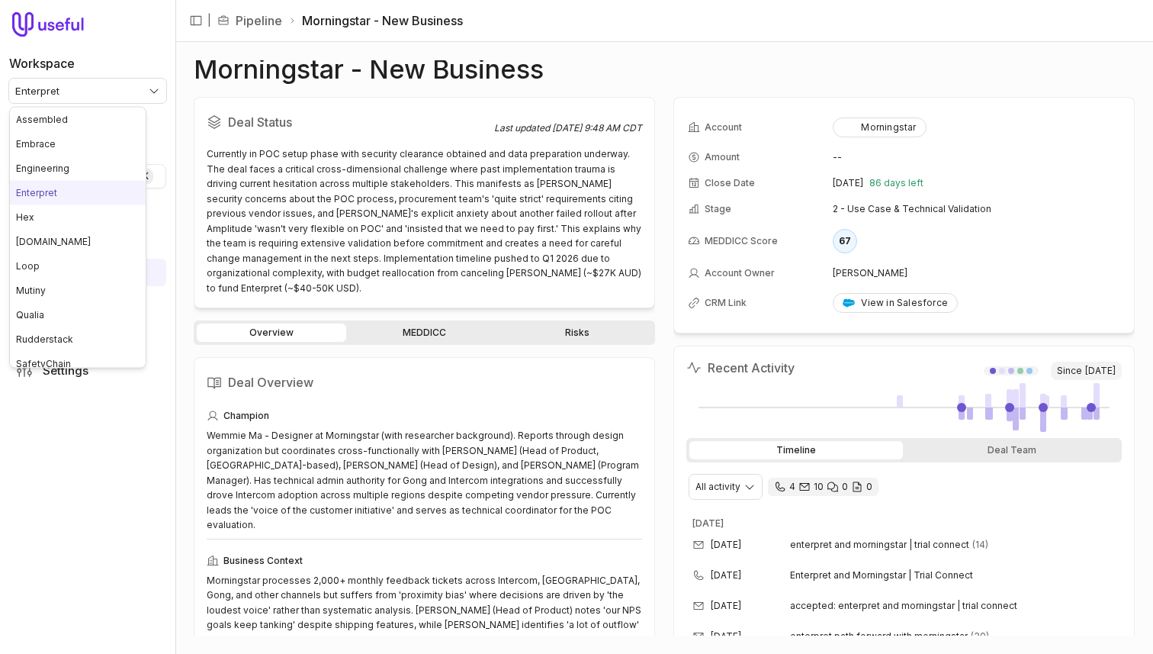
scroll to position [8, 0]
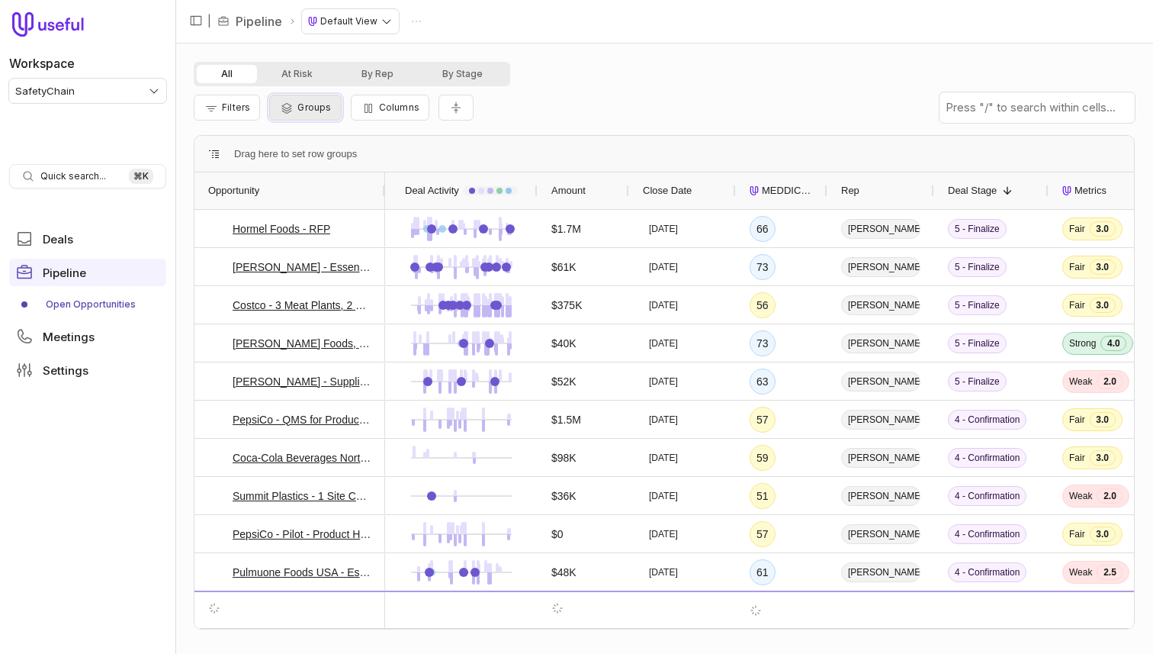
click at [312, 111] on span "Groups" at bounding box center [314, 106] width 34 height 11
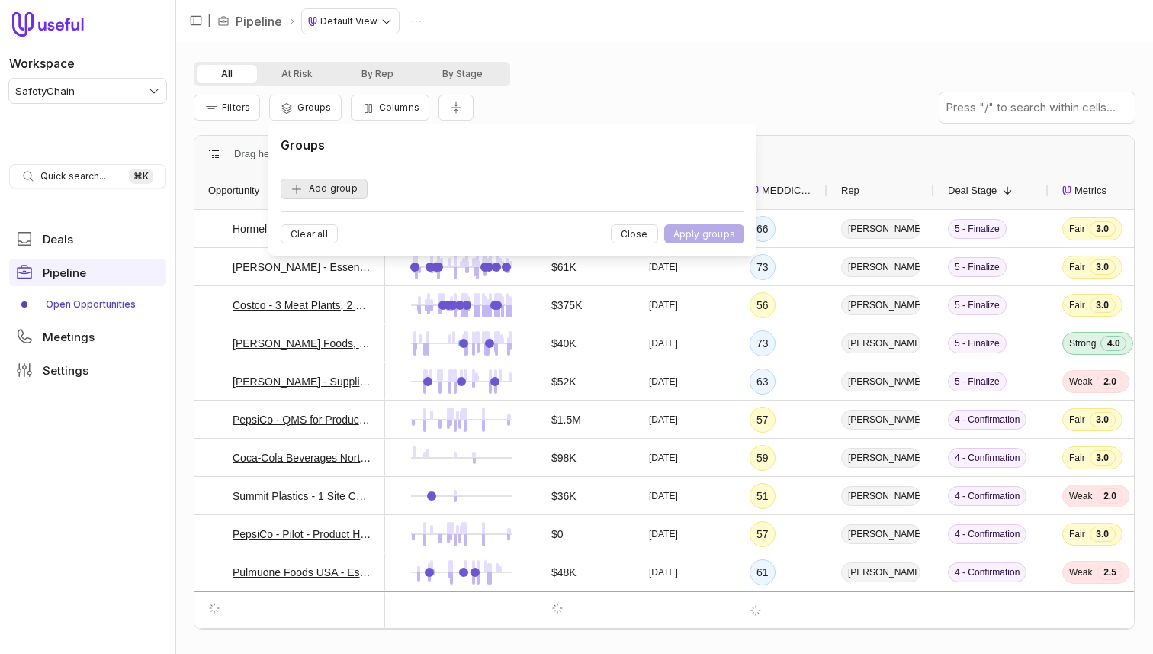
click at [337, 191] on button "Add group" at bounding box center [324, 188] width 87 height 21
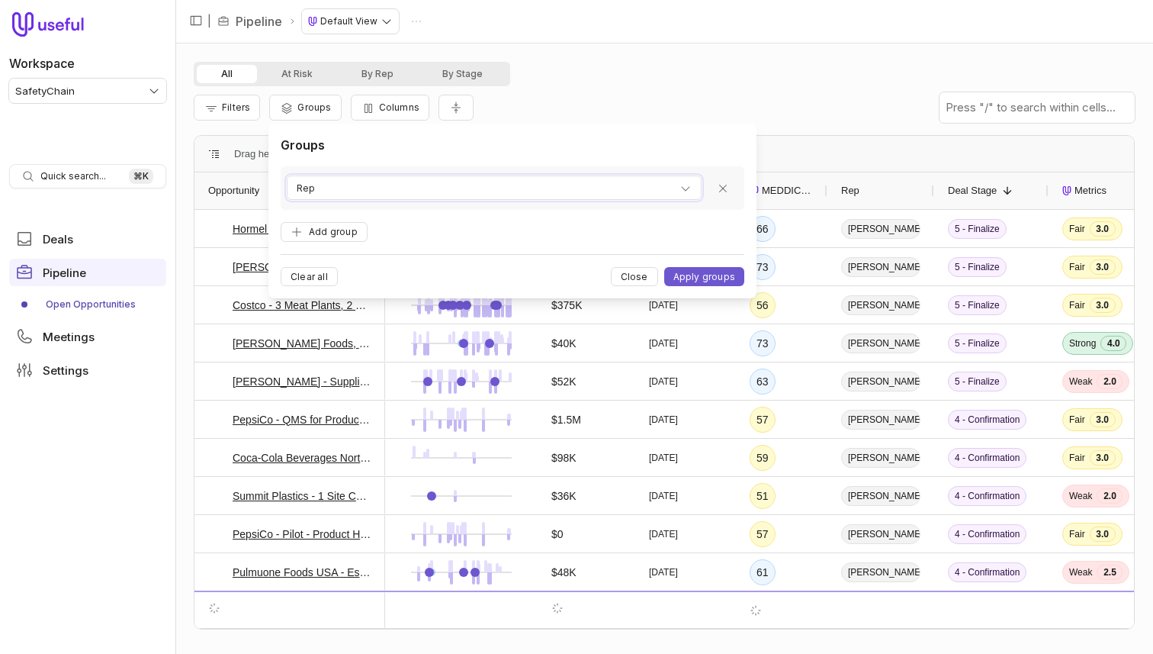
click at [342, 195] on div "Rep" at bounding box center [494, 188] width 395 height 18
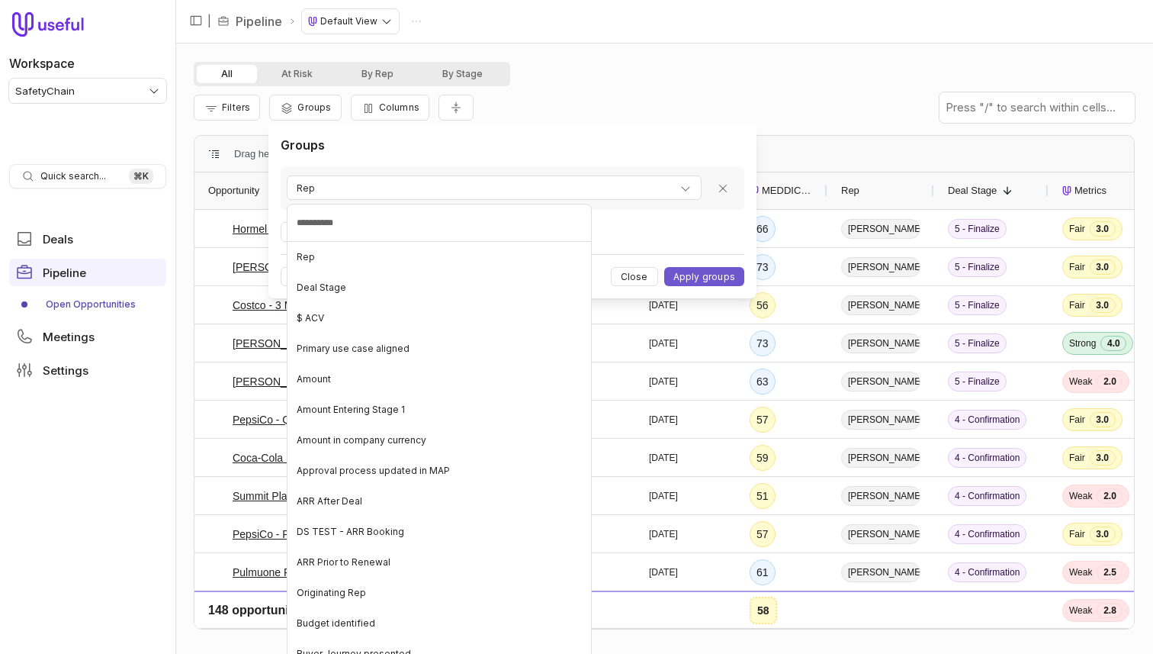
drag, startPoint x: 359, startPoint y: 410, endPoint x: 377, endPoint y: 210, distance: 200.6
click at [381, 194] on html "Workspace SafetyChain Quick search... ⌘ K Deals Pipeline Open Opportunities Mee…" at bounding box center [576, 327] width 1153 height 654
click at [374, 225] on input "**********" at bounding box center [439, 223] width 305 height 38
type input "**********"
click at [367, 227] on input "**********" at bounding box center [439, 223] width 305 height 38
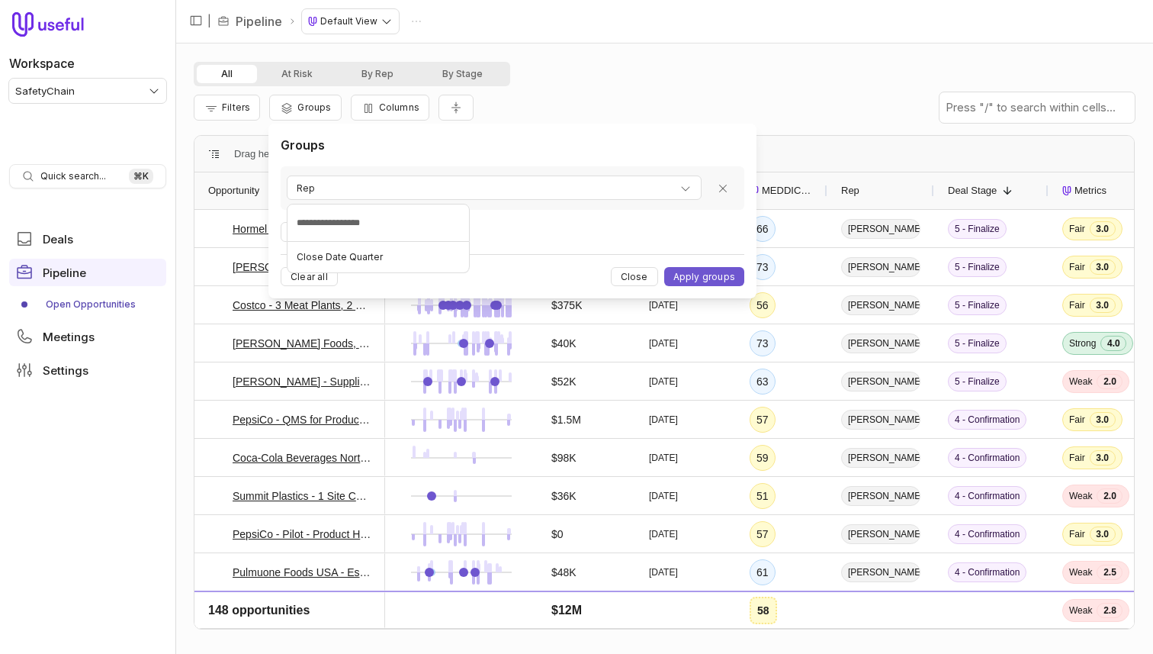
type input "**********"
click at [368, 260] on span "Close Date Quarter" at bounding box center [340, 257] width 86 height 12
click at [697, 278] on button "Apply groups" at bounding box center [704, 276] width 80 height 19
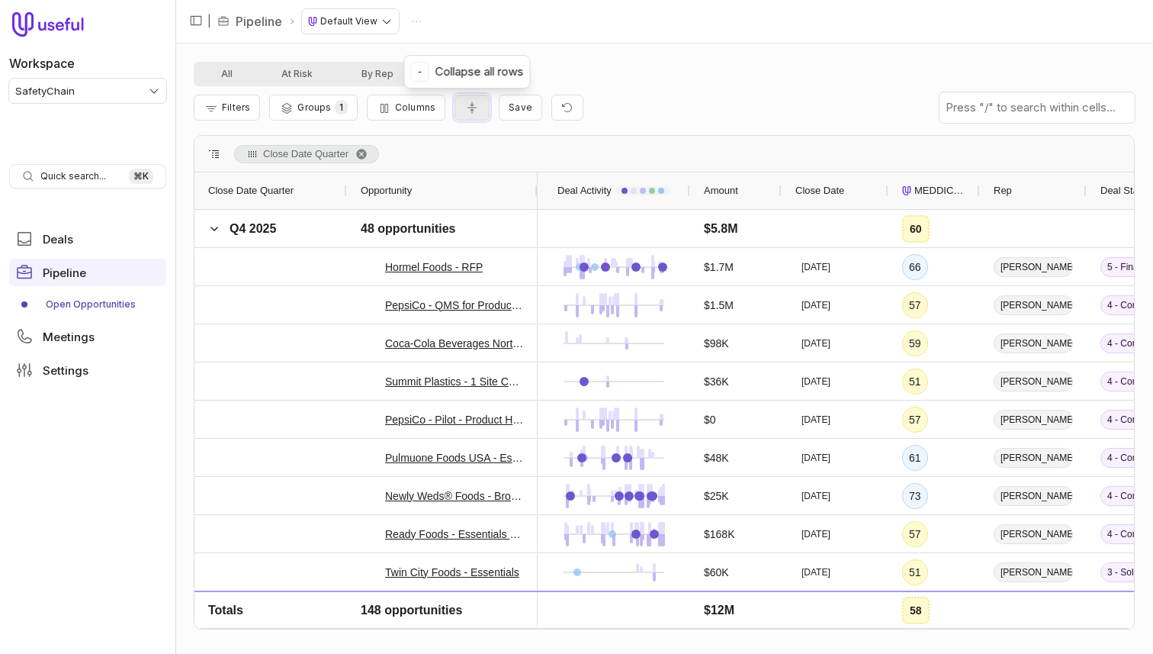
drag, startPoint x: 471, startPoint y: 107, endPoint x: 458, endPoint y: 111, distance: 13.7
click at [471, 107] on icon "Collapse all rows" at bounding box center [471, 107] width 9 height 11
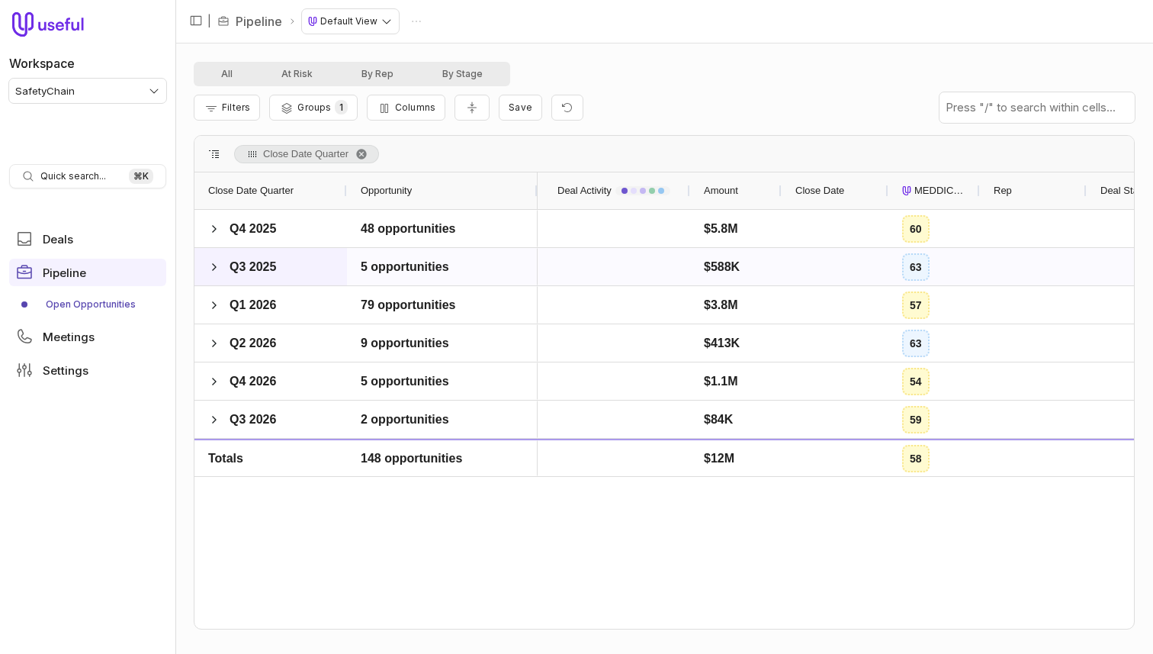
drag, startPoint x: 214, startPoint y: 265, endPoint x: 215, endPoint y: 248, distance: 17.6
click at [214, 265] on span at bounding box center [214, 267] width 12 height 12
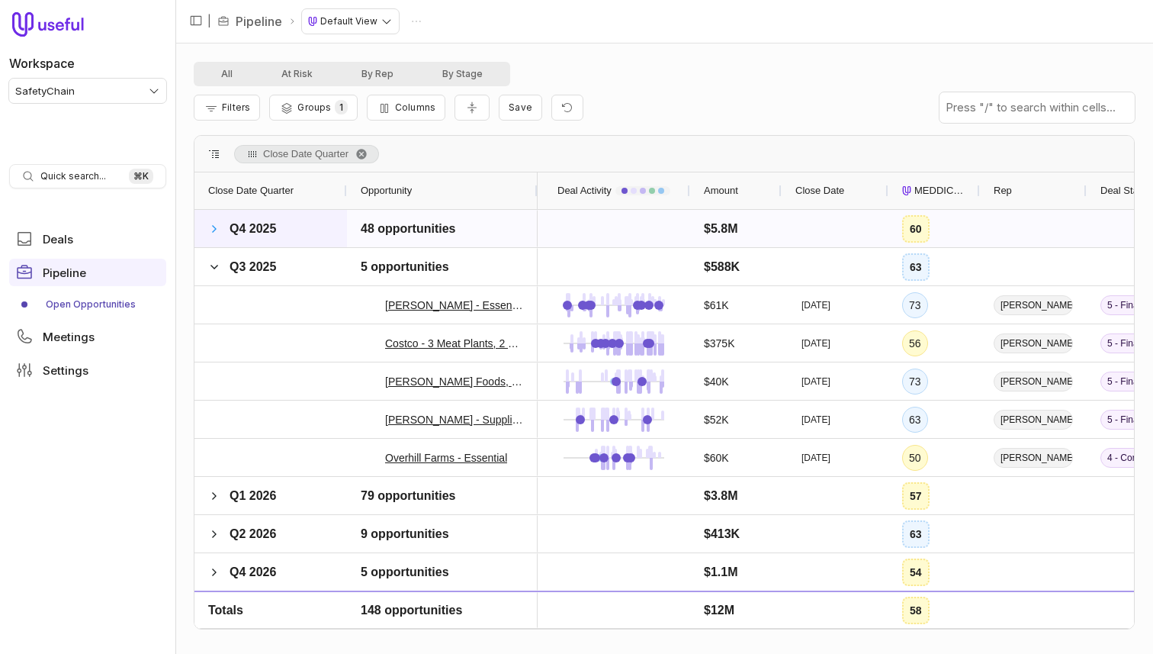
click at [214, 233] on span at bounding box center [214, 229] width 12 height 12
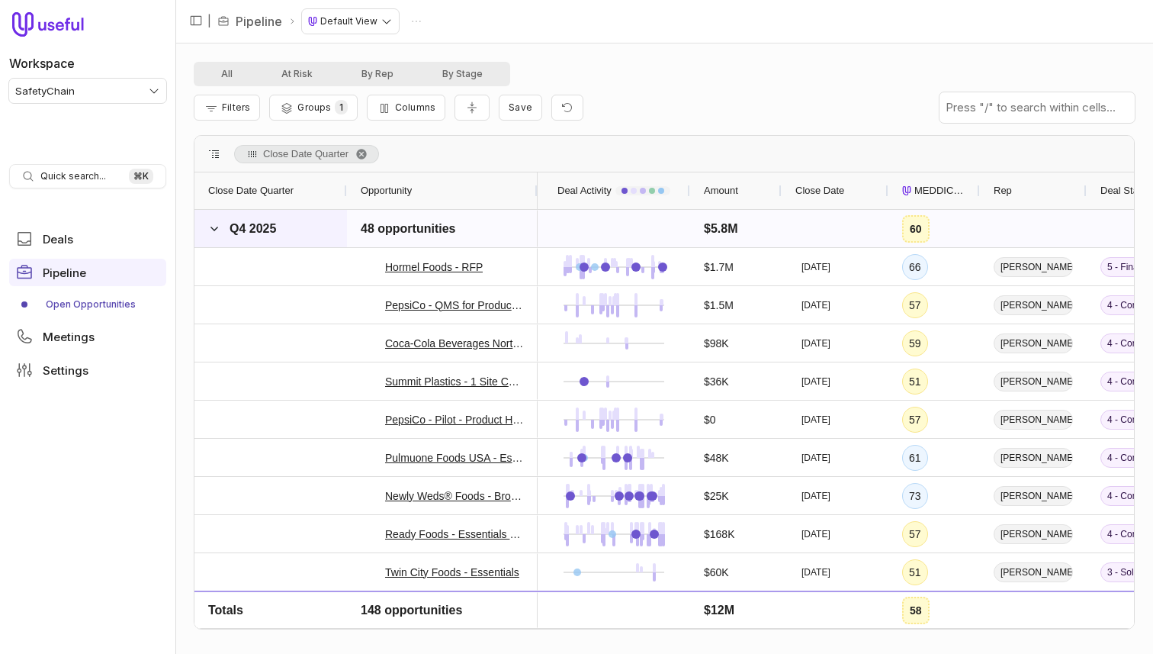
click at [219, 233] on span at bounding box center [214, 229] width 12 height 12
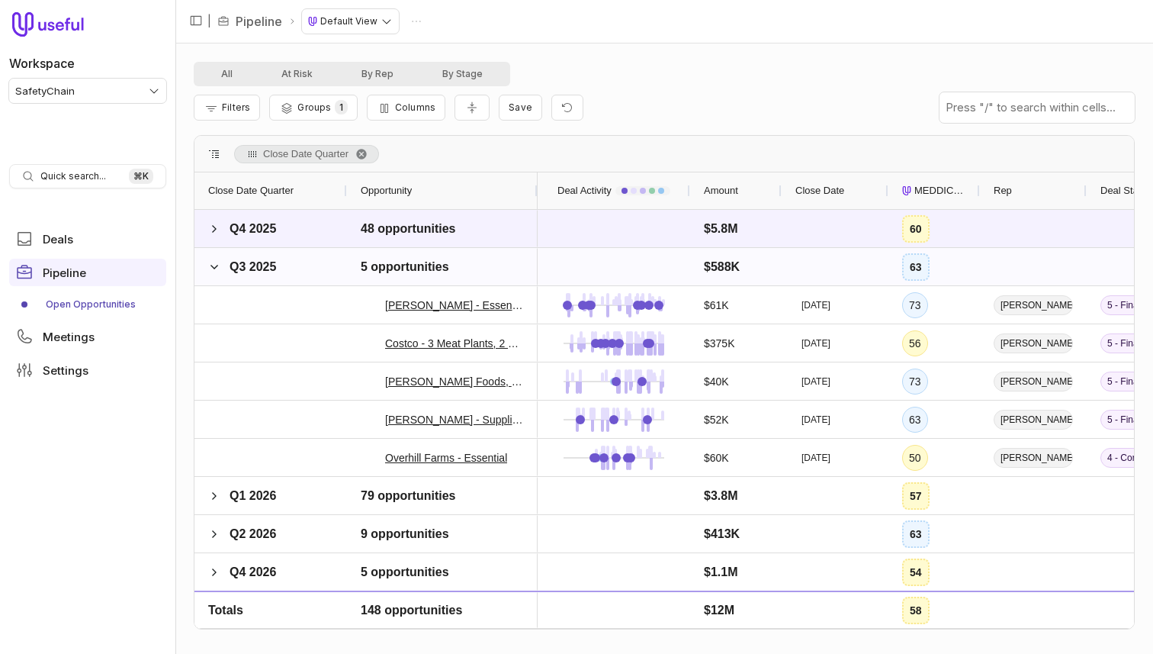
click at [223, 262] on span "Q3 2025" at bounding box center [242, 267] width 69 height 31
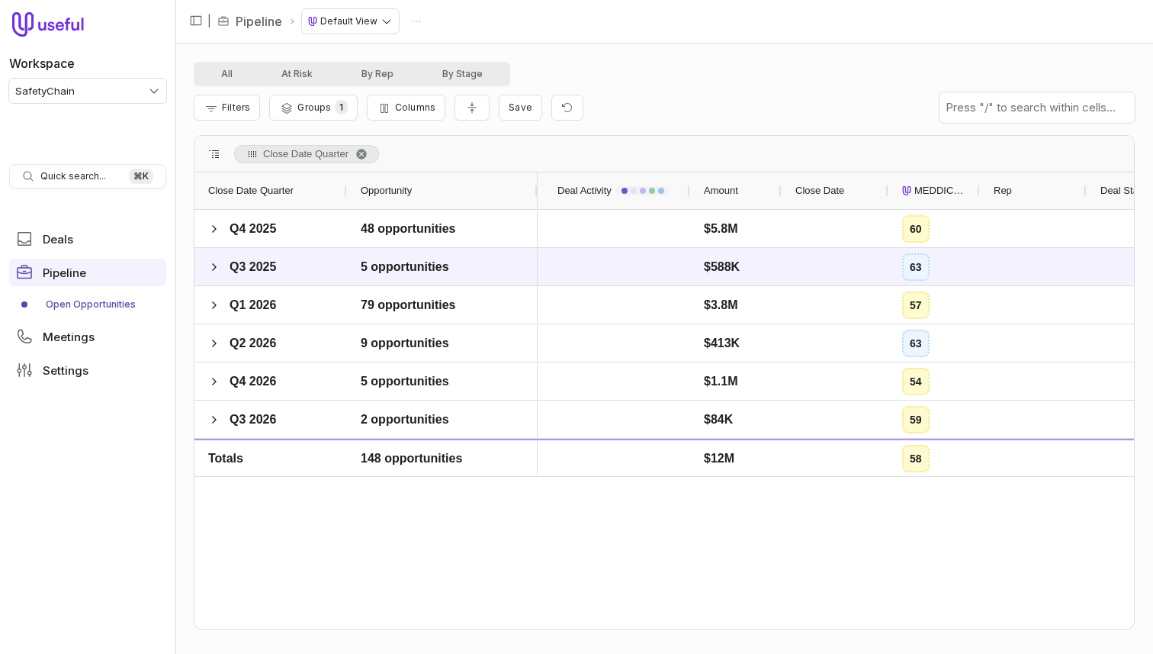
click at [280, 189] on span "Close Date Quarter" at bounding box center [250, 191] width 85 height 18
click at [218, 226] on span at bounding box center [214, 229] width 12 height 12
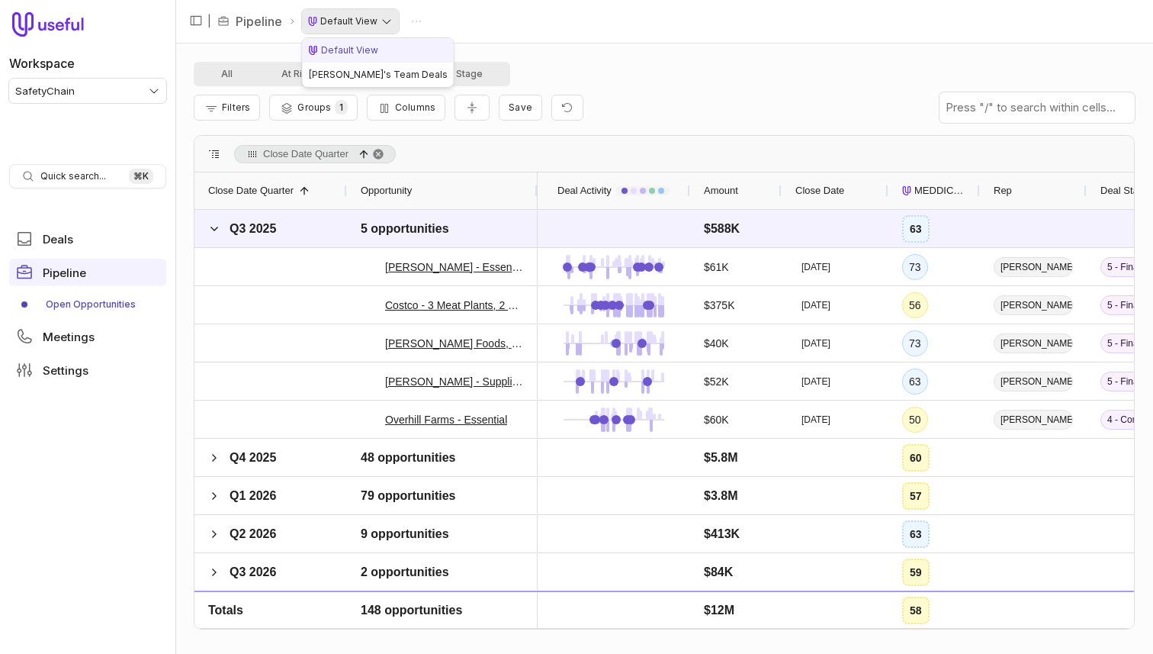
click at [387, 20] on html "Workspace SafetyChain Quick search... ⌘ K Deals Pipeline Open Opportunities Mee…" at bounding box center [576, 327] width 1153 height 654
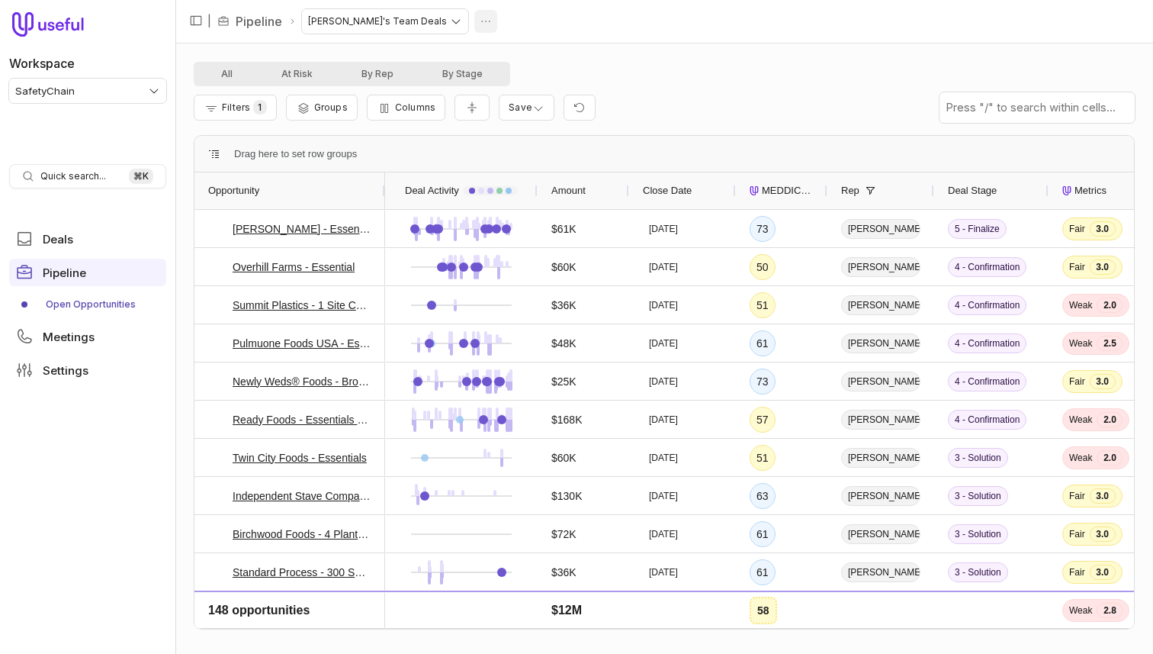
click at [419, 18] on html "Workspace SafetyChain Quick search... ⌘ K Deals Pipeline Open Opportunities Mee…" at bounding box center [576, 327] width 1153 height 654
click at [416, 75] on span "Delete" at bounding box center [395, 79] width 61 height 9
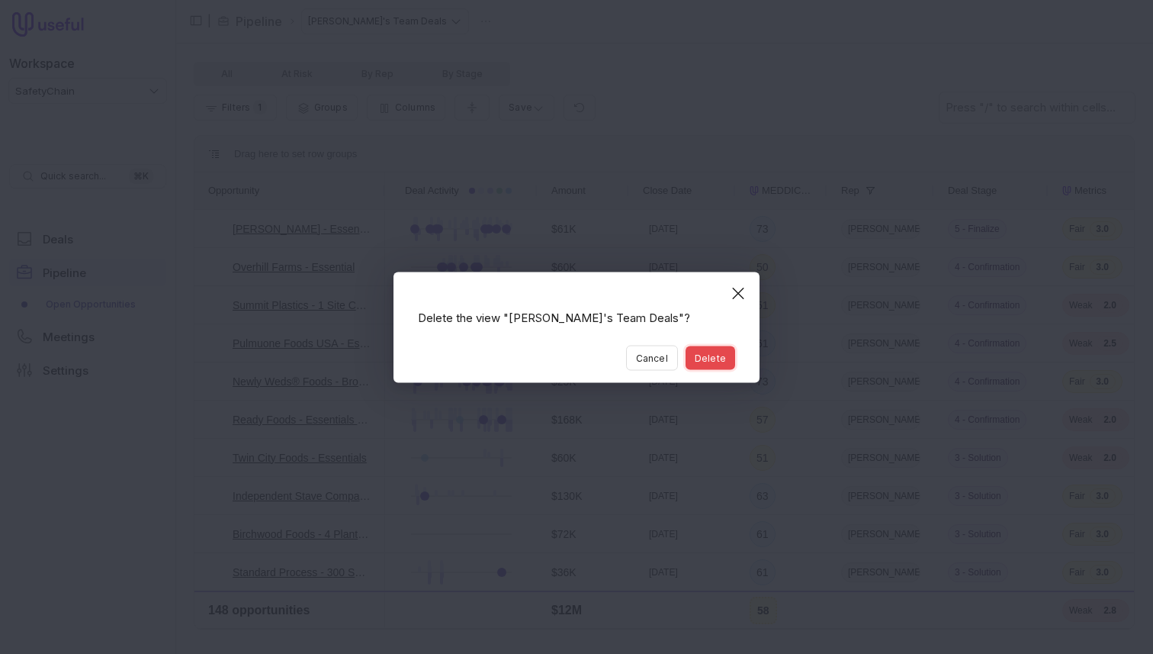
drag, startPoint x: 711, startPoint y: 364, endPoint x: 692, endPoint y: 355, distance: 20.8
click at [711, 364] on button "Delete" at bounding box center [711, 357] width 50 height 24
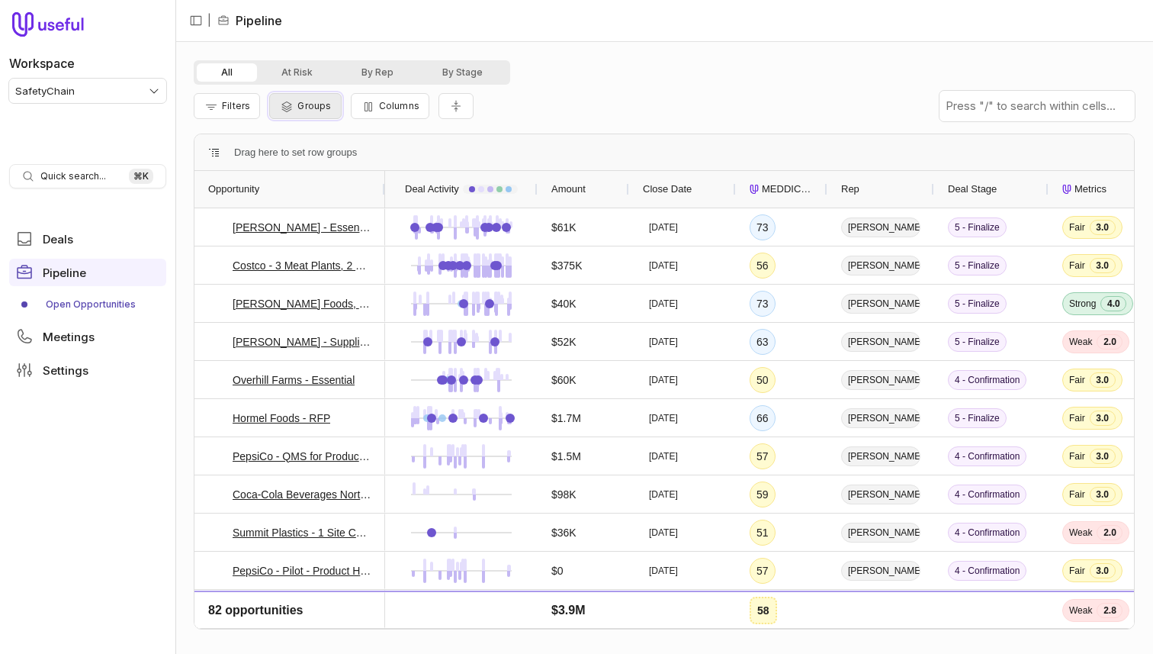
click at [313, 111] on span "Groups" at bounding box center [314, 105] width 34 height 11
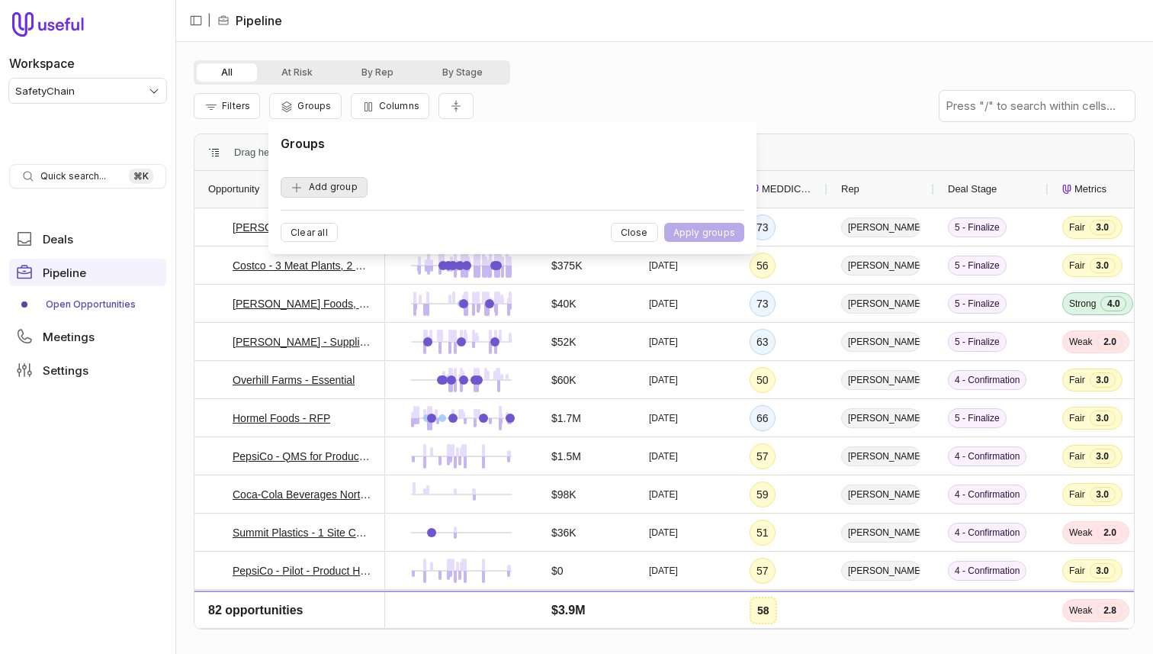
click at [346, 177] on button "Add group" at bounding box center [324, 187] width 87 height 21
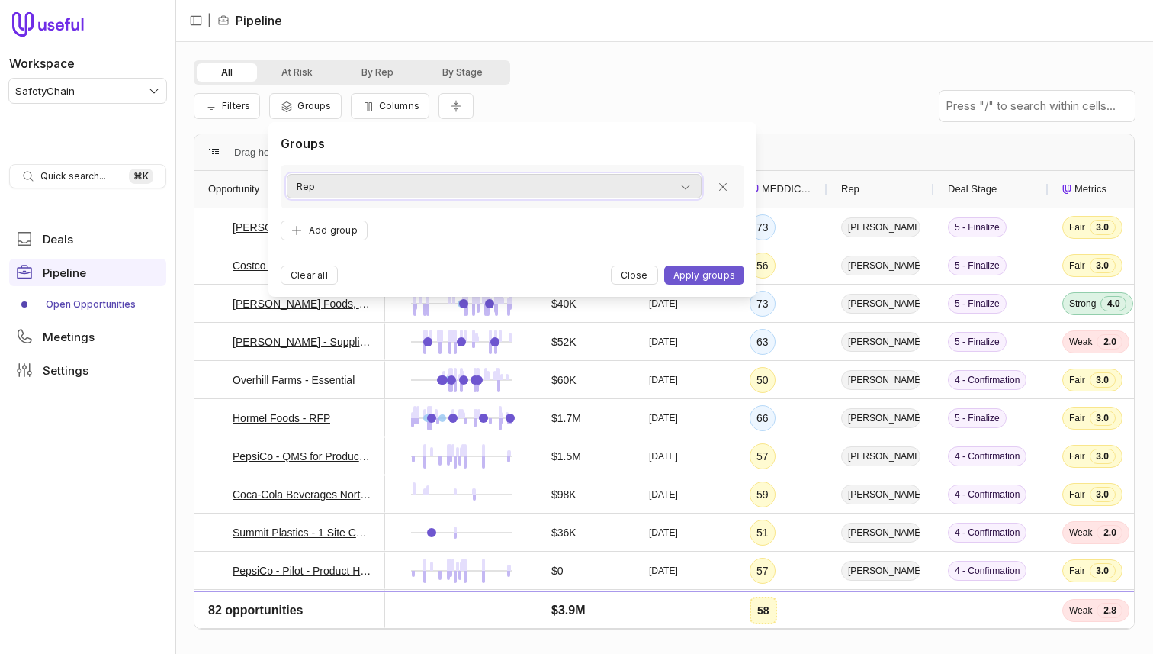
click at [346, 177] on button "Rep" at bounding box center [494, 186] width 415 height 24
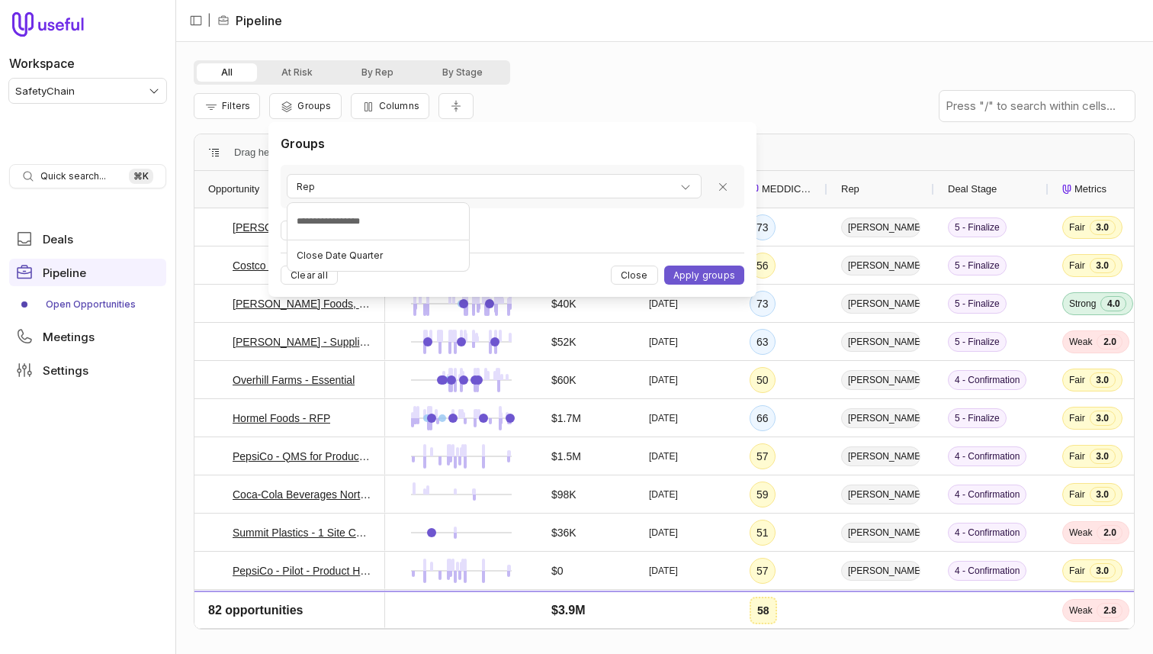
type input "**********"
click at [336, 259] on span "Close Date Quarter" at bounding box center [340, 255] width 86 height 12
click at [688, 279] on button "Apply groups" at bounding box center [704, 274] width 80 height 19
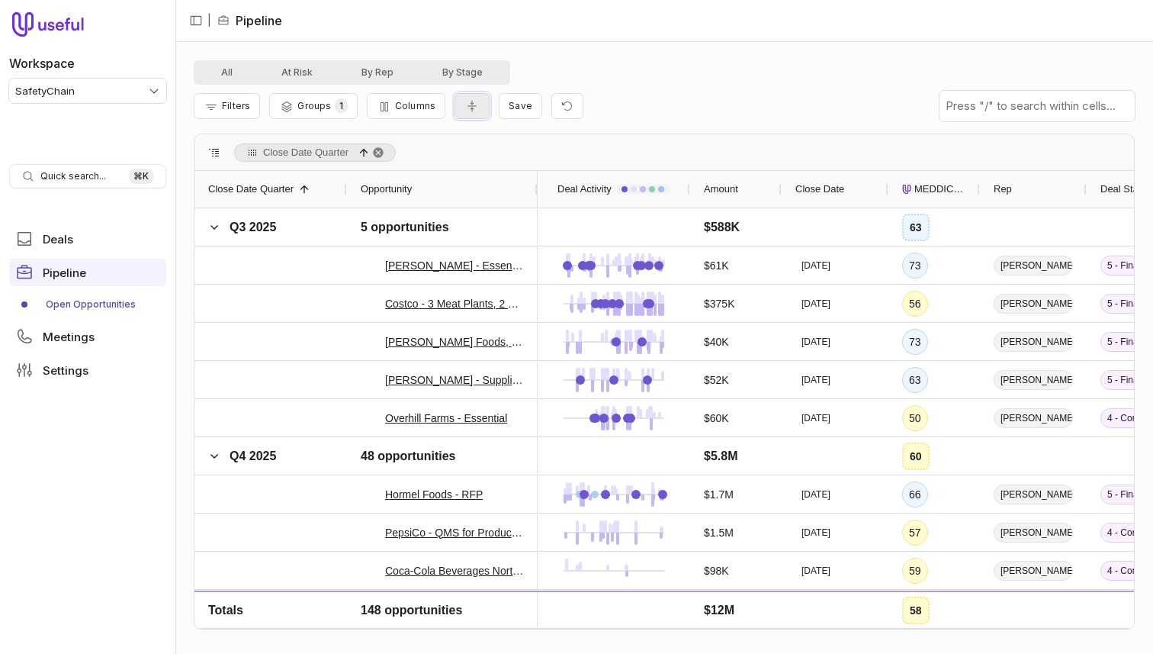
click at [469, 103] on icon "Collapse all rows" at bounding box center [471, 106] width 9 height 11
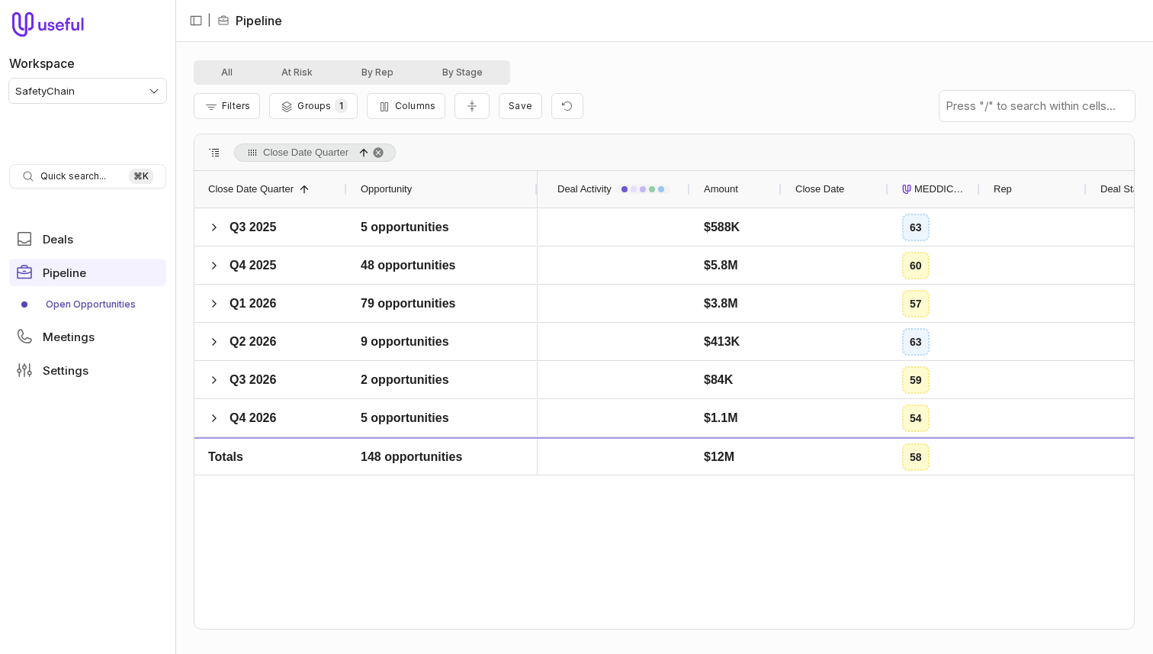
click at [650, 63] on div "All At Risk By Rep By Stage" at bounding box center [664, 72] width 941 height 24
click at [217, 231] on span at bounding box center [214, 227] width 12 height 12
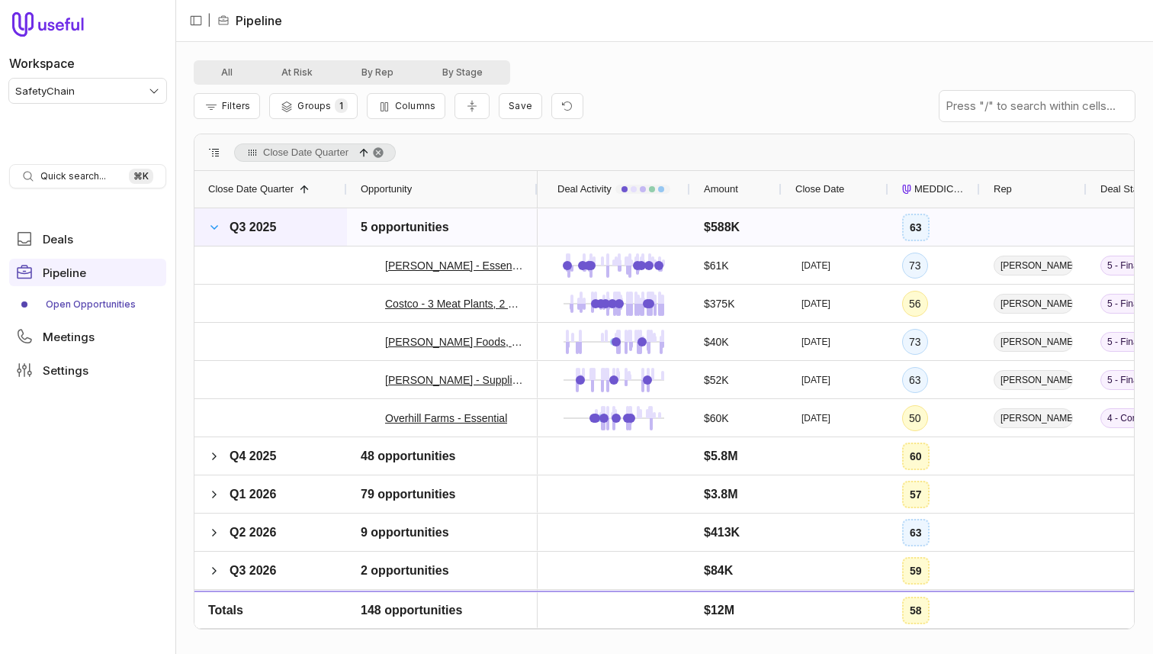
click at [217, 231] on span at bounding box center [214, 227] width 12 height 12
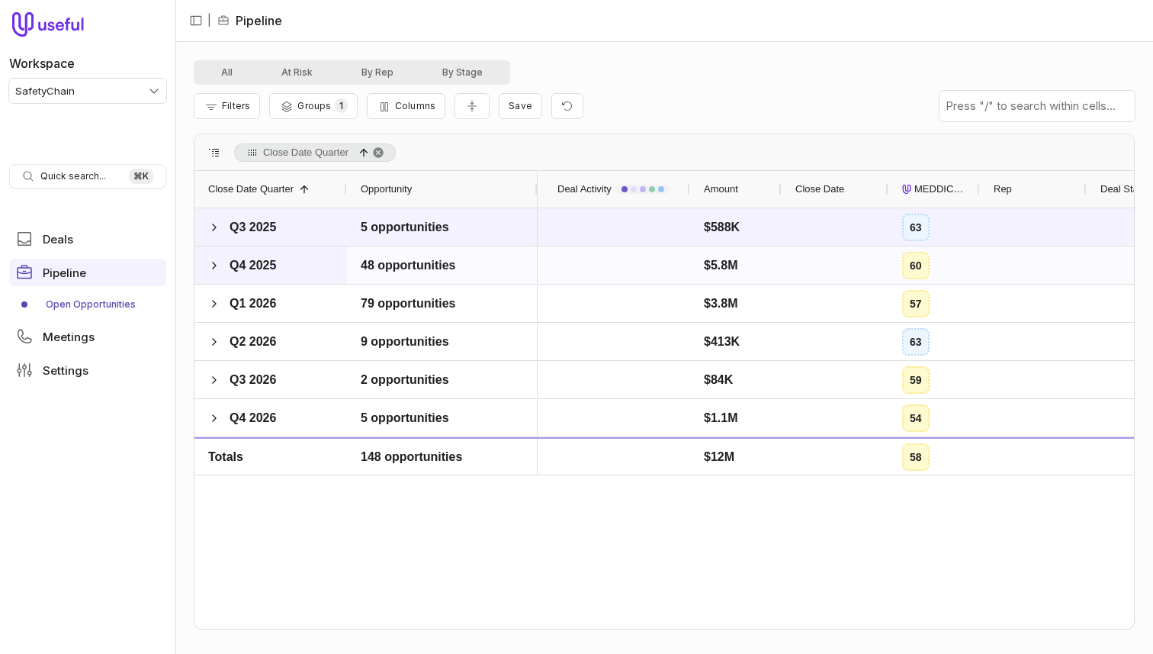
click at [219, 250] on span at bounding box center [214, 265] width 12 height 31
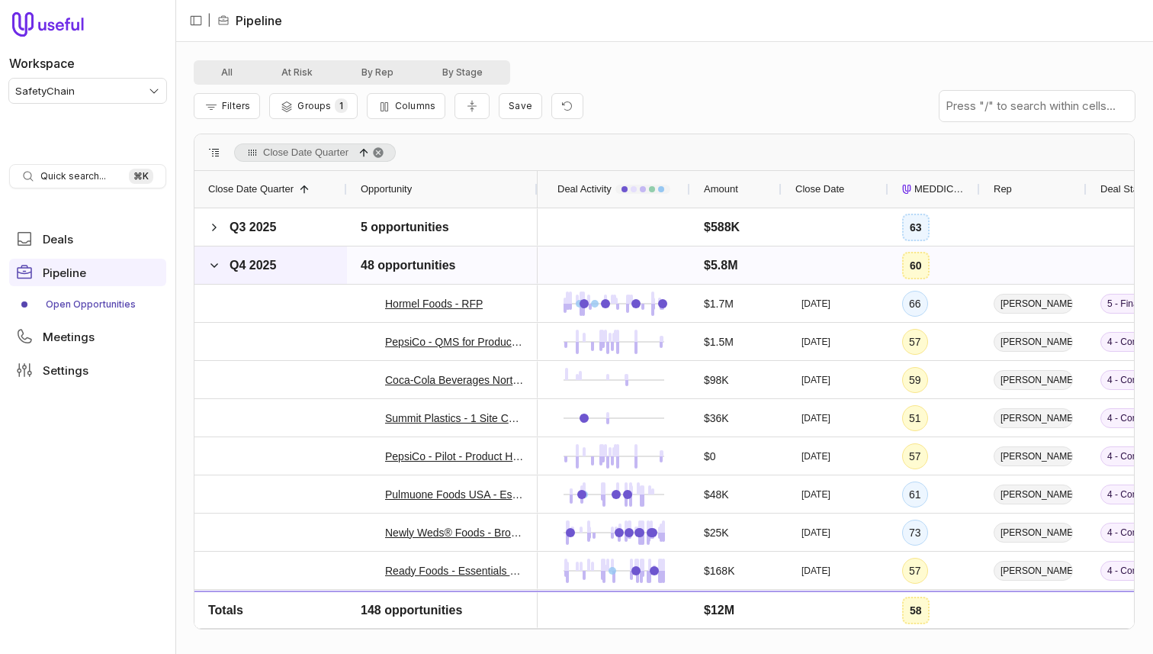
click at [220, 254] on span at bounding box center [214, 265] width 12 height 31
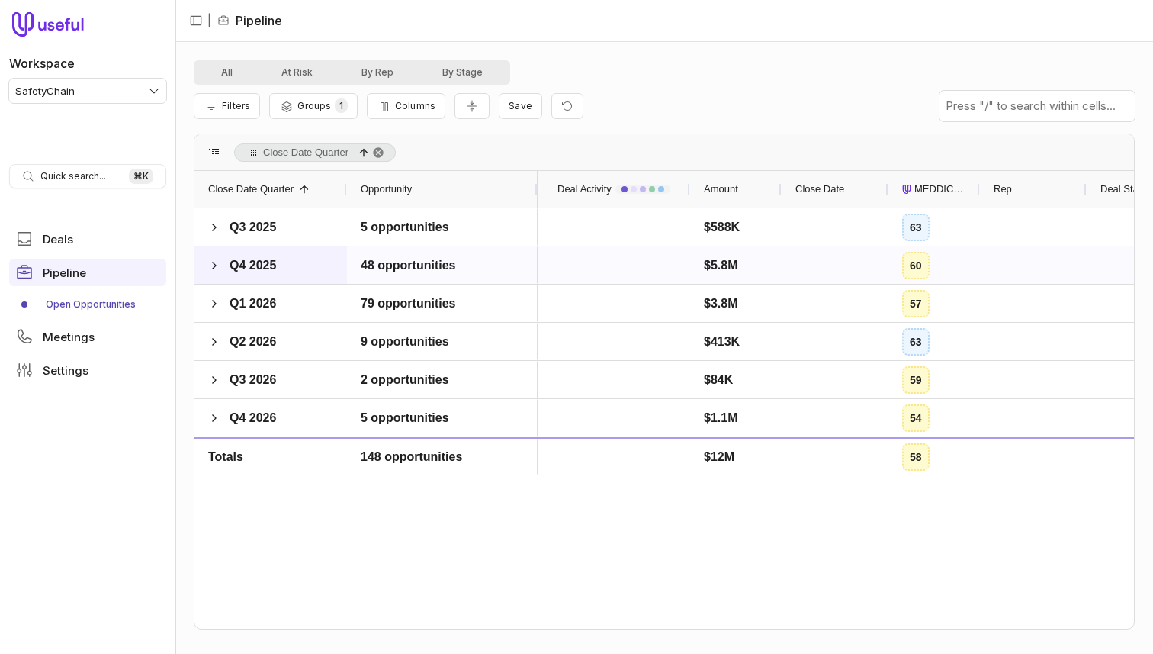
click at [220, 255] on span at bounding box center [214, 265] width 12 height 31
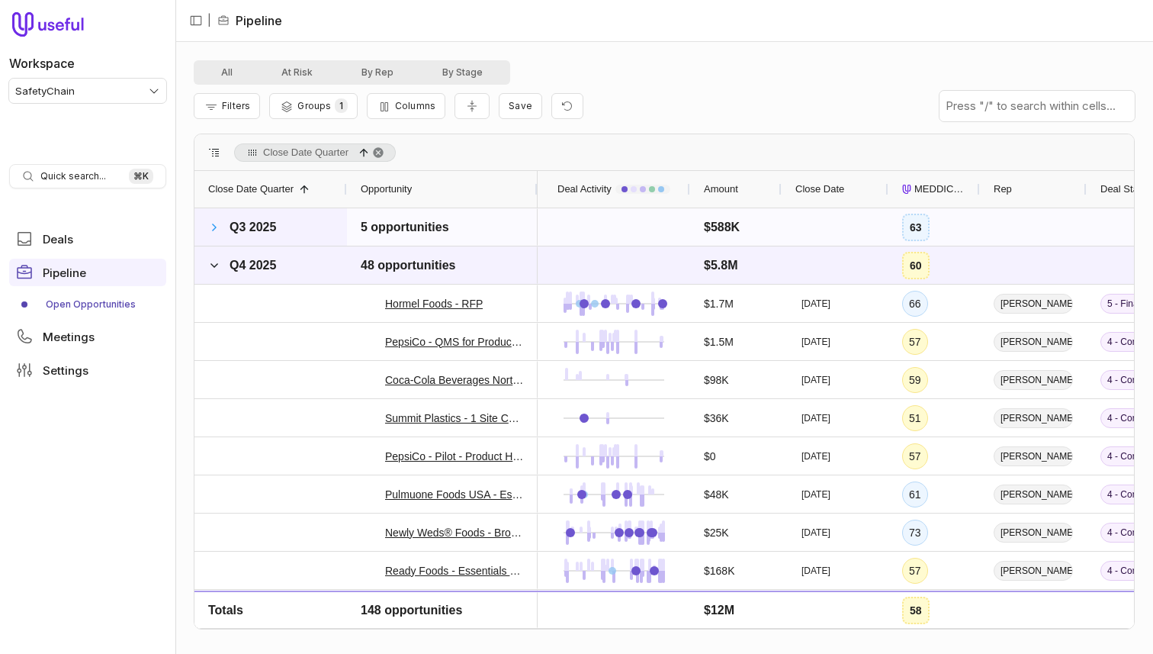
click at [219, 232] on span at bounding box center [214, 227] width 12 height 12
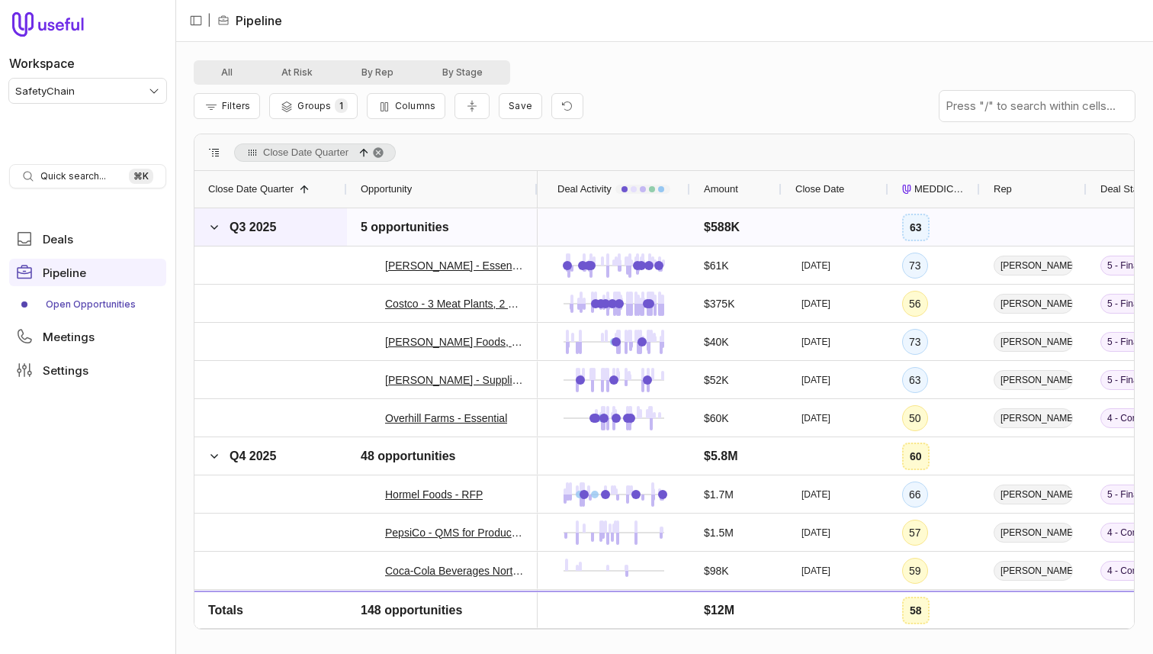
click at [224, 231] on span "Q3 2025" at bounding box center [242, 227] width 69 height 31
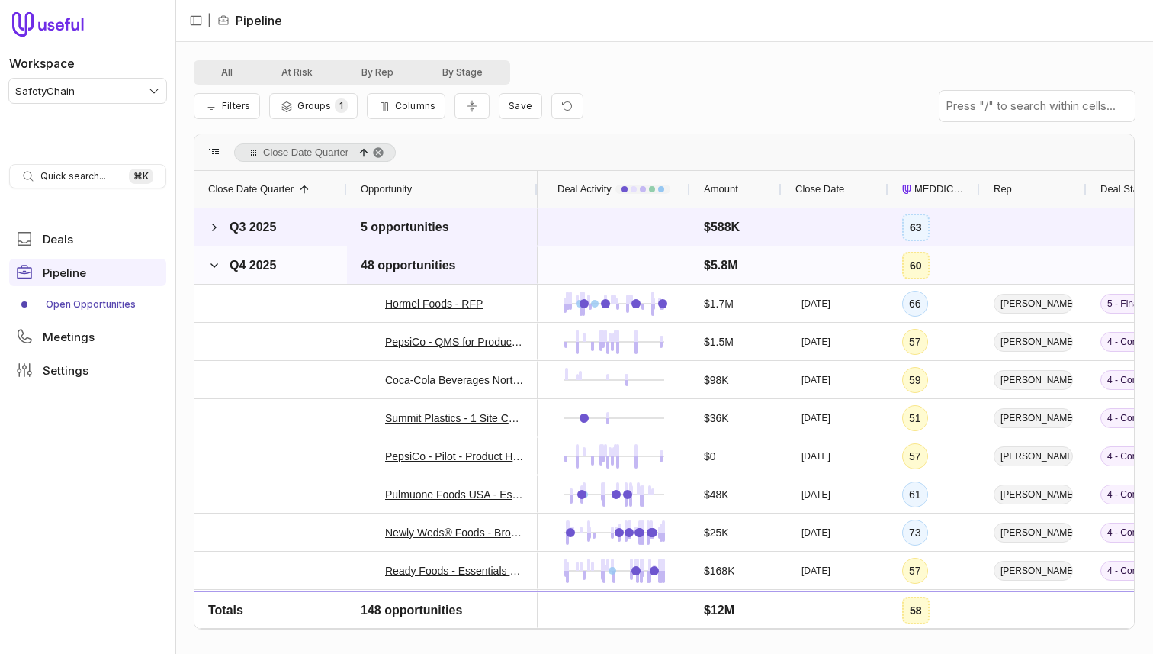
click at [512, 277] on div "48 opportunities" at bounding box center [442, 265] width 163 height 36
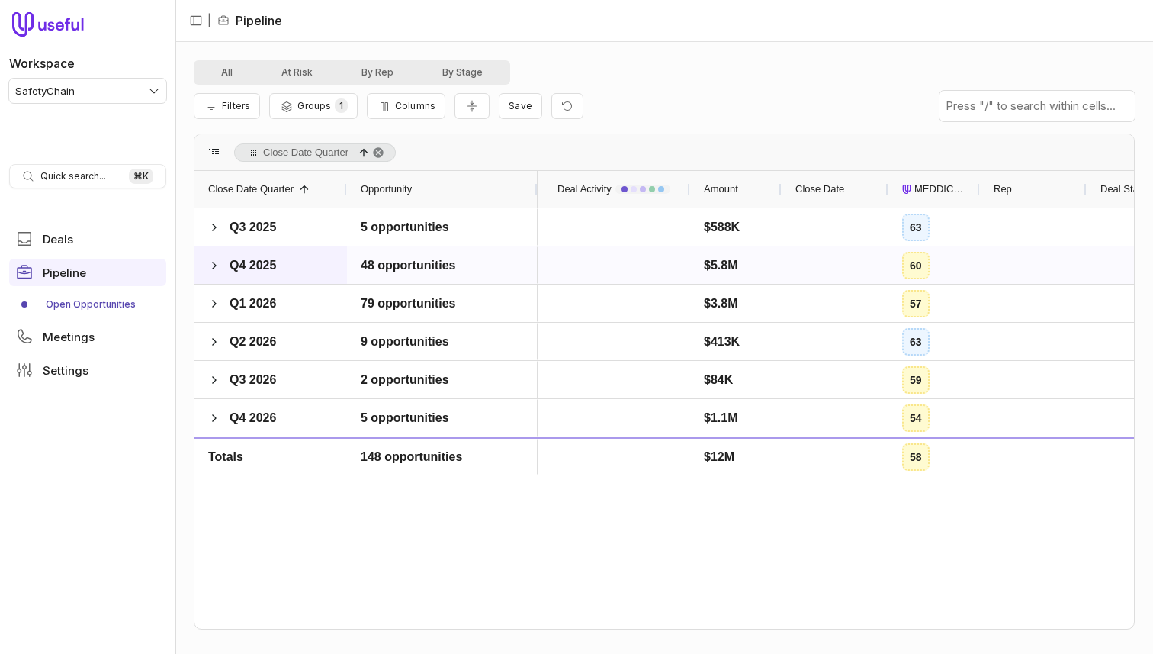
click at [342, 275] on div "Q4 2025" at bounding box center [270, 264] width 153 height 37
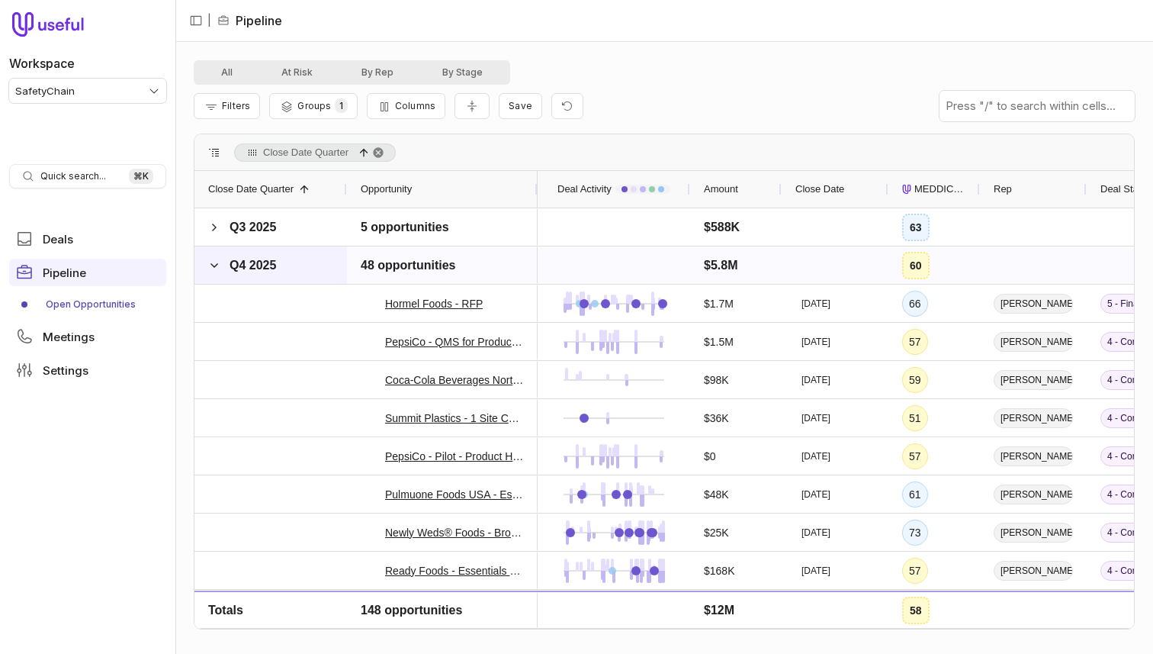
click at [295, 271] on div "Q4 2025" at bounding box center [270, 264] width 153 height 37
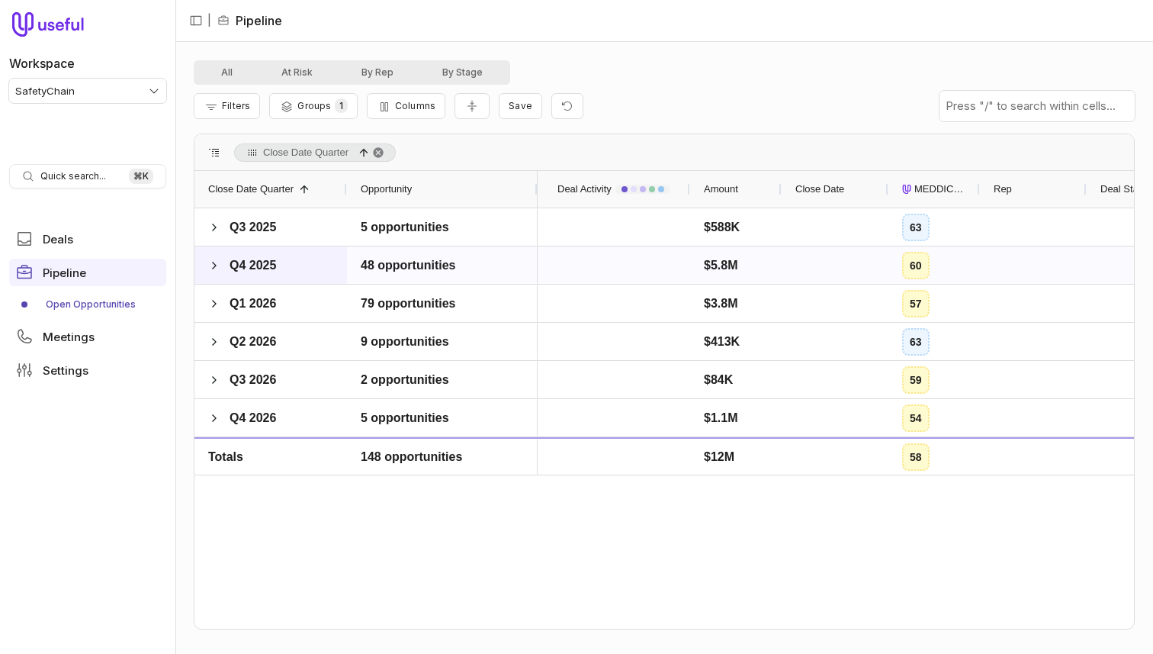
click at [295, 271] on div "Q4 2025" at bounding box center [270, 264] width 153 height 37
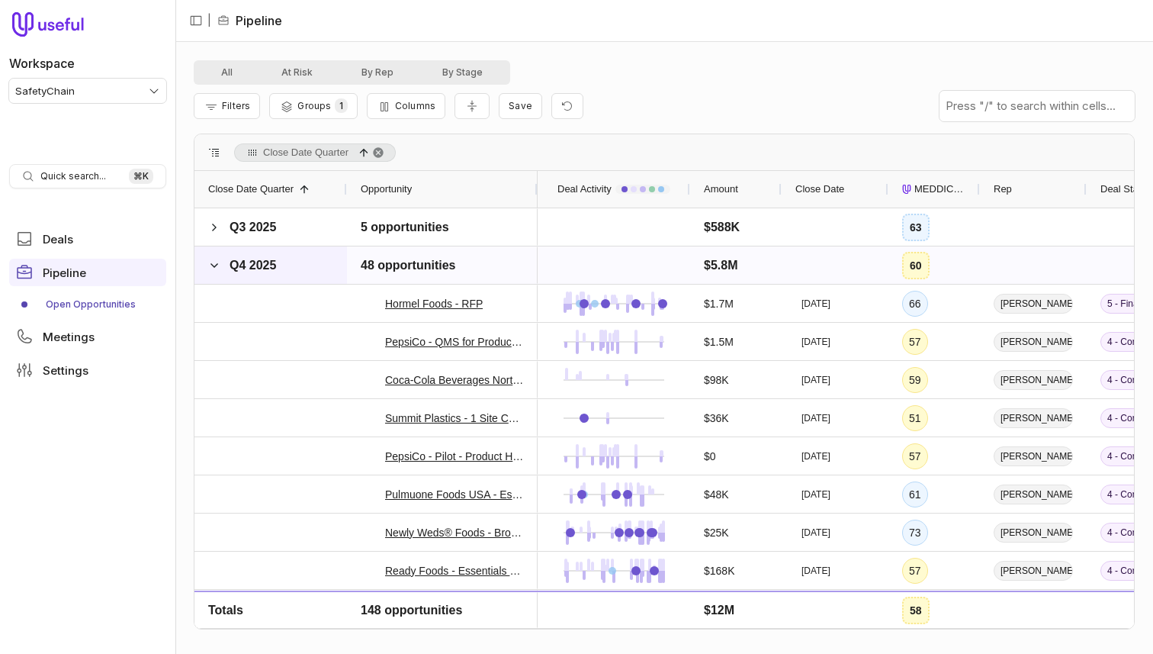
click at [295, 271] on div "Q4 2025" at bounding box center [270, 264] width 153 height 37
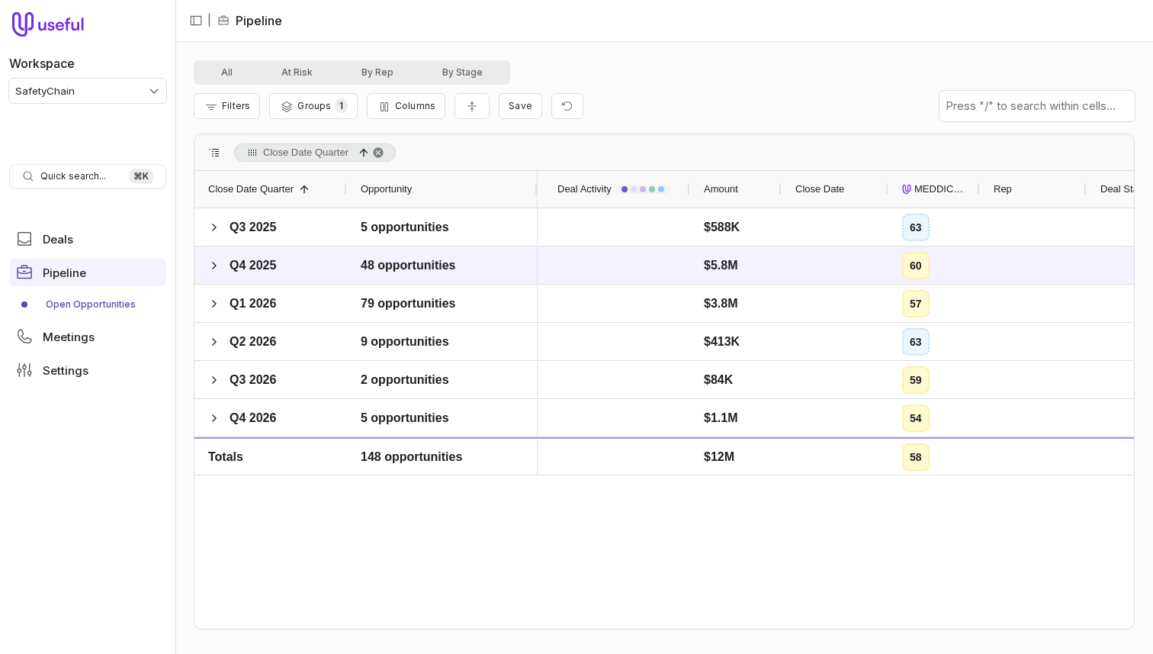
click at [382, 154] on span "Close Date Quarter, ascending. Press ENTER to sort. Press DELETE to remove" at bounding box center [378, 152] width 12 height 12
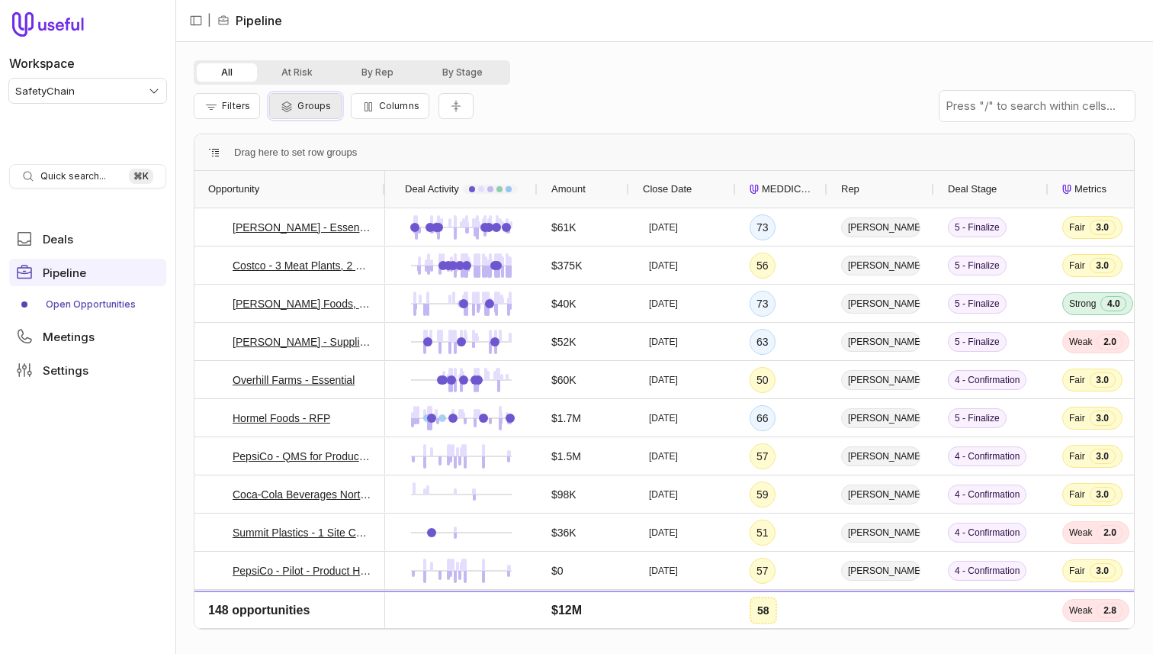
click at [289, 104] on icon "Group Pipeline" at bounding box center [287, 106] width 10 height 11
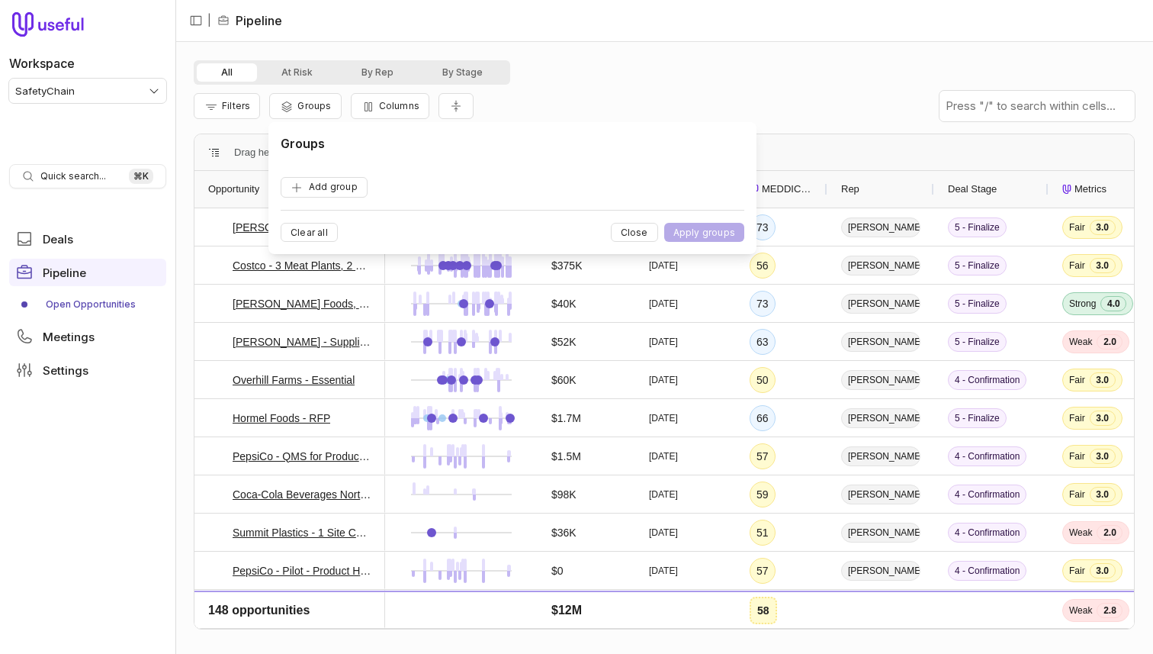
click at [326, 197] on div "Groups Add group Clear all Close Apply groups" at bounding box center [513, 188] width 464 height 108
click at [334, 183] on button "Add group" at bounding box center [324, 187] width 87 height 21
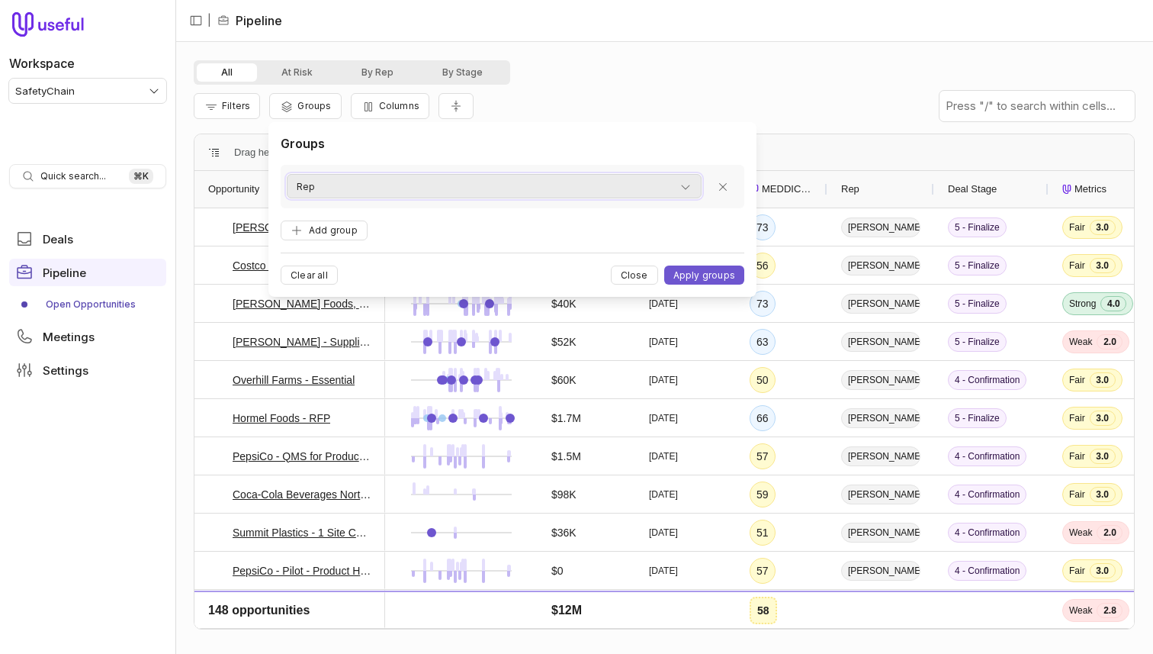
click at [401, 186] on div "Rep" at bounding box center [494, 187] width 395 height 18
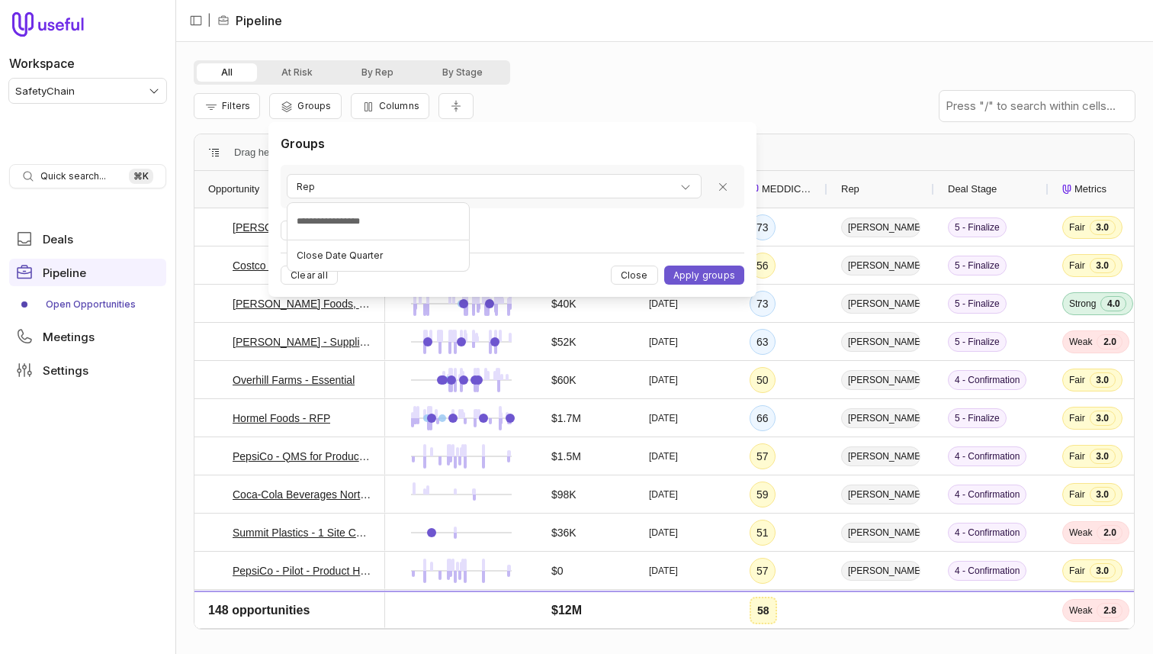
type input "**********"
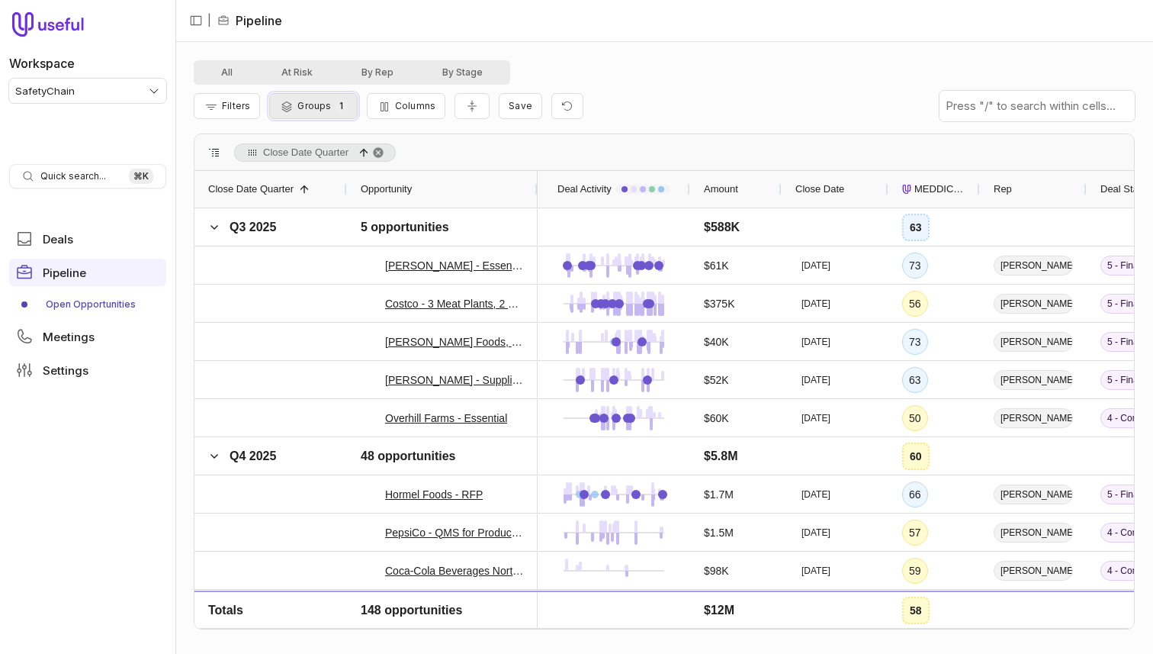
click at [314, 112] on button "Groups 1" at bounding box center [313, 106] width 88 height 26
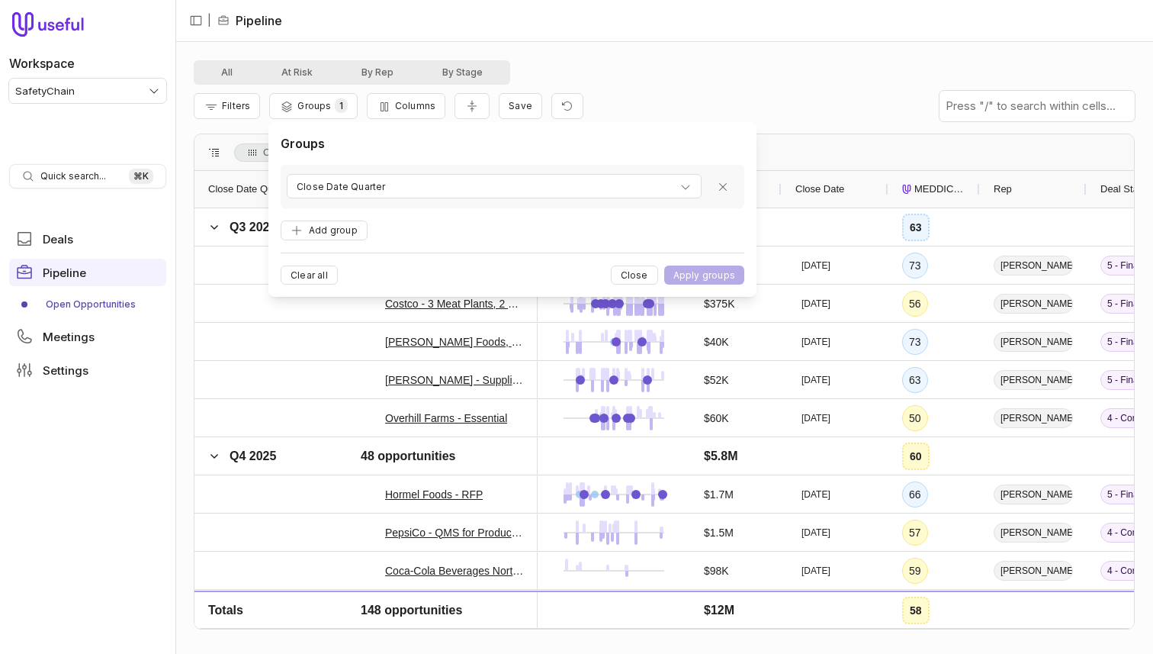
click at [570, 218] on div "Groups Close Date Quarter Add group Clear all Close Apply groups" at bounding box center [513, 209] width 464 height 150
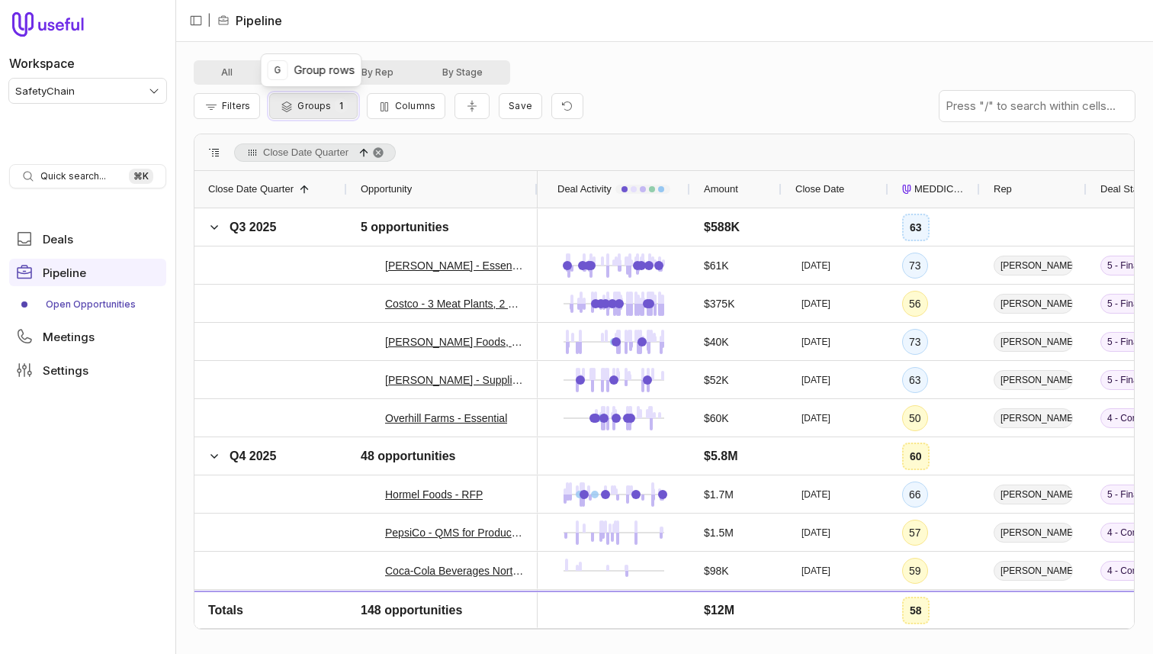
click at [323, 104] on span "Groups" at bounding box center [314, 105] width 34 height 11
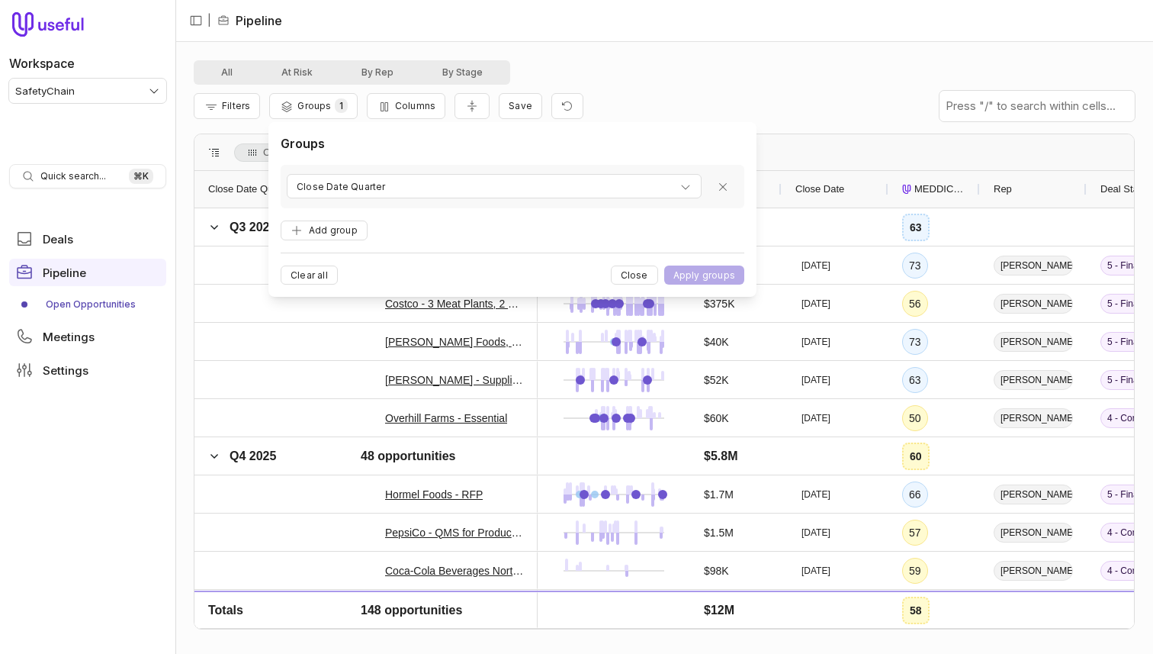
click at [544, 222] on div "Groups Close Date Quarter Add group Clear all Close Apply groups" at bounding box center [513, 209] width 464 height 150
drag, startPoint x: 691, startPoint y: 57, endPoint x: 570, endPoint y: 97, distance: 127.6
click at [691, 57] on div "All At Risk By Rep By Stage Filters Groups 1 Columns Save Close Date Quarter Dr…" at bounding box center [664, 348] width 978 height 612
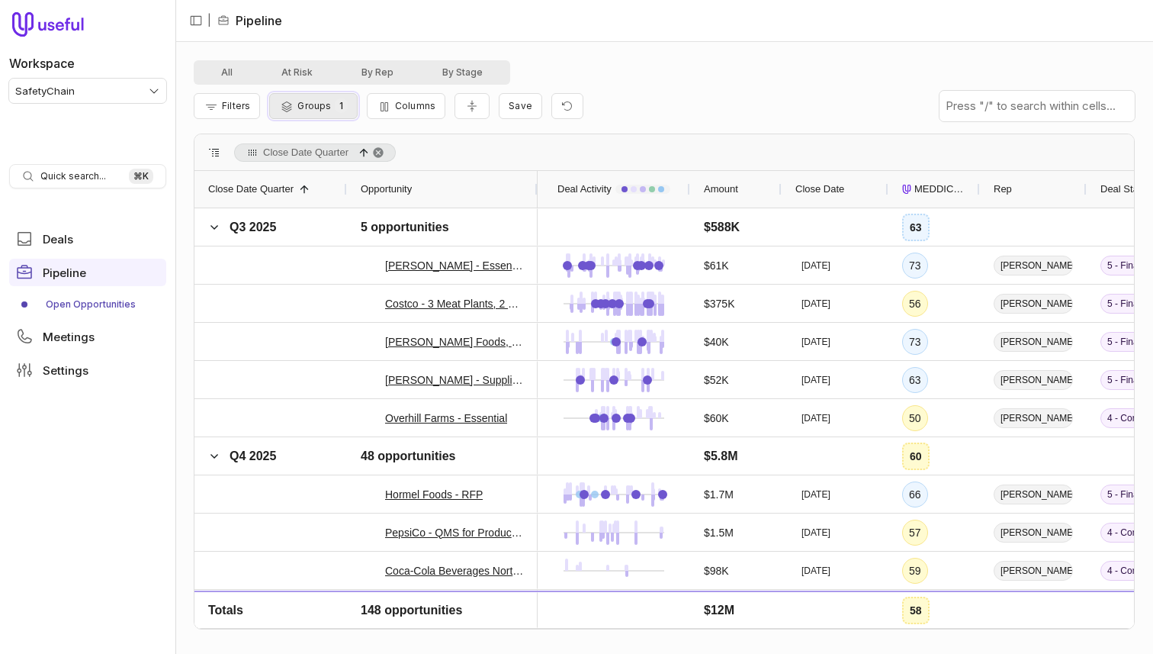
click at [336, 108] on span "1" at bounding box center [341, 105] width 13 height 14
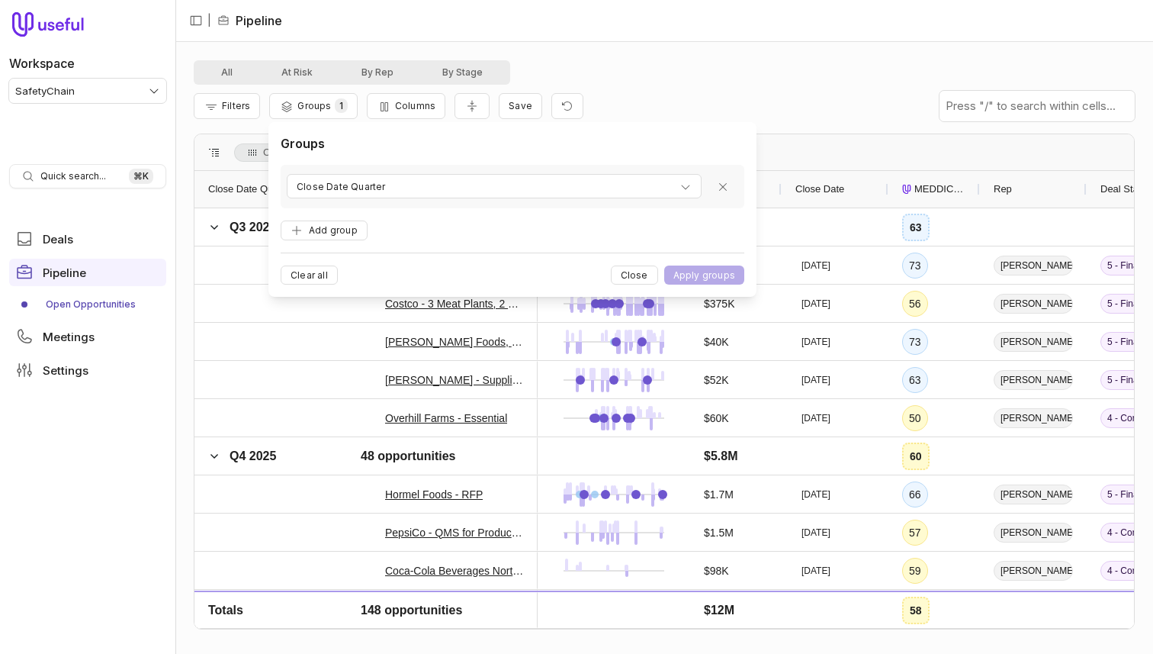
click at [489, 221] on div "Groups Close Date Quarter Add group Clear all Close Apply groups" at bounding box center [513, 209] width 464 height 150
click at [705, 101] on div "Filters Groups 1 Columns Save" at bounding box center [664, 106] width 941 height 43
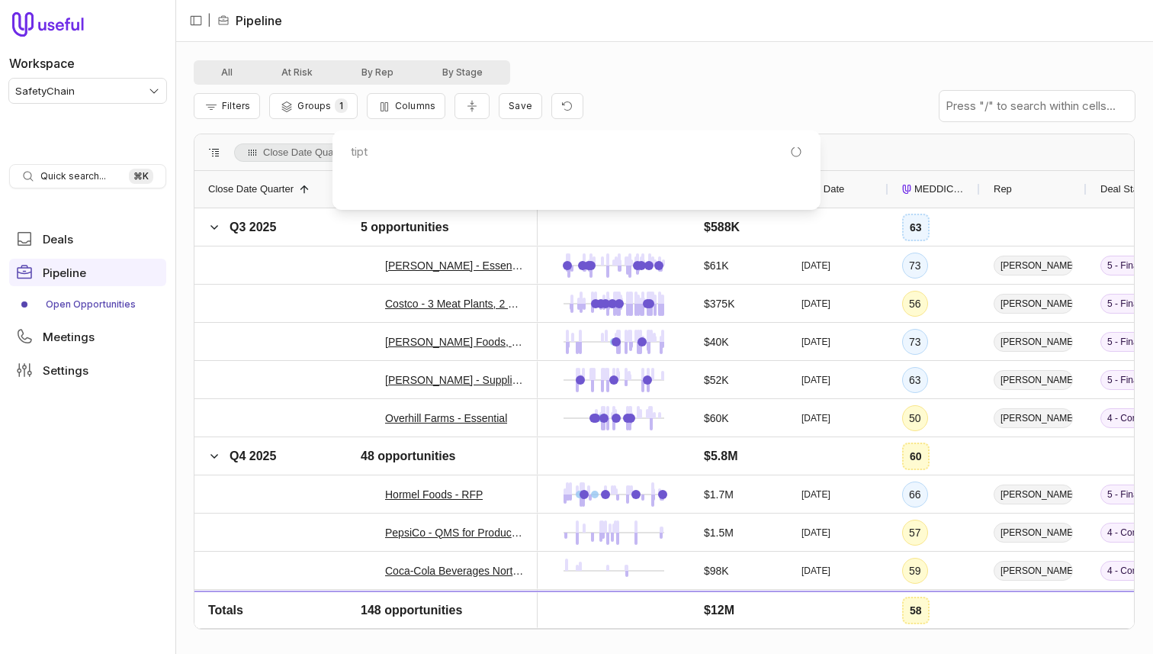
type input "tipto"
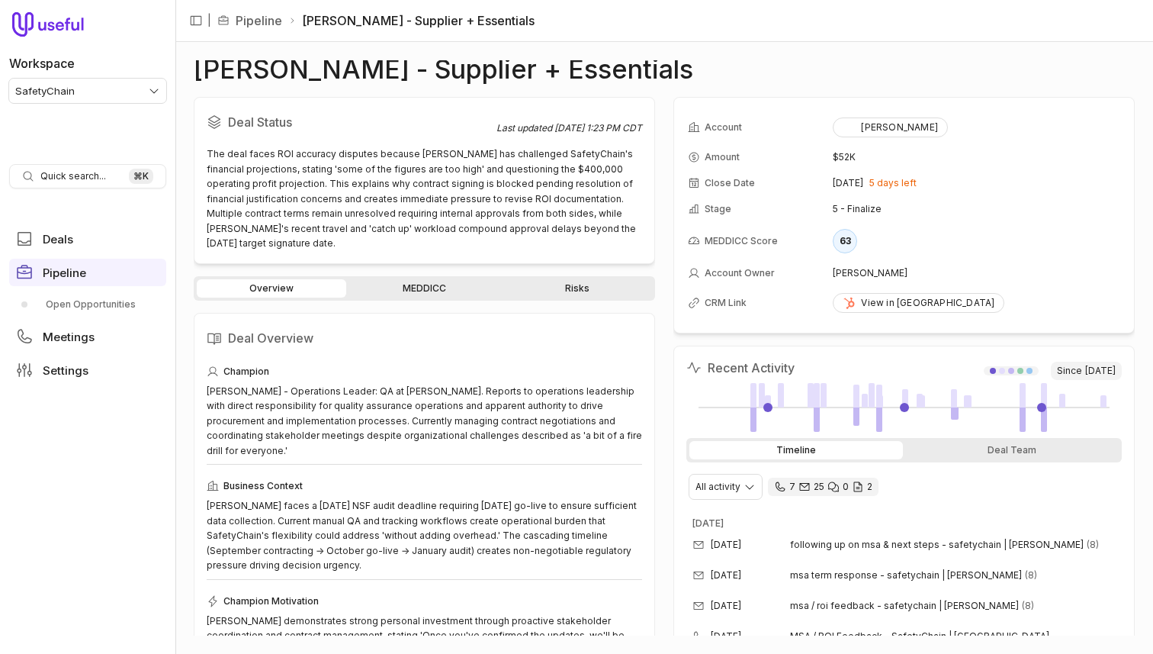
click at [434, 284] on link "MEDDICC" at bounding box center [423, 288] width 149 height 18
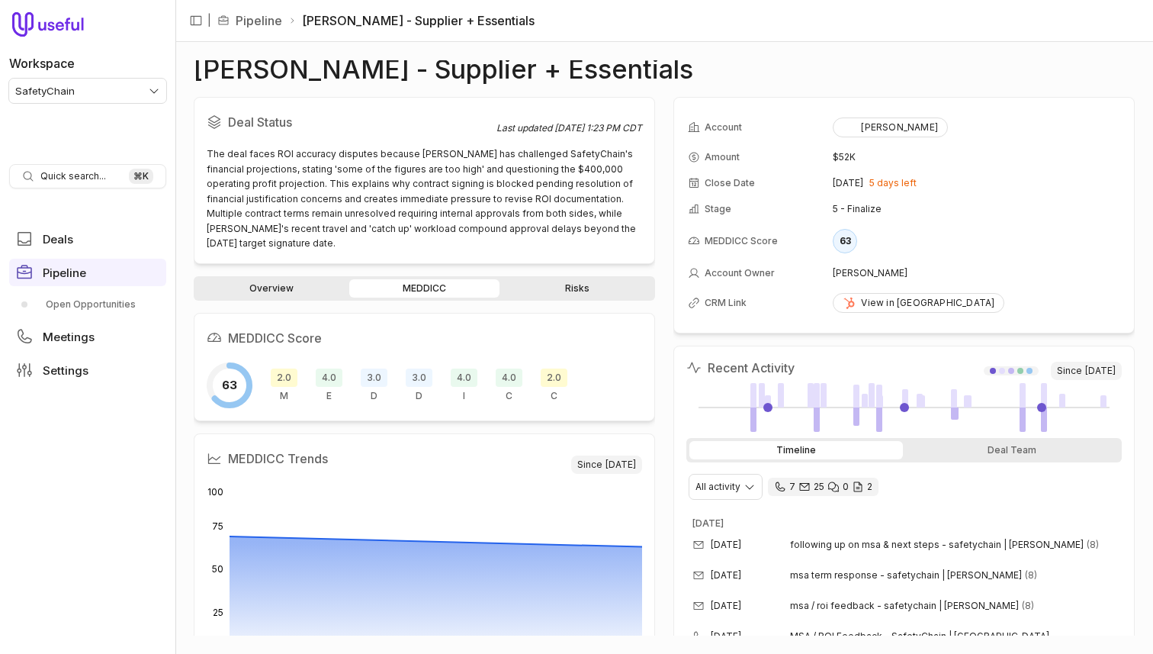
click at [284, 374] on span "2.0" at bounding box center [284, 377] width 27 height 18
click at [286, 371] on span "2.0" at bounding box center [284, 377] width 27 height 18
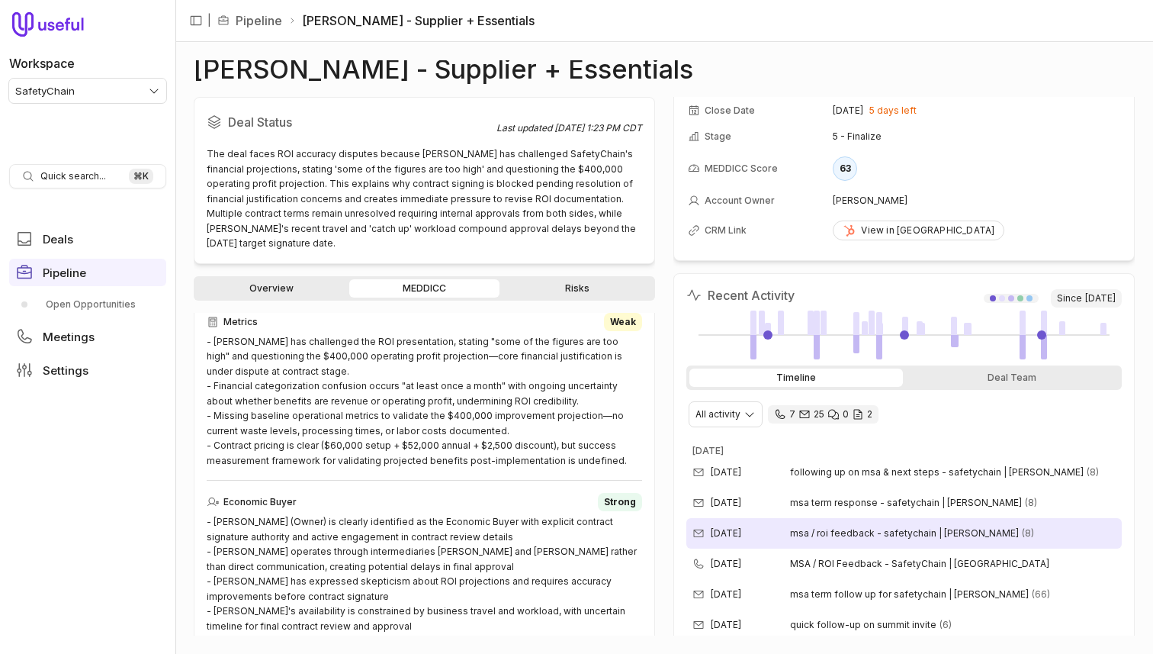
scroll to position [68, 0]
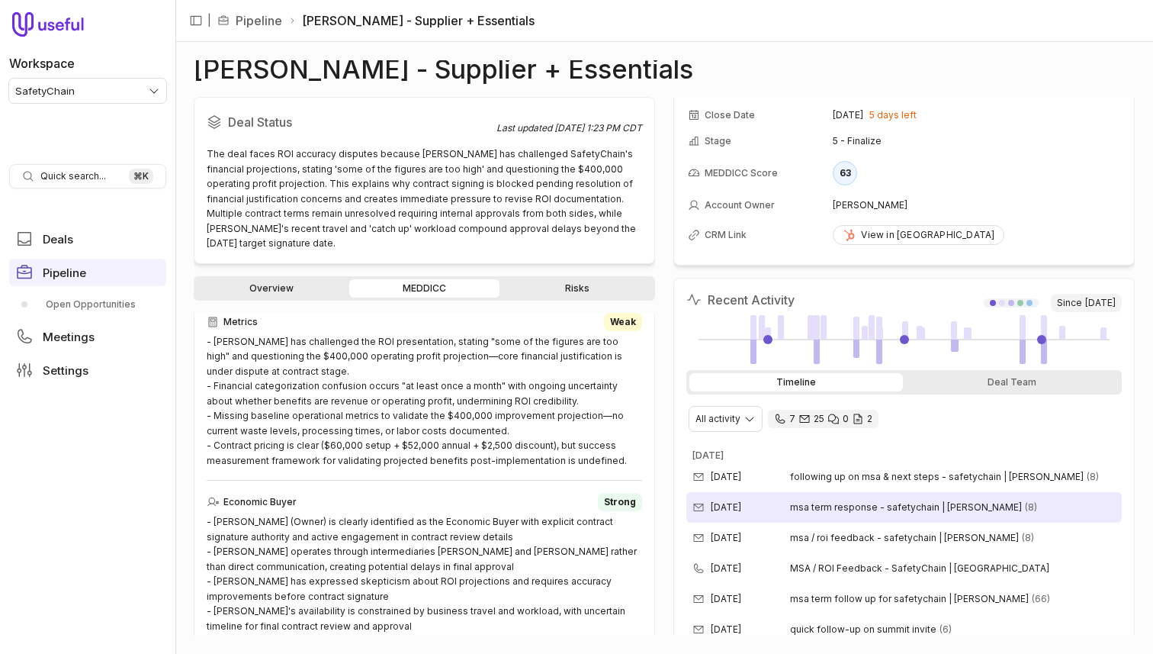
click at [848, 513] on div "Sep 18, 2025 msa term response - safetychain | tipton (8)" at bounding box center [903, 507] width 435 height 31
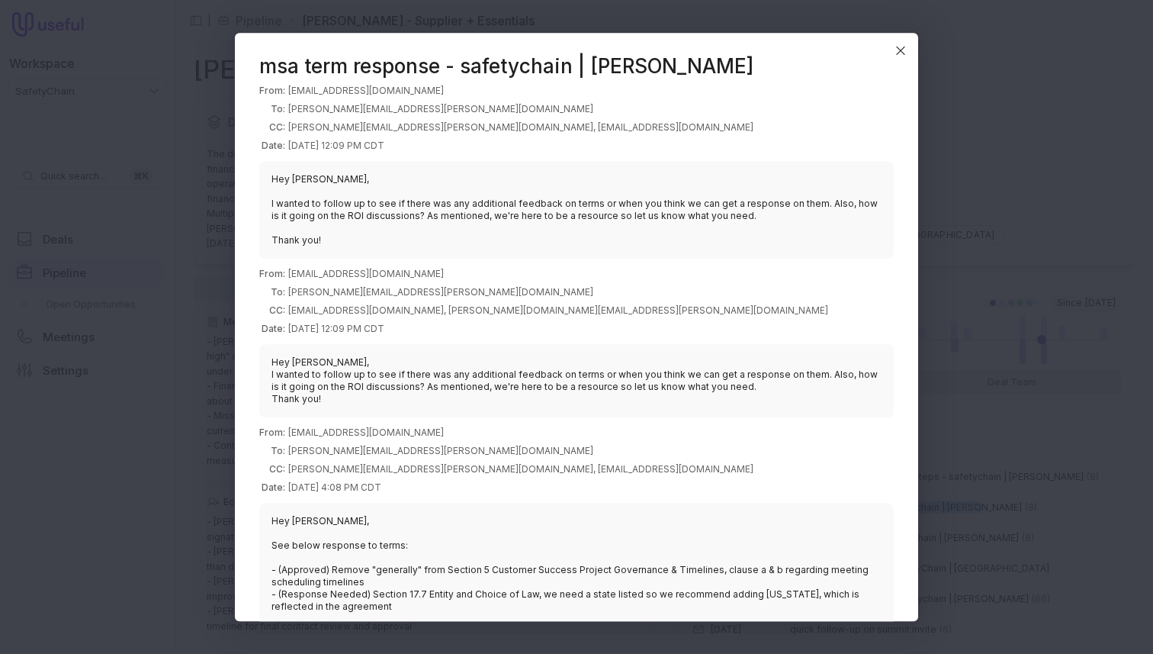
scroll to position [1, 0]
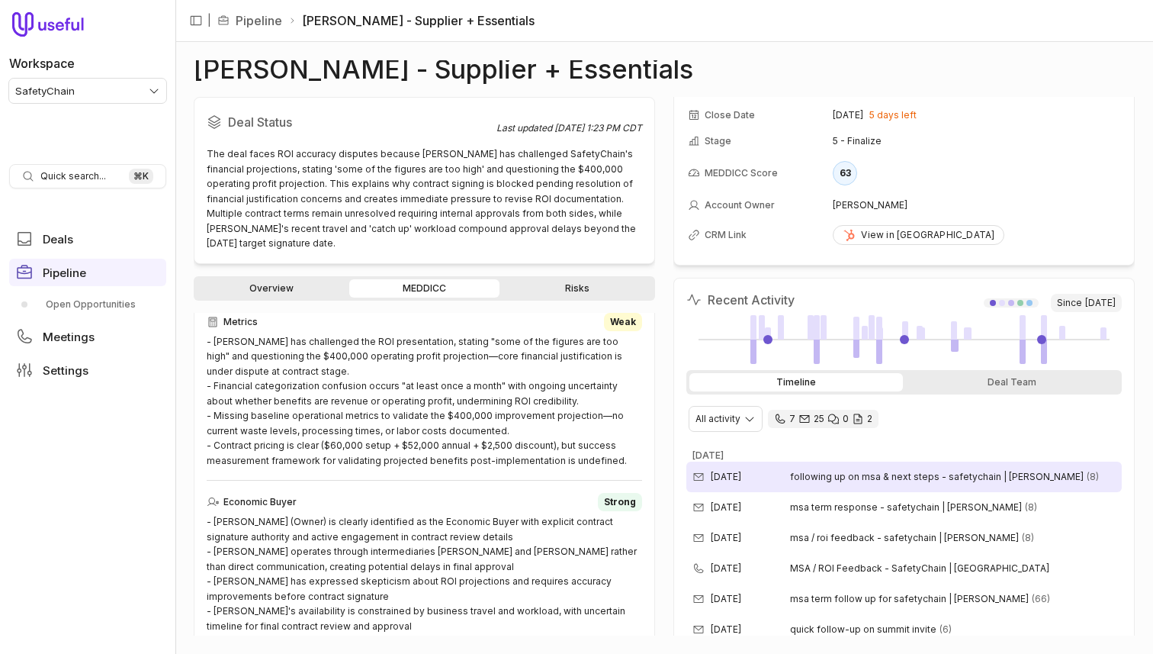
click at [961, 483] on div "Sep 24, 2025 following up on msa & next steps - safetychain | tipton mills (8)" at bounding box center [903, 476] width 435 height 31
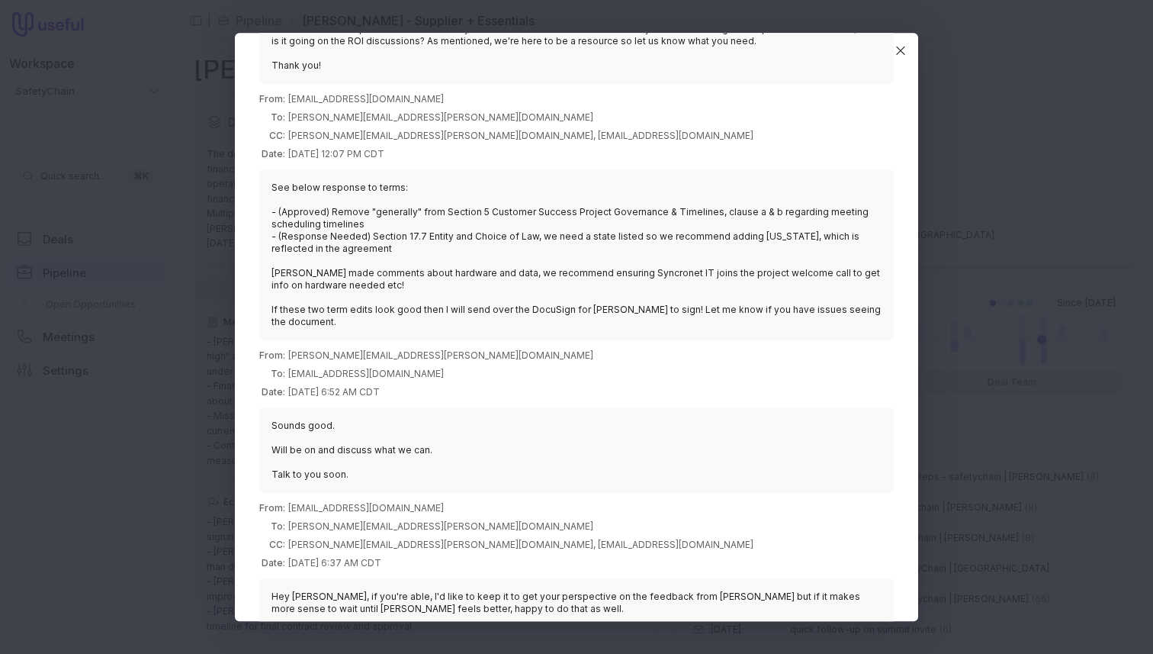
scroll to position [1077, 0]
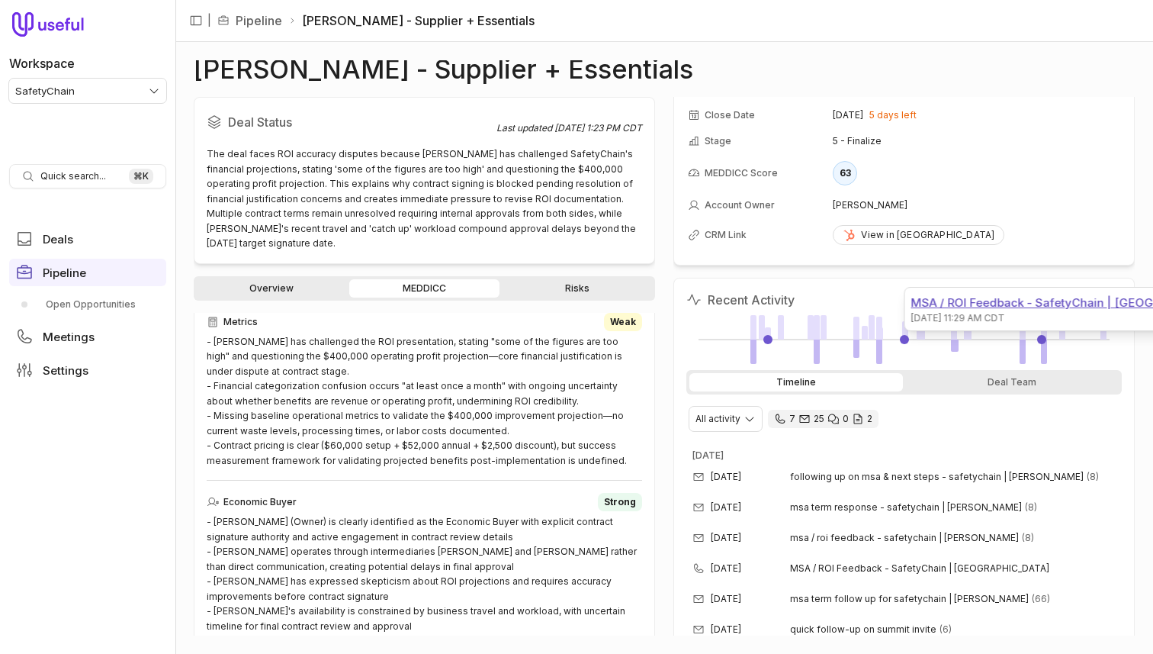
click at [984, 299] on div "MSA / ROI Feedback - SafetyChain | Tipton" at bounding box center [1071, 303] width 321 height 18
click at [884, 302] on div "SafetyChain IT Review - [PERSON_NAME]" at bounding box center [921, 303] width 230 height 18
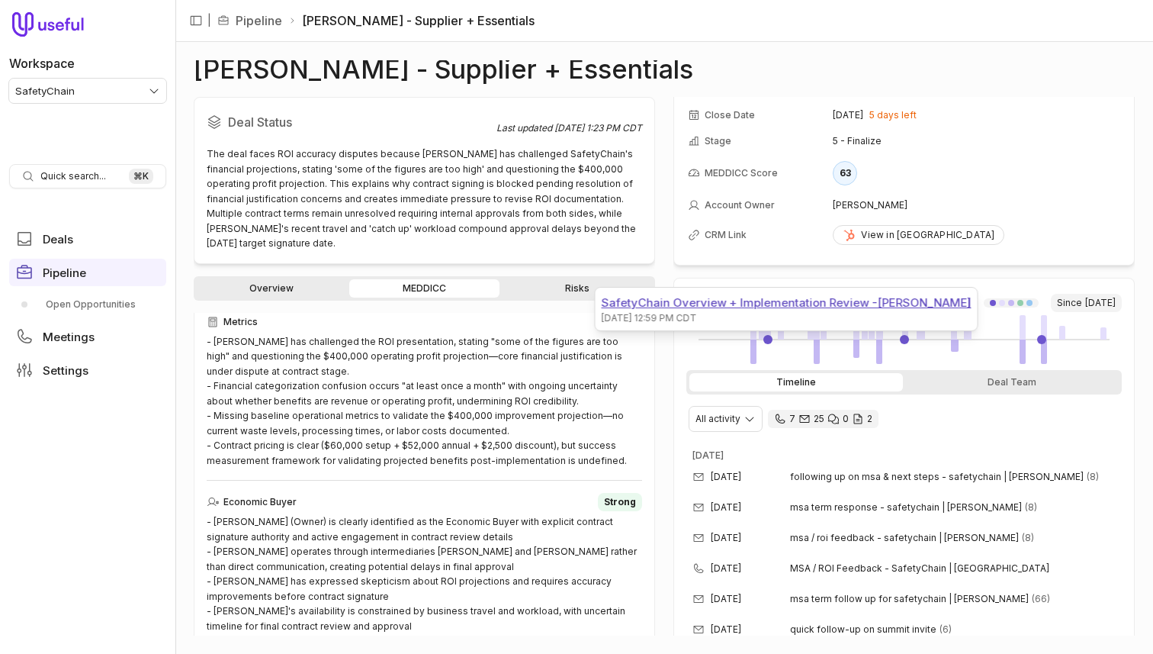
click at [766, 303] on div "SafetyChain Overview + Implementation Review -Tipton Mills" at bounding box center [787, 303] width 370 height 18
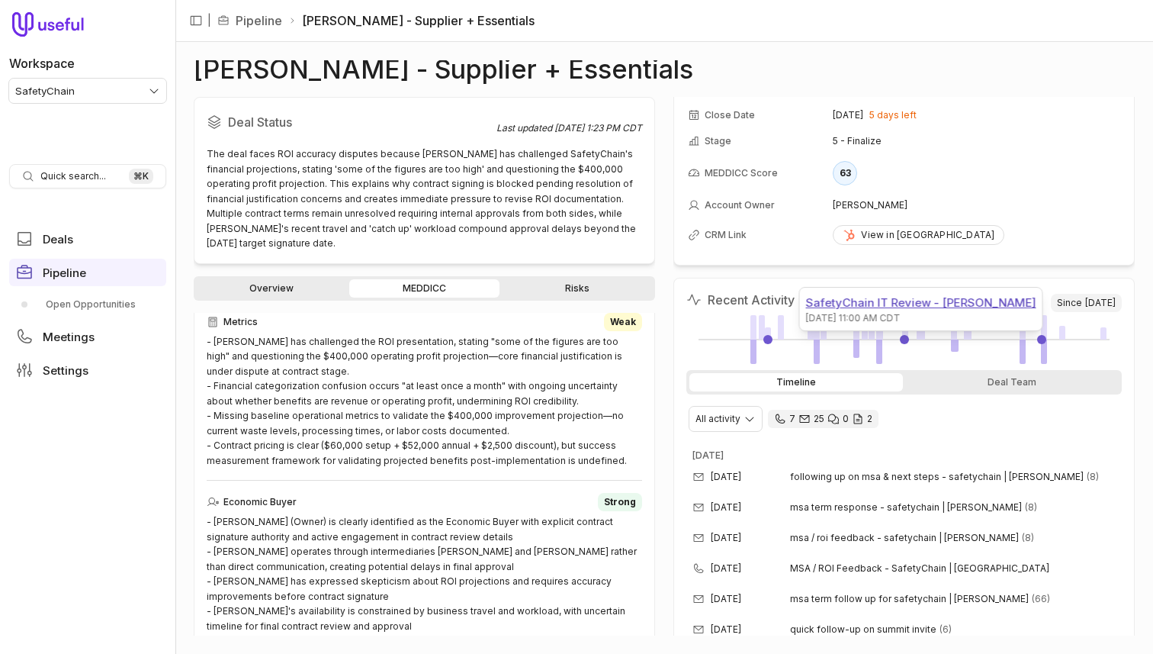
click at [903, 300] on div "SafetyChain IT Review - [PERSON_NAME]" at bounding box center [921, 303] width 230 height 18
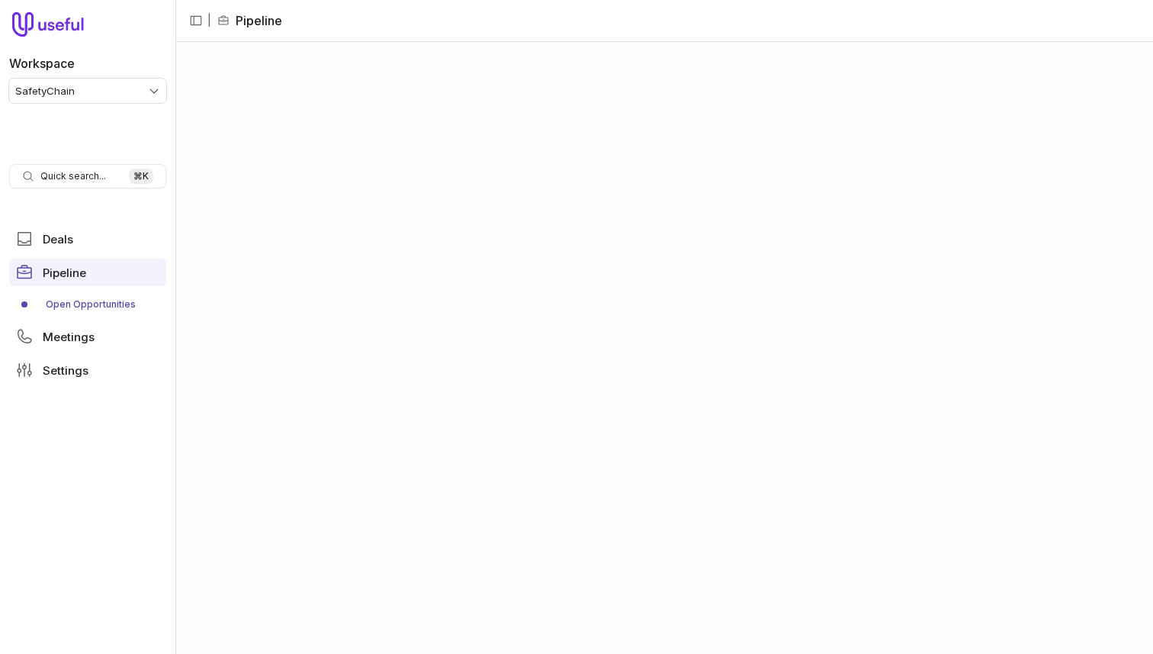
click at [85, 99] on html "Workspace SafetyChain Quick search... ⌘ K Deals Pipeline Open Opportunities Mee…" at bounding box center [576, 327] width 1153 height 654
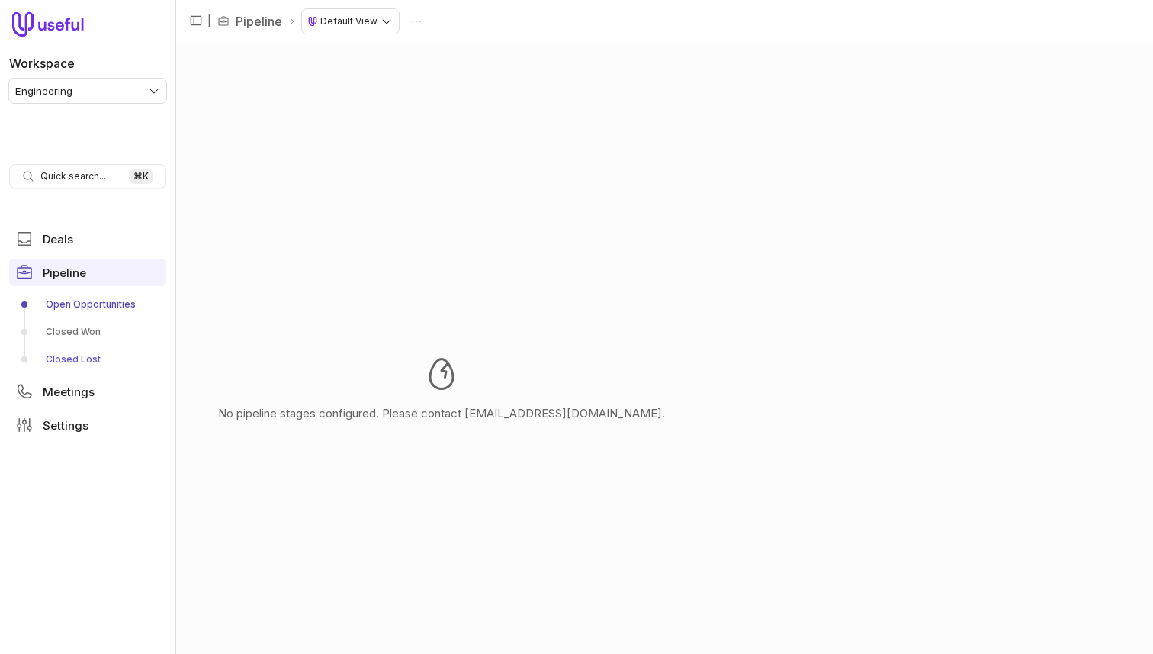
click at [125, 365] on link "Closed Lost" at bounding box center [87, 359] width 157 height 24
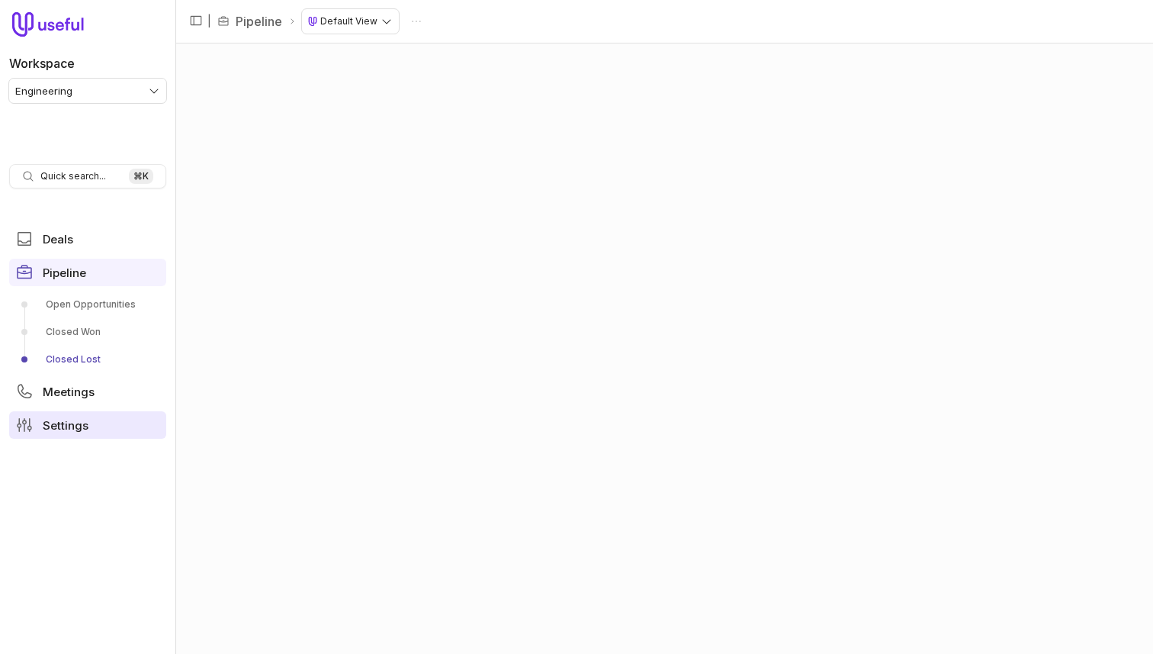
click at [117, 426] on link "Settings" at bounding box center [87, 424] width 157 height 27
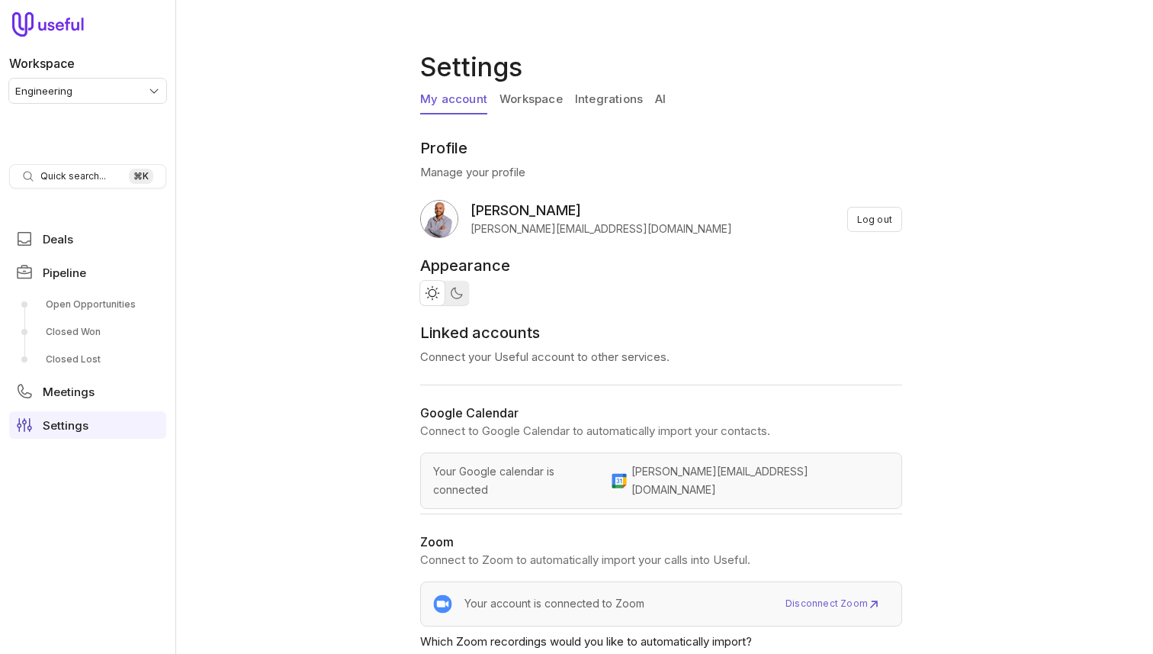
click at [601, 100] on link "Integrations" at bounding box center [609, 99] width 68 height 29
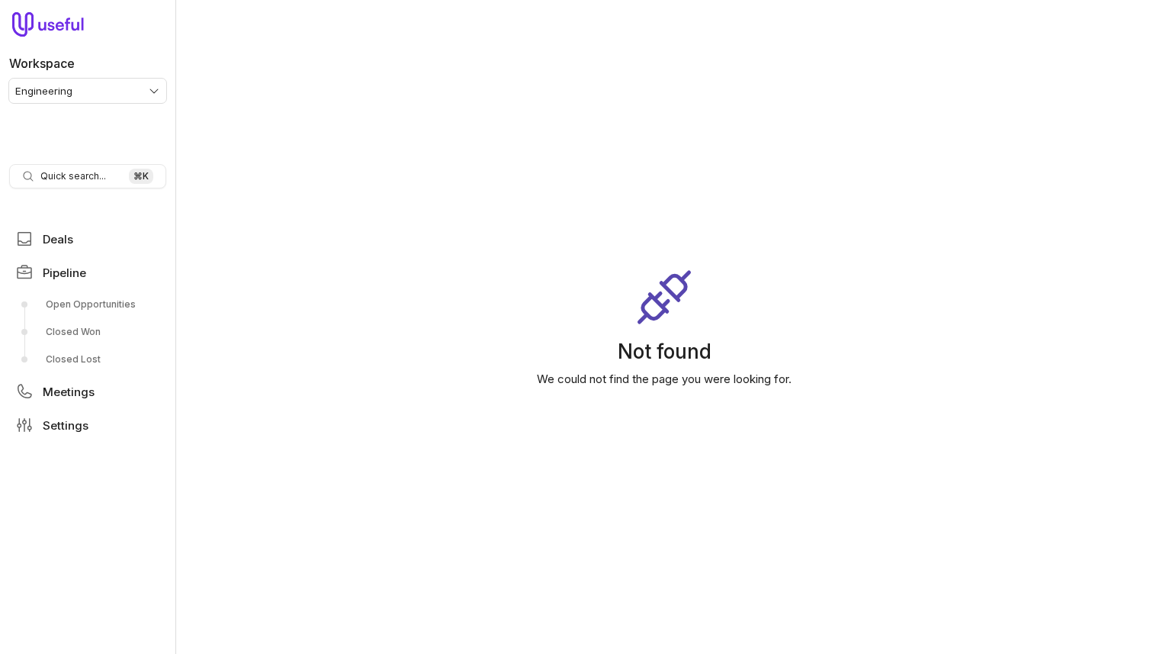
click at [78, 90] on html "Workspace Engineering Quick search... ⌘ K Deals Pipeline Open Opportunities Clo…" at bounding box center [576, 327] width 1153 height 654
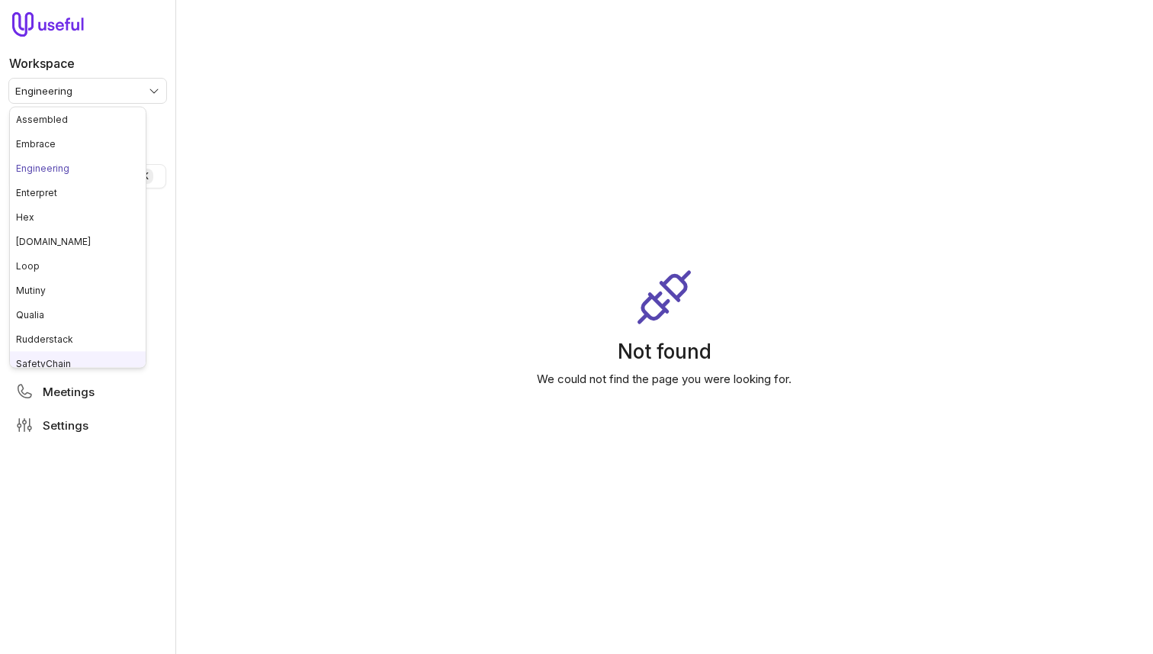
scroll to position [8, 0]
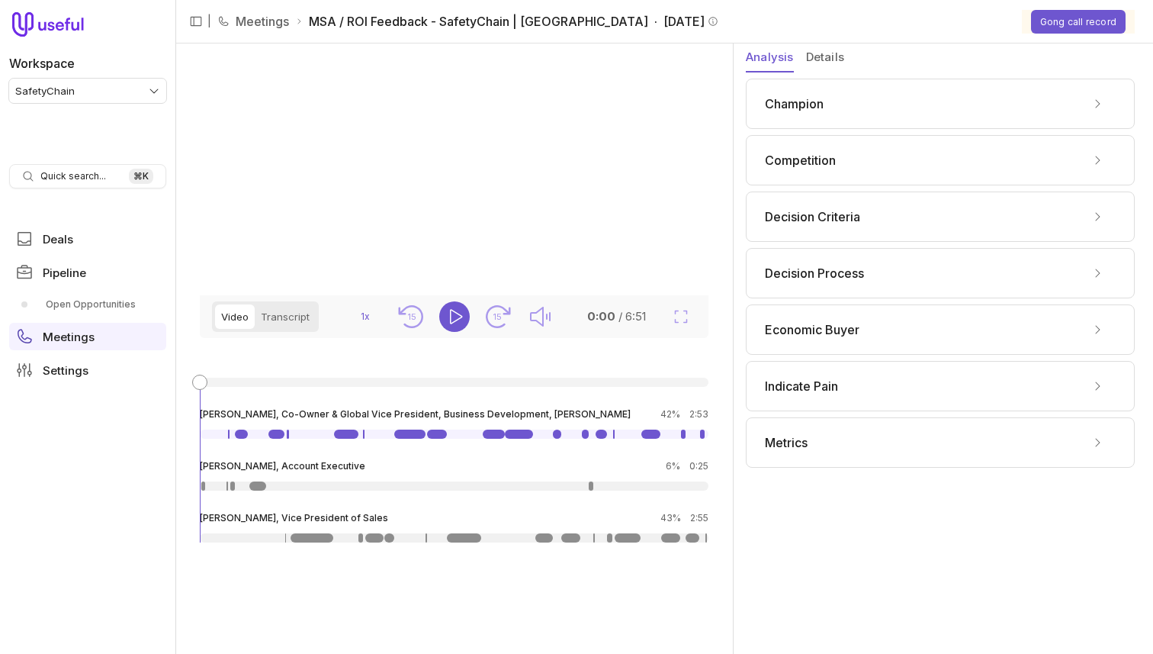
click at [865, 451] on div "Metrics" at bounding box center [940, 442] width 351 height 24
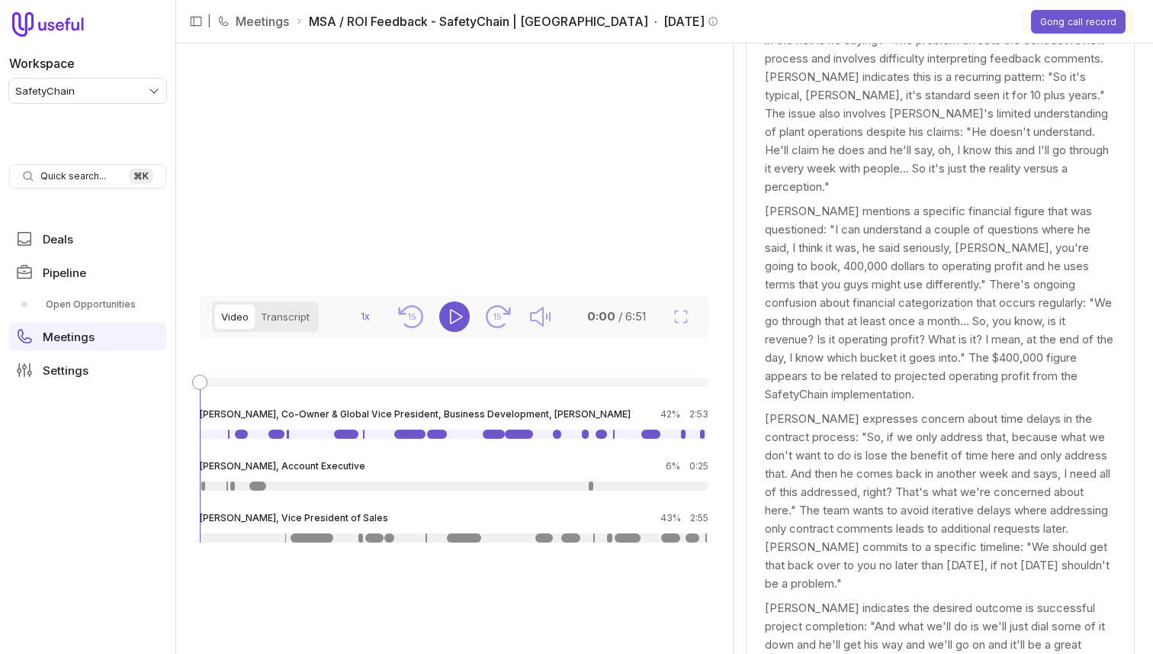
click at [881, 473] on div "[PERSON_NAME] expresses concern about time delays in the contract process: "So,…" at bounding box center [940, 501] width 351 height 183
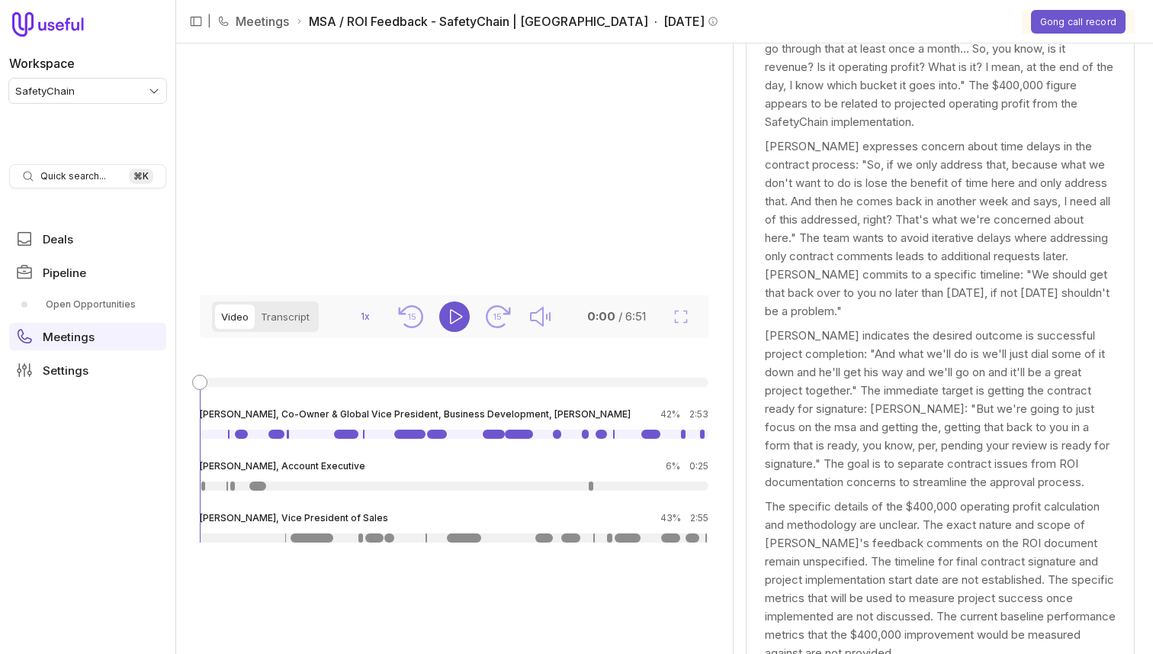
drag, startPoint x: 904, startPoint y: 204, endPoint x: 474, endPoint y: 208, distance: 430.1
click at [904, 204] on div "[PERSON_NAME] expresses concern about time delays in the contract process: "So,…" at bounding box center [940, 228] width 351 height 183
click at [901, 451] on div "[PERSON_NAME] indicates the desired outcome is successful project completion: "…" at bounding box center [940, 408] width 351 height 165
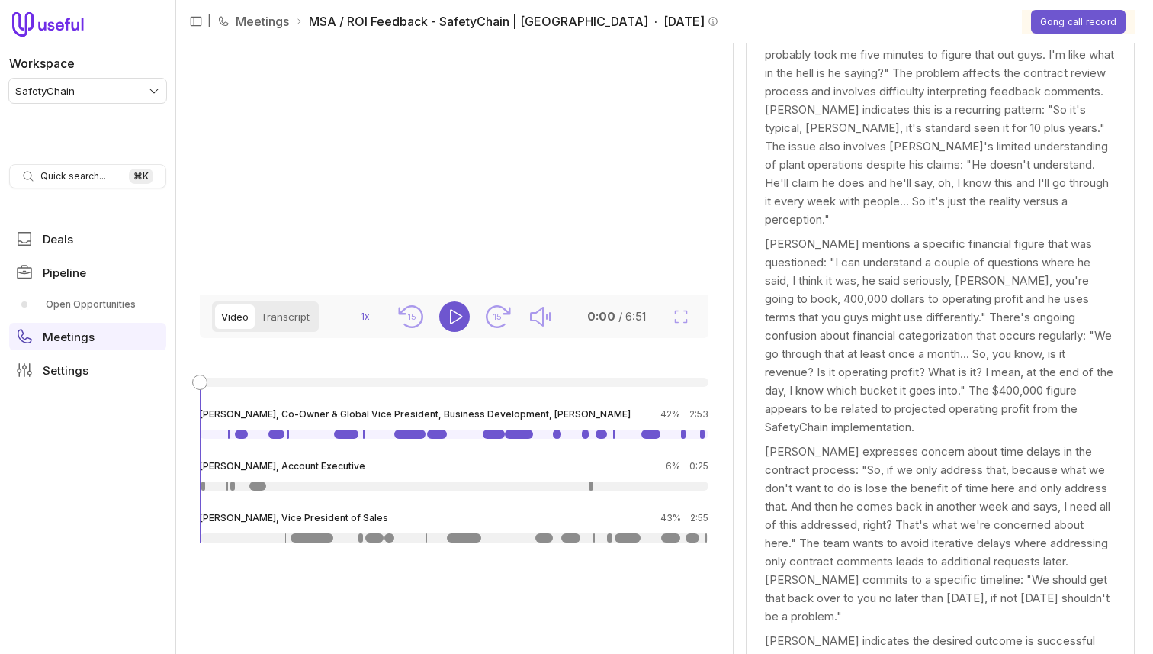
scroll to position [0, 0]
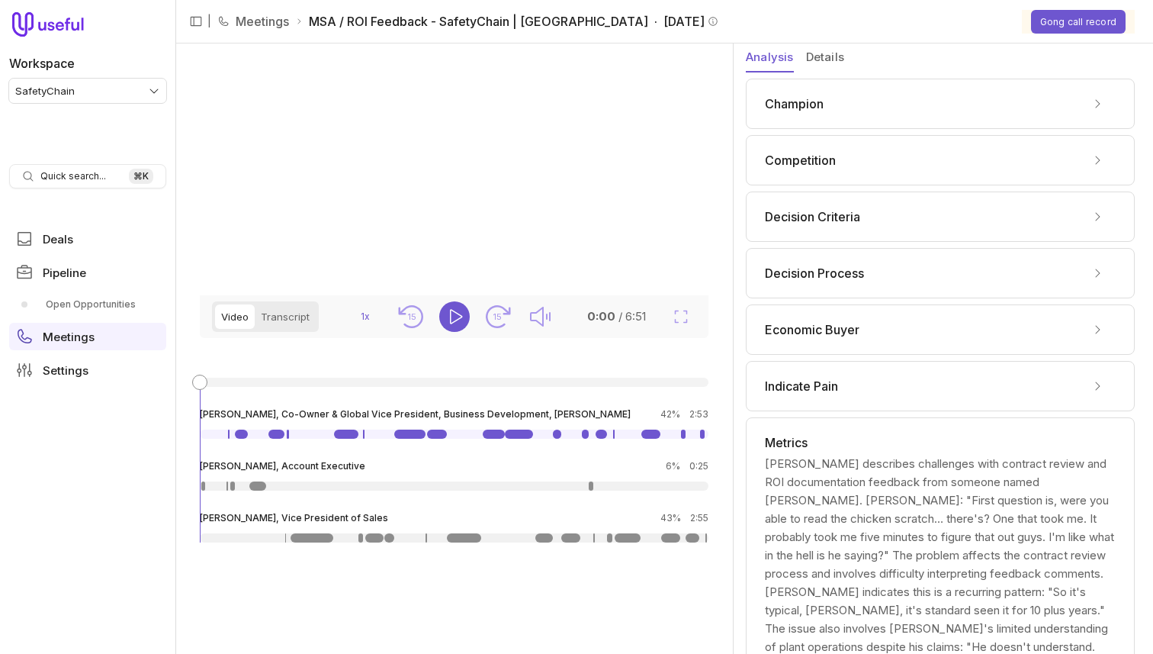
click at [866, 215] on div "Decision Criteria" at bounding box center [940, 216] width 351 height 24
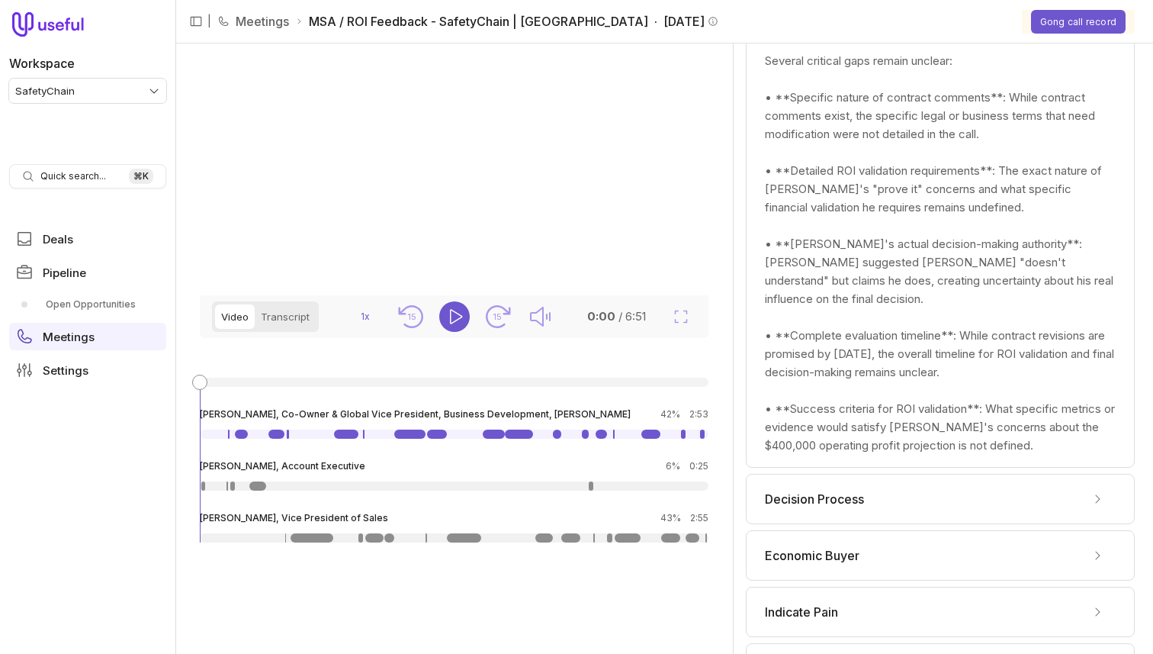
scroll to position [3, 0]
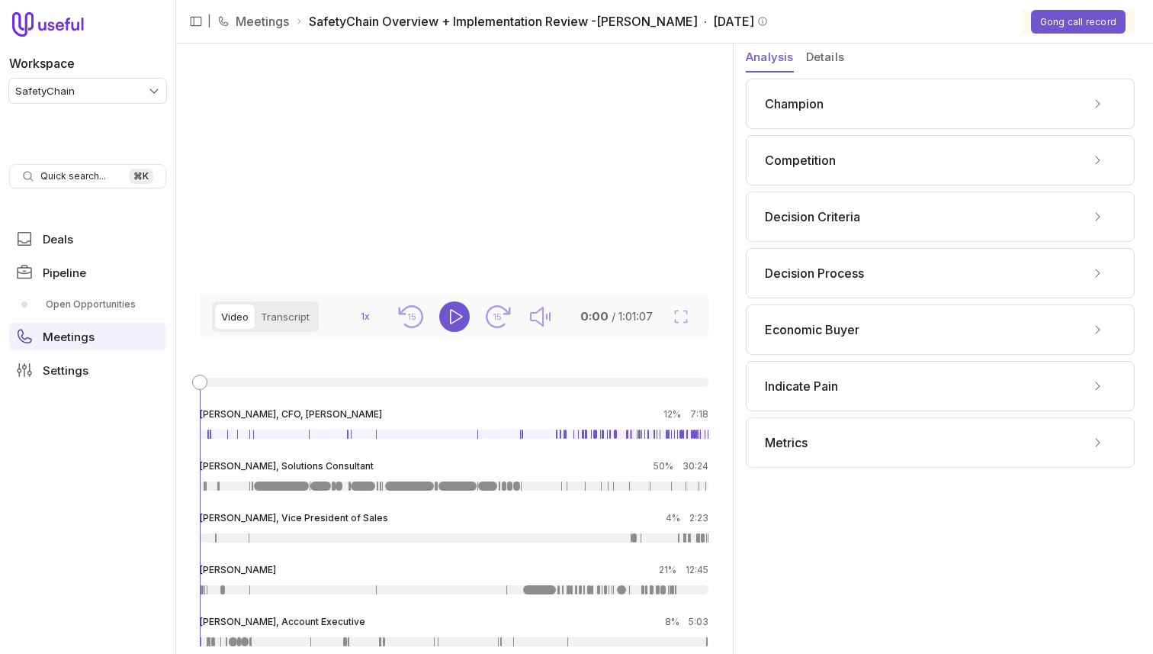
click at [813, 455] on div "Metrics" at bounding box center [940, 442] width 389 height 50
click at [821, 435] on div "Metrics" at bounding box center [940, 442] width 351 height 24
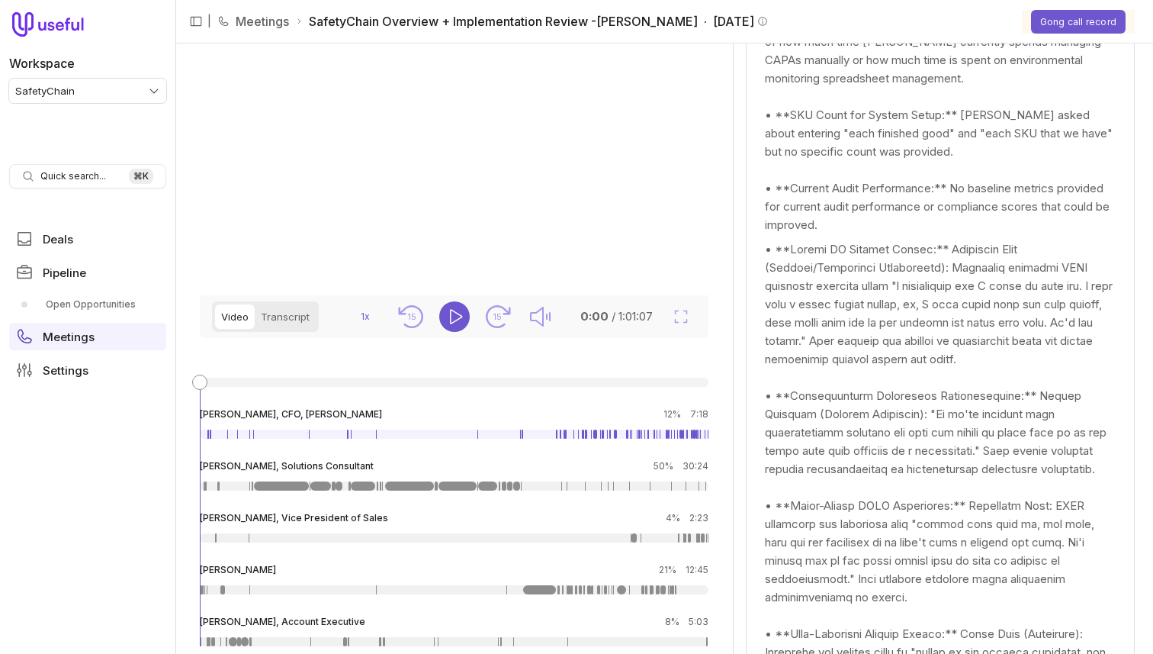
scroll to position [1761, 0]
click at [921, 169] on div "• **Current Error Rates:** No specific quantification provided of the "errors t…" at bounding box center [940, 20] width 351 height 421
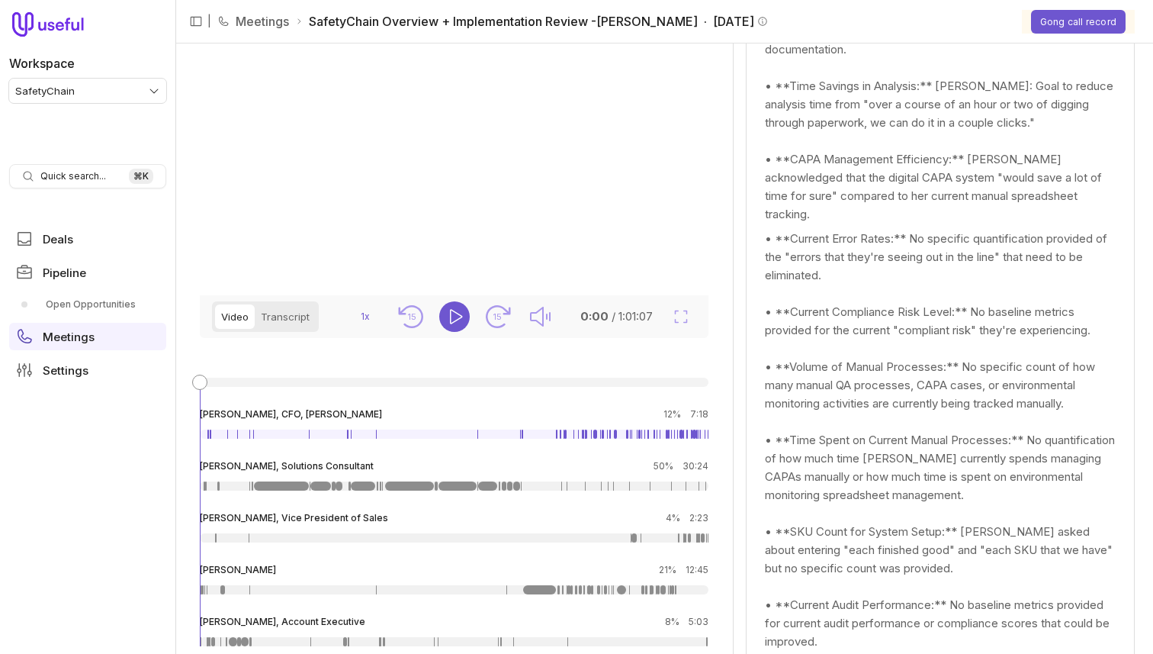
scroll to position [0, 0]
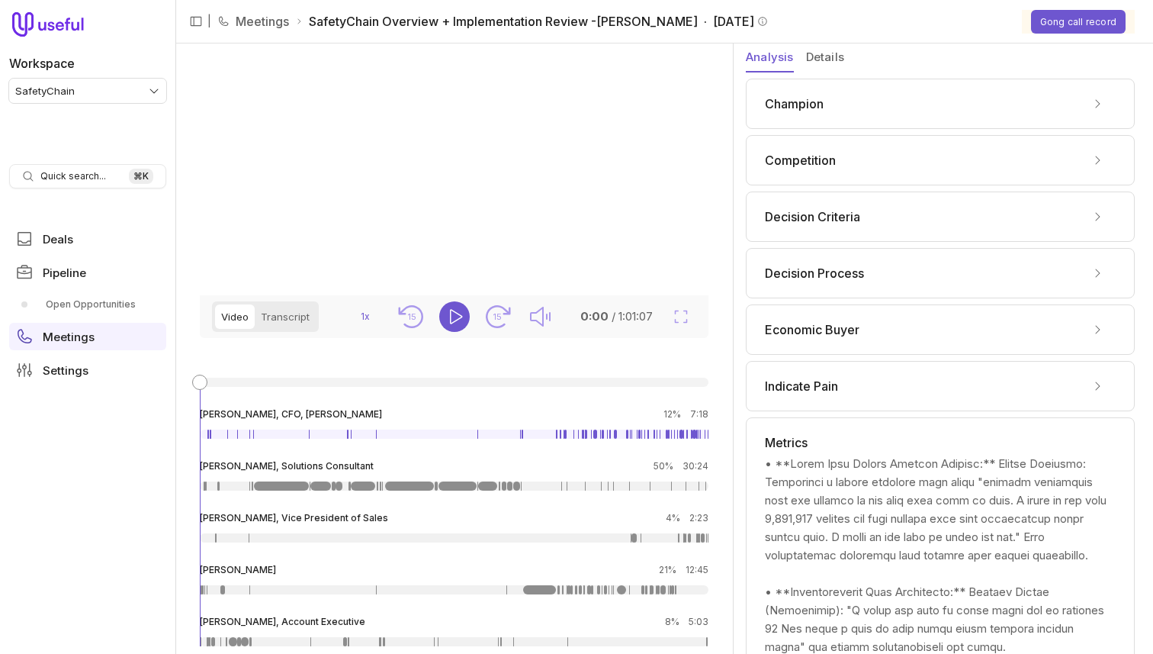
click at [912, 214] on div "Decision Criteria" at bounding box center [940, 216] width 351 height 24
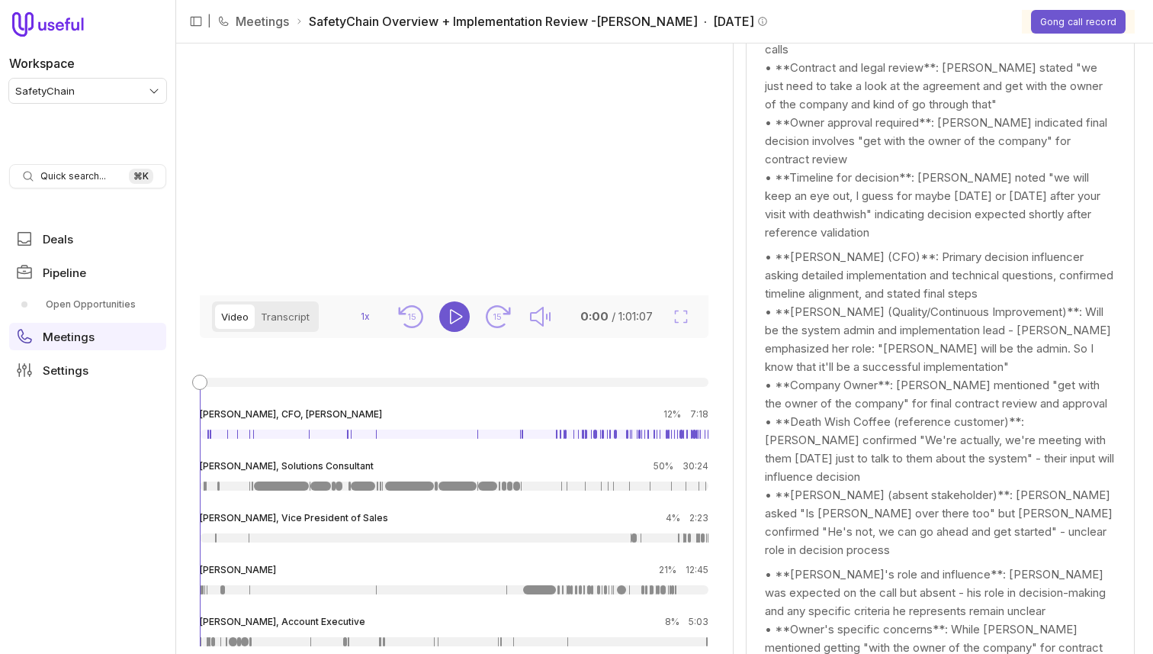
scroll to position [536, 0]
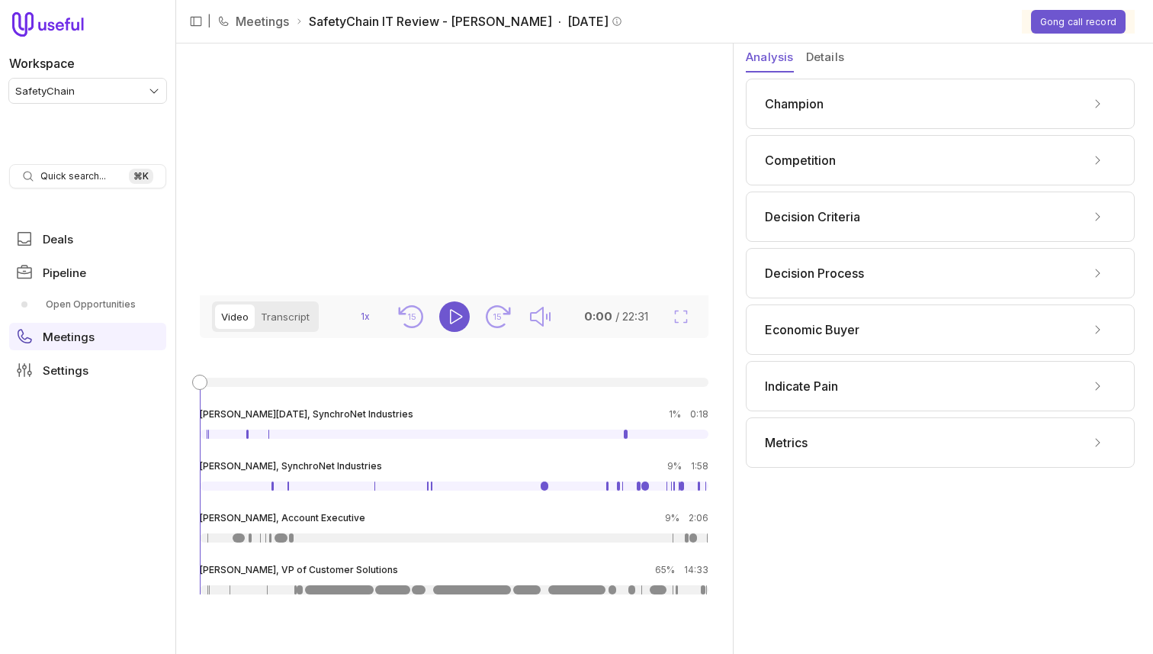
click at [899, 454] on div "Metrics" at bounding box center [940, 442] width 351 height 24
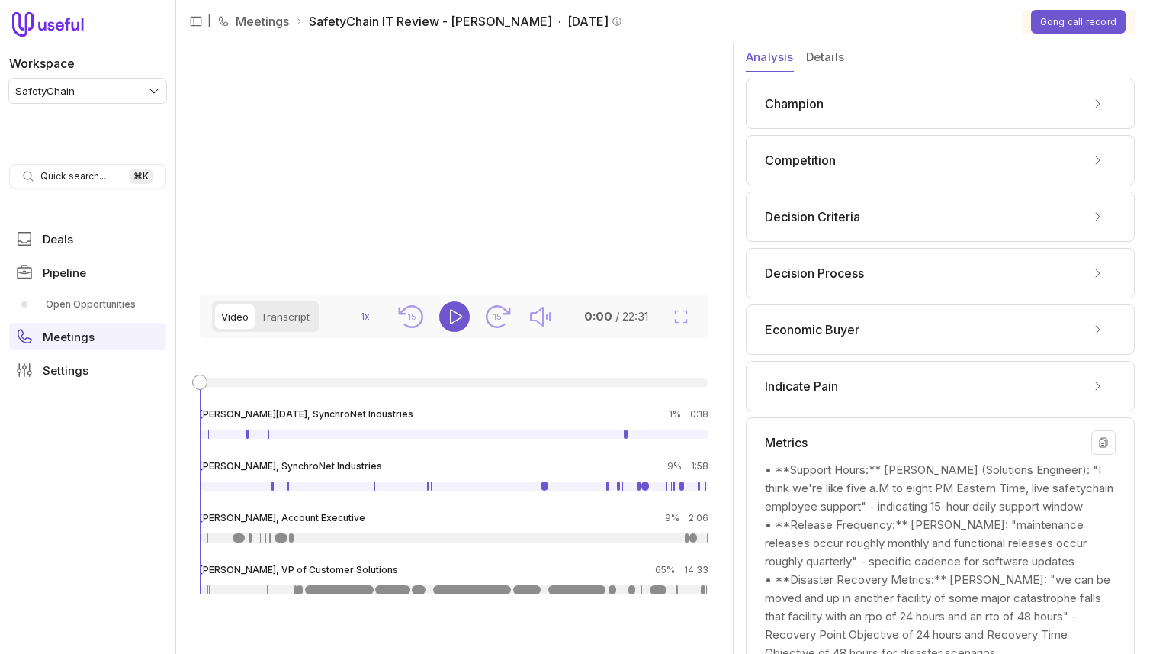
scroll to position [567, 0]
